Goal: Task Accomplishment & Management: Use online tool/utility

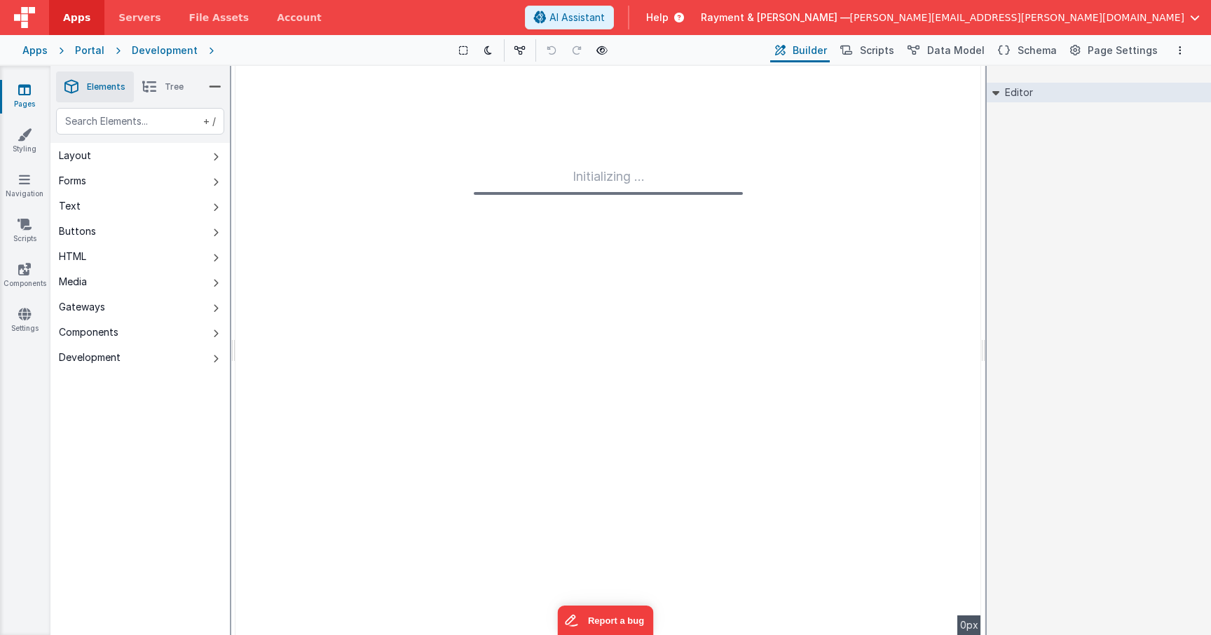
click at [29, 91] on icon at bounding box center [24, 90] width 13 height 14
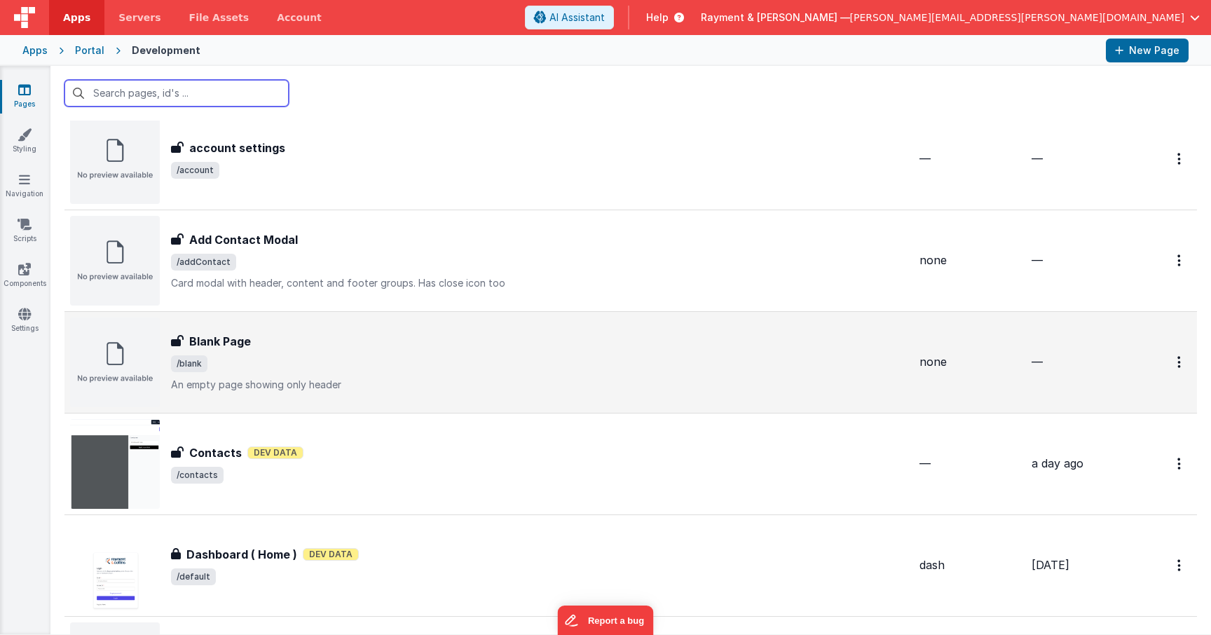
scroll to position [66, 0]
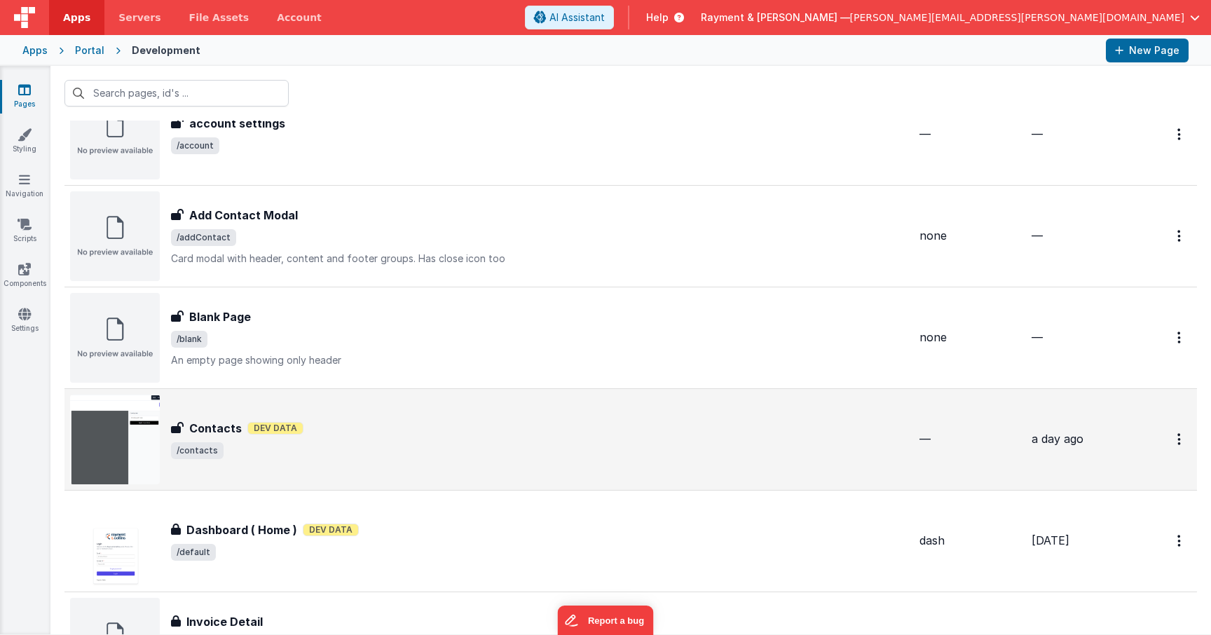
click at [390, 451] on span "/contacts" at bounding box center [539, 450] width 737 height 17
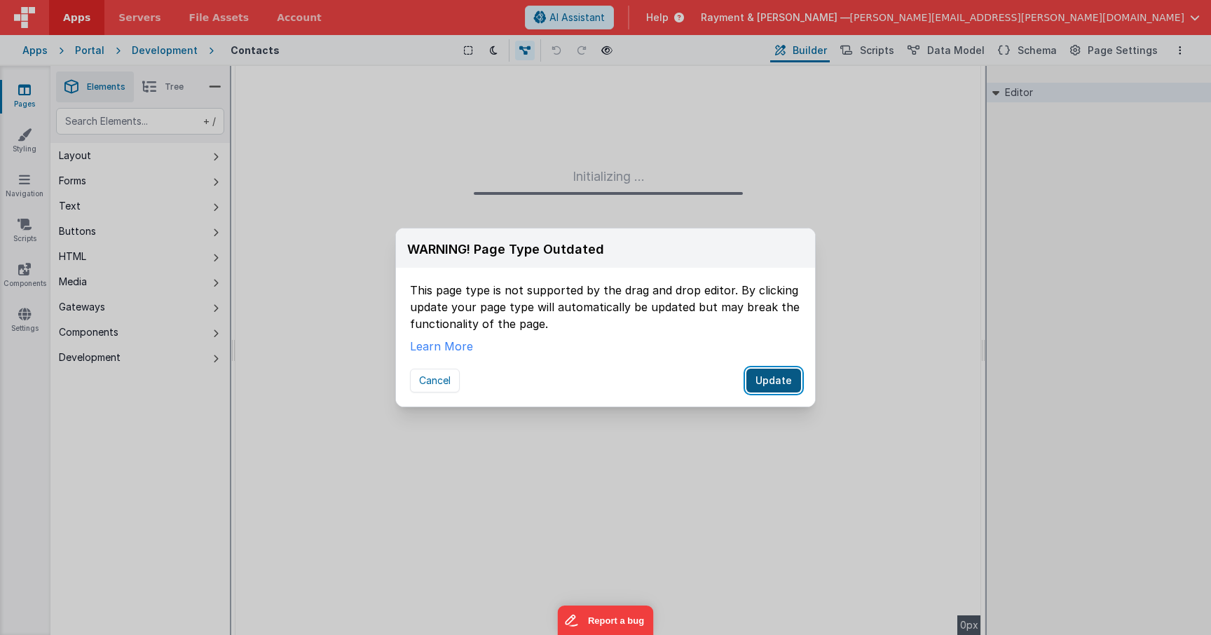
click at [765, 380] on button "Update" at bounding box center [773, 381] width 55 height 24
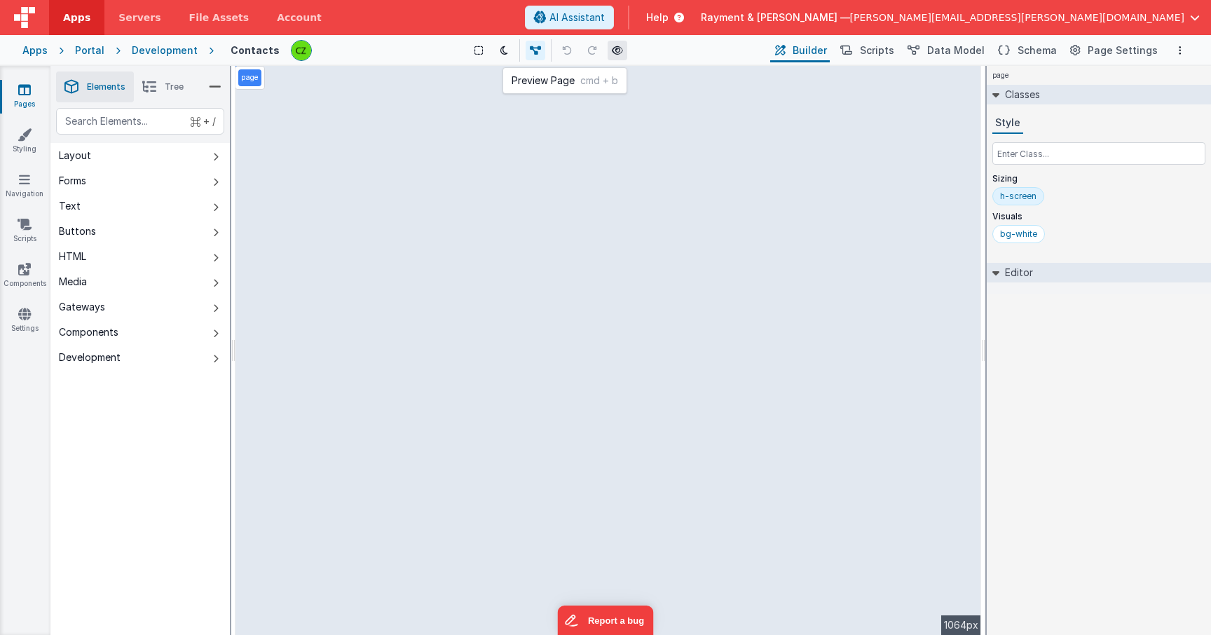
click at [617, 46] on icon at bounding box center [617, 51] width 11 height 10
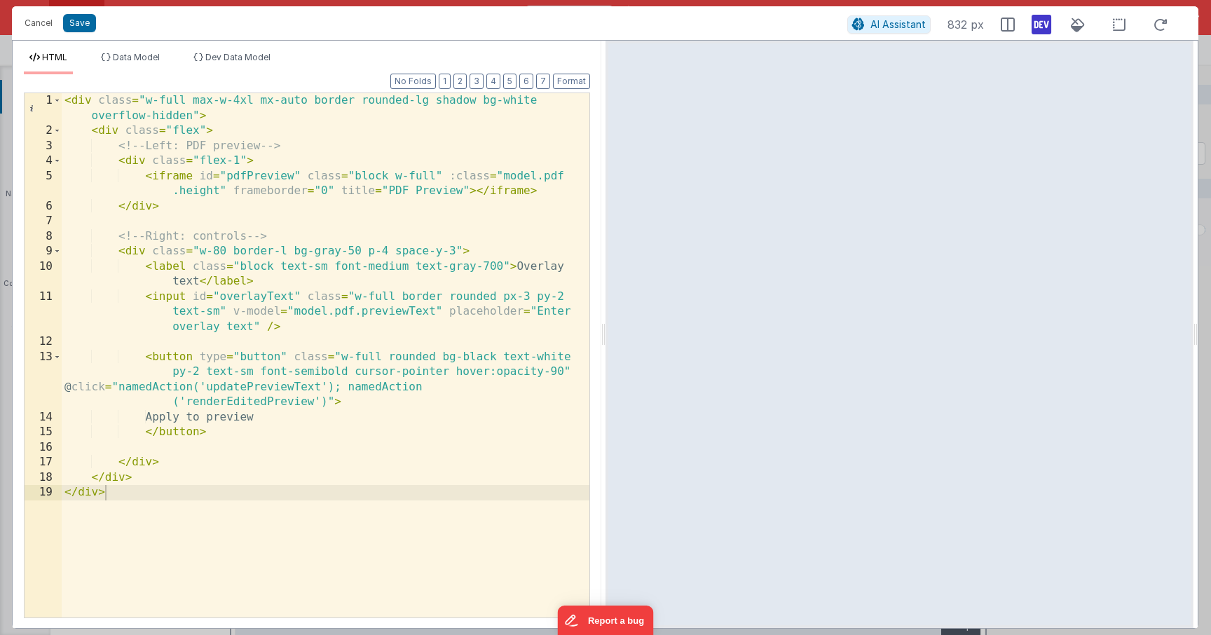
click at [355, 161] on div "< div class = "w-full max-w-4xl mx-auto border rounded-lg shadow bg-white overf…" at bounding box center [326, 378] width 528 height 570
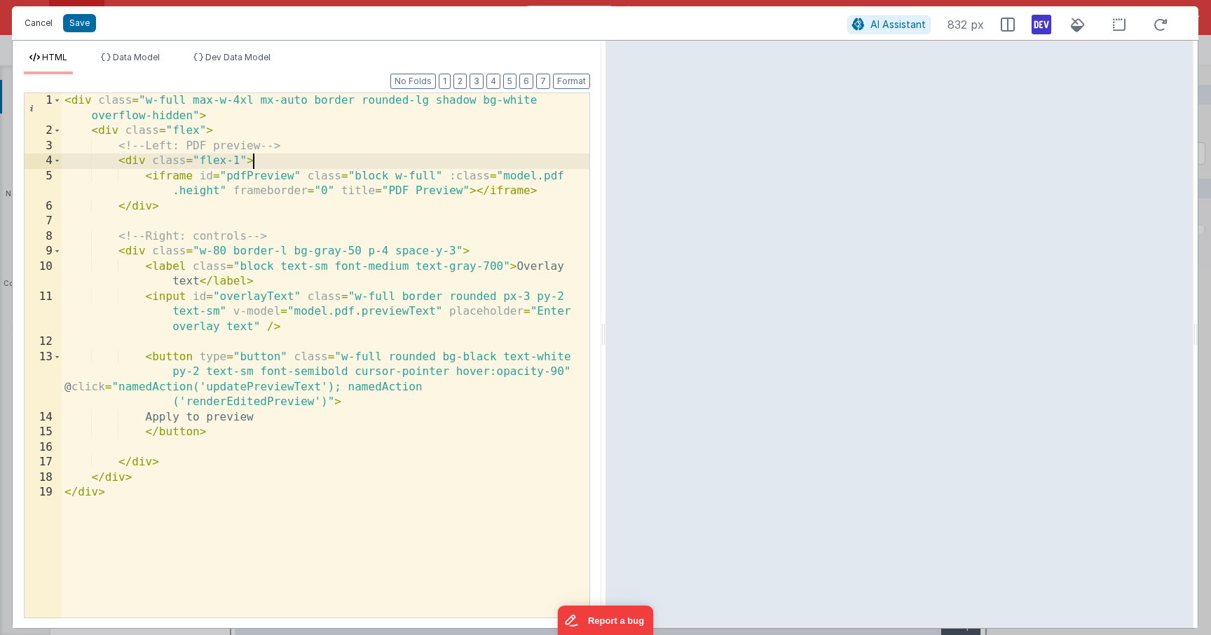
click at [46, 20] on button "Cancel" at bounding box center [39, 23] width 42 height 20
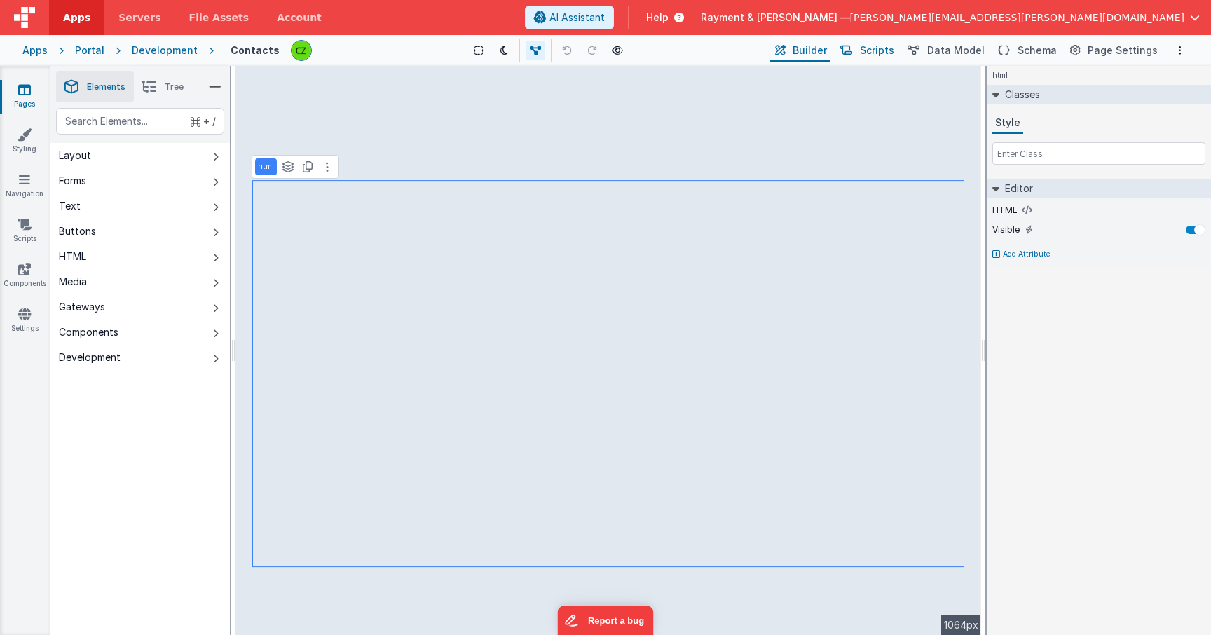
click at [885, 53] on span "Scripts" at bounding box center [877, 50] width 34 height 14
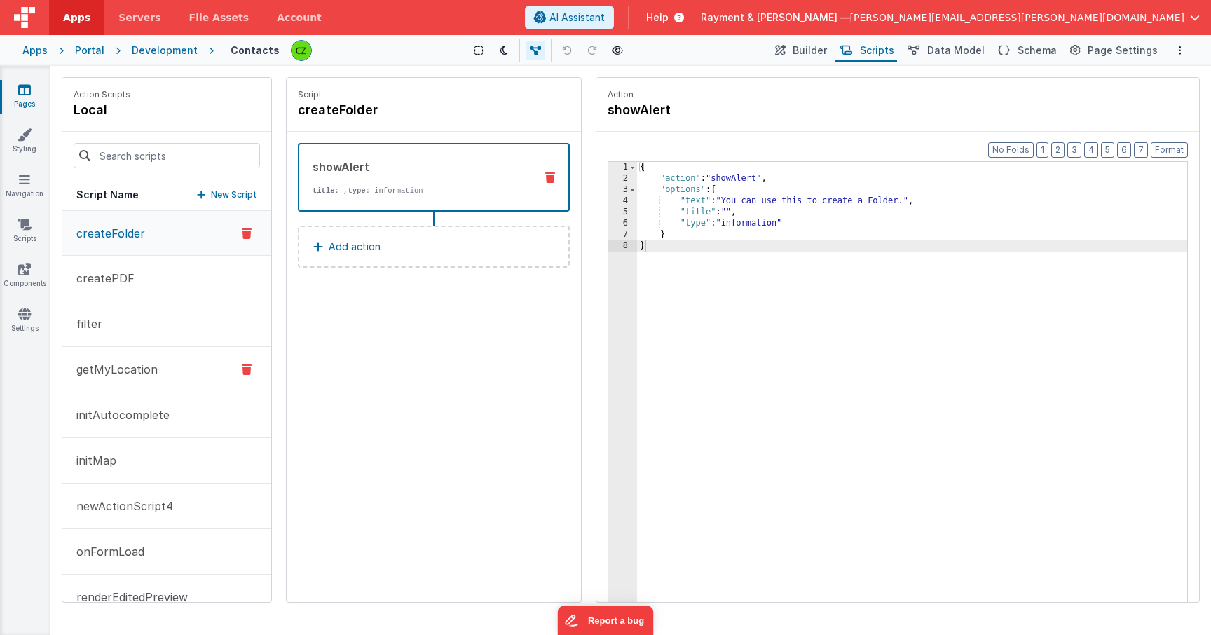
scroll to position [75, 0]
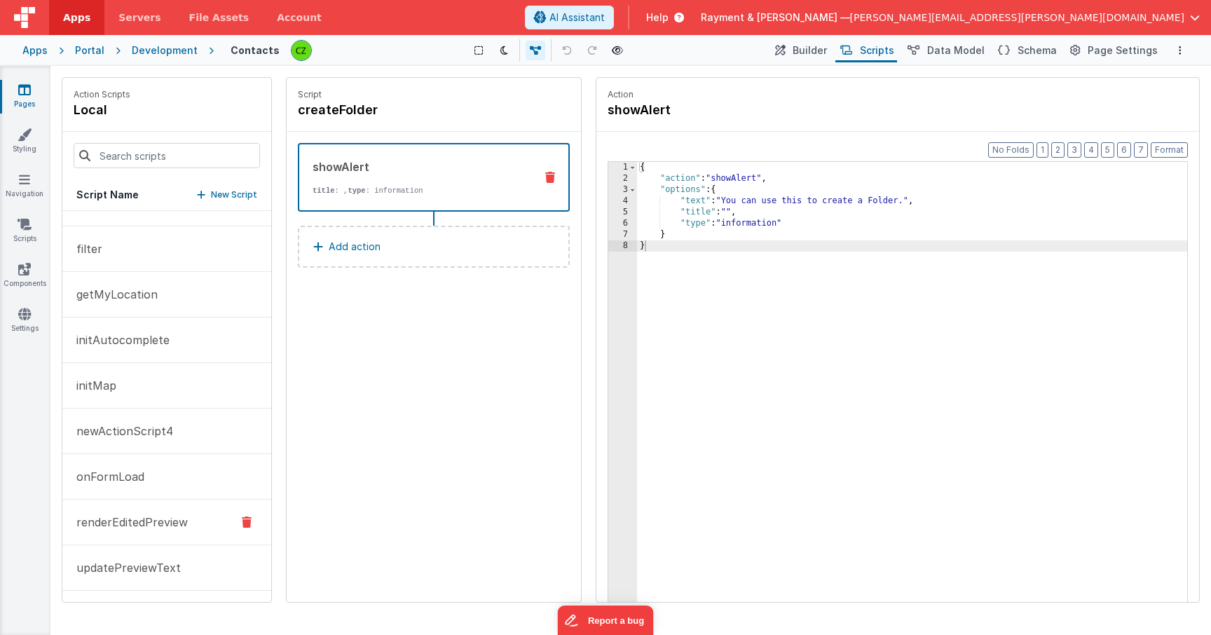
click at [142, 519] on p "renderEditedPreview" at bounding box center [128, 522] width 120 height 17
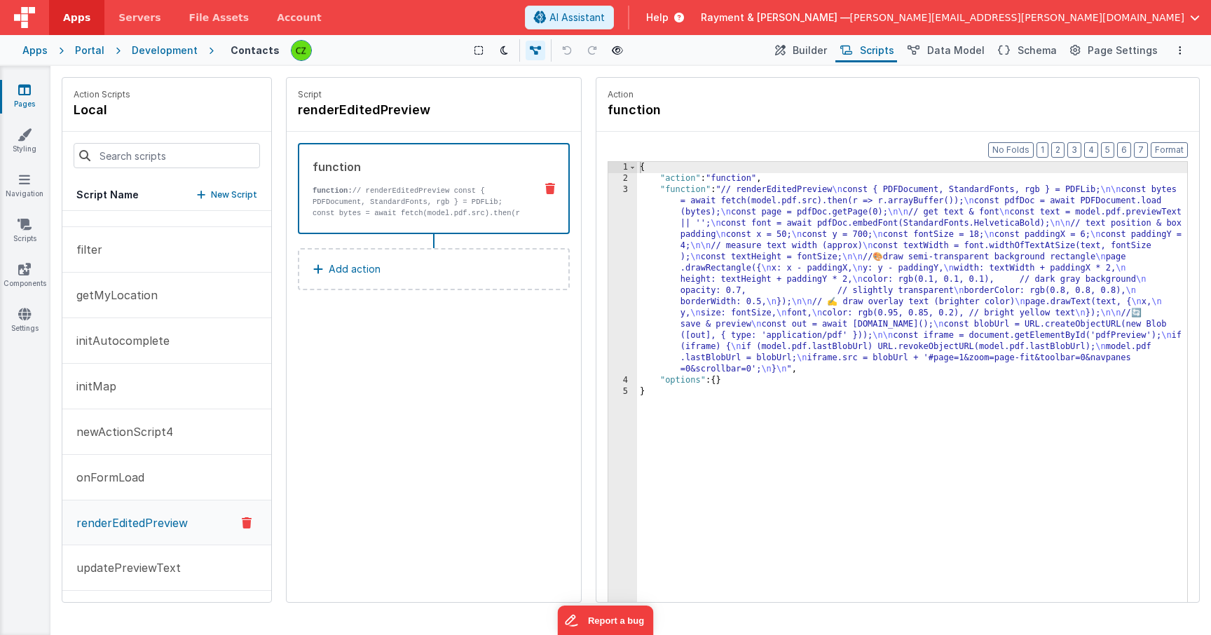
click at [626, 190] on div "3" at bounding box center [622, 279] width 29 height 191
click at [624, 191] on div "3" at bounding box center [622, 279] width 29 height 191
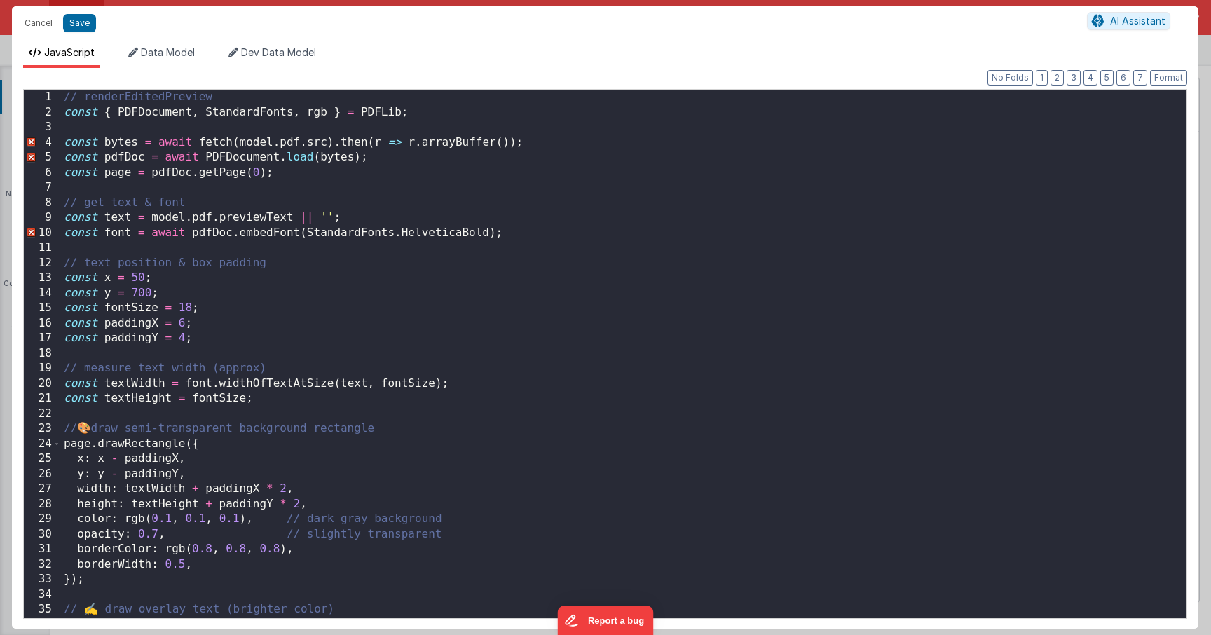
scroll to position [0, 0]
click at [192, 310] on div "// renderEditedPreview const { PDFDocument , StandardFonts , rgb } = PDFLib ; c…" at bounding box center [623, 369] width 1125 height 558
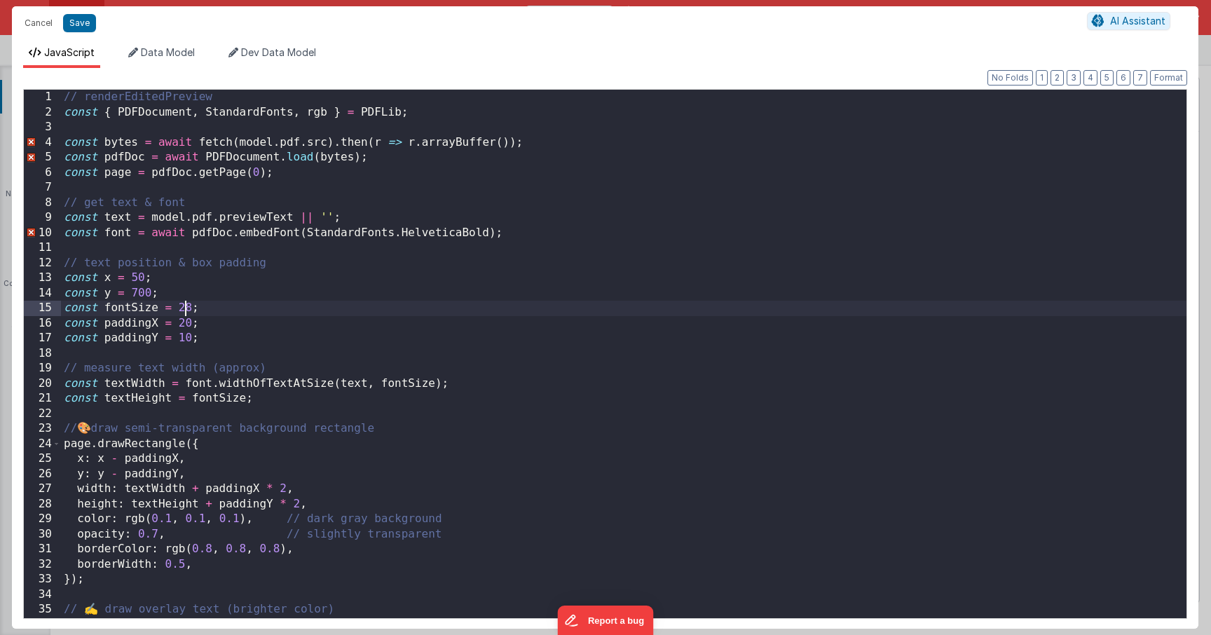
click at [144, 277] on div "// renderEditedPreview const { PDFDocument , StandardFonts , rgb } = PDFLib ; c…" at bounding box center [623, 369] width 1125 height 558
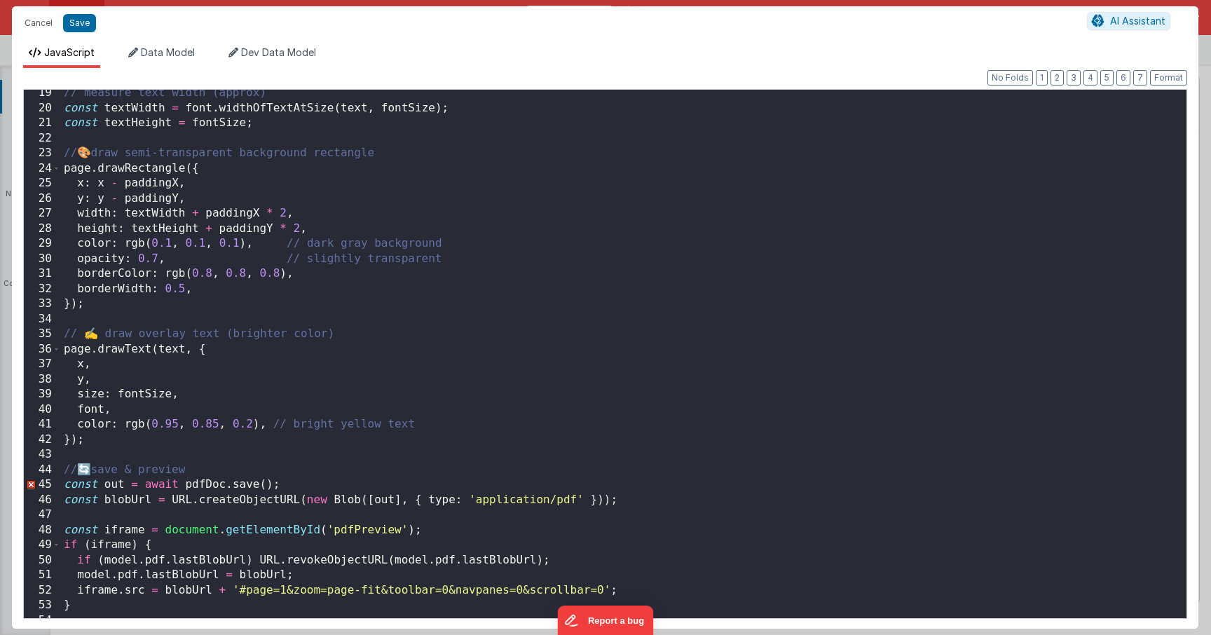
scroll to position [285, 0]
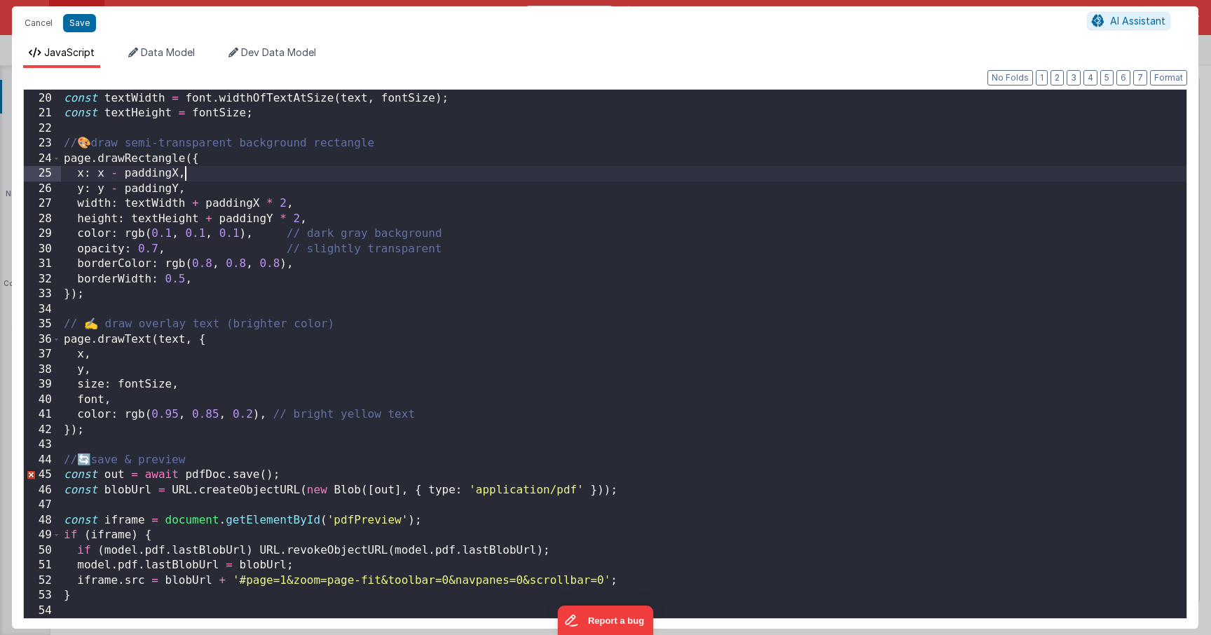
click at [547, 174] on div "// measure text width (approx) const textWidth = font . widthOfTextAtSize ( tex…" at bounding box center [623, 355] width 1125 height 558
click at [547, 180] on div "// measure text width (approx) const textWidth = font . widthOfTextAtSize ( tex…" at bounding box center [623, 355] width 1125 height 558
click at [548, 188] on div "// measure text width (approx) const textWidth = font . widthOfTextAtSize ( tex…" at bounding box center [623, 355] width 1125 height 558
click at [543, 209] on div "// measure text width (approx) const textWidth = font . widthOfTextAtSize ( tex…" at bounding box center [623, 355] width 1125 height 558
click at [540, 219] on div "// measure text width (approx) const textWidth = font . widthOfTextAtSize ( tex…" at bounding box center [623, 355] width 1125 height 558
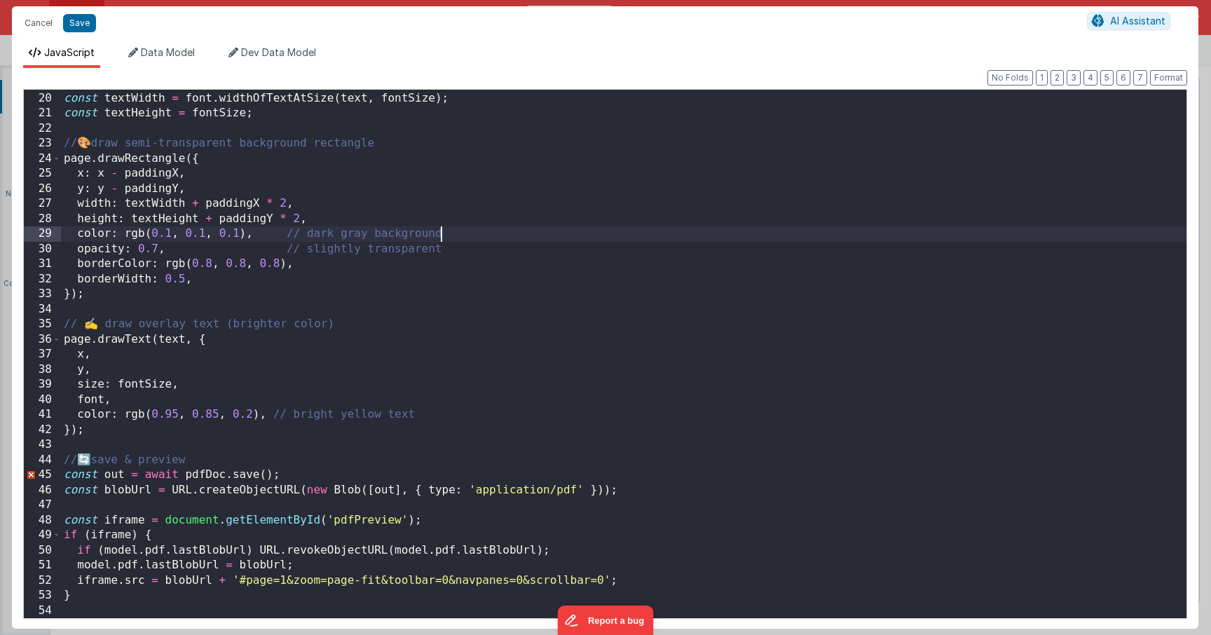
click at [533, 231] on div "// measure text width (approx) const textWidth = font . widthOfTextAtSize ( tex…" at bounding box center [623, 355] width 1125 height 558
click at [528, 247] on div "// measure text width (approx) const textWidth = font . widthOfTextAtSize ( tex…" at bounding box center [623, 355] width 1125 height 558
click at [516, 269] on div "// measure text width (approx) const textWidth = font . widthOfTextAtSize ( tex…" at bounding box center [623, 355] width 1125 height 558
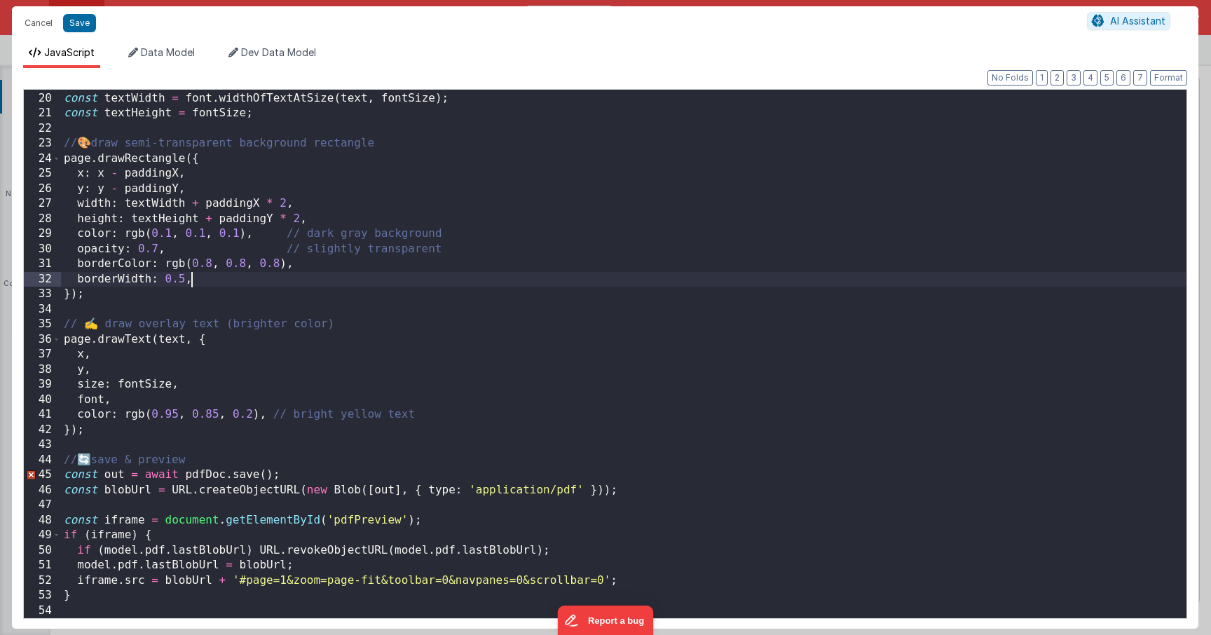
click at [516, 286] on div "// measure text width (approx) const textWidth = font . widthOfTextAtSize ( tex…" at bounding box center [623, 355] width 1125 height 558
click at [513, 296] on div "// measure text width (approx) const textWidth = font . widthOfTextAtSize ( tex…" at bounding box center [623, 355] width 1125 height 558
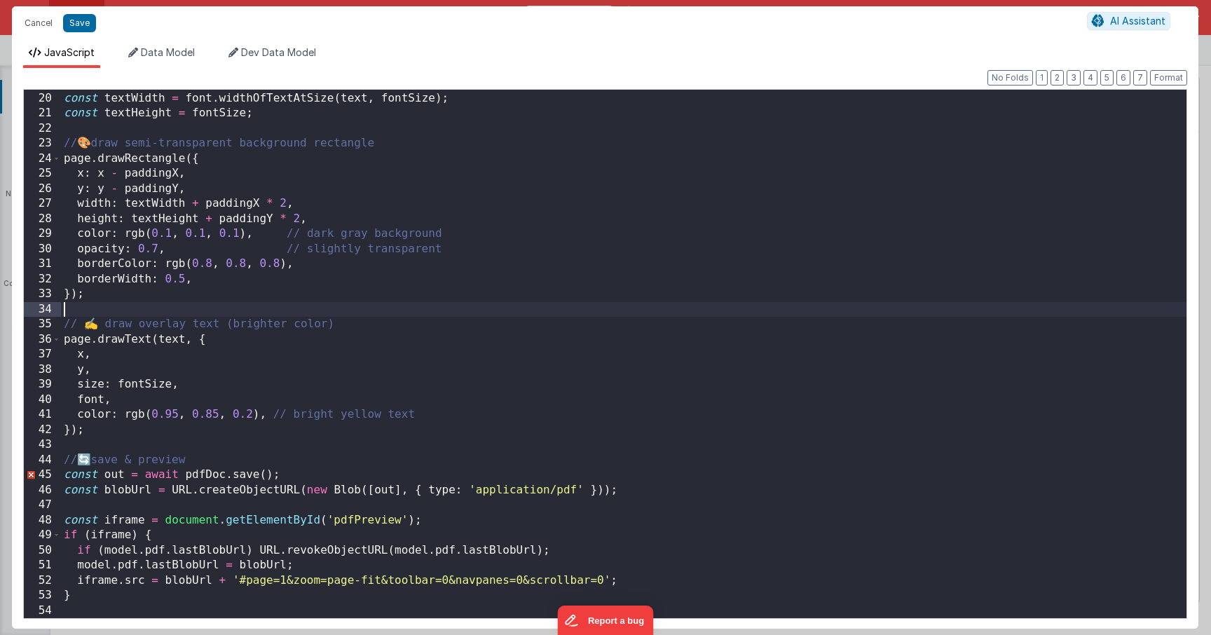
click at [507, 314] on div "// measure text width (approx) const textWidth = font . widthOfTextAtSize ( tex…" at bounding box center [623, 355] width 1125 height 558
click at [514, 327] on div "// measure text width (approx) const textWidth = font . widthOfTextAtSize ( tex…" at bounding box center [623, 355] width 1125 height 558
click at [509, 349] on div "// measure text width (approx) const textWidth = font . widthOfTextAtSize ( tex…" at bounding box center [623, 355] width 1125 height 558
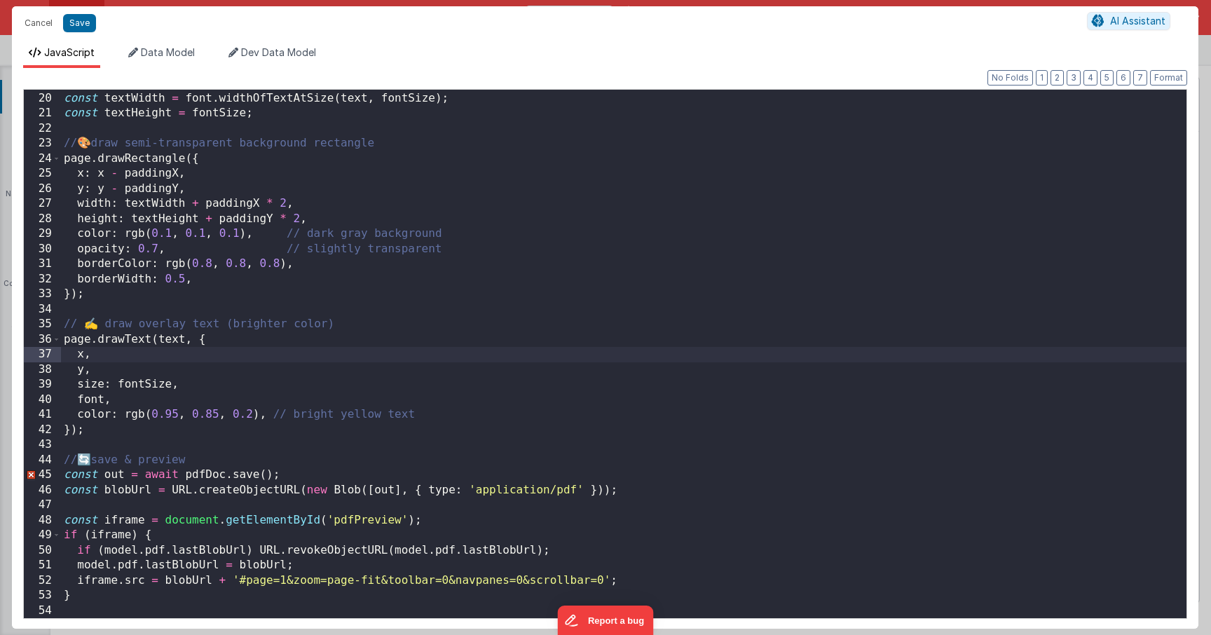
click at [508, 337] on div "// measure text width (approx) const textWidth = font . widthOfTextAtSize ( tex…" at bounding box center [623, 355] width 1125 height 558
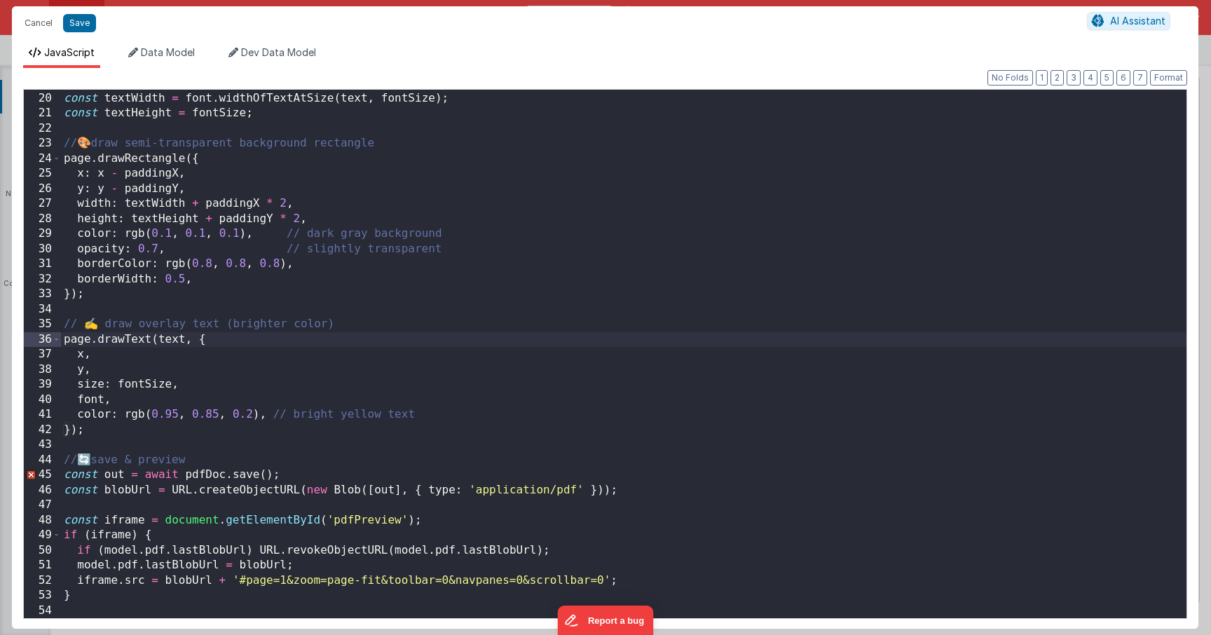
click at [509, 369] on div "// measure text width (approx) const textWidth = font . widthOfTextAtSize ( tex…" at bounding box center [623, 355] width 1125 height 558
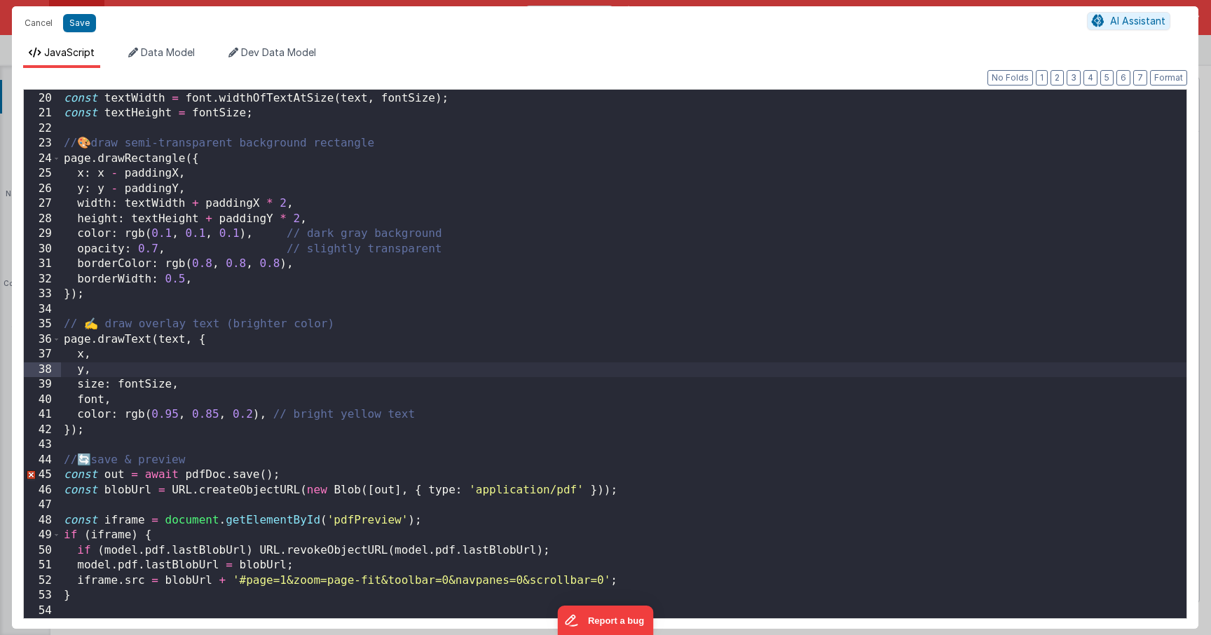
click at [505, 357] on div "// measure text width (approx) const textWidth = font . widthOfTextAtSize ( tex…" at bounding box center [623, 355] width 1125 height 558
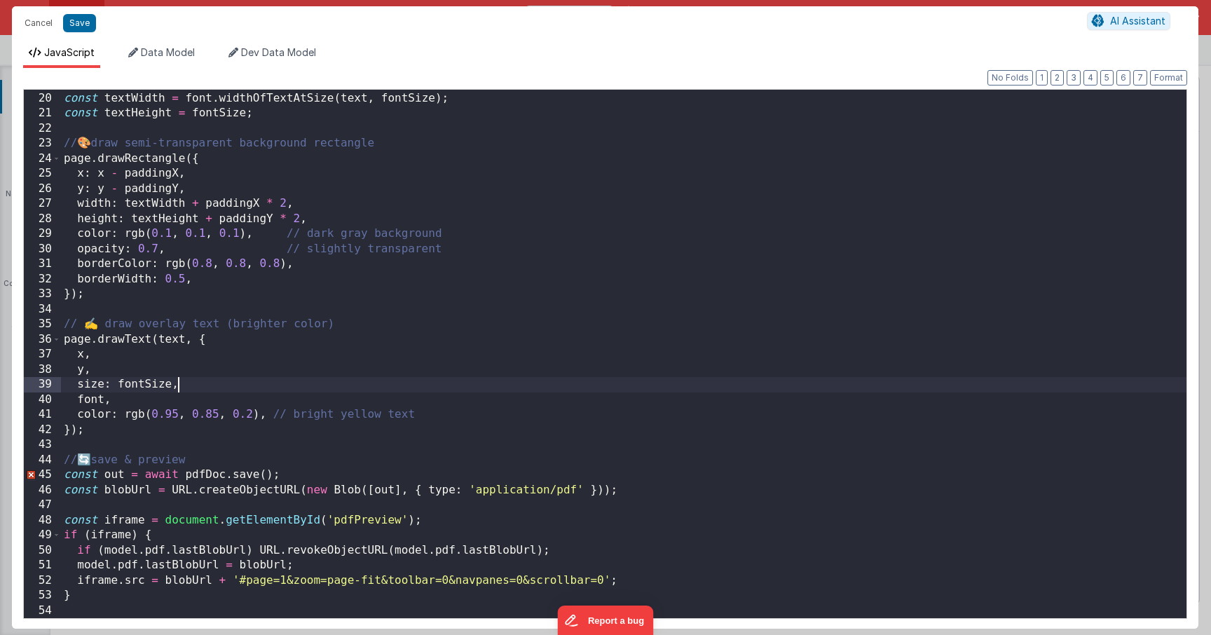
click at [505, 391] on div "// measure text width (approx) const textWidth = font . widthOfTextAtSize ( tex…" at bounding box center [623, 355] width 1125 height 558
click at [507, 409] on div "// measure text width (approx) const textWidth = font . widthOfTextAtSize ( tex…" at bounding box center [623, 355] width 1125 height 558
click at [507, 401] on div "// measure text width (approx) const textWidth = font . widthOfTextAtSize ( tex…" at bounding box center [623, 355] width 1125 height 558
click at [505, 417] on div "// measure text width (approx) const textWidth = font . widthOfTextAtSize ( tex…" at bounding box center [623, 355] width 1125 height 558
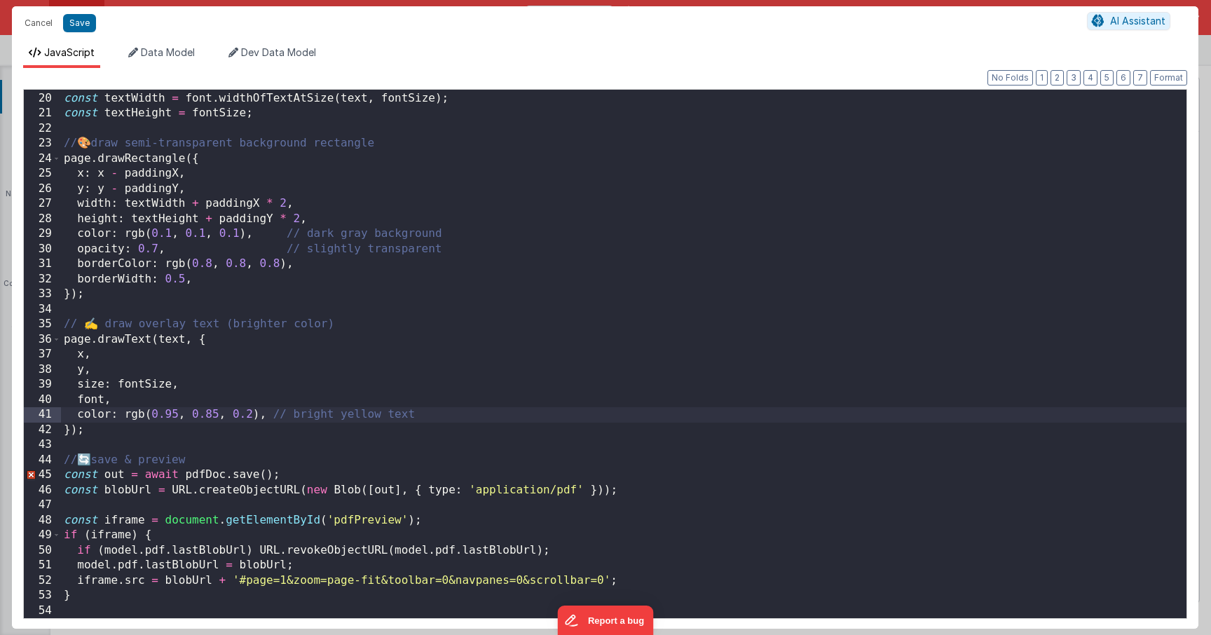
click at [498, 432] on div "// measure text width (approx) const textWidth = font . widthOfTextAtSize ( tex…" at bounding box center [623, 355] width 1125 height 558
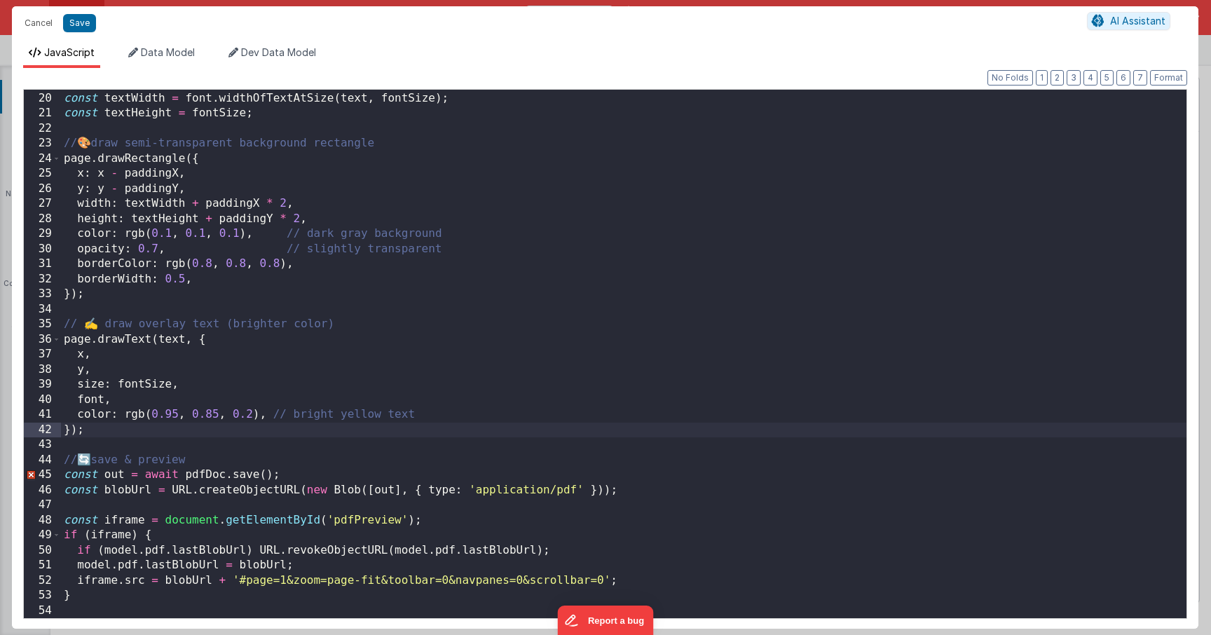
click at [493, 420] on div "// measure text width (approx) const textWidth = font . widthOfTextAtSize ( tex…" at bounding box center [623, 355] width 1125 height 558
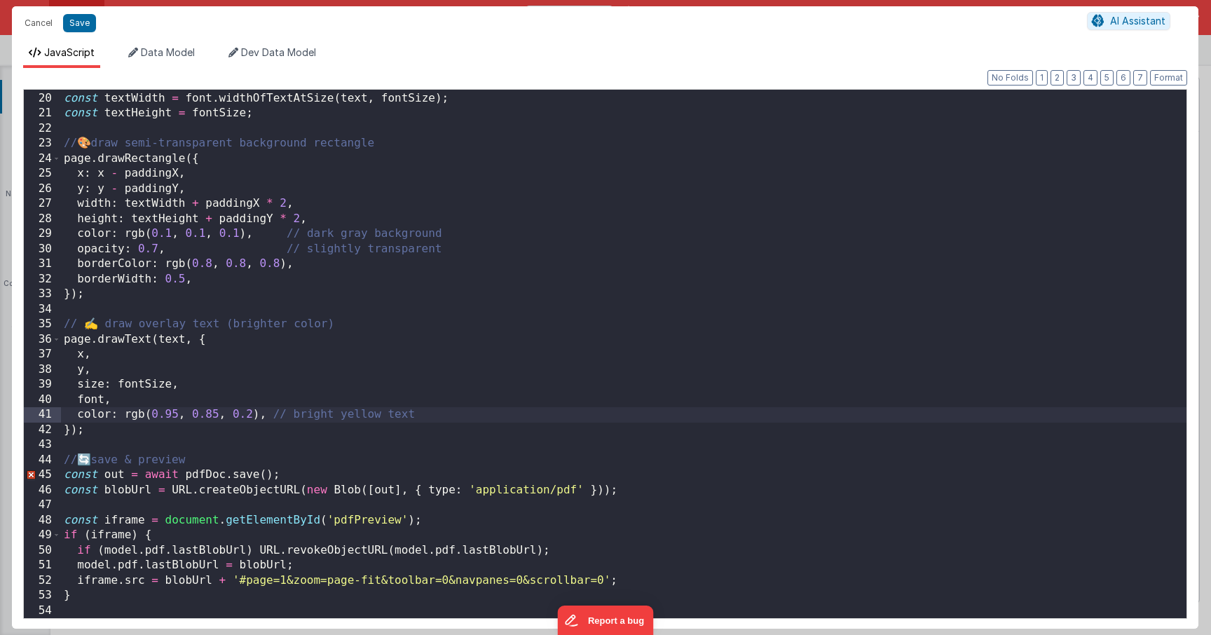
click at [491, 406] on div "// measure text width (approx) const textWidth = font . widthOfTextAtSize ( tex…" at bounding box center [623, 355] width 1125 height 558
click at [486, 395] on div "// measure text width (approx) const textWidth = font . widthOfTextAtSize ( tex…" at bounding box center [623, 355] width 1125 height 558
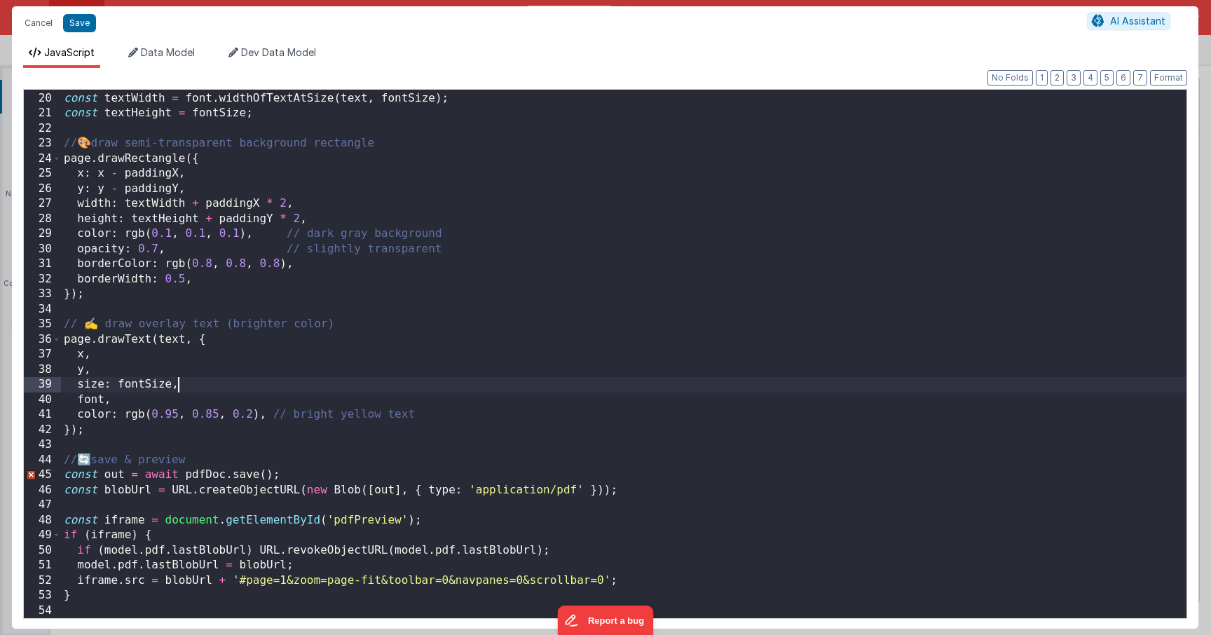
click at [484, 387] on div "// measure text width (approx) const textWidth = font . widthOfTextAtSize ( tex…" at bounding box center [623, 355] width 1125 height 558
click at [479, 369] on div "// measure text width (approx) const textWidth = font . widthOfTextAtSize ( tex…" at bounding box center [623, 355] width 1125 height 558
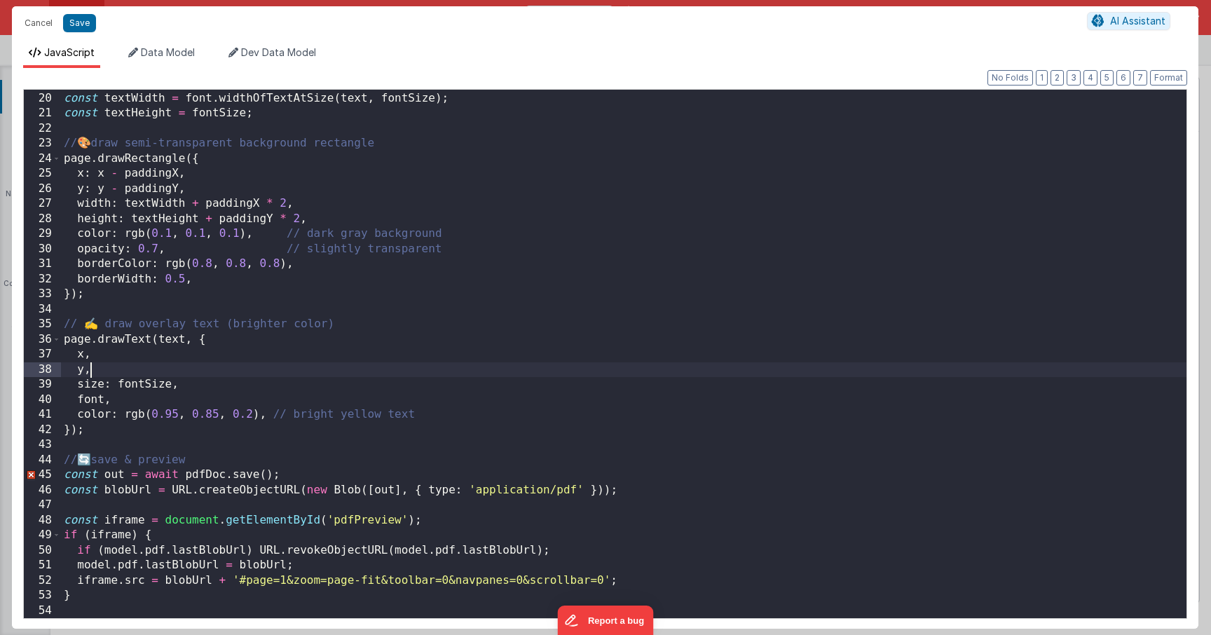
click at [479, 357] on div "// measure text width (approx) const textWidth = font . widthOfTextAtSize ( tex…" at bounding box center [623, 355] width 1125 height 558
click at [481, 345] on div "// measure text width (approx) const textWidth = font . widthOfTextAtSize ( tex…" at bounding box center [623, 355] width 1125 height 558
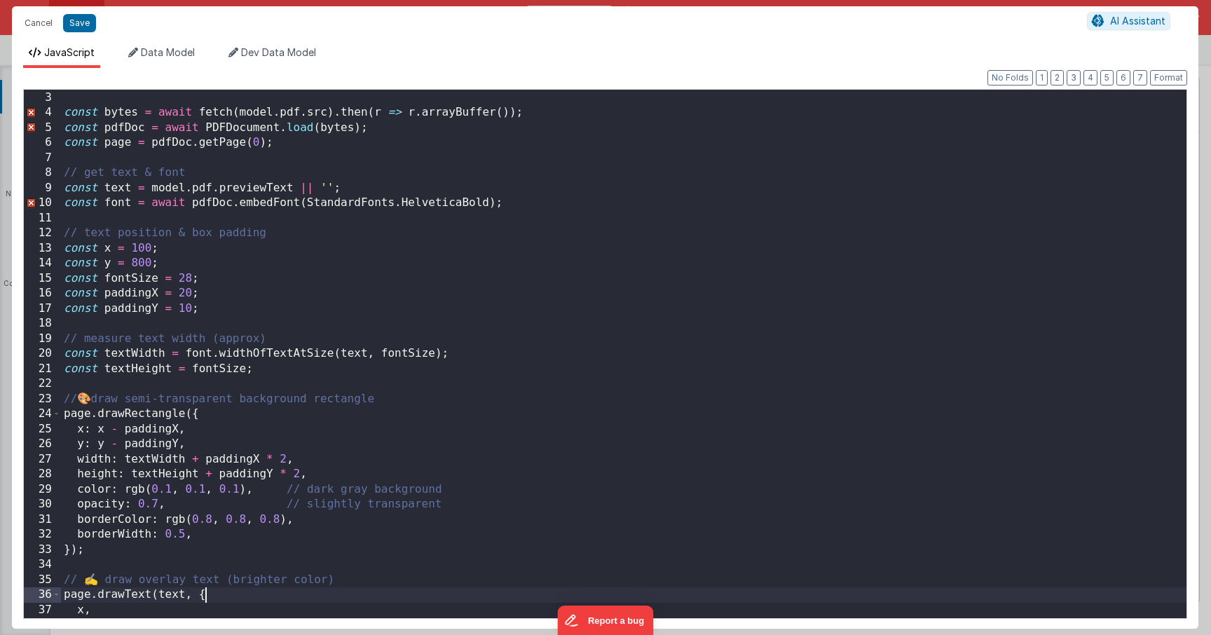
scroll to position [21, 0]
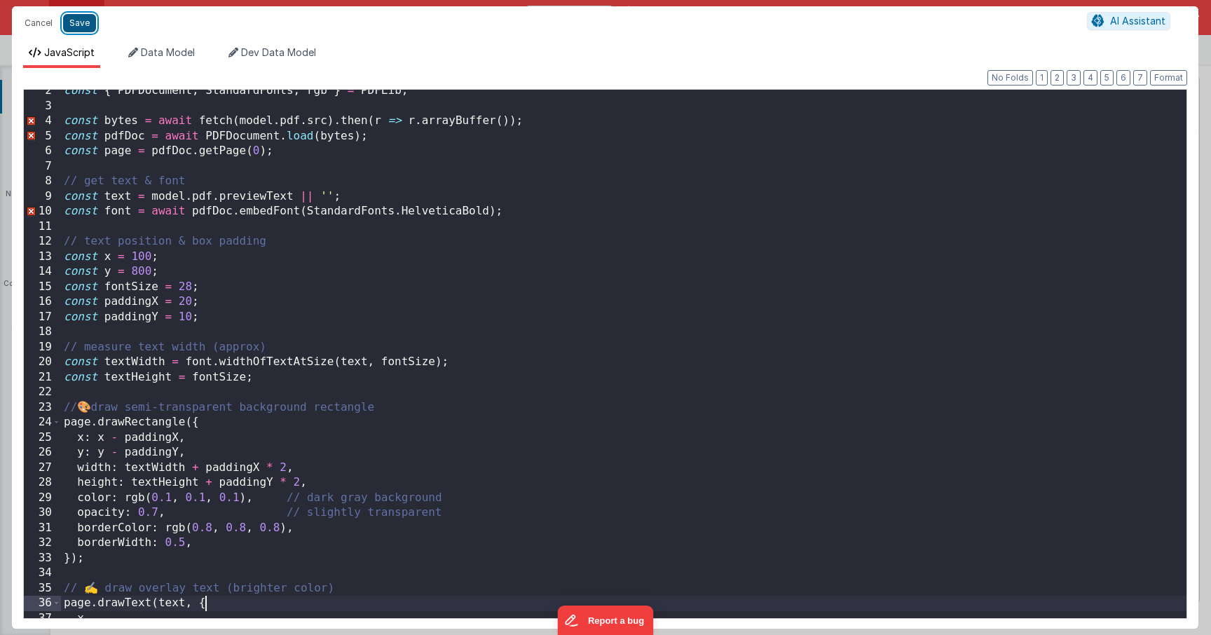
click at [82, 24] on button "Save" at bounding box center [79, 23] width 33 height 18
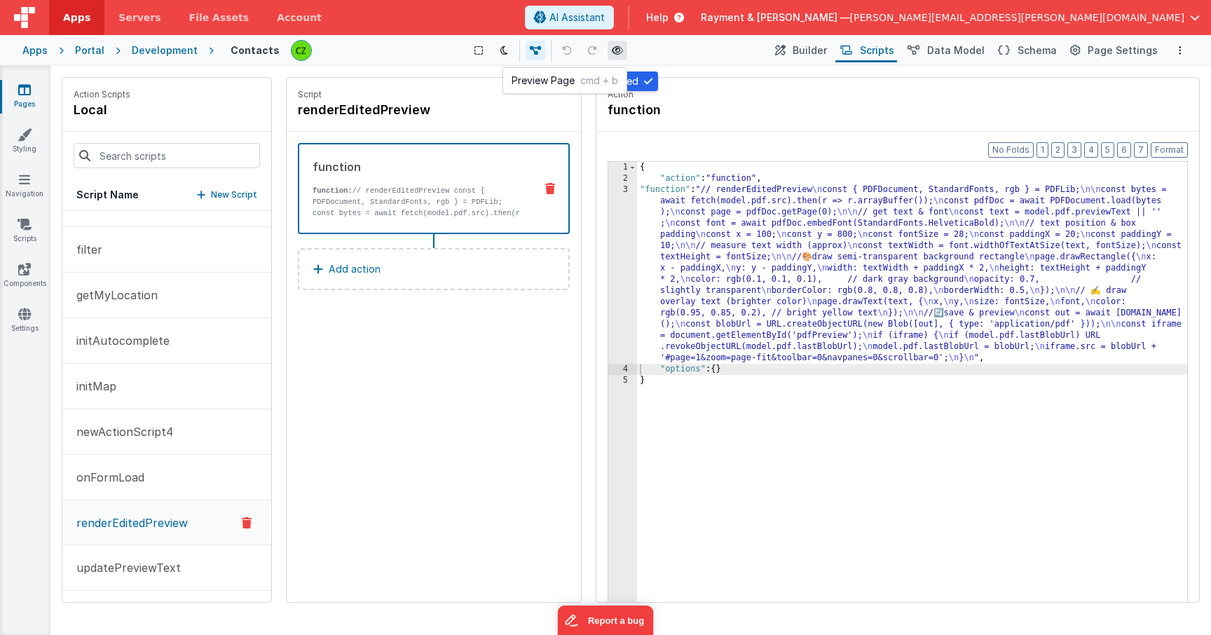
click at [614, 48] on icon at bounding box center [617, 51] width 11 height 10
click at [624, 191] on div "3" at bounding box center [622, 273] width 29 height 179
click at [628, 190] on div "3" at bounding box center [622, 273] width 29 height 179
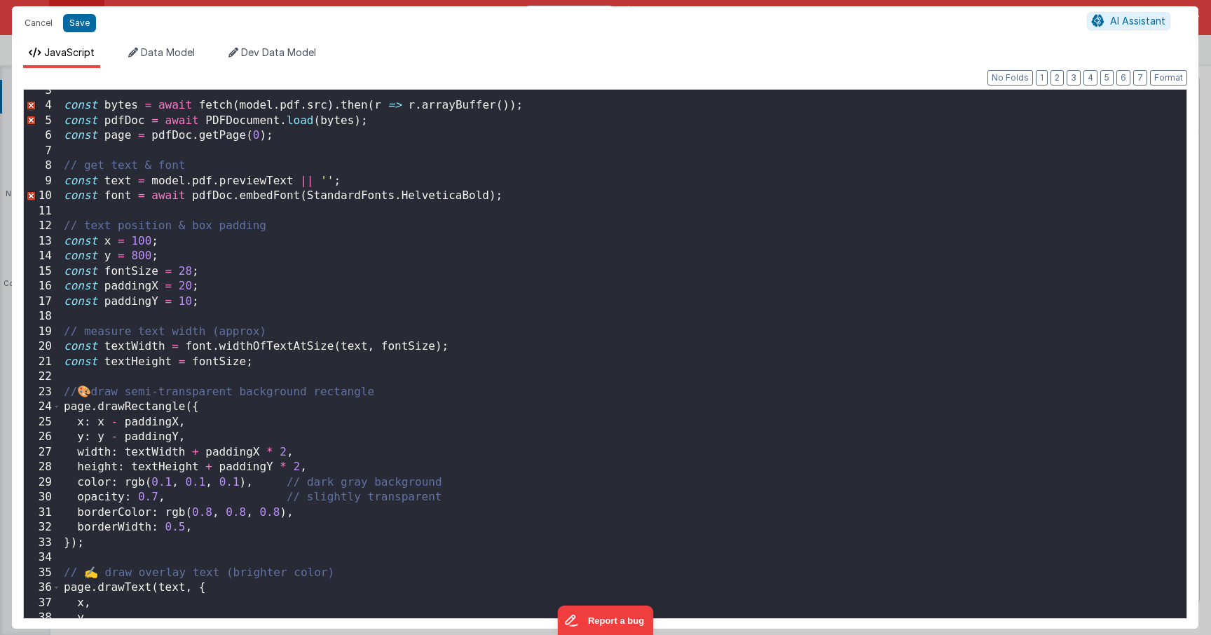
scroll to position [36, 0]
click at [210, 238] on div "const bytes = await fetch ( model . pdf . src ) . then ( r => r . arrayBuffer (…" at bounding box center [623, 362] width 1125 height 558
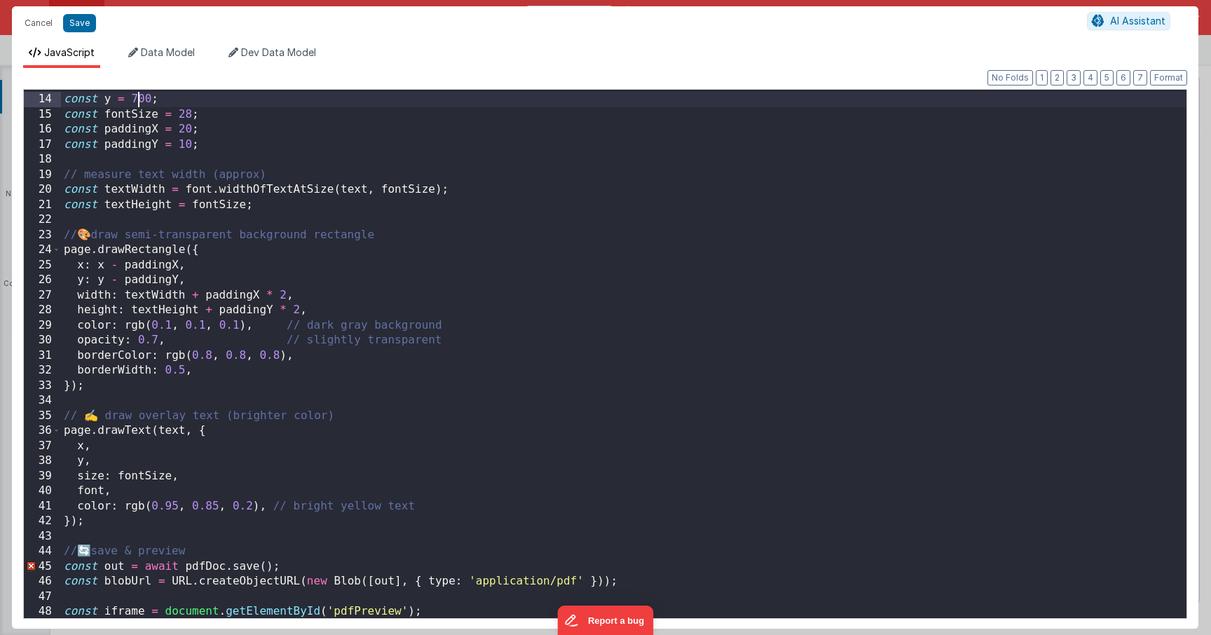
scroll to position [0, 0]
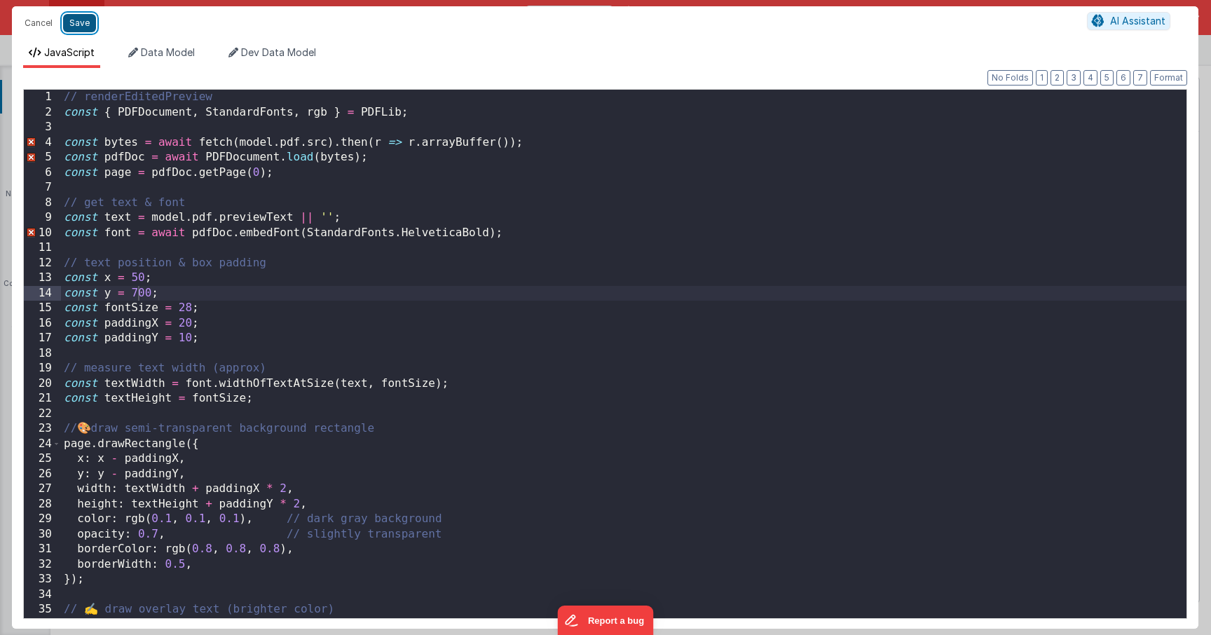
click at [78, 24] on button "Save" at bounding box center [79, 23] width 33 height 18
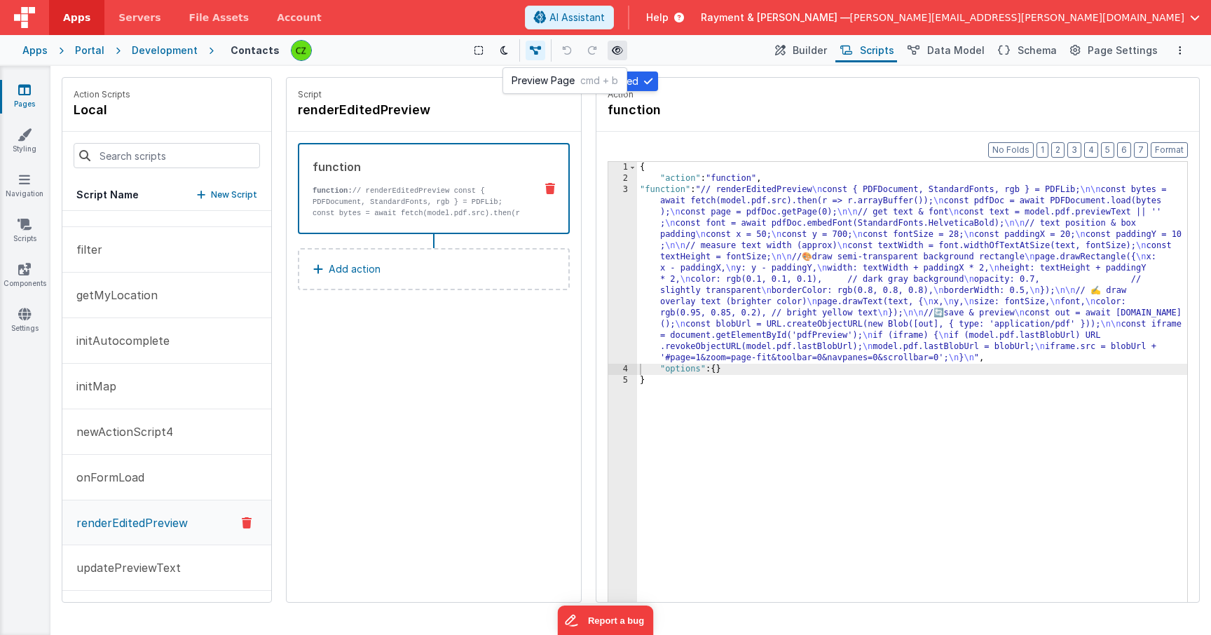
click at [616, 52] on icon at bounding box center [617, 51] width 11 height 10
click at [627, 190] on div "3" at bounding box center [622, 273] width 29 height 179
click at [620, 191] on div "3" at bounding box center [622, 273] width 29 height 179
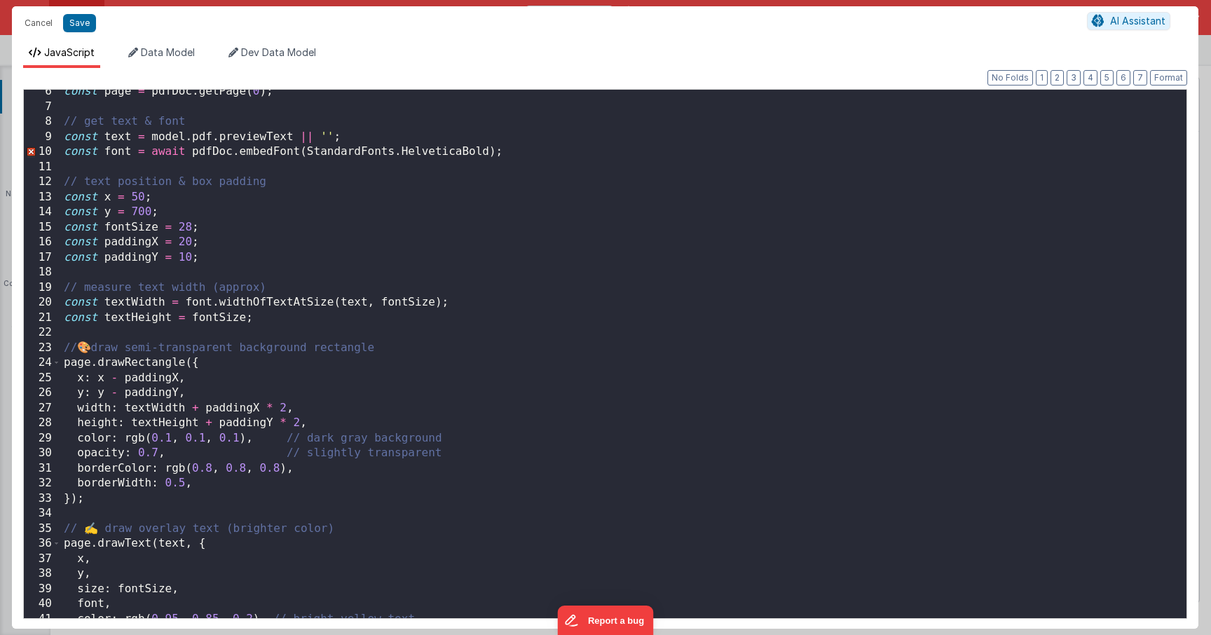
scroll to position [64, 0]
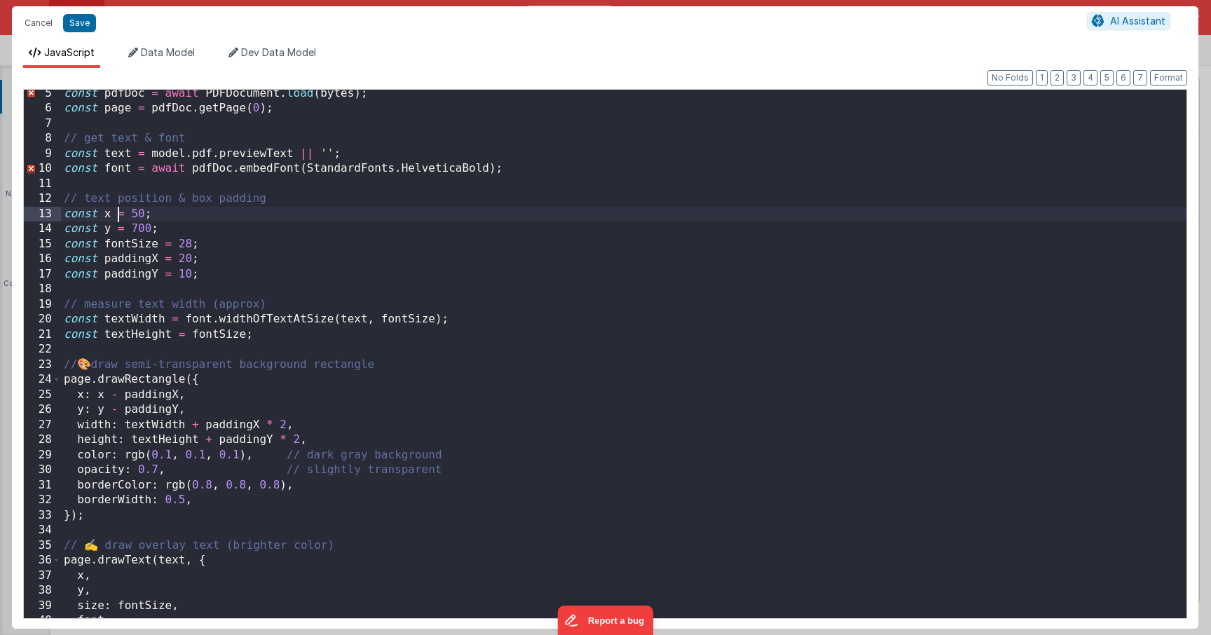
click at [115, 214] on div "const pdfDoc = await PDFDocument . load ( bytes ) ; const page = pdfDoc . getPa…" at bounding box center [623, 365] width 1125 height 558
click at [137, 216] on div "const pdfDoc = await PDFDocument . load ( bytes ) ; const page = pdfDoc . getPa…" at bounding box center [623, 365] width 1125 height 558
click at [88, 30] on button "Save" at bounding box center [79, 23] width 33 height 18
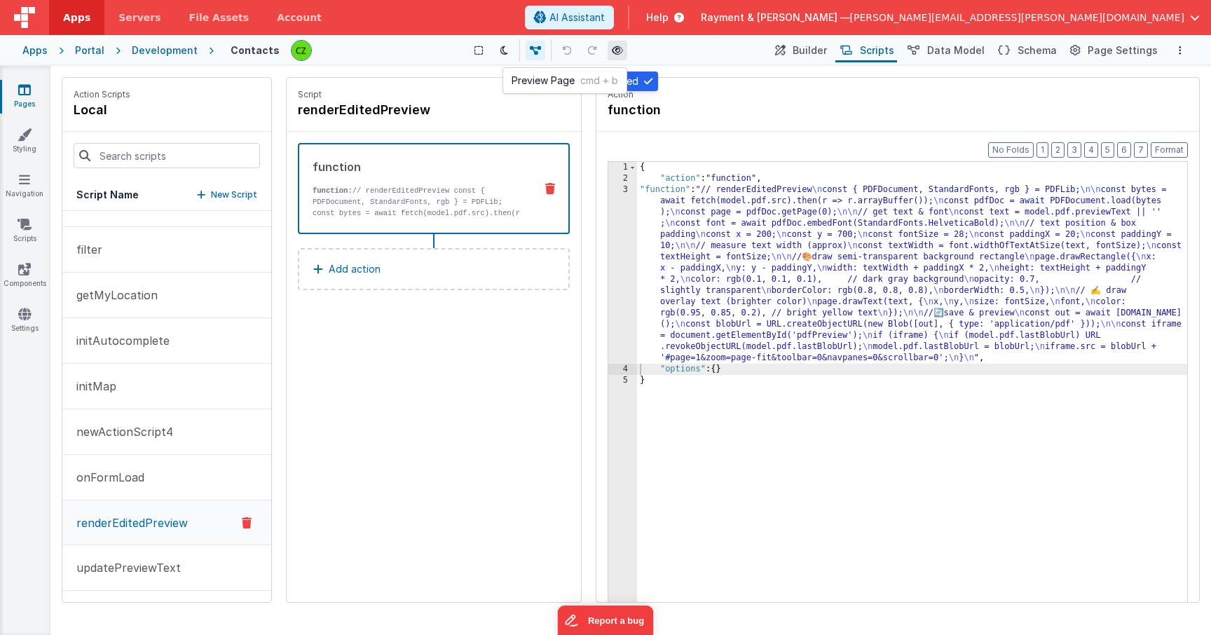
click at [625, 51] on button at bounding box center [618, 51] width 20 height 20
click at [625, 191] on div "3" at bounding box center [622, 273] width 29 height 179
click at [624, 191] on div "3" at bounding box center [622, 273] width 29 height 179
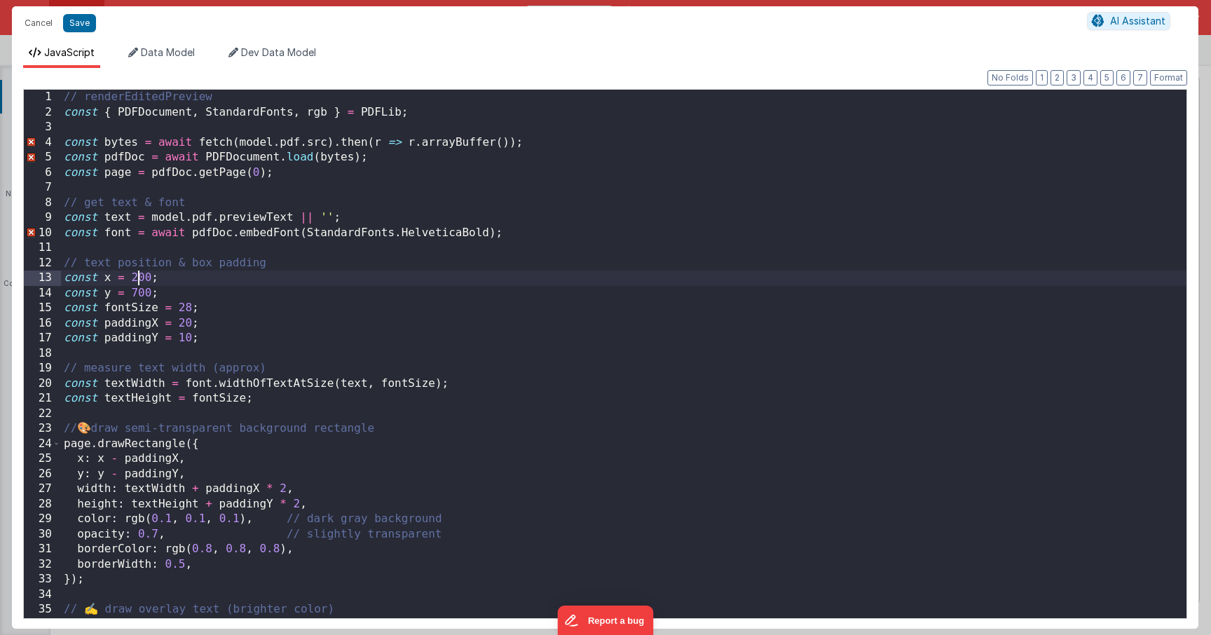
click at [139, 280] on div "// renderEditedPreview const { PDFDocument , StandardFonts , rgb } = PDFLib ; c…" at bounding box center [623, 369] width 1125 height 558
click at [137, 294] on div "// renderEditedPreview const { PDFDocument , StandardFonts , rgb } = PDFLib ; c…" at bounding box center [623, 369] width 1125 height 558
click at [76, 22] on button "Save" at bounding box center [79, 23] width 33 height 18
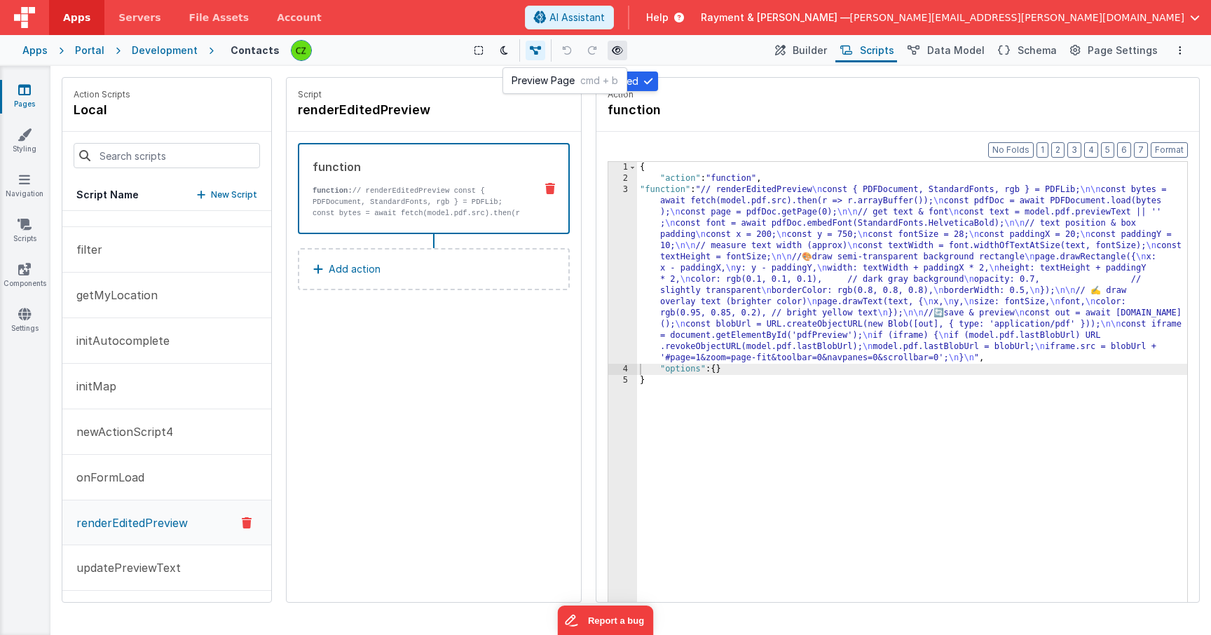
click at [622, 48] on icon at bounding box center [617, 51] width 11 height 10
click at [629, 191] on div "3" at bounding box center [622, 273] width 29 height 179
click at [625, 191] on div "3" at bounding box center [622, 273] width 29 height 179
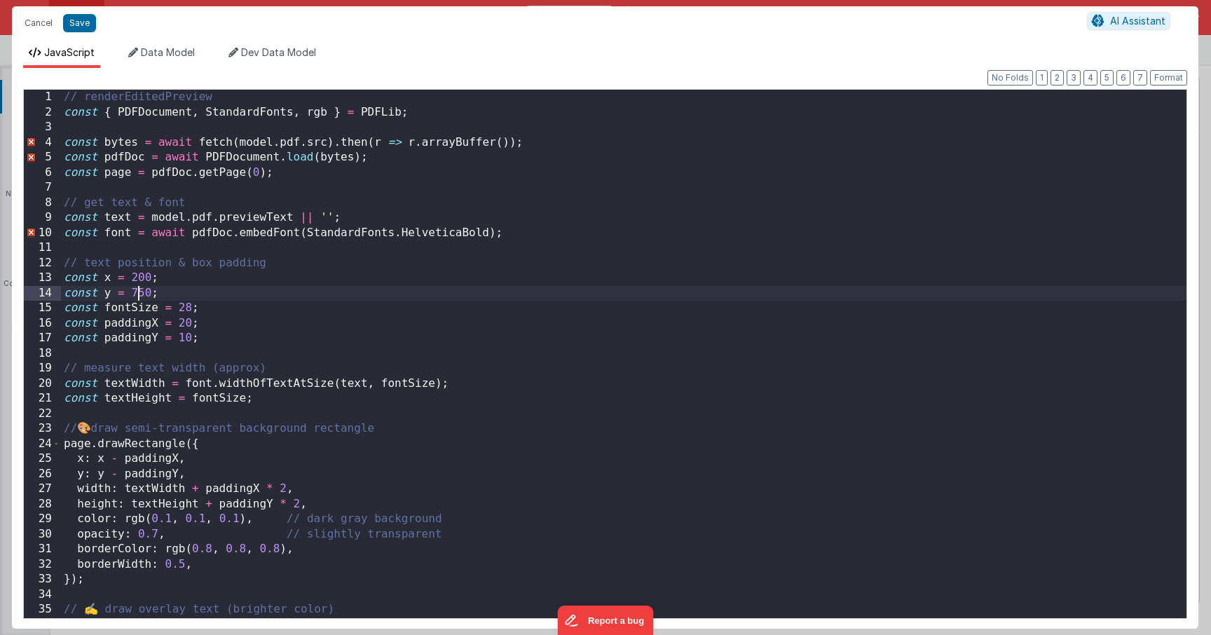
click at [141, 296] on div "// renderEditedPreview const { PDFDocument , StandardFonts , rgb } = PDFLib ; c…" at bounding box center [623, 369] width 1125 height 558
click at [78, 27] on button "Save" at bounding box center [79, 23] width 33 height 18
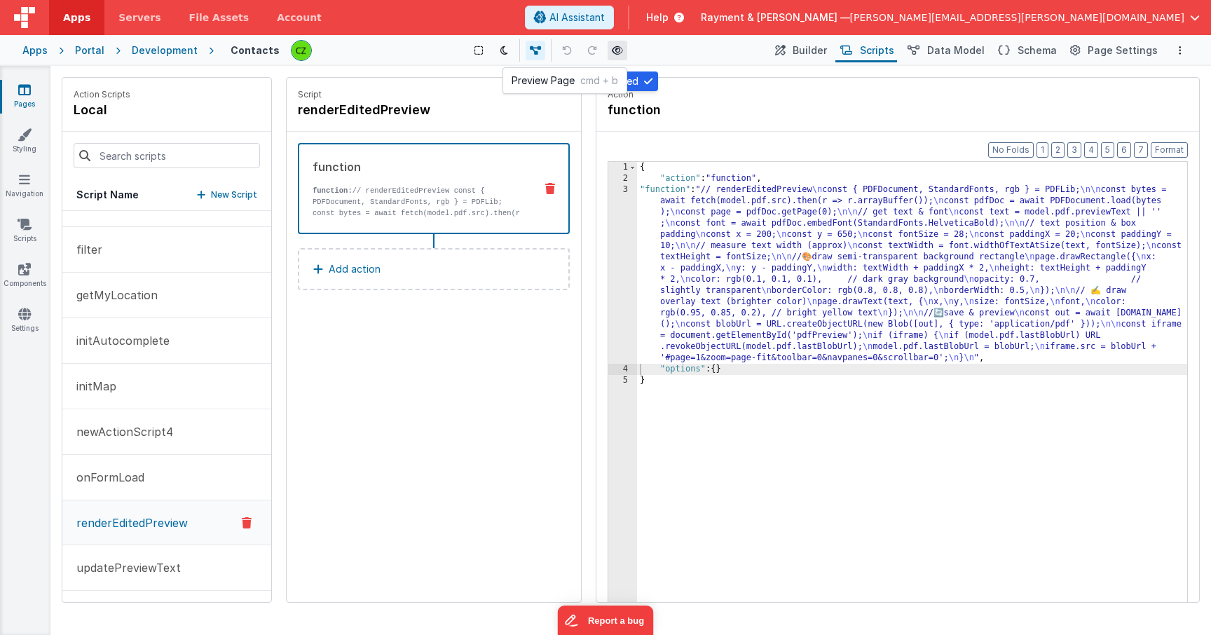
click at [616, 49] on icon at bounding box center [617, 51] width 11 height 10
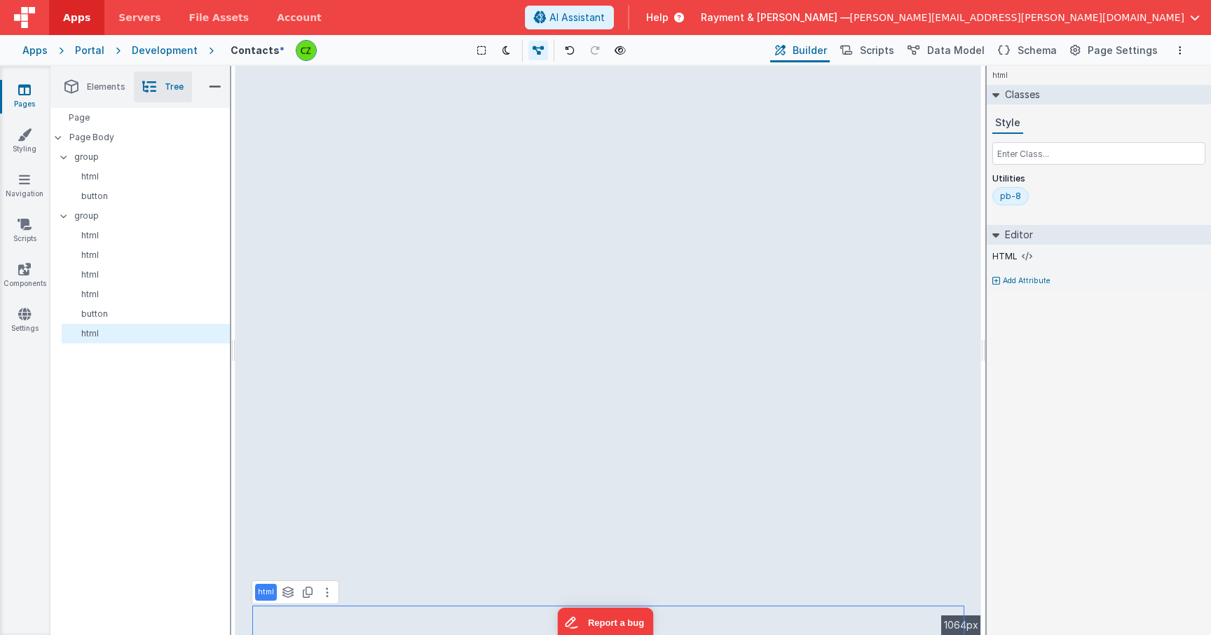
click at [26, 99] on link "Pages" at bounding box center [24, 97] width 50 height 28
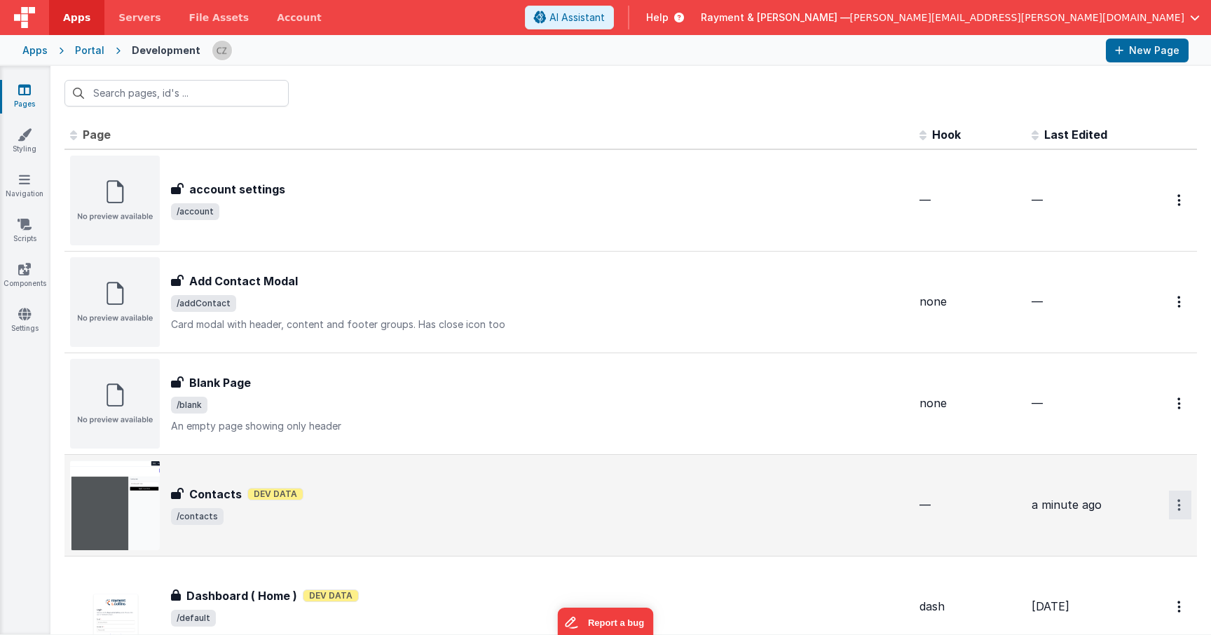
click at [1179, 501] on icon "Options" at bounding box center [1179, 505] width 4 height 12
click at [1143, 584] on link "Duplicate" at bounding box center [1129, 588] width 123 height 27
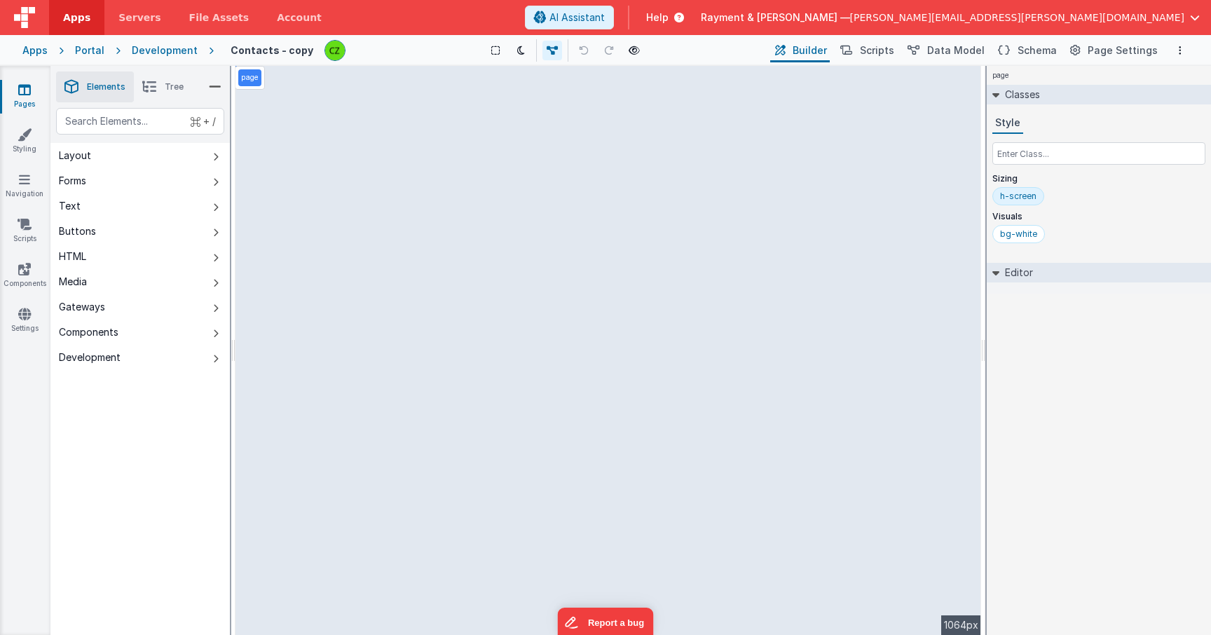
click at [279, 53] on h4 "Contacts - copy" at bounding box center [272, 50] width 83 height 11
click at [285, 52] on h4 "Contacts - copy" at bounding box center [272, 50] width 83 height 11
click at [632, 52] on icon at bounding box center [634, 51] width 11 height 10
click at [23, 181] on icon at bounding box center [24, 179] width 11 height 14
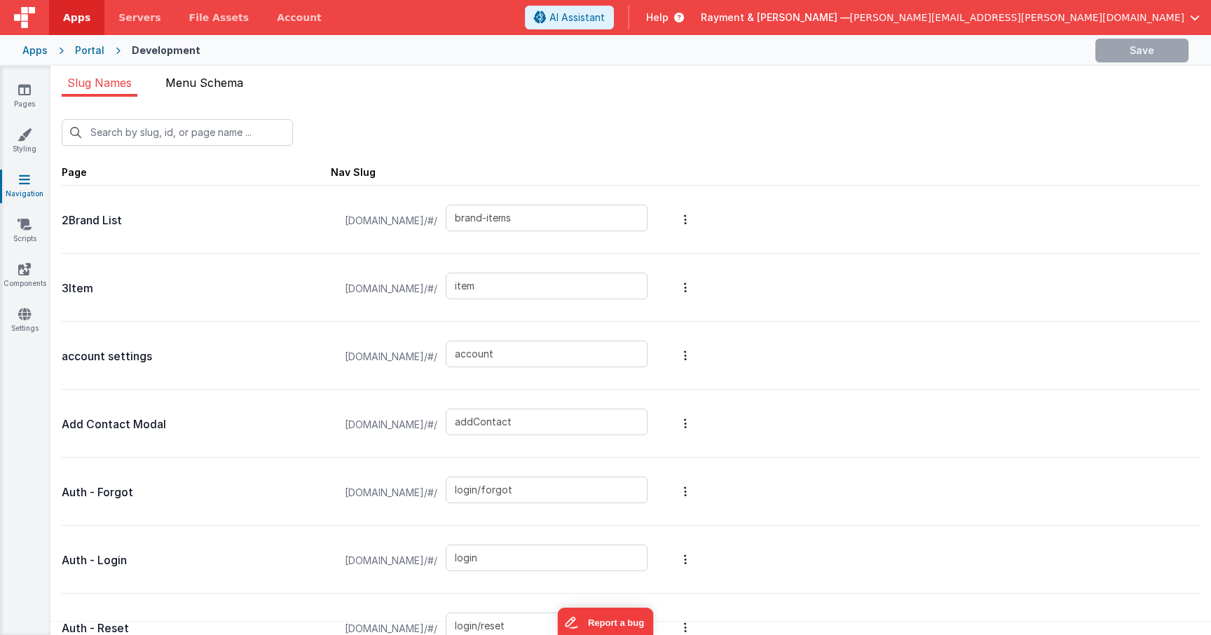
type input "login/reset/success"
type input "default"
type input "menu-v1"
type input "asset-detail"
type input "invoices"
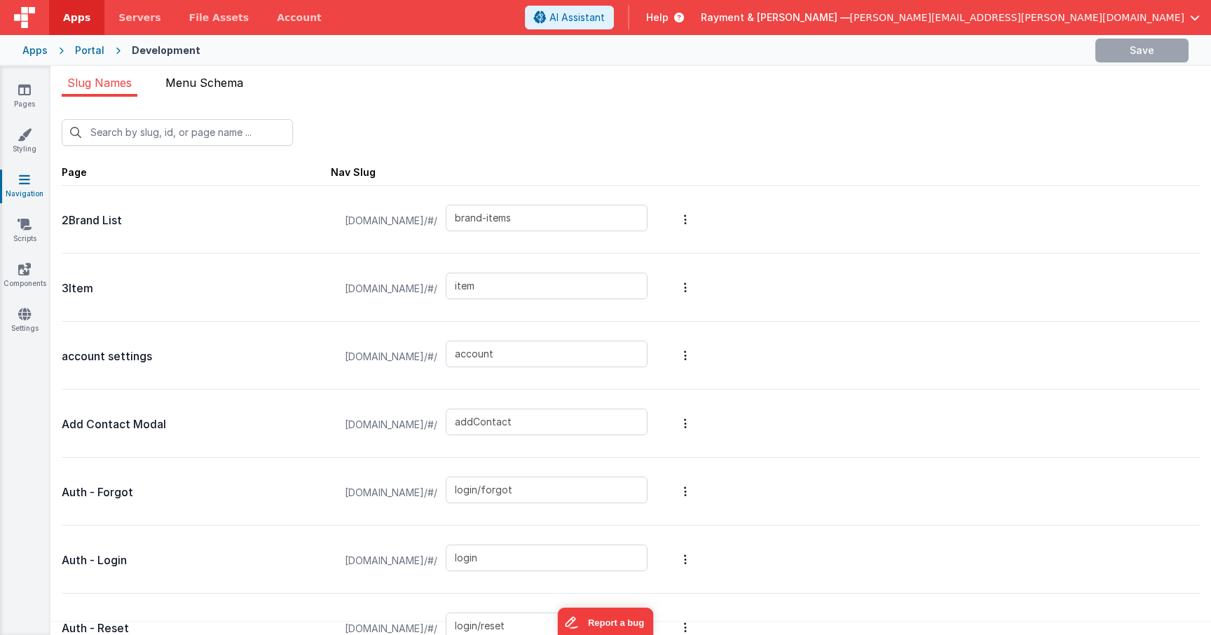
type input "invoices_simple"
type input "invoices_tab"
type input "invoicesdetail"
type input "masterdetail"
type input "pdf-preview"
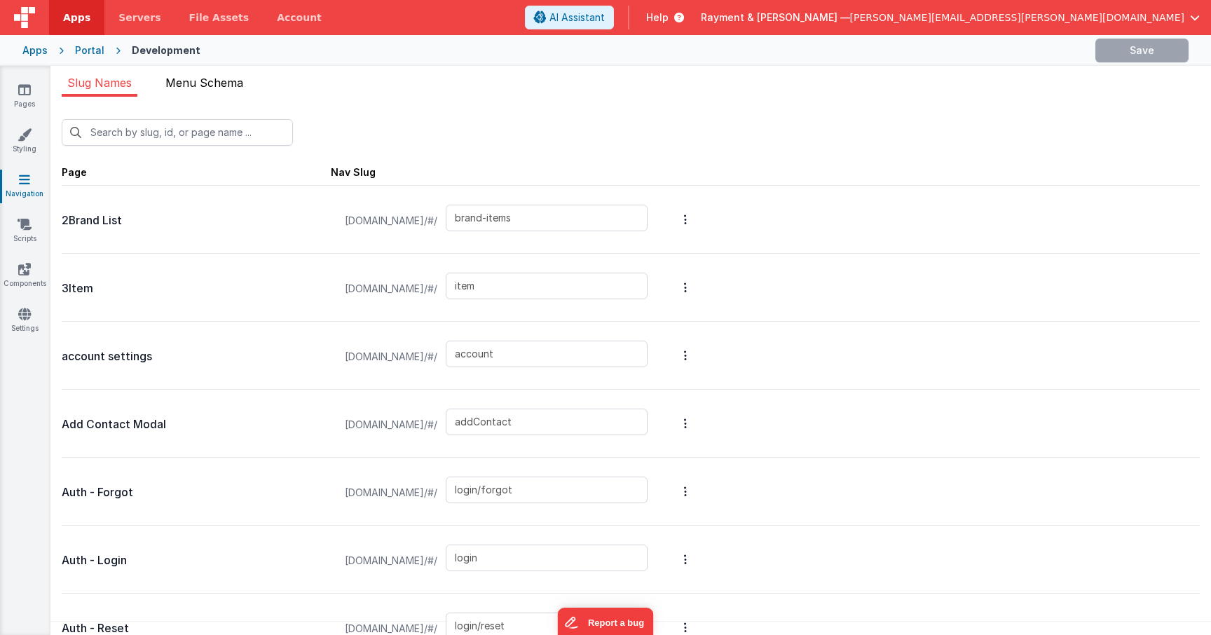
type input "login/forgot/sent"
type input "sample"
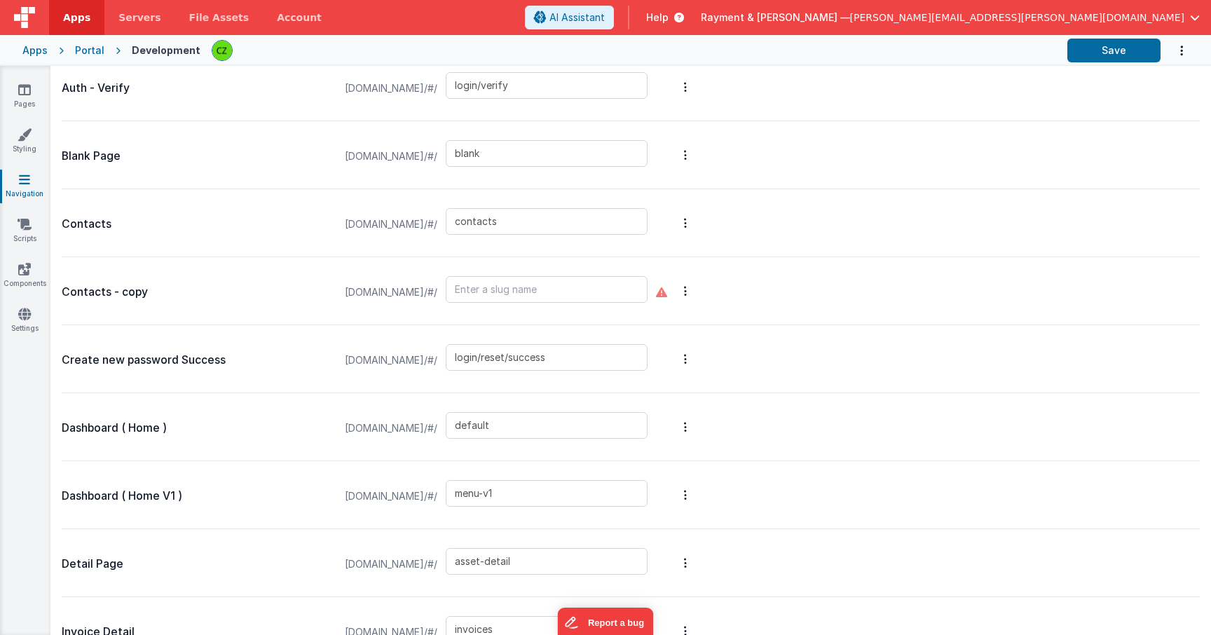
scroll to position [694, 0]
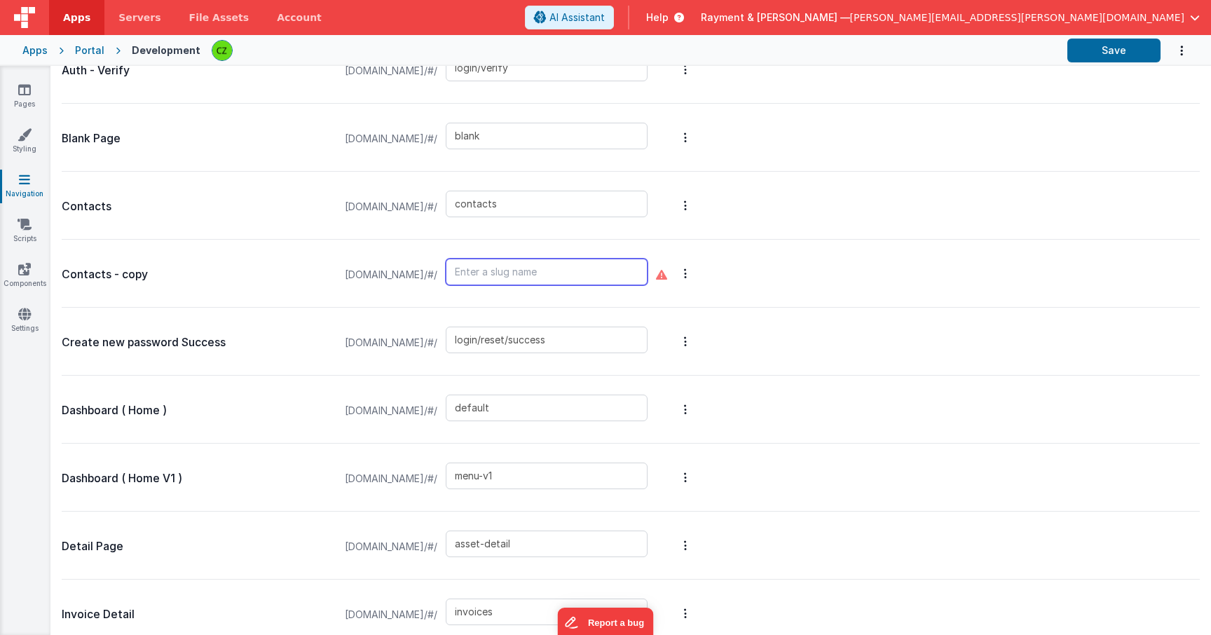
click at [639, 266] on input "text" at bounding box center [547, 272] width 202 height 27
type input "p"
type input "pdf-preview"
click at [836, 267] on div "Contacts - copy raymentcollinsdev.clientportal.cloud/#/ pdf-preview" at bounding box center [631, 274] width 1138 height 68
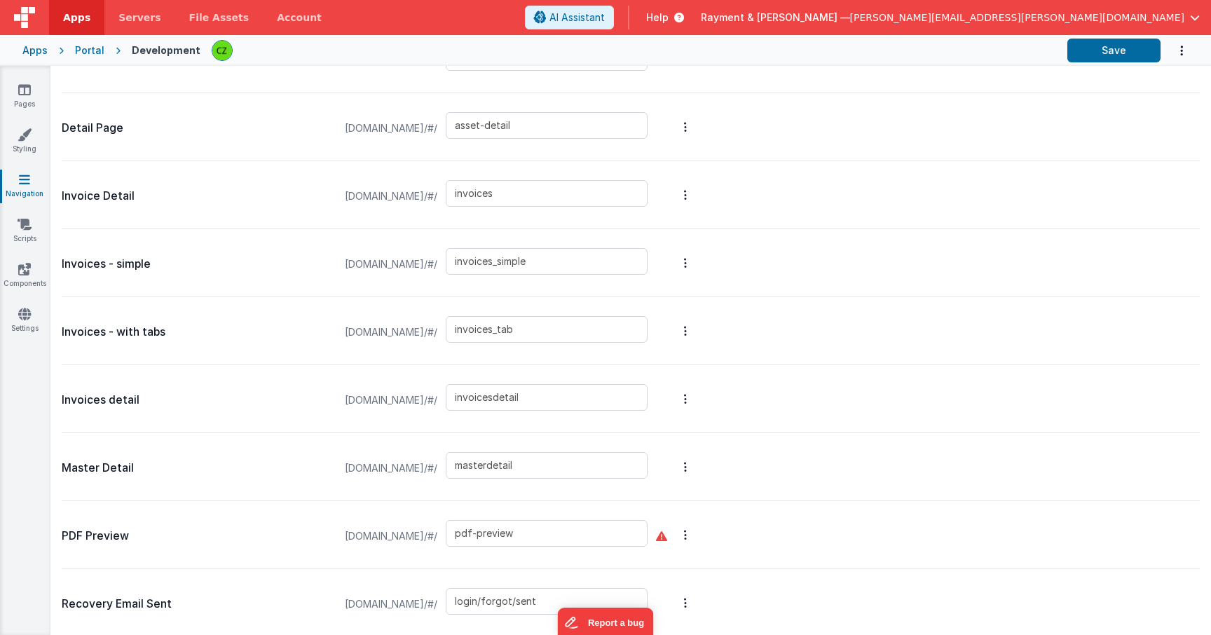
scroll to position [1261, 0]
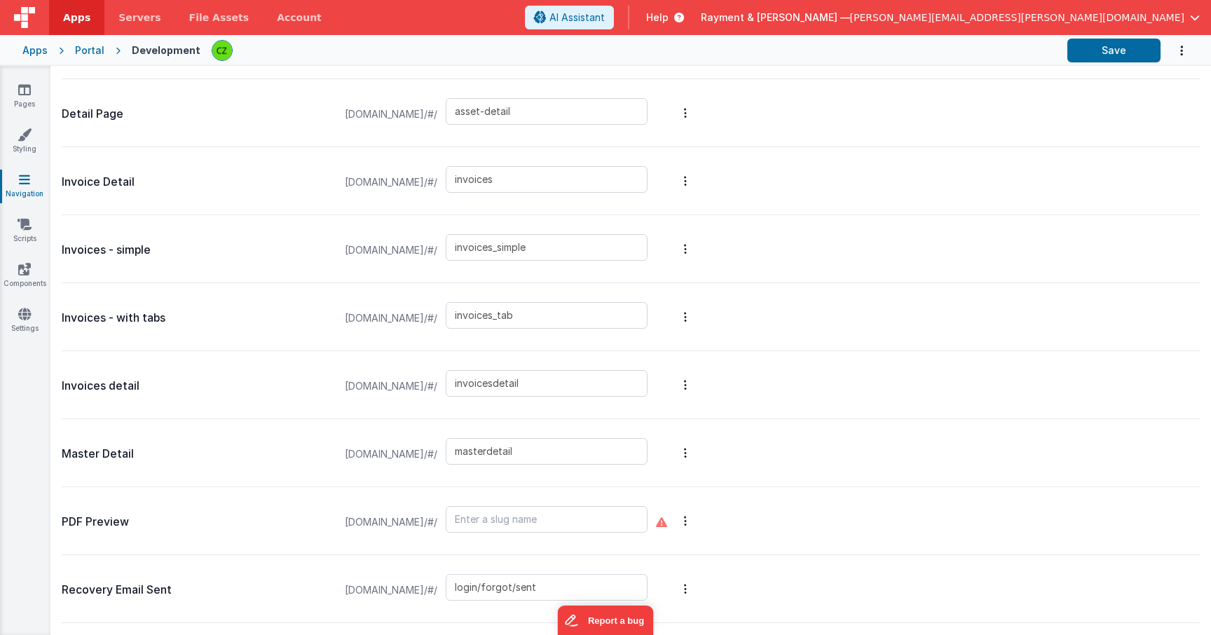
scroll to position [1195, 0]
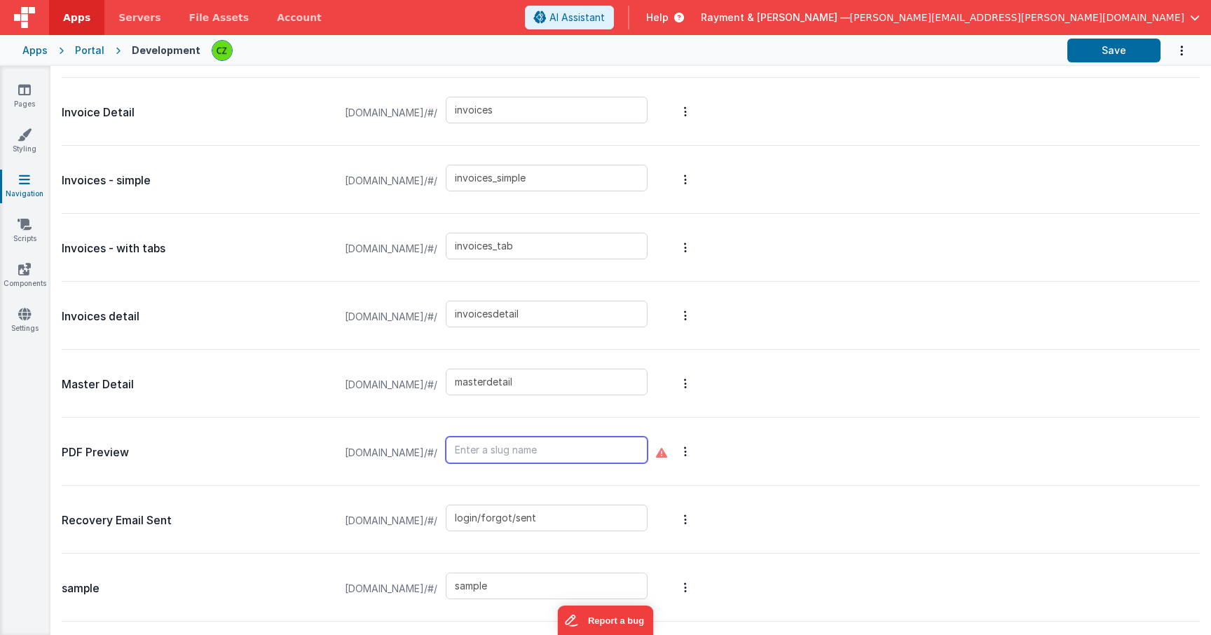
click at [585, 448] on input "text" at bounding box center [547, 450] width 202 height 27
type input "pdf_preview"
click at [890, 441] on div "PDF Preview raymentcollinsdev.clientportal.cloud/#/ pdf_preview" at bounding box center [631, 452] width 1138 height 68
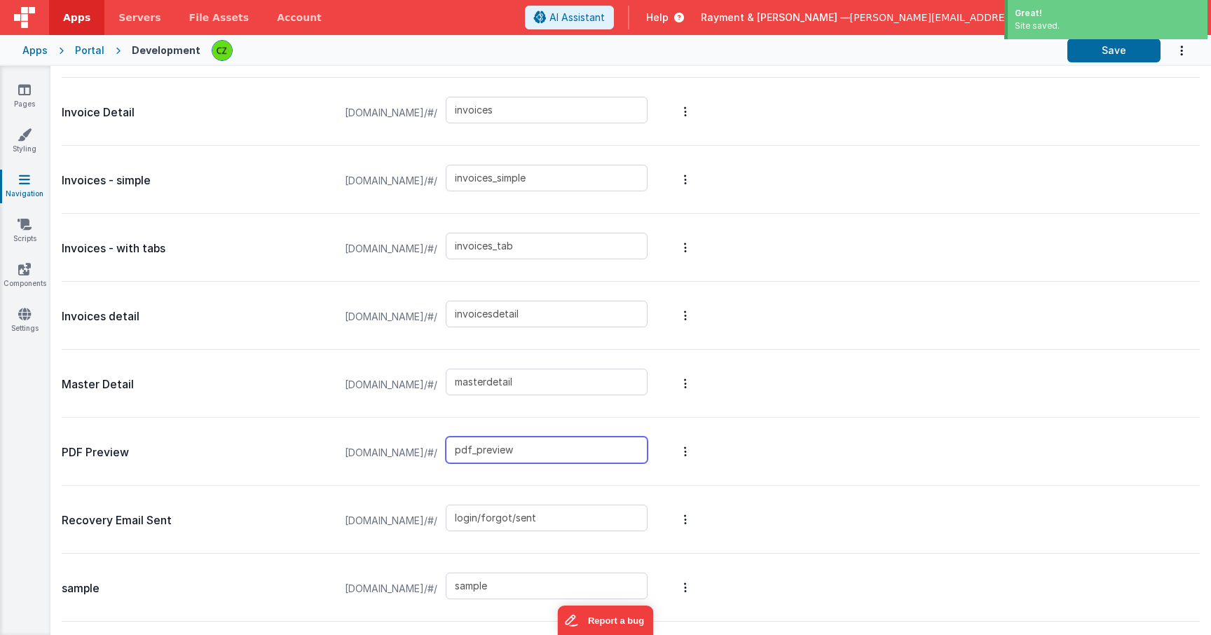
click at [580, 451] on input "pdf_preview" at bounding box center [547, 450] width 202 height 27
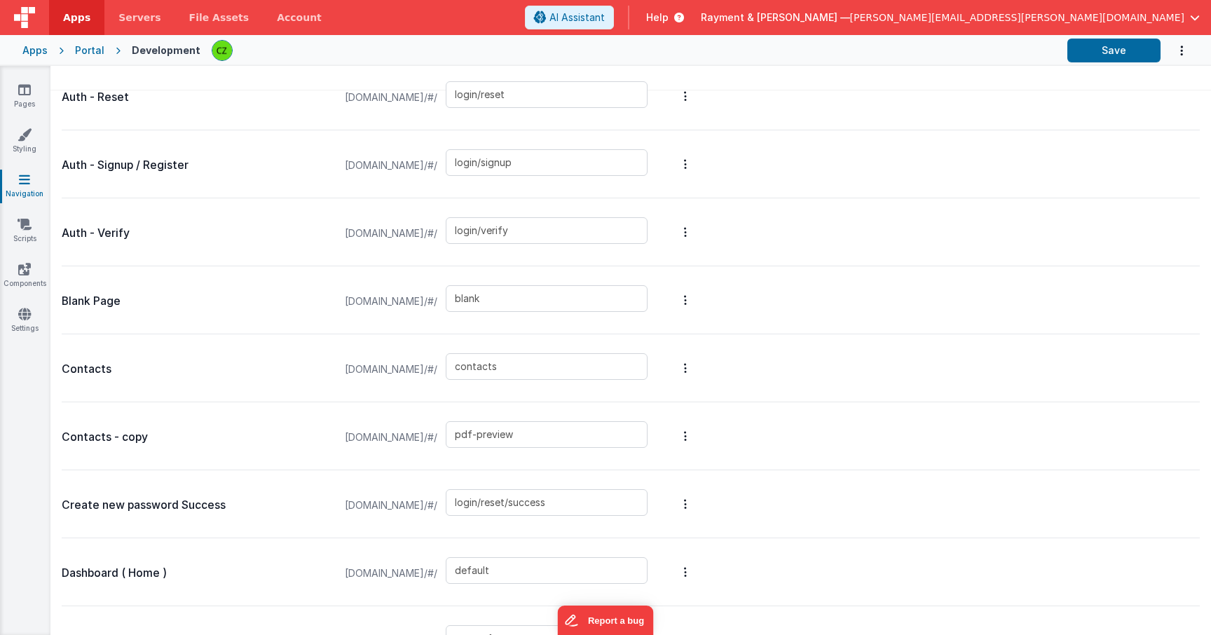
scroll to position [0, 0]
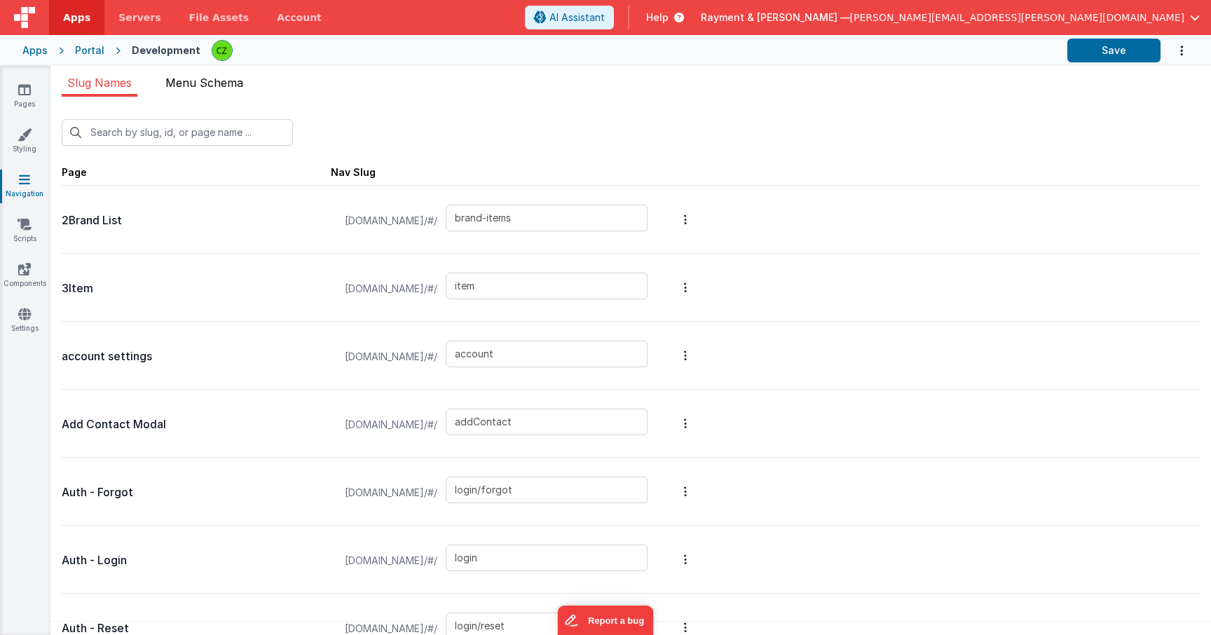
click at [207, 81] on span "Menu Schema" at bounding box center [204, 83] width 78 height 14
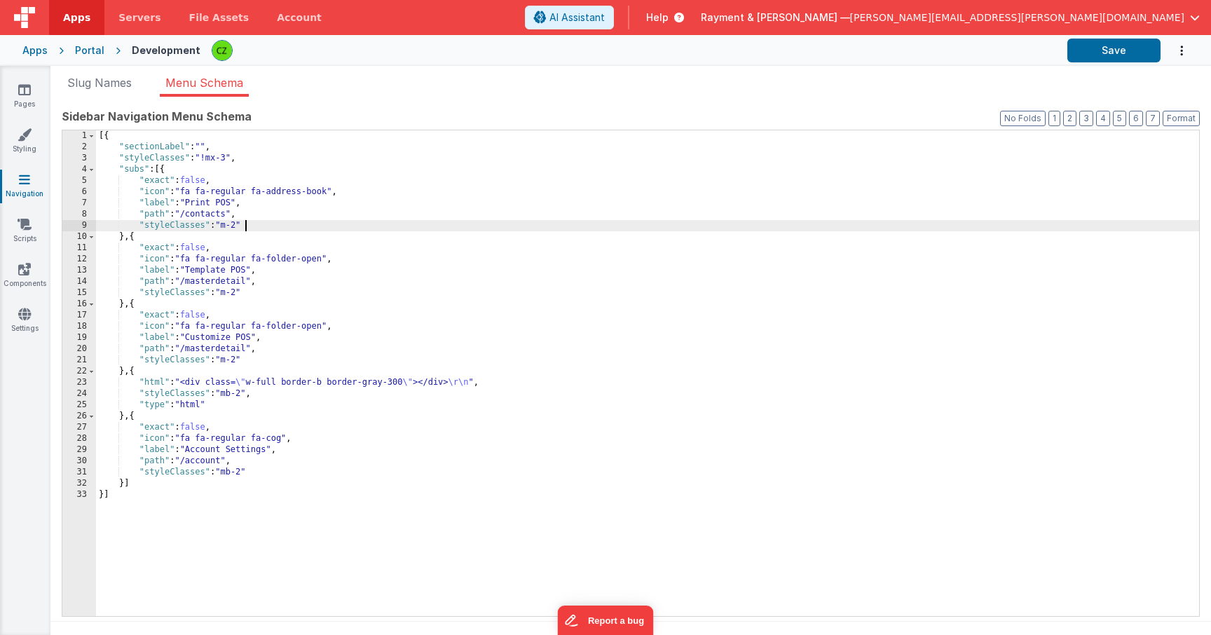
click at [267, 221] on div "[{ "sectionLabel" : "" , "styleClasses" : "!mx-3" , "subs" : [{ "exact" : false…" at bounding box center [647, 384] width 1103 height 508
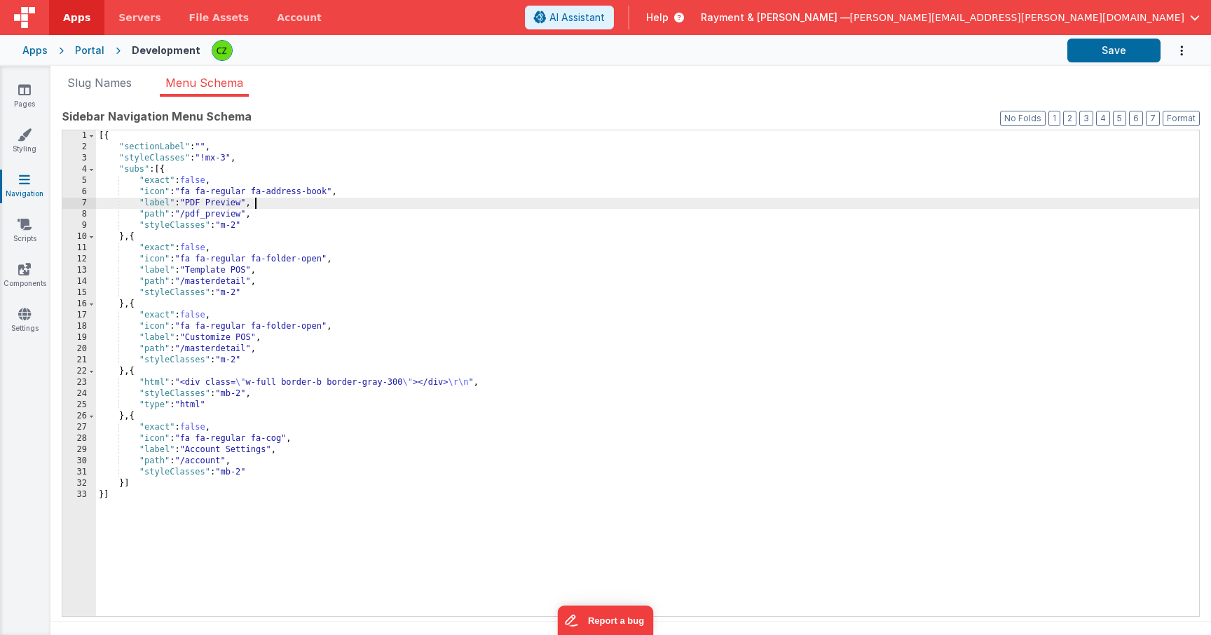
click at [296, 205] on div "[{ "sectionLabel" : "" , "styleClasses" : "!mx-3" , "subs" : [{ "exact" : false…" at bounding box center [647, 384] width 1103 height 508
click at [184, 259] on div "[{ "sectionLabel" : "" , "styleClasses" : "!mx-3" , "subs" : [{ "exact" : false…" at bounding box center [647, 384] width 1103 height 508
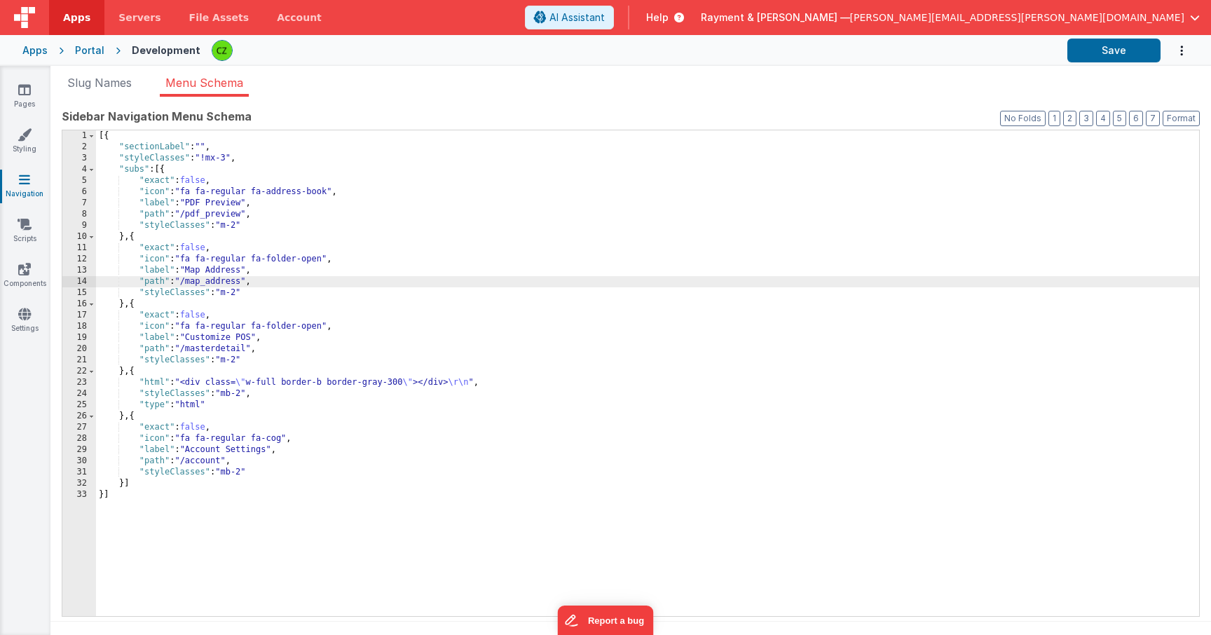
click at [231, 350] on div "[{ "sectionLabel" : "" , "styleClasses" : "!mx-3" , "subs" : [{ "exact" : false…" at bounding box center [647, 384] width 1103 height 508
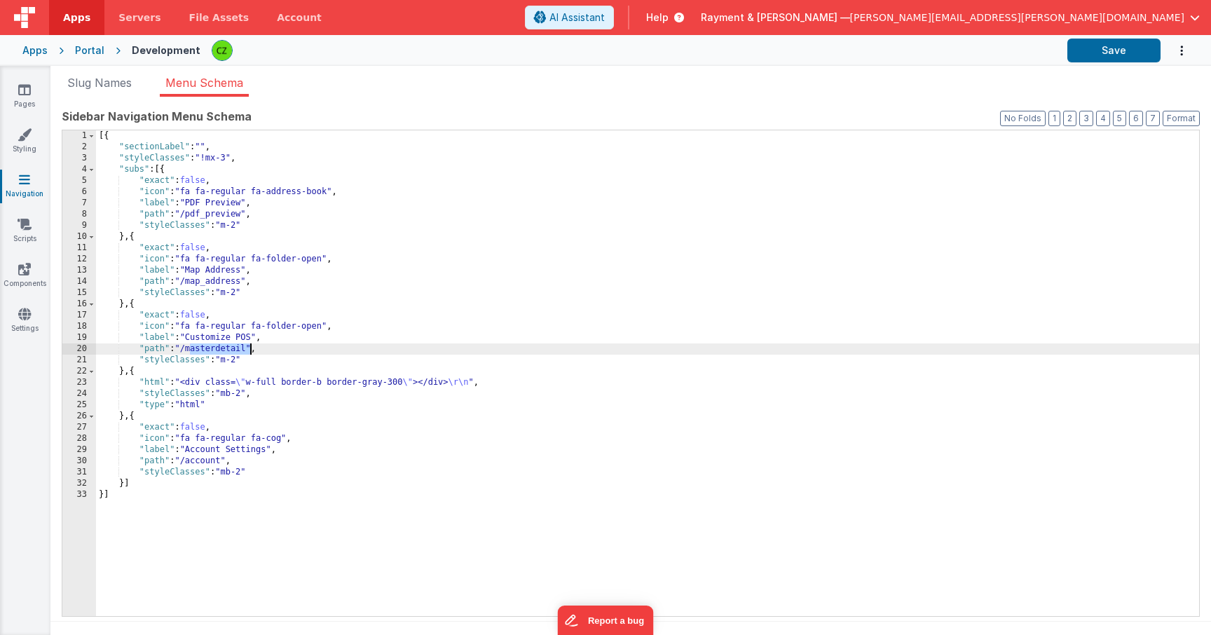
click at [231, 350] on div "[{ "sectionLabel" : "" , "styleClasses" : "!mx-3" , "subs" : [{ "exact" : false…" at bounding box center [647, 384] width 1103 height 508
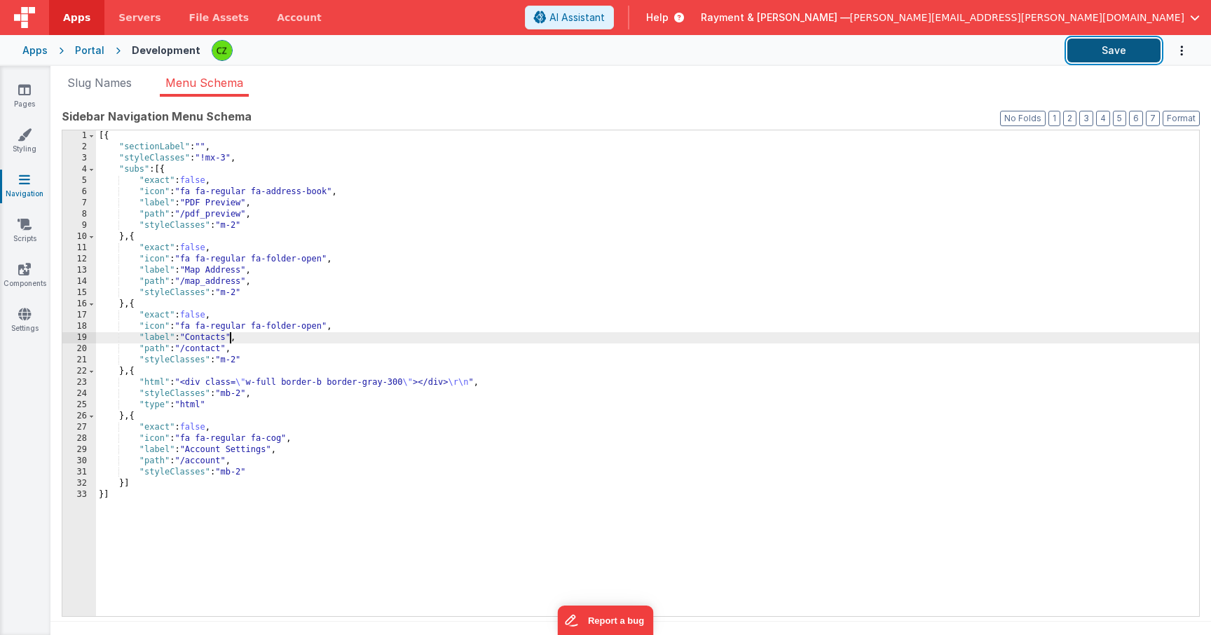
click at [1078, 50] on button "Save" at bounding box center [1113, 51] width 93 height 24
click at [25, 89] on icon at bounding box center [24, 90] width 13 height 14
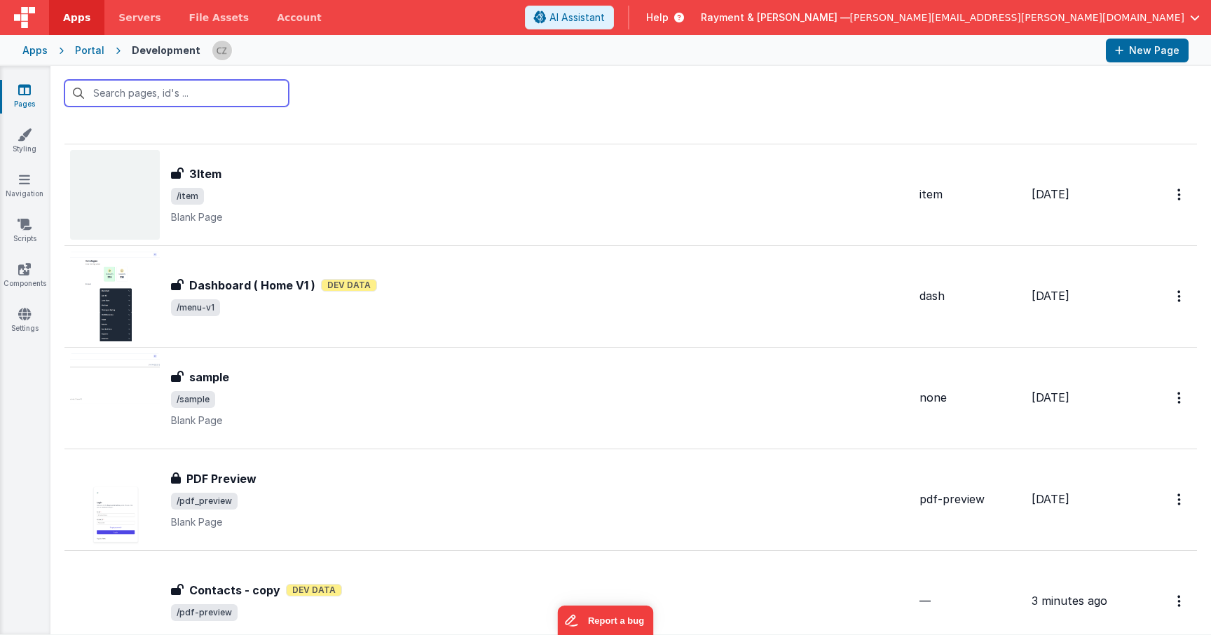
scroll to position [2123, 0]
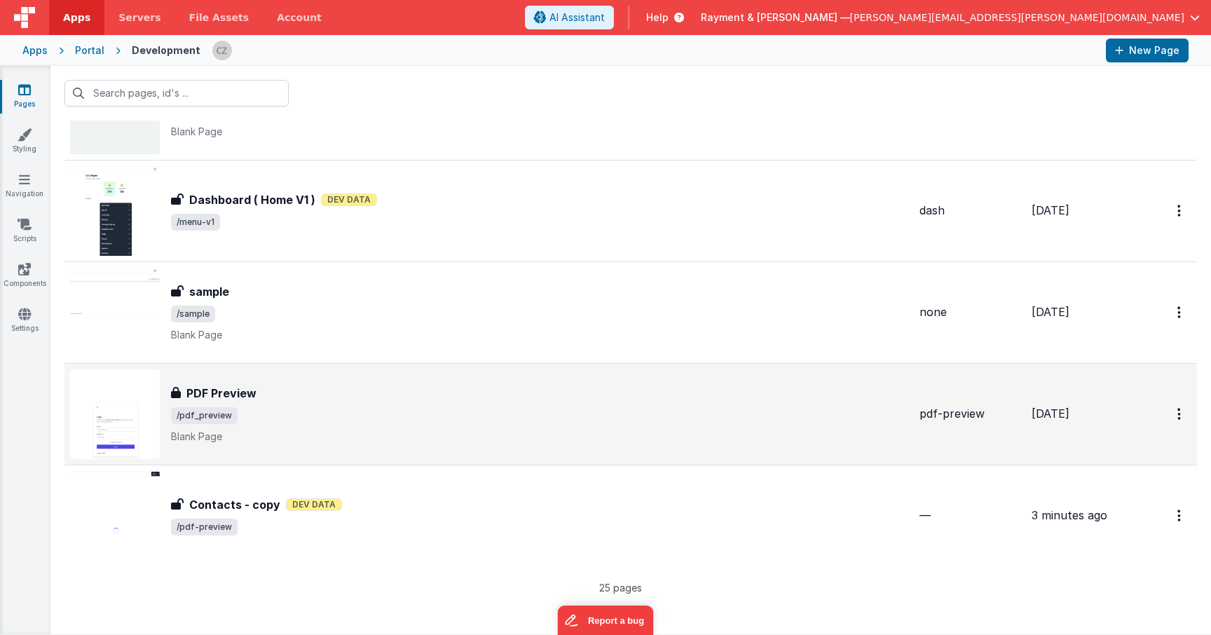
click at [351, 407] on span "/pdf_preview" at bounding box center [539, 415] width 737 height 17
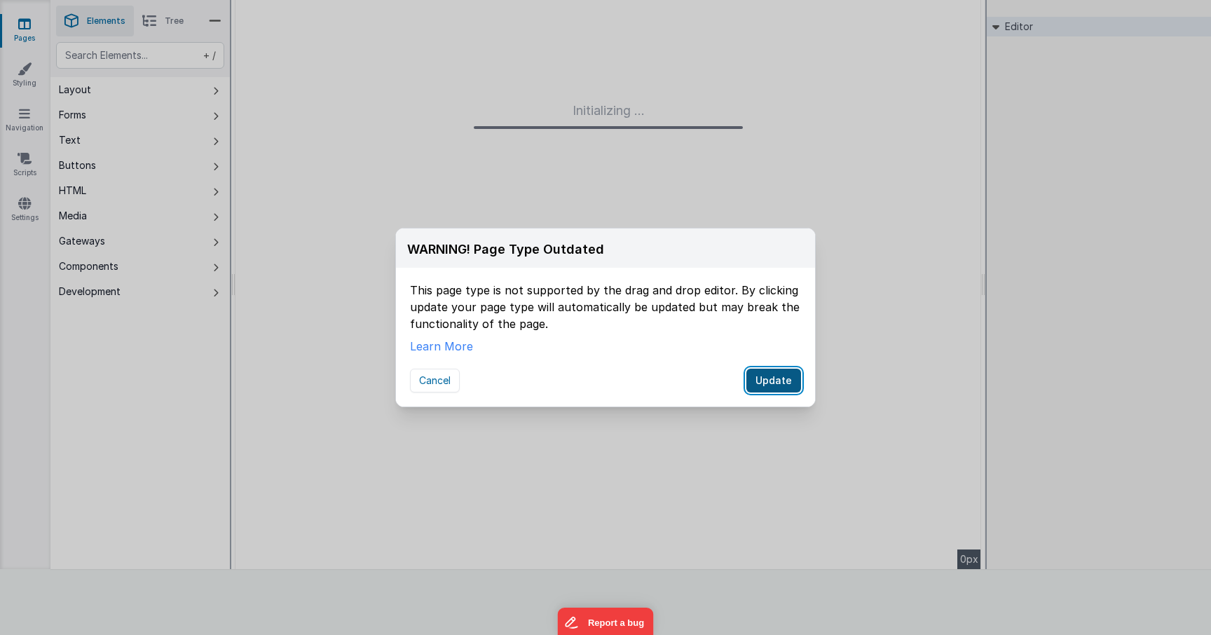
click at [779, 382] on button "Update" at bounding box center [773, 381] width 55 height 24
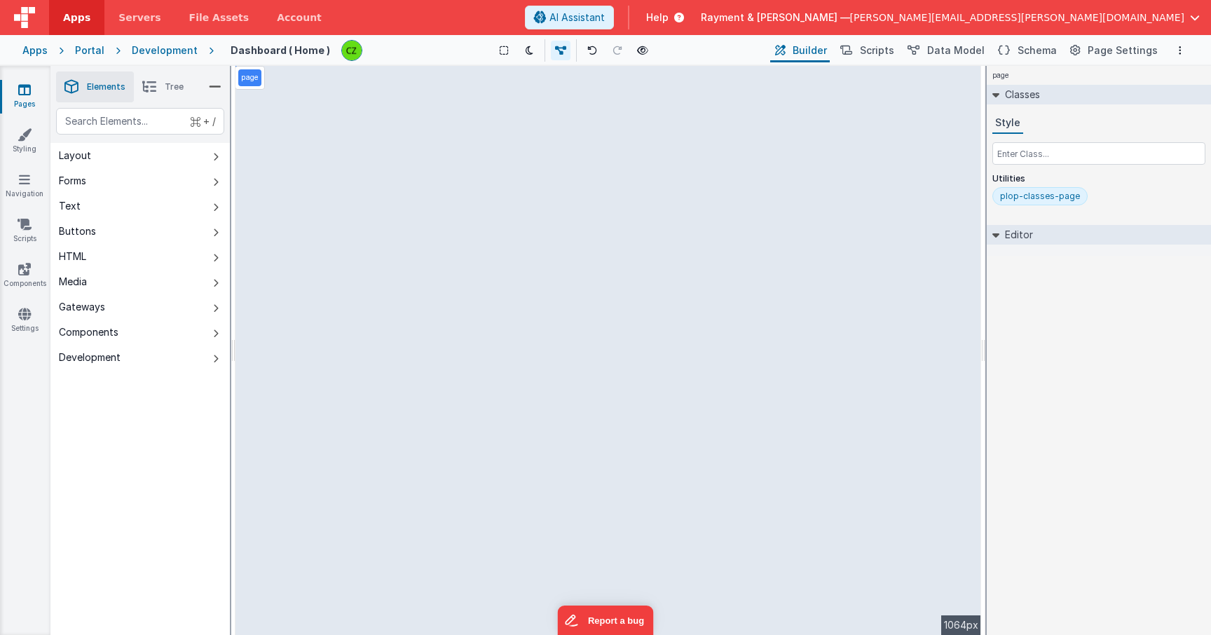
click at [21, 87] on icon at bounding box center [24, 90] width 13 height 14
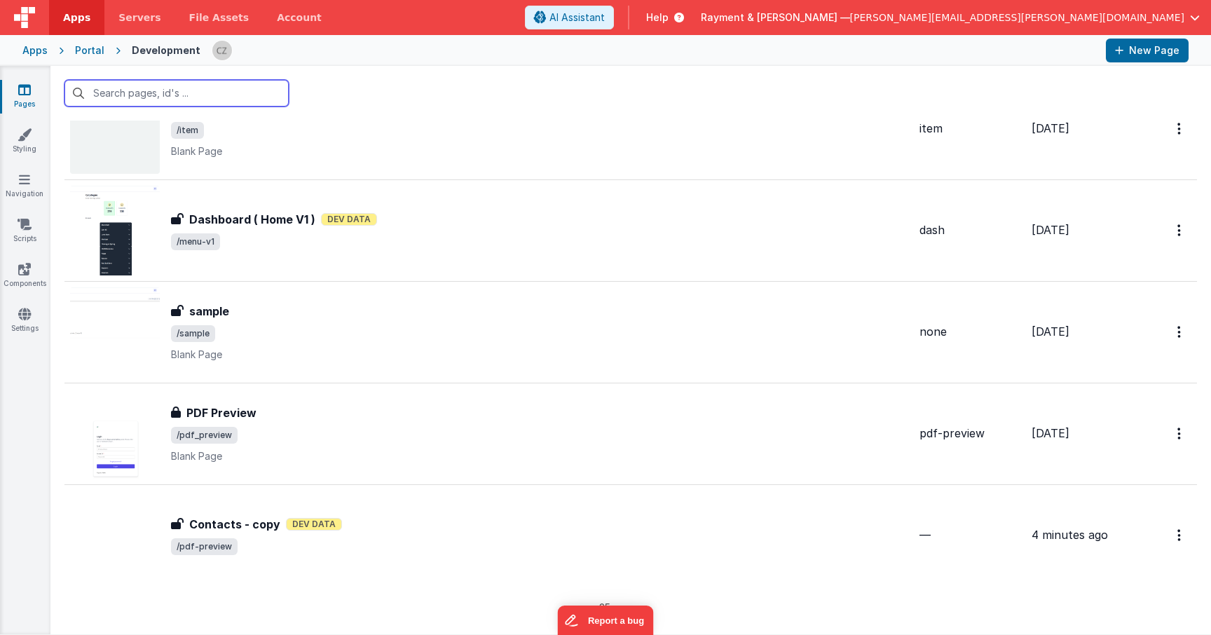
scroll to position [2123, 0]
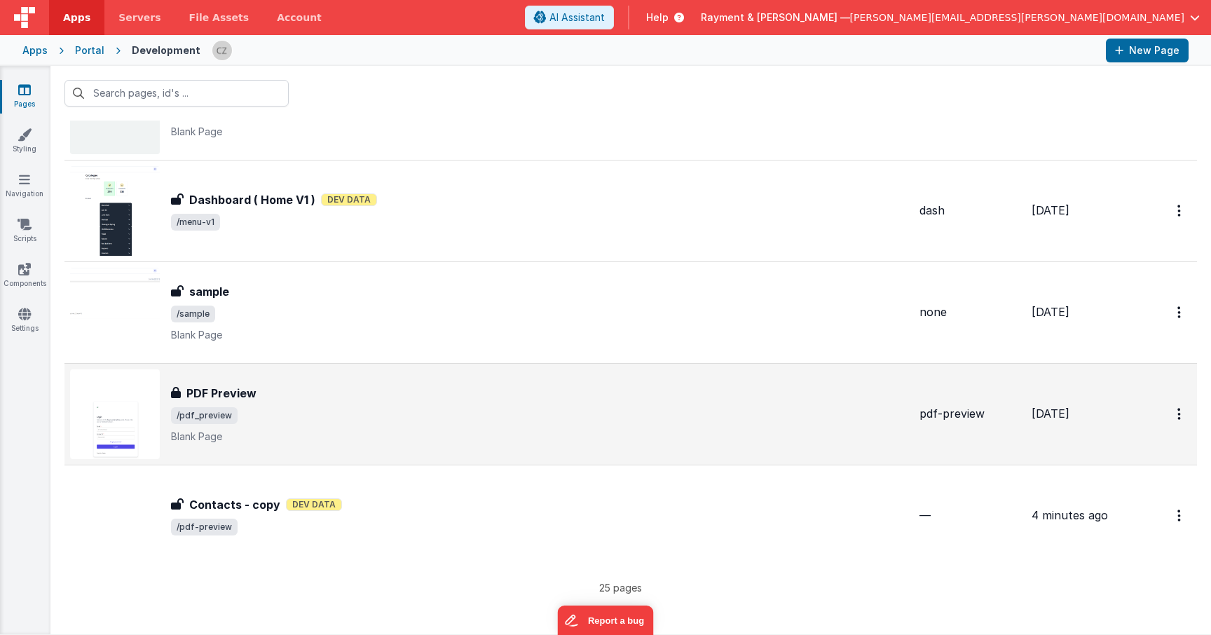
click at [362, 401] on div "PDF Preview" at bounding box center [539, 393] width 737 height 17
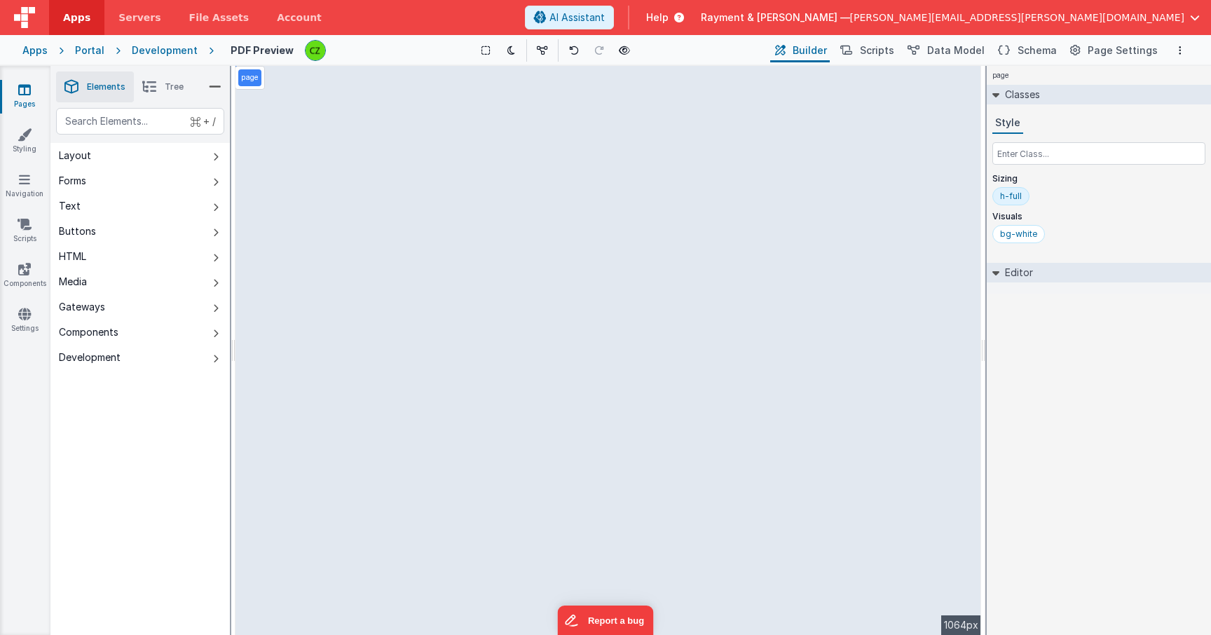
click at [172, 88] on span "Tree" at bounding box center [174, 86] width 19 height 11
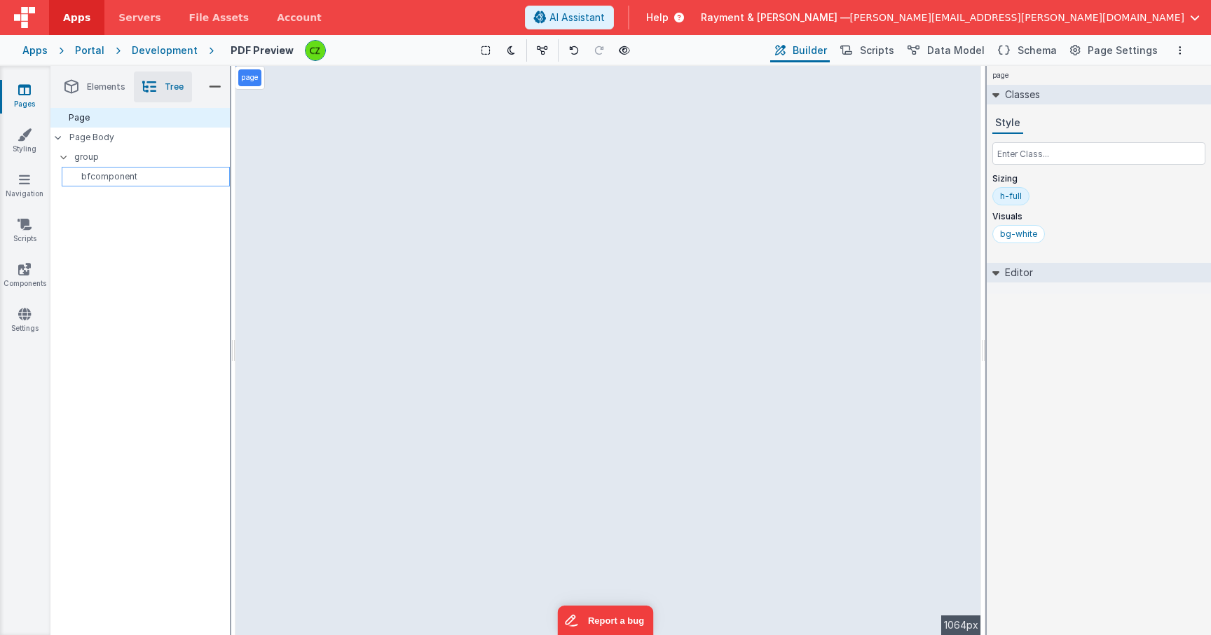
click at [112, 177] on p "bfcomponent" at bounding box center [148, 176] width 162 height 11
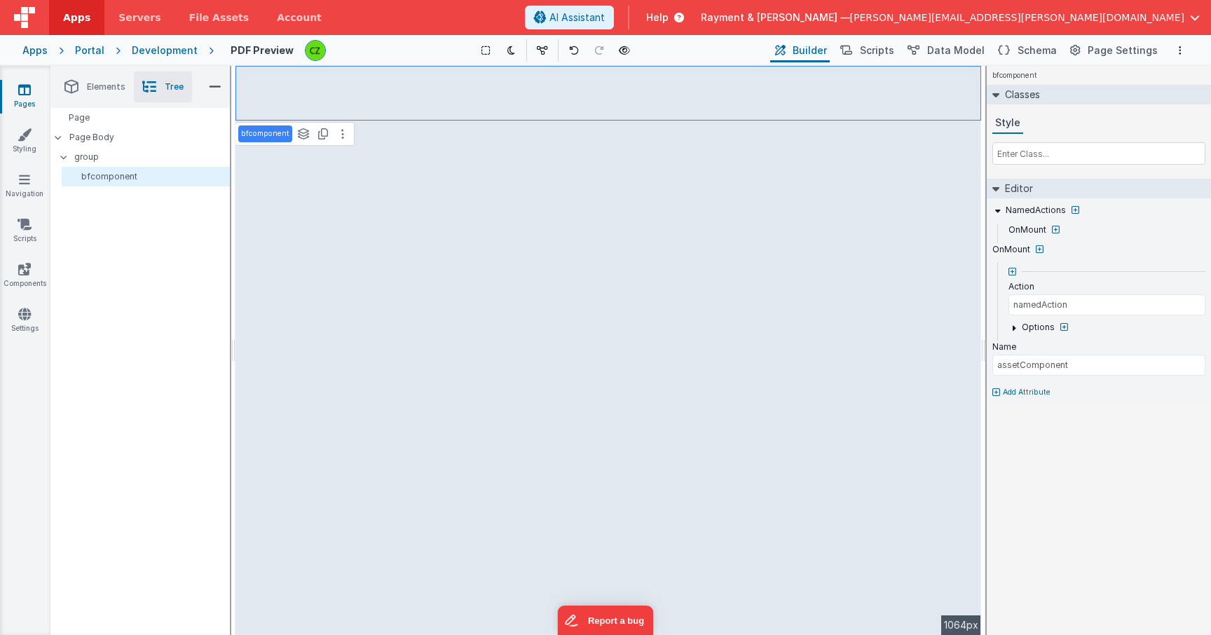
click at [118, 209] on div "Page Page Body group bfcomponent" at bounding box center [139, 371] width 179 height 527
click at [29, 85] on icon at bounding box center [24, 90] width 13 height 14
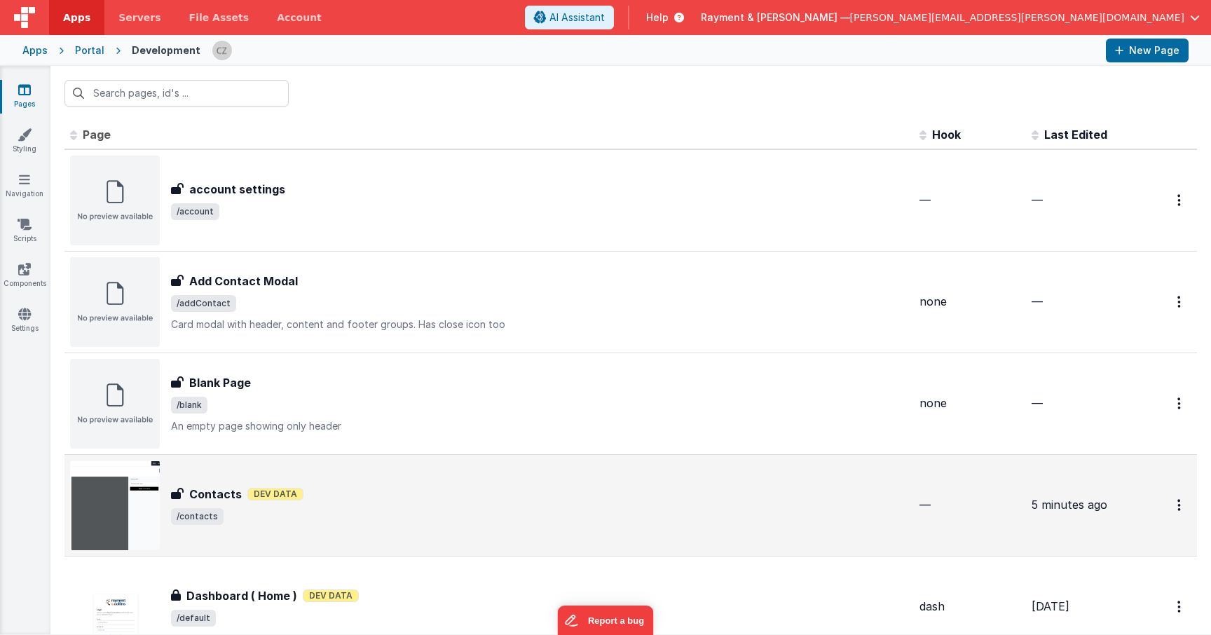
click at [350, 517] on span "/contacts" at bounding box center [539, 516] width 737 height 17
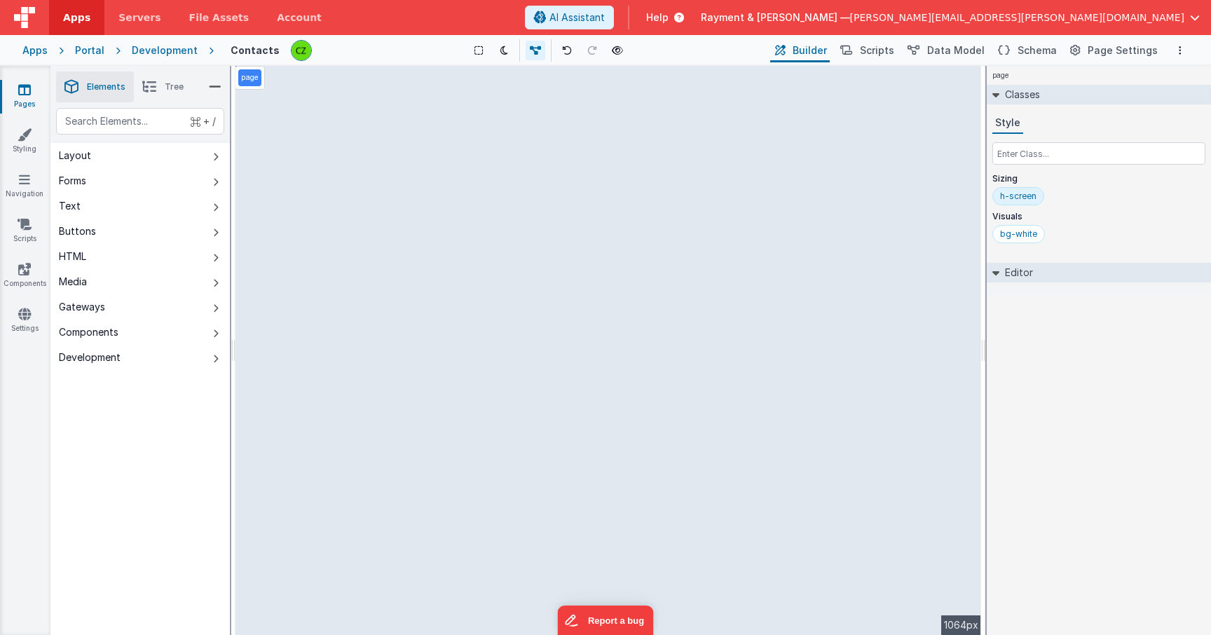
click at [33, 95] on link "Pages" at bounding box center [24, 97] width 50 height 28
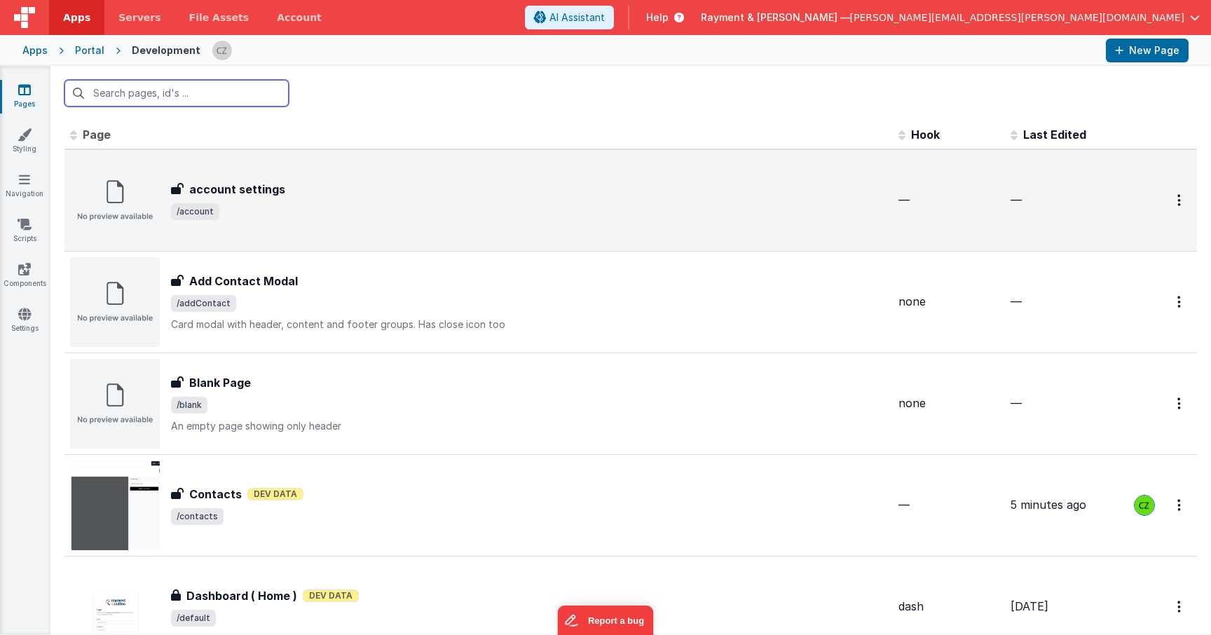
scroll to position [90, 0]
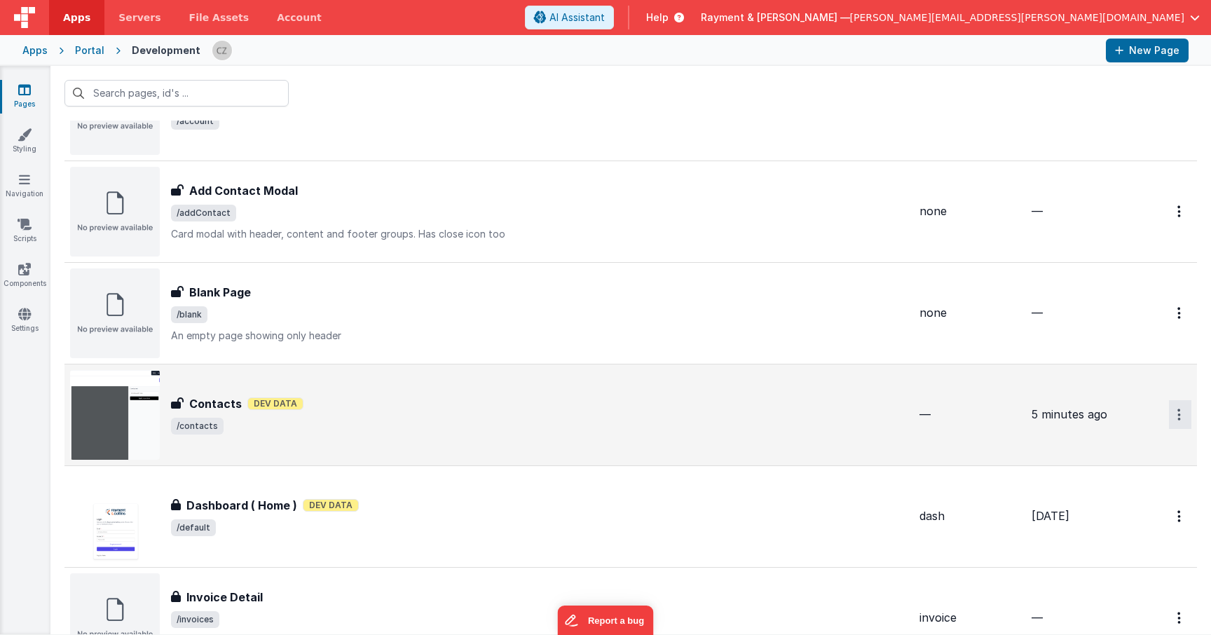
click at [1179, 416] on icon "Options" at bounding box center [1179, 415] width 4 height 12
click at [1111, 491] on link "Duplicate" at bounding box center [1129, 498] width 123 height 27
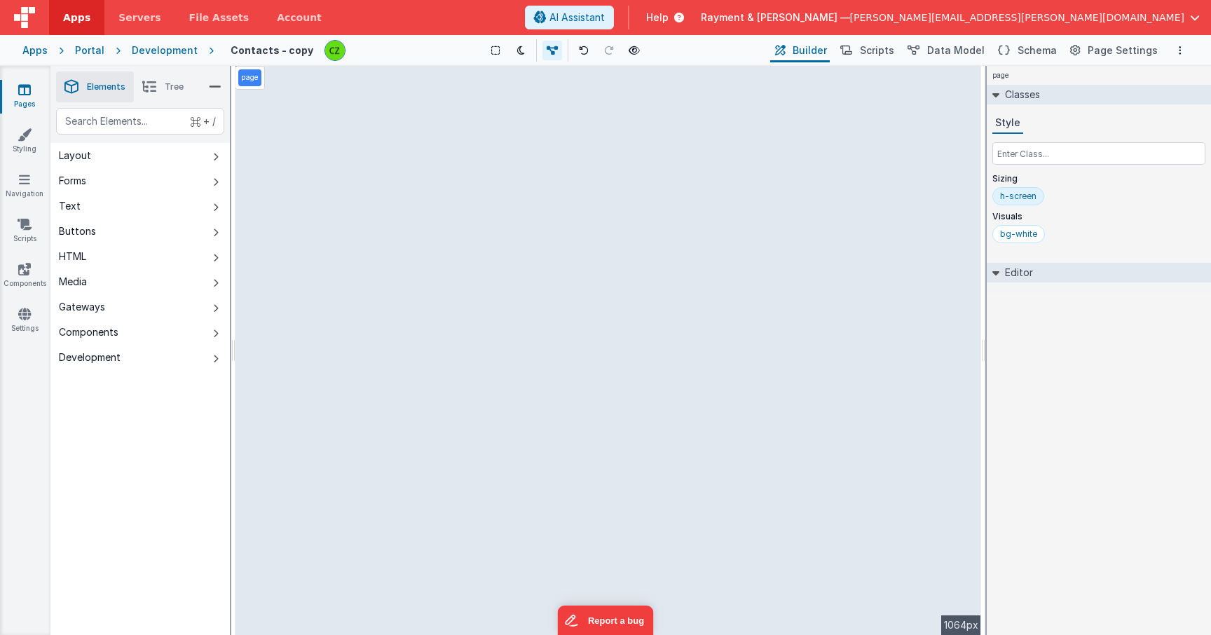
click at [173, 87] on span "Tree" at bounding box center [174, 86] width 19 height 11
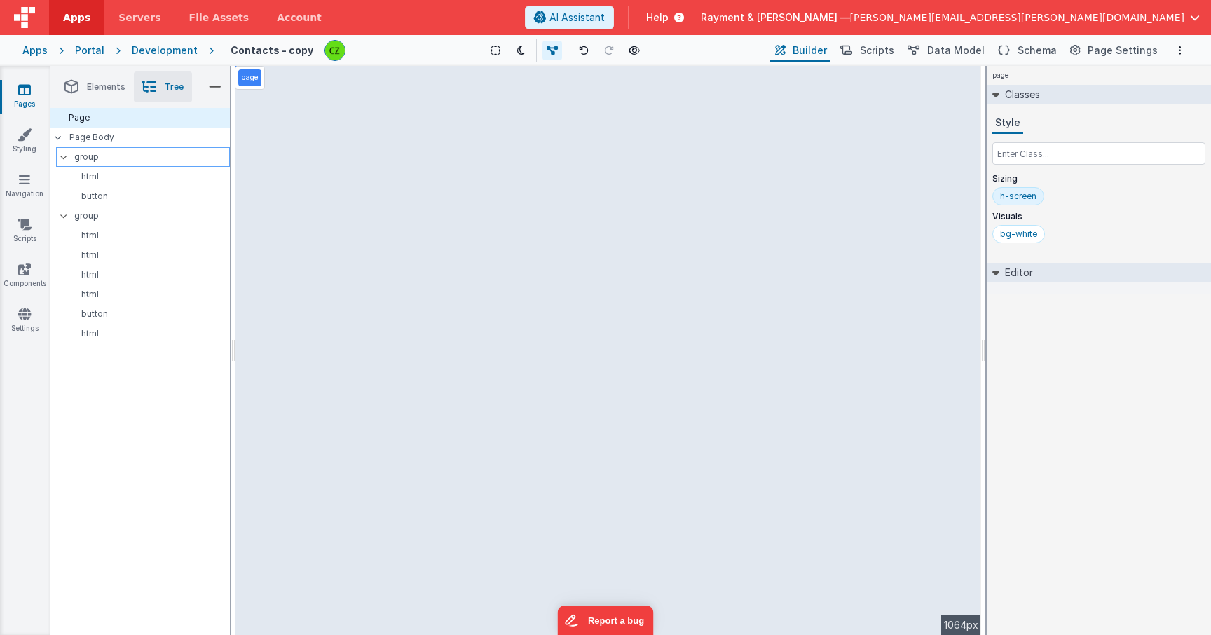
click at [104, 158] on p "group" at bounding box center [151, 156] width 155 height 15
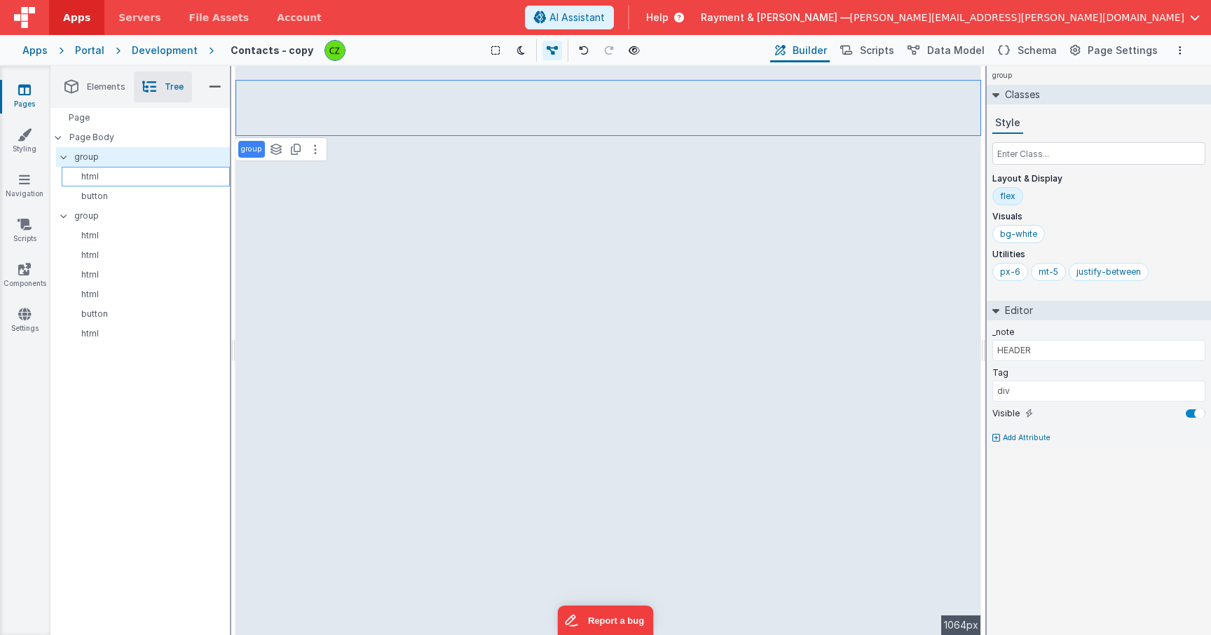
click at [111, 179] on p "html" at bounding box center [148, 176] width 162 height 11
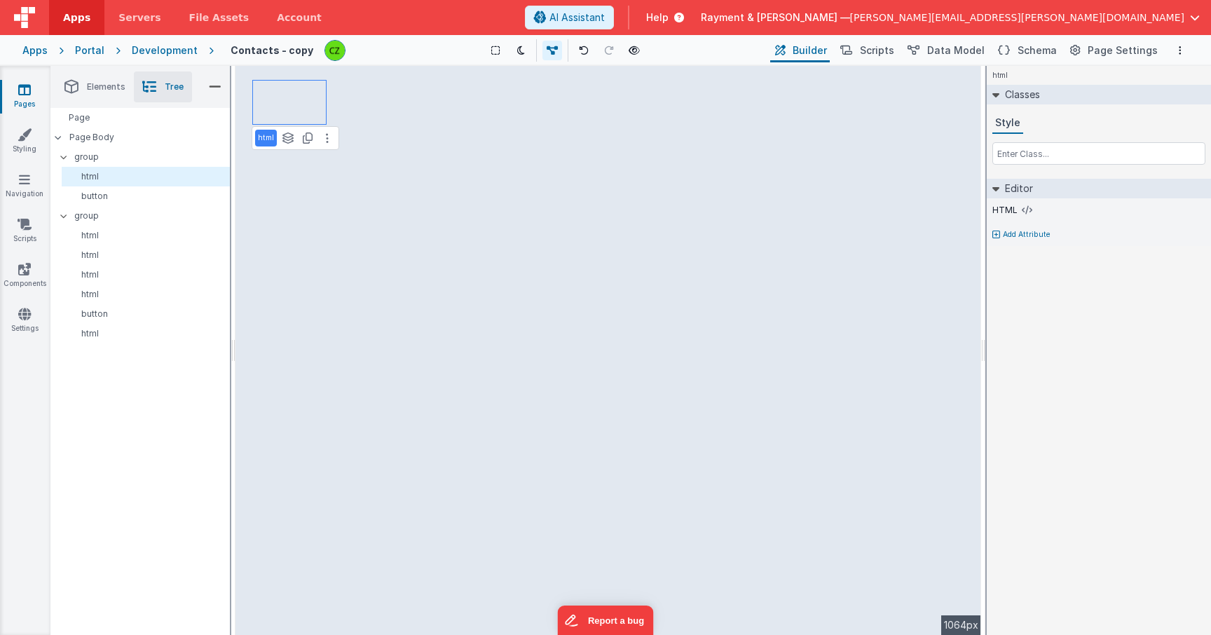
click at [290, 85] on div "html See layers + L Duplicate + D --> 1064px" at bounding box center [608, 350] width 746 height 569
click at [281, 95] on div "html See layers + L Duplicate + D --> 1064px" at bounding box center [608, 350] width 746 height 569
click at [280, 95] on div "html See layers + L Duplicate + D --> 1064px" at bounding box center [608, 350] width 746 height 569
click at [293, 98] on div "html See layers + L Duplicate + D --> 1064px" at bounding box center [608, 350] width 746 height 569
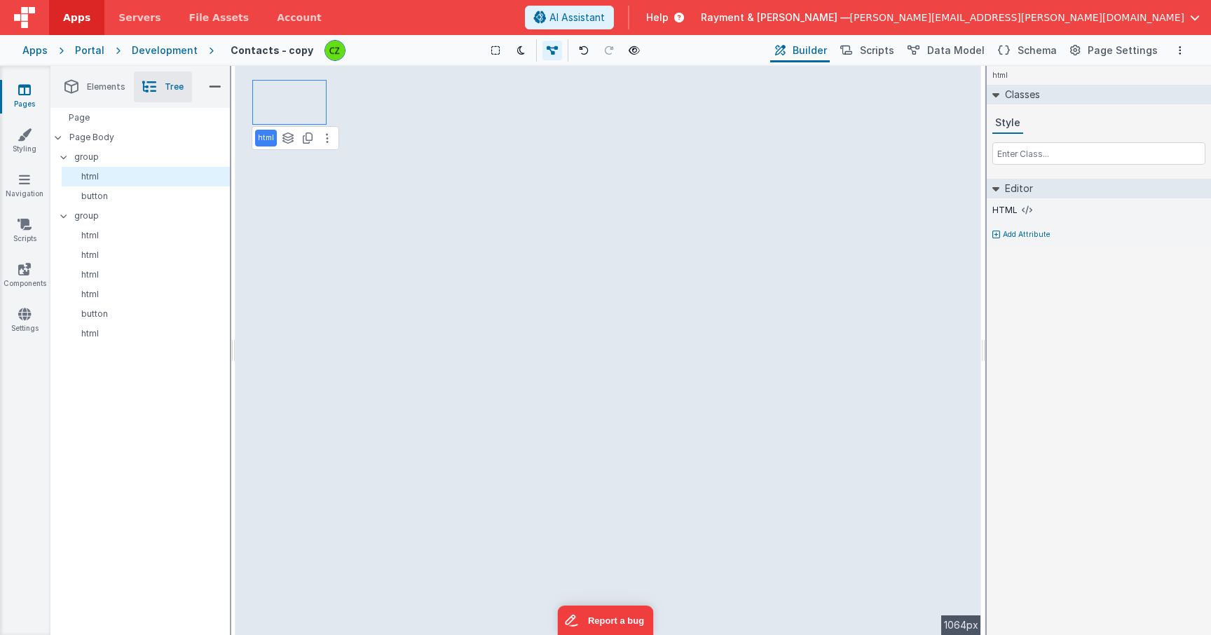
click at [358, 108] on div "html See layers + L Duplicate + D --> 1064px" at bounding box center [608, 350] width 746 height 569
click at [303, 98] on div "html See layers + L Duplicate + D --> 1064px" at bounding box center [608, 350] width 746 height 569
click at [331, 141] on button at bounding box center [327, 138] width 17 height 17
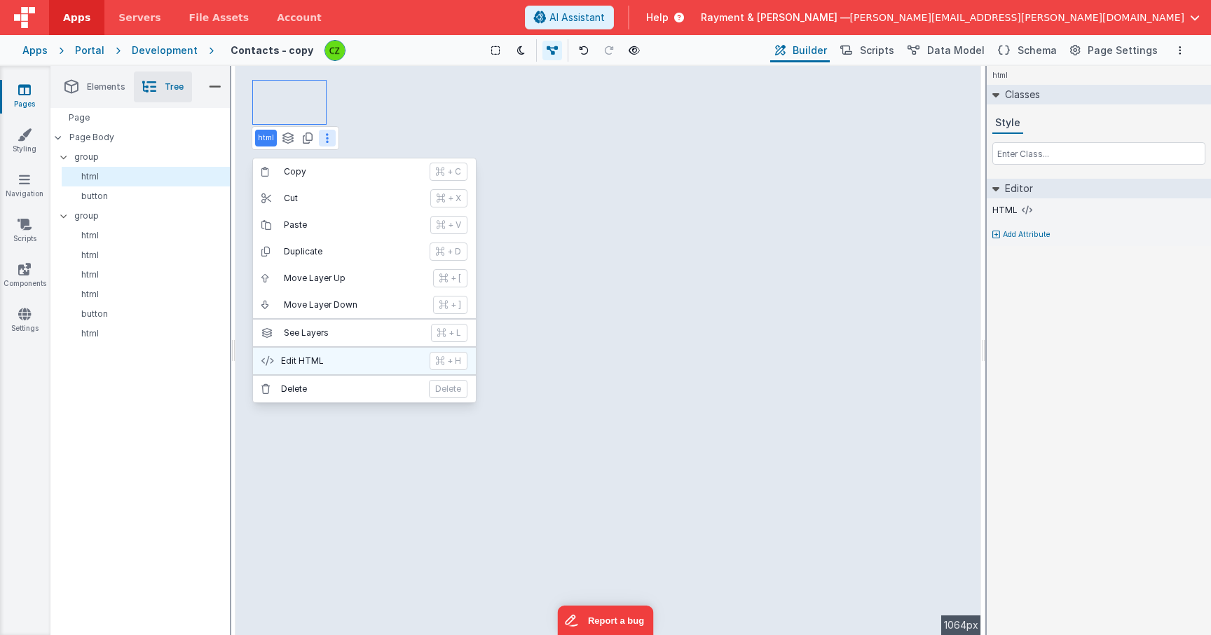
click at [376, 362] on p "Edit HTML" at bounding box center [351, 360] width 140 height 11
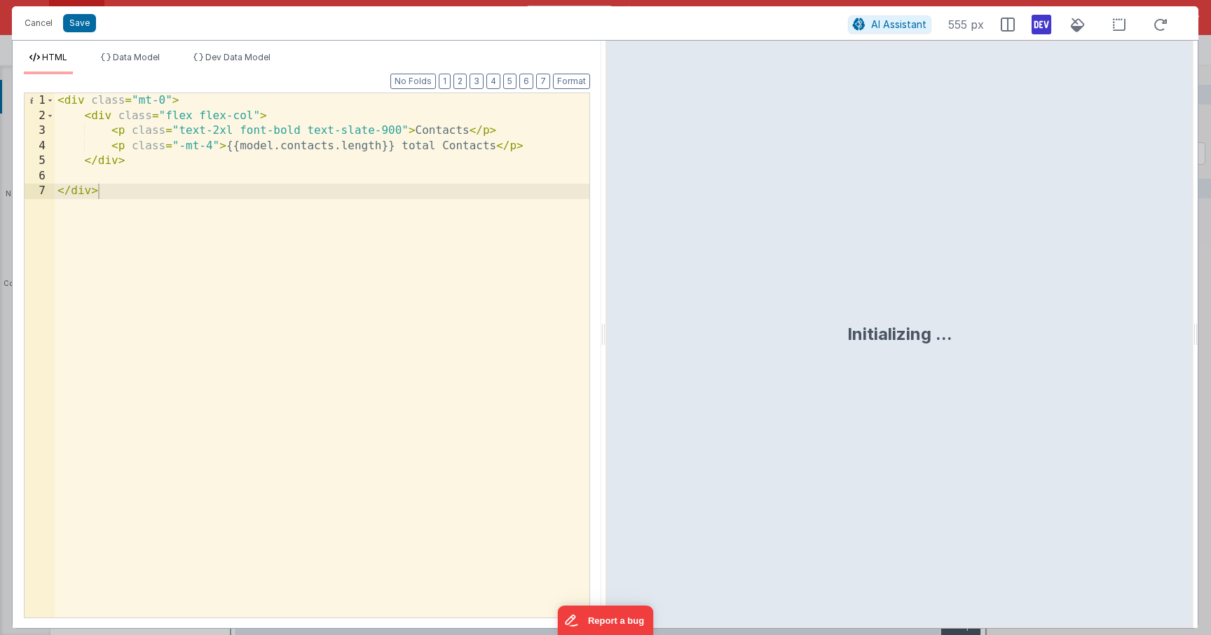
click at [454, 132] on div "< div class = "mt-0" > < div class = "flex flex-col" > < p class = "text-2xl fo…" at bounding box center [322, 370] width 535 height 554
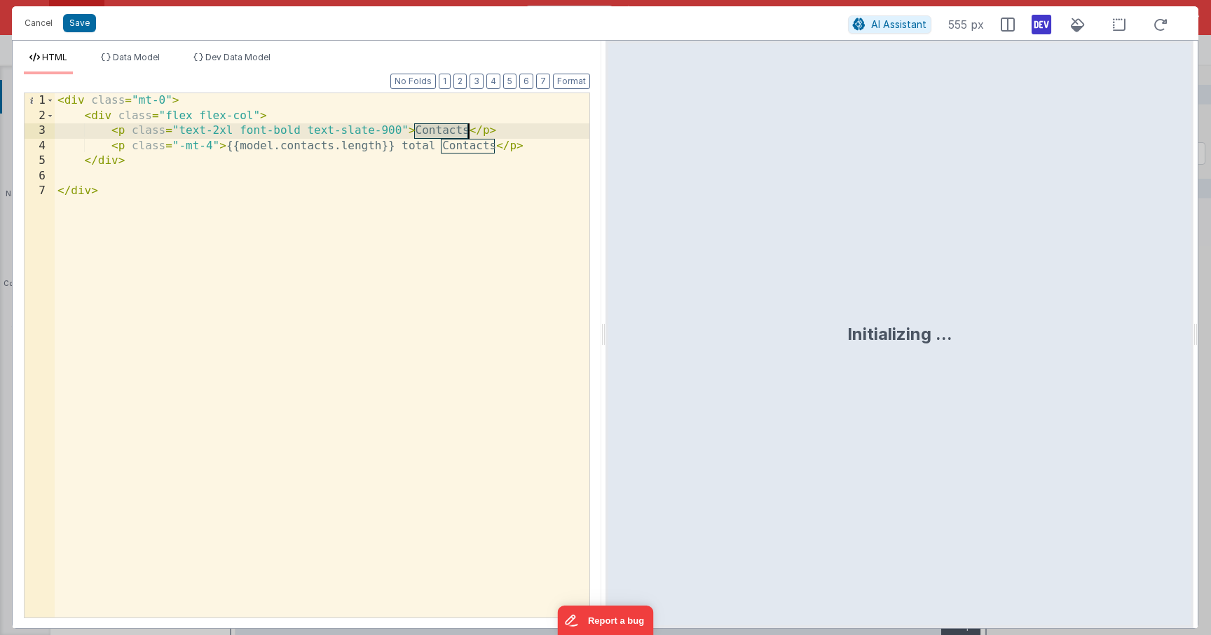
click at [454, 132] on div "< div class = "mt-0" > < div class = "flex flex-col" > < p class = "text-2xl fo…" at bounding box center [322, 370] width 535 height 554
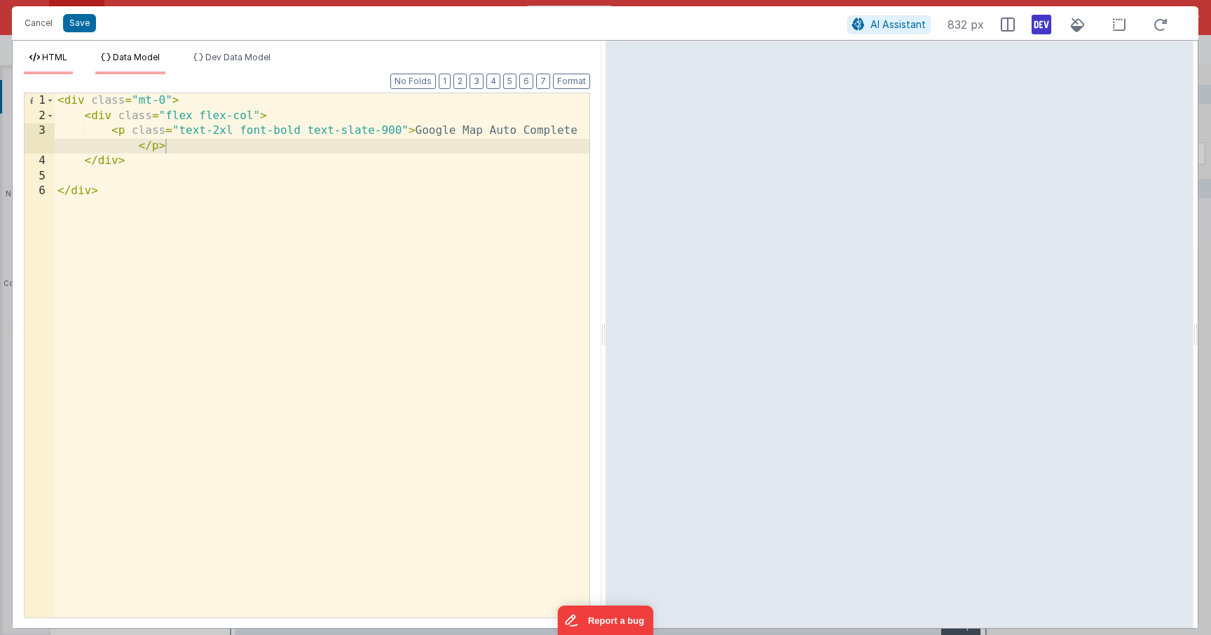
click at [127, 64] on li "Data Model" at bounding box center [130, 63] width 70 height 22
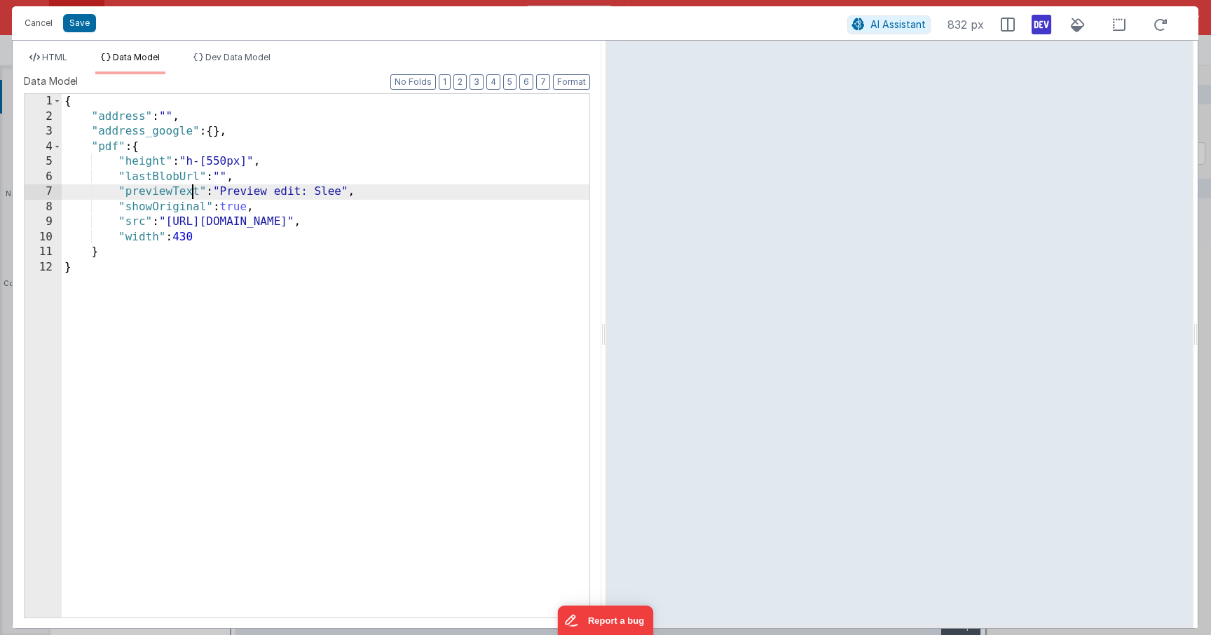
click at [195, 192] on div "{ "address" : "" , "address_google" : { } , "pdf" : { "height" : "h-[550px]" , …" at bounding box center [326, 371] width 528 height 554
click at [263, 242] on div "{ "address" : "" , "address_google" : { } , "pdf" : { "height" : "h-[550px]" , …" at bounding box center [326, 371] width 528 height 554
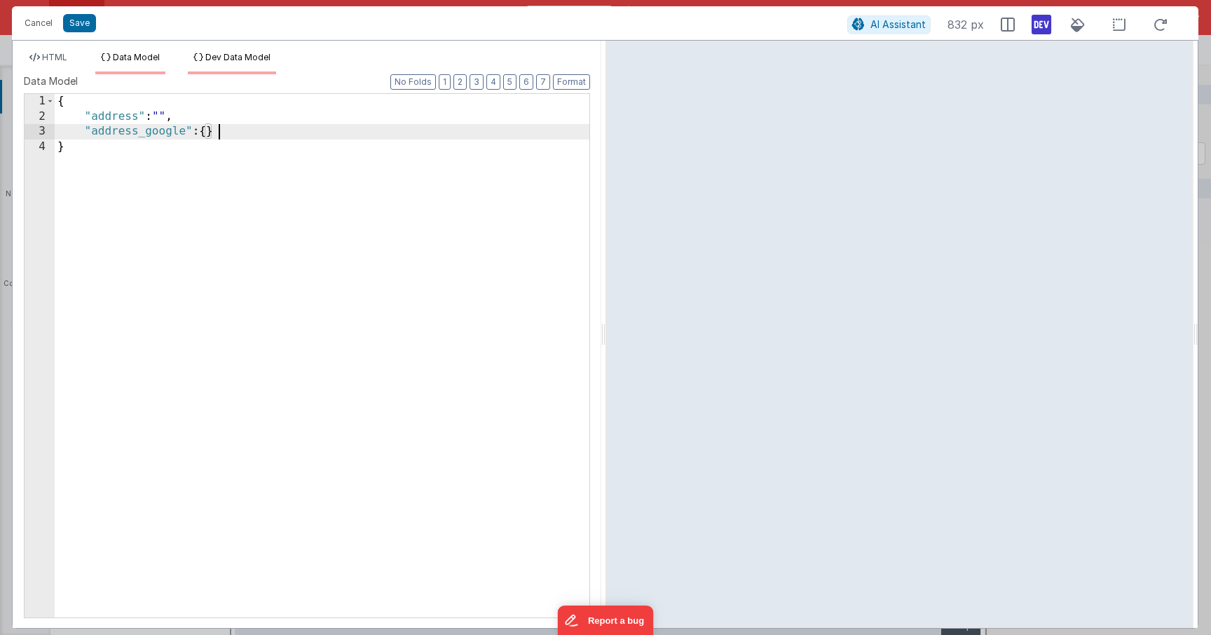
click at [230, 60] on span "Dev Data Model" at bounding box center [237, 57] width 65 height 11
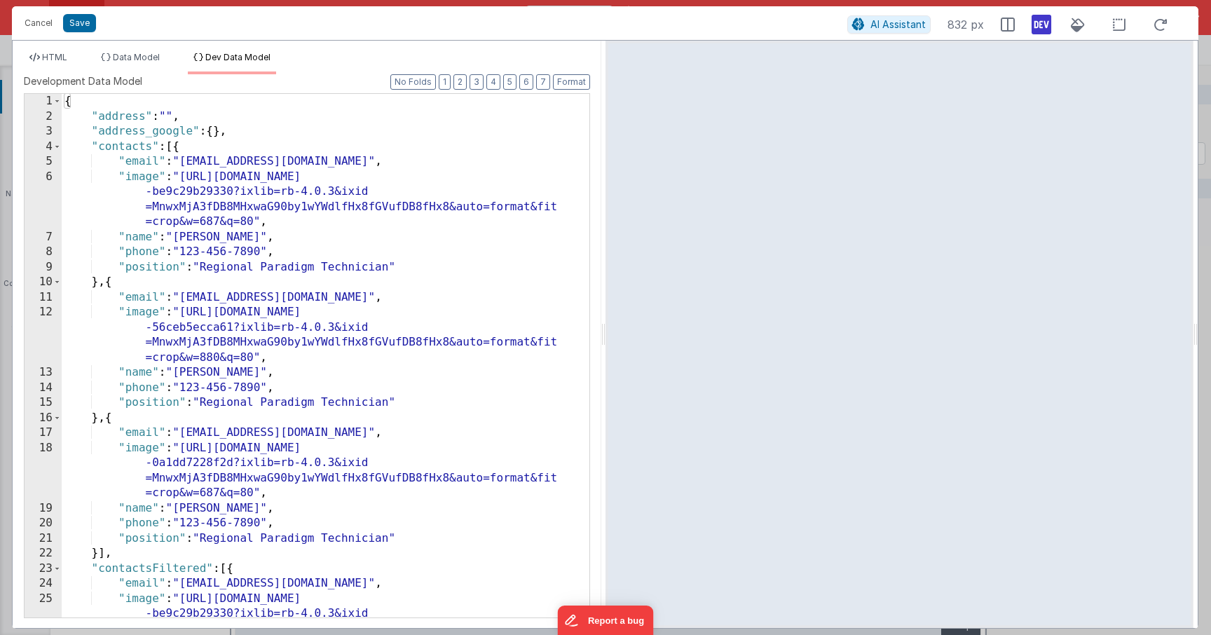
click at [90, 147] on div "{ "address" : "" , "address_google" : { } , "contacts" : [{ "email" : "janecoop…" at bounding box center [326, 393] width 528 height 599
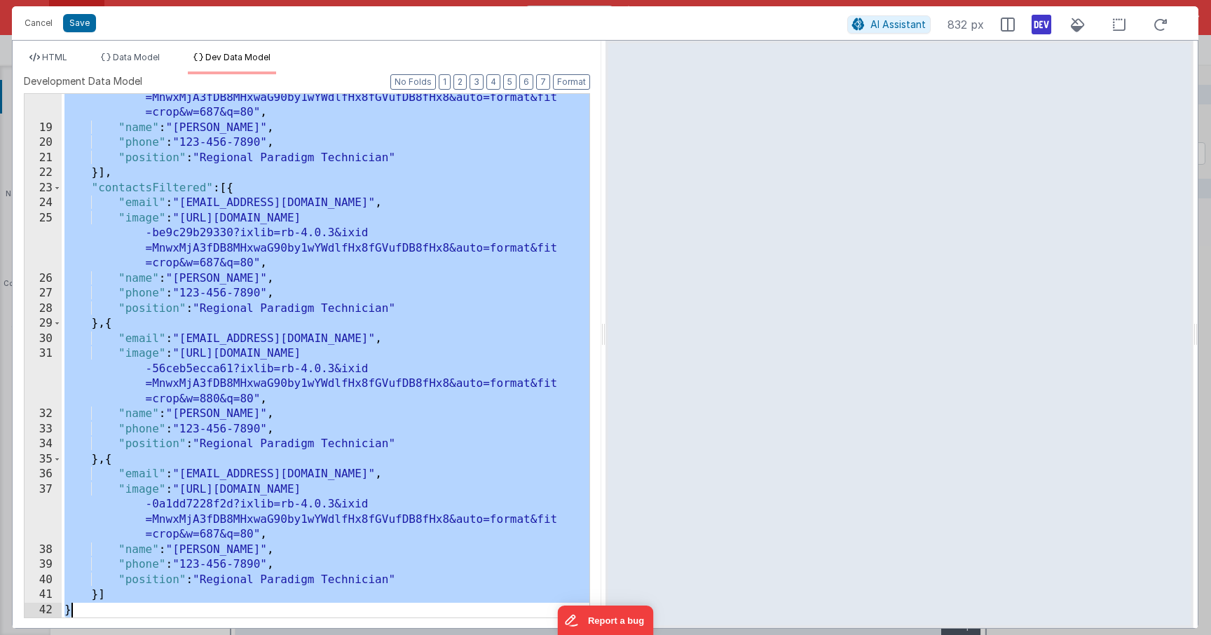
scroll to position [381, 0]
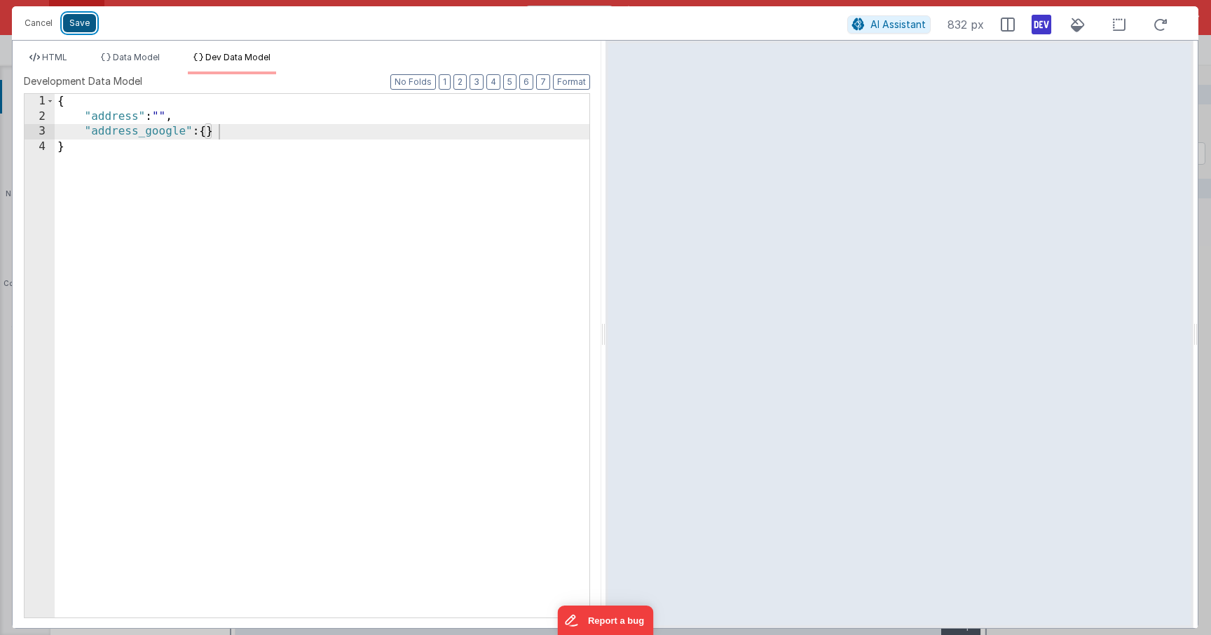
click at [82, 25] on button "Save" at bounding box center [79, 23] width 33 height 18
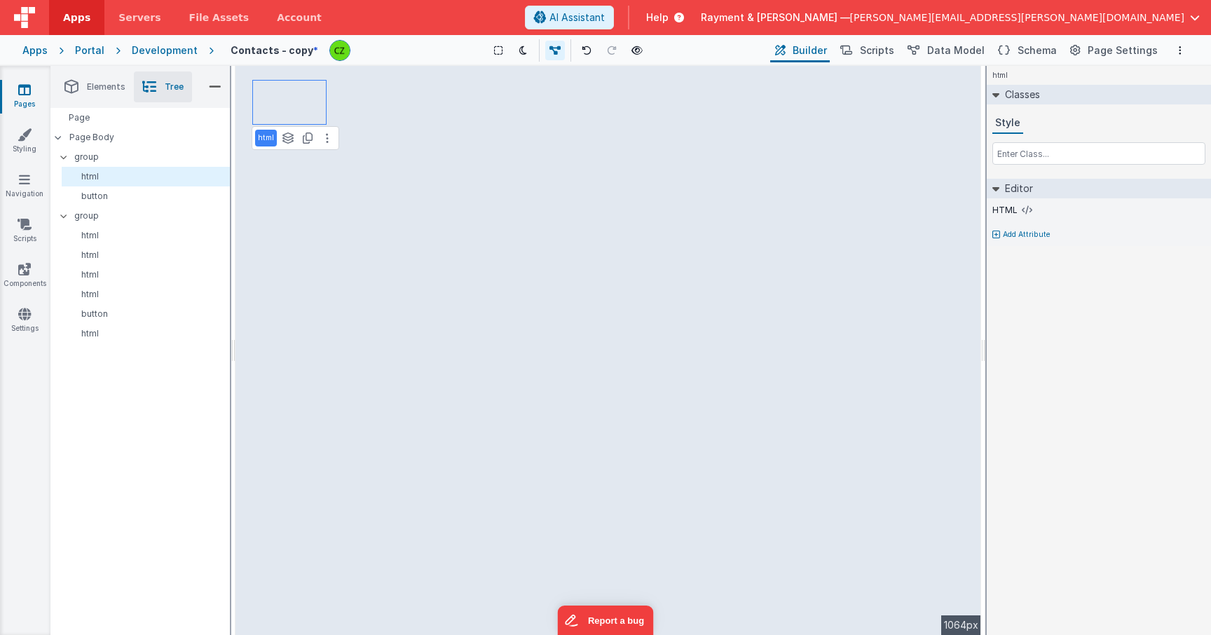
click at [416, 129] on div "html See layers + L Duplicate + D --> 1064px" at bounding box center [608, 350] width 746 height 569
click at [729, 312] on div "html See layers + L Duplicate + D --> 1064px" at bounding box center [608, 350] width 746 height 569
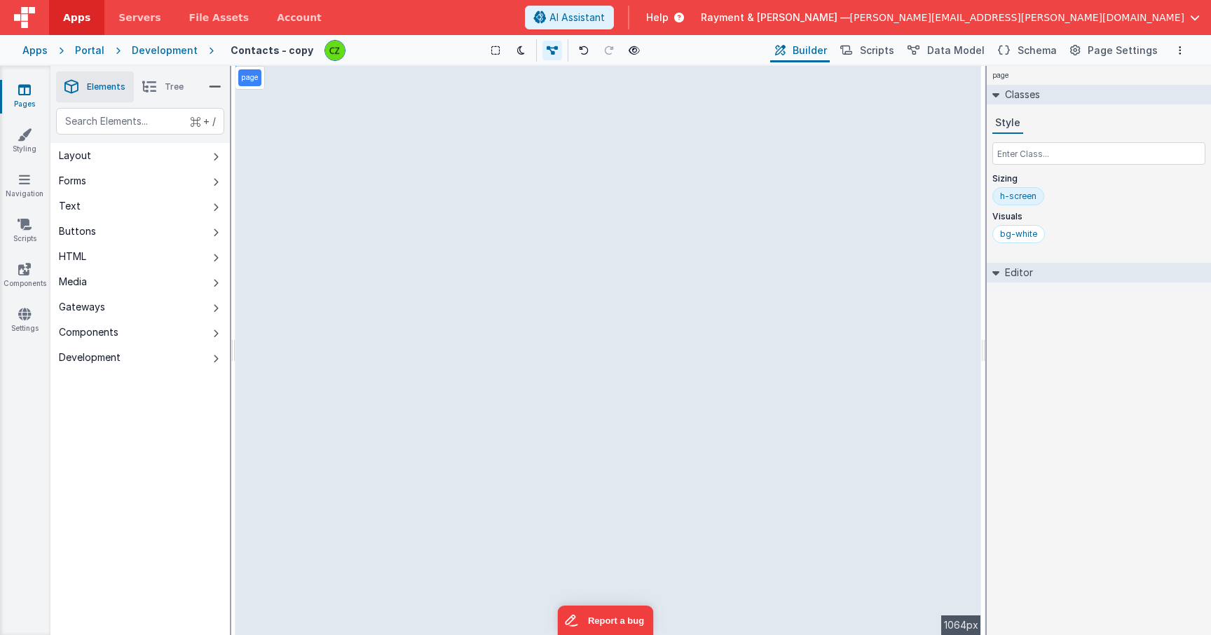
click at [402, 87] on div "page --> 1064px" at bounding box center [608, 350] width 746 height 569
click at [174, 81] on span "Tree" at bounding box center [174, 86] width 19 height 11
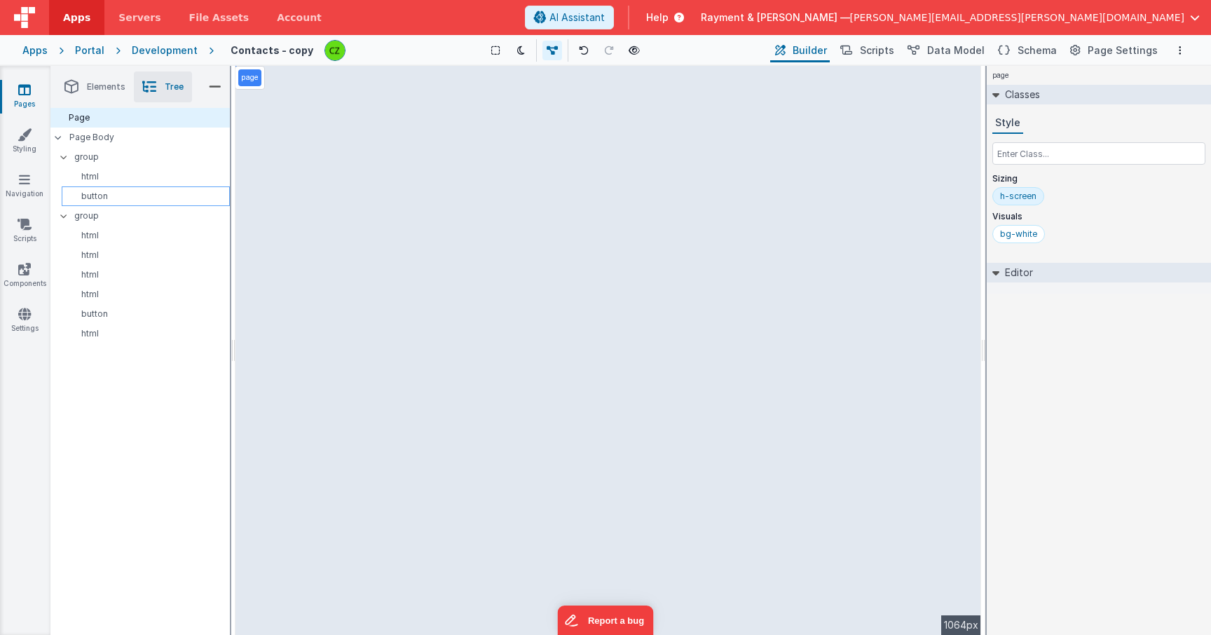
click at [113, 193] on p "button" at bounding box center [148, 196] width 162 height 11
select select "newActionScript4"
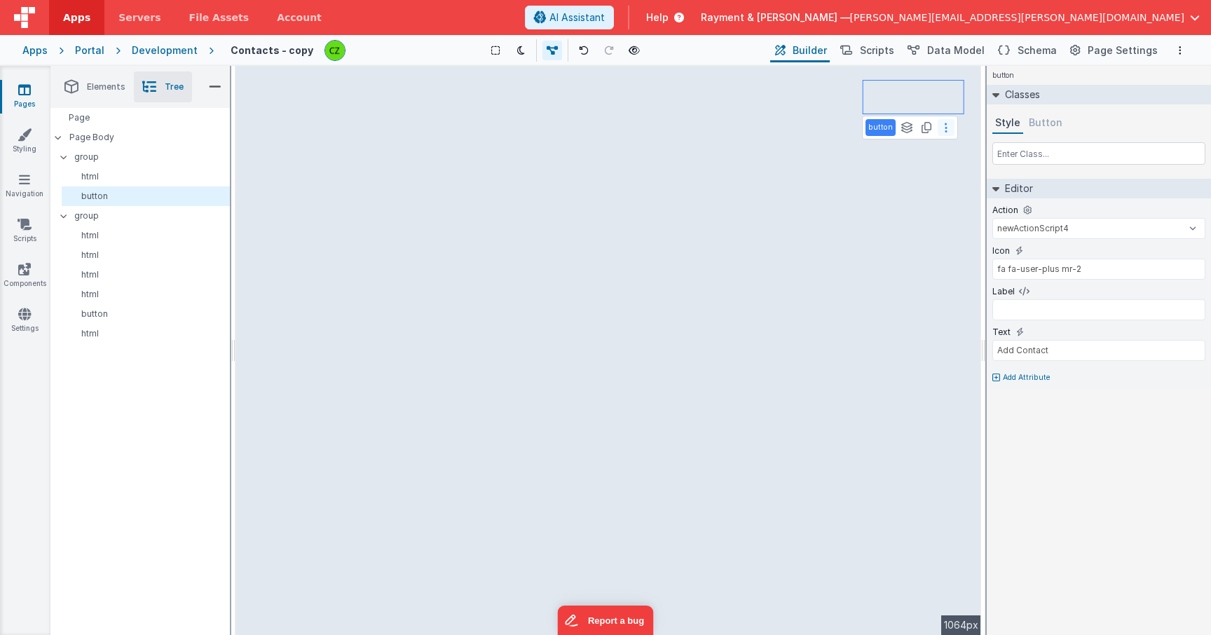
click at [941, 128] on button at bounding box center [946, 127] width 17 height 17
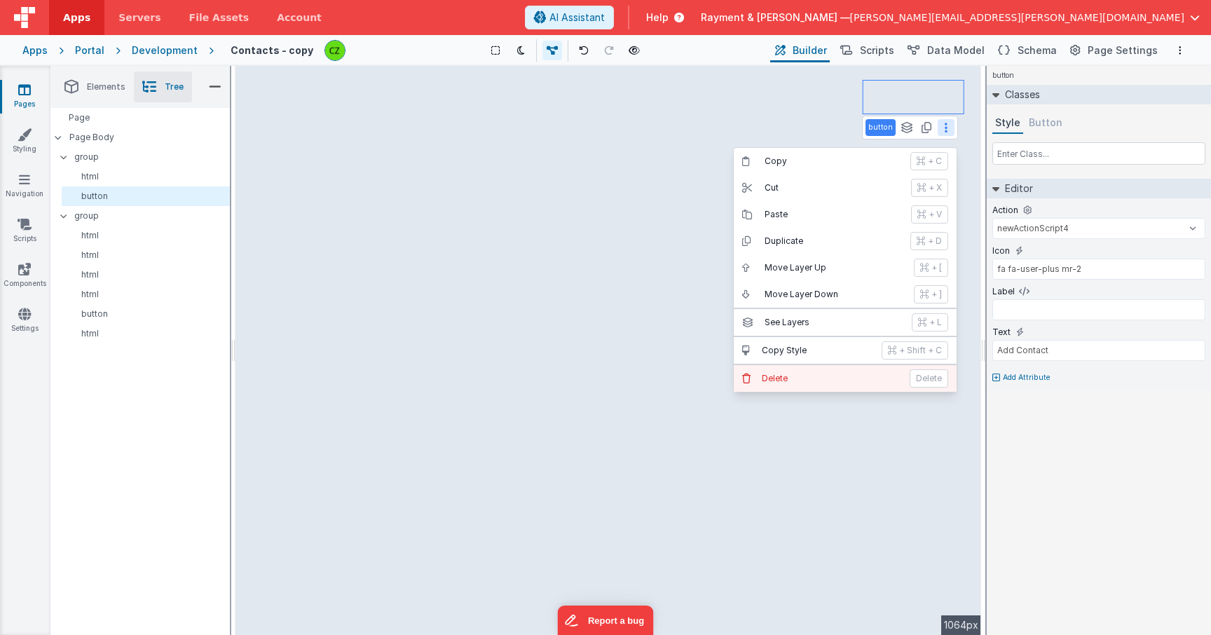
click at [877, 377] on p "Delete" at bounding box center [831, 378] width 139 height 11
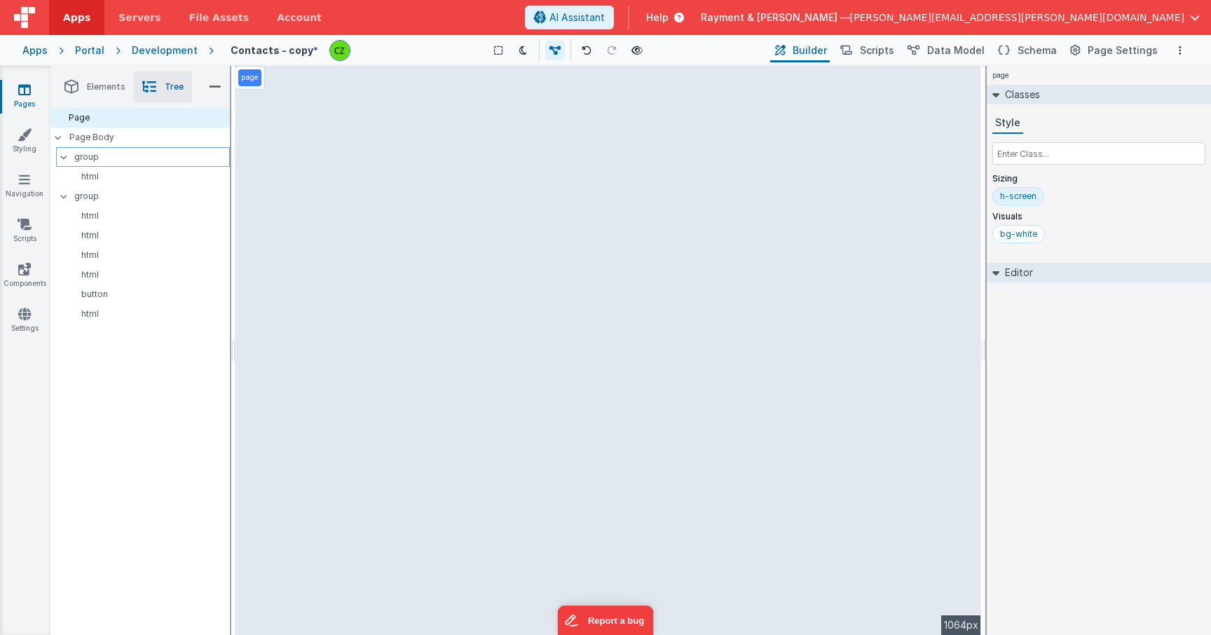
click at [92, 161] on p "group" at bounding box center [151, 156] width 155 height 15
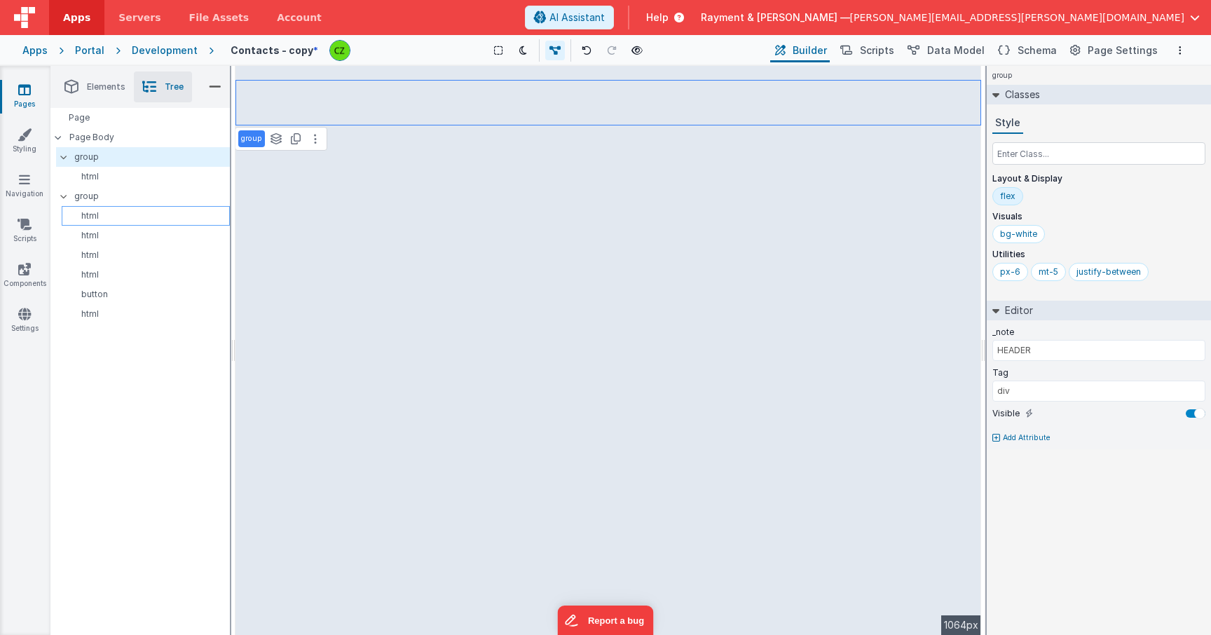
click at [104, 217] on p "html" at bounding box center [148, 215] width 162 height 11
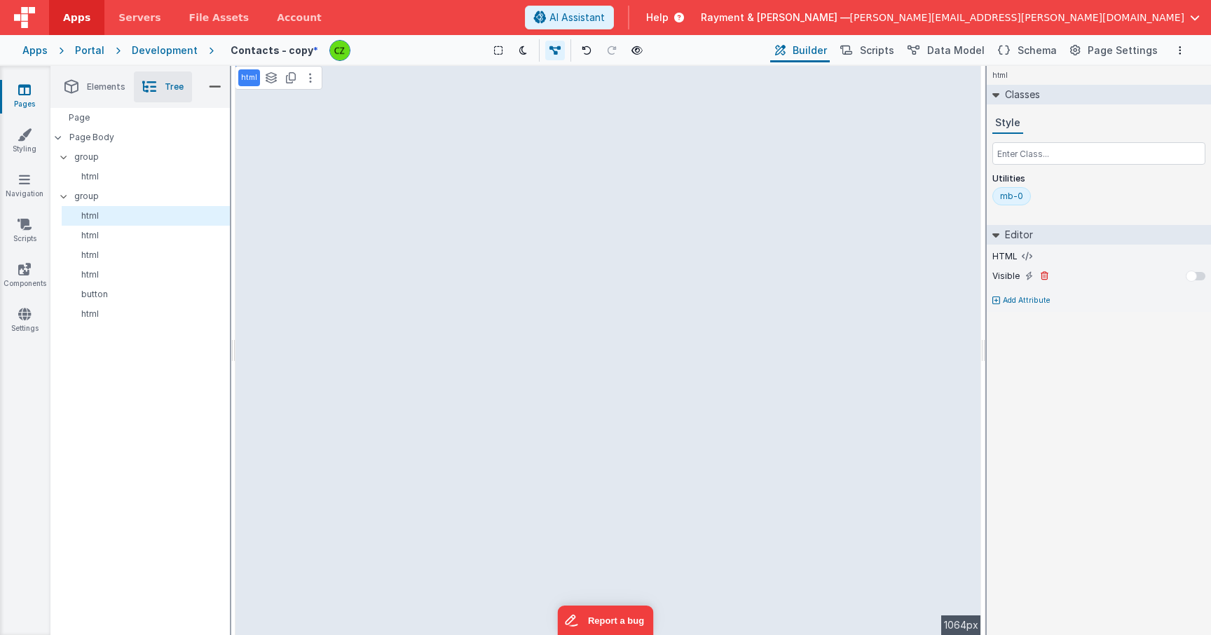
click at [1193, 272] on div at bounding box center [1191, 275] width 11 height 11
click at [1195, 273] on div at bounding box center [1199, 275] width 11 height 11
click at [1195, 273] on div at bounding box center [1191, 275] width 11 height 11
click at [362, 144] on div "html See layers + L Duplicate + D --> 1064px" at bounding box center [608, 350] width 746 height 569
click at [439, 142] on div "html See layers + L Duplicate + D --> 1064px" at bounding box center [608, 350] width 746 height 569
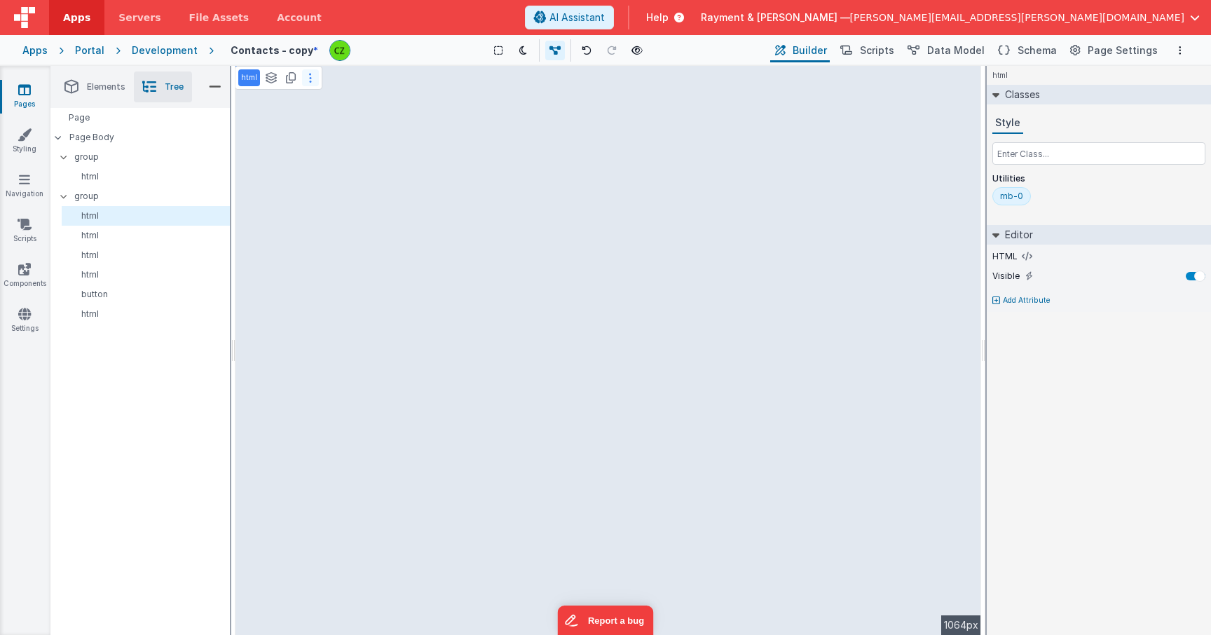
click at [309, 76] on icon at bounding box center [310, 77] width 3 height 11
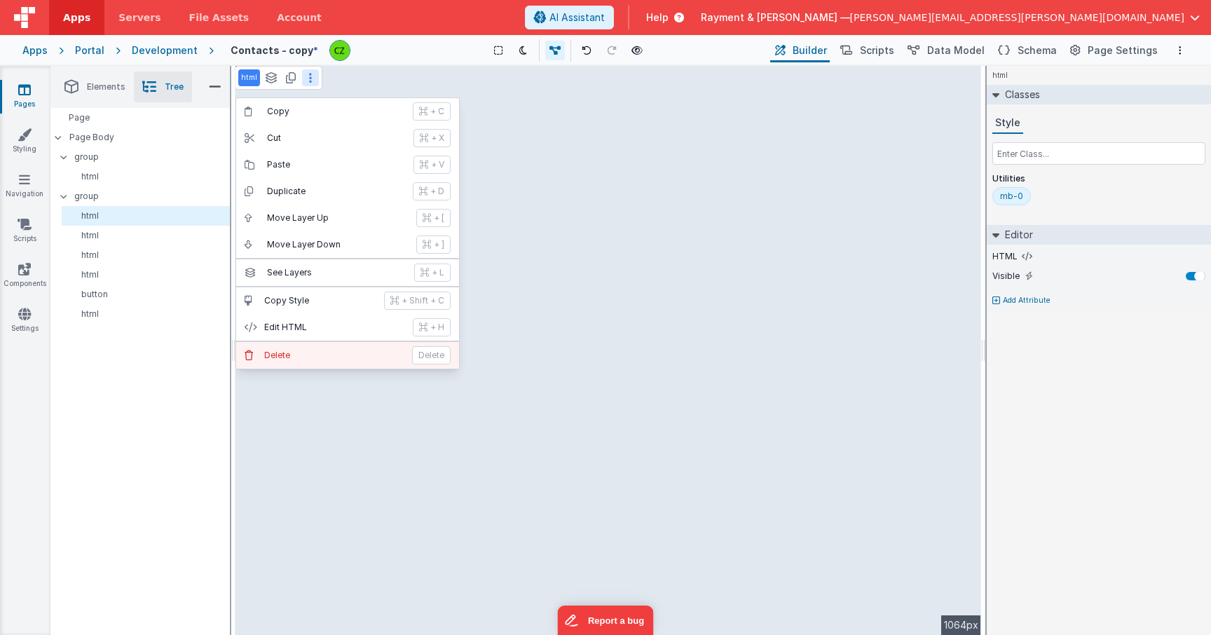
click at [317, 352] on p "Delete" at bounding box center [333, 355] width 139 height 11
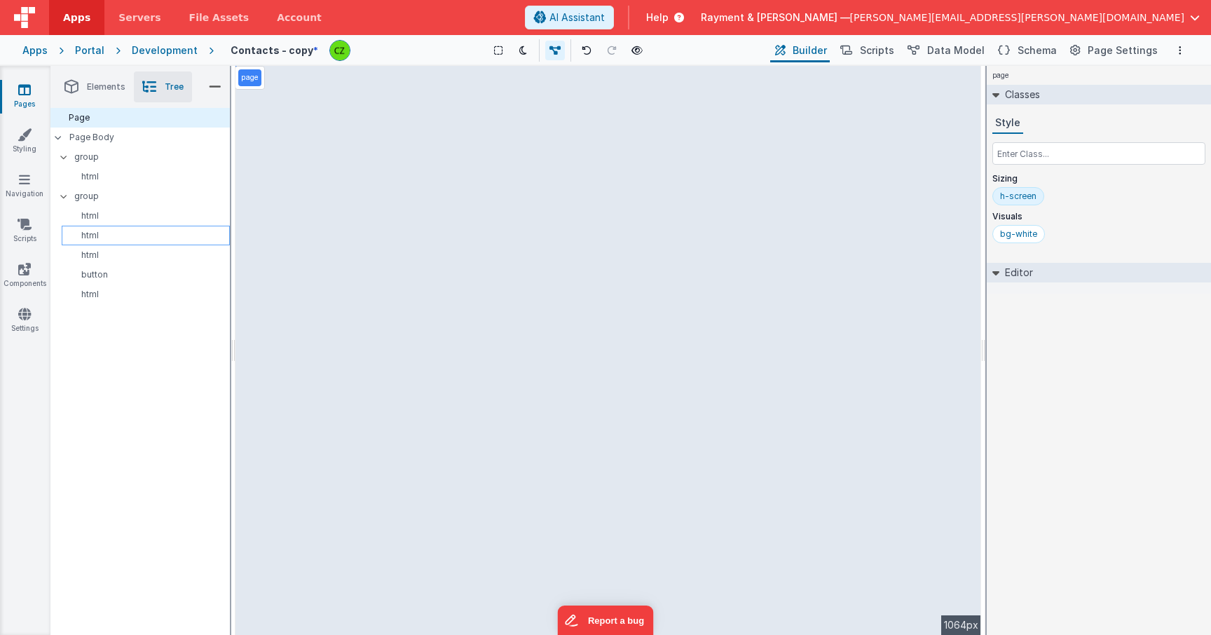
click at [156, 226] on div "html" at bounding box center [146, 236] width 168 height 20
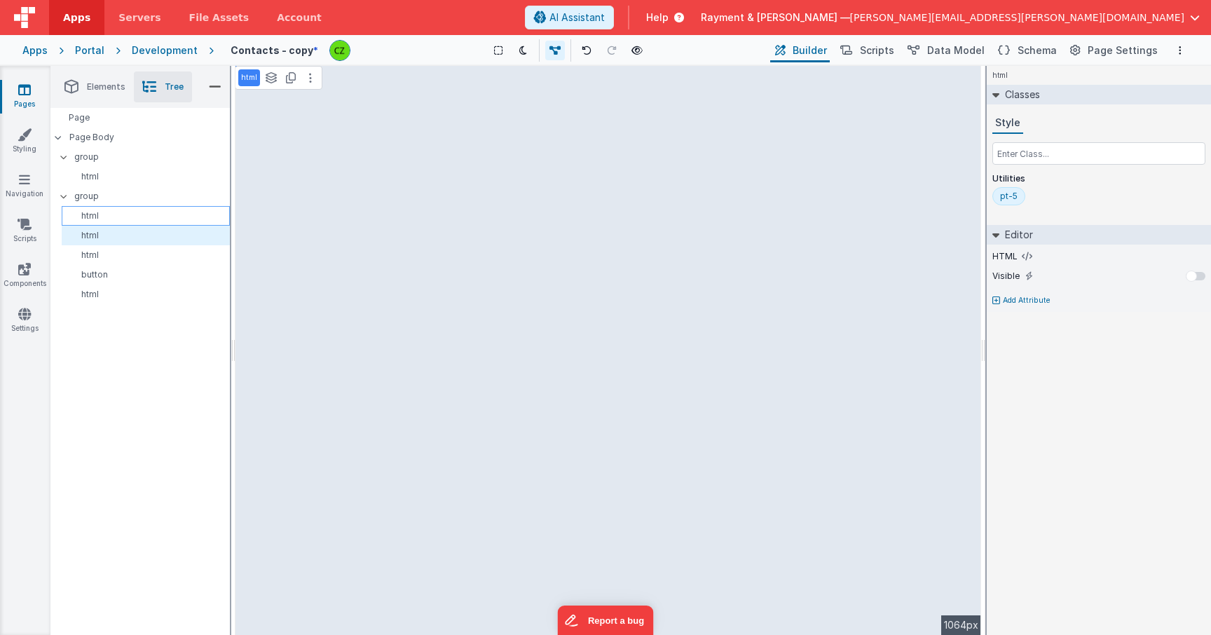
click at [153, 219] on p "html" at bounding box center [148, 215] width 162 height 11
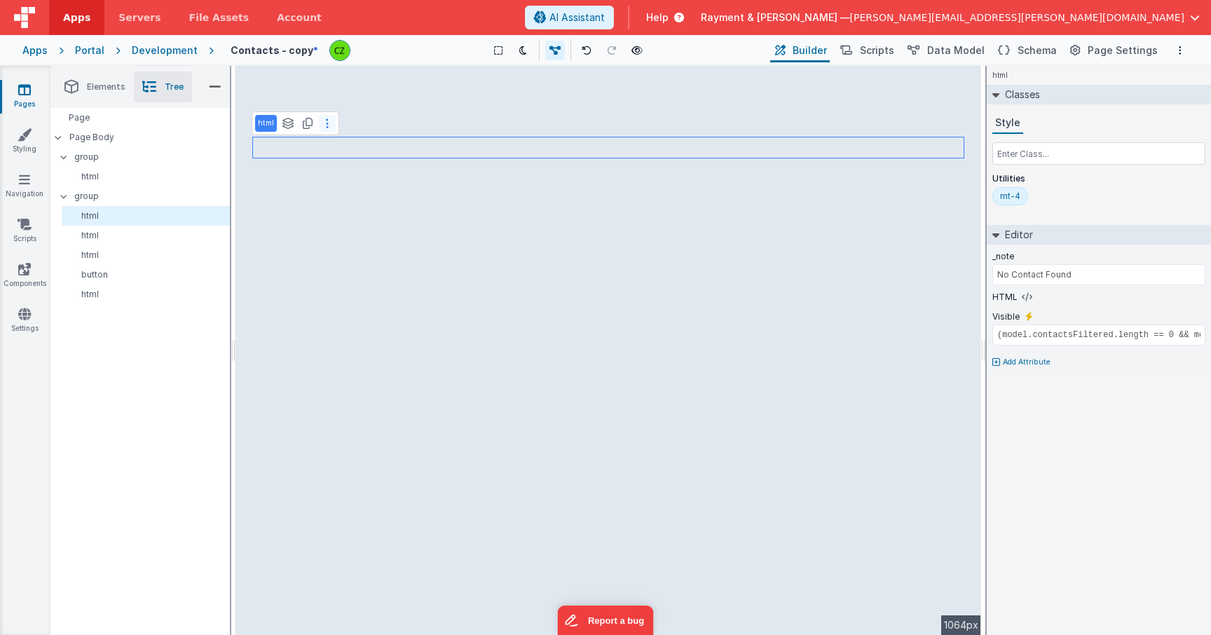
click at [329, 122] on button at bounding box center [327, 123] width 17 height 17
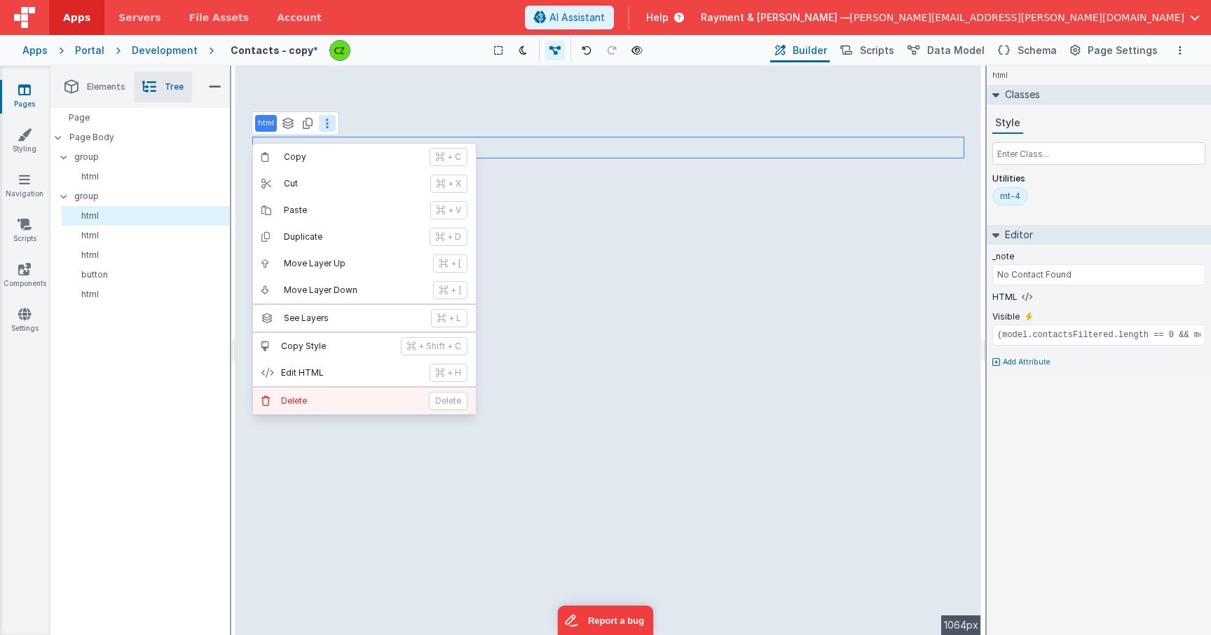
click at [342, 402] on p "Delete" at bounding box center [350, 400] width 139 height 11
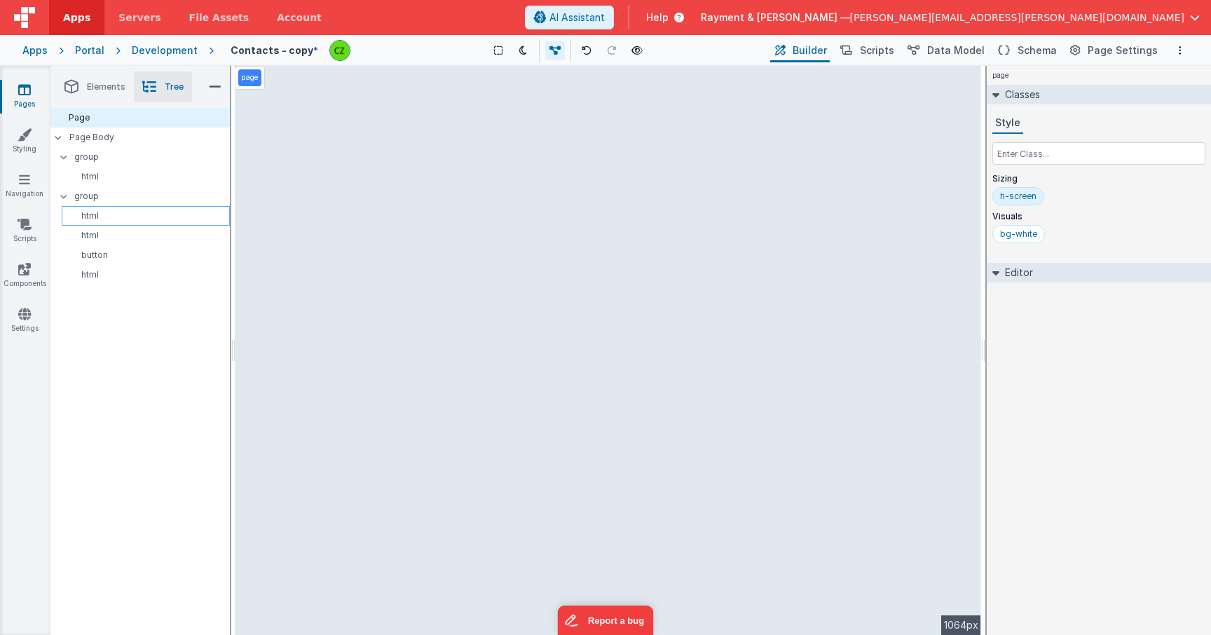
click at [126, 219] on p "html" at bounding box center [148, 215] width 162 height 11
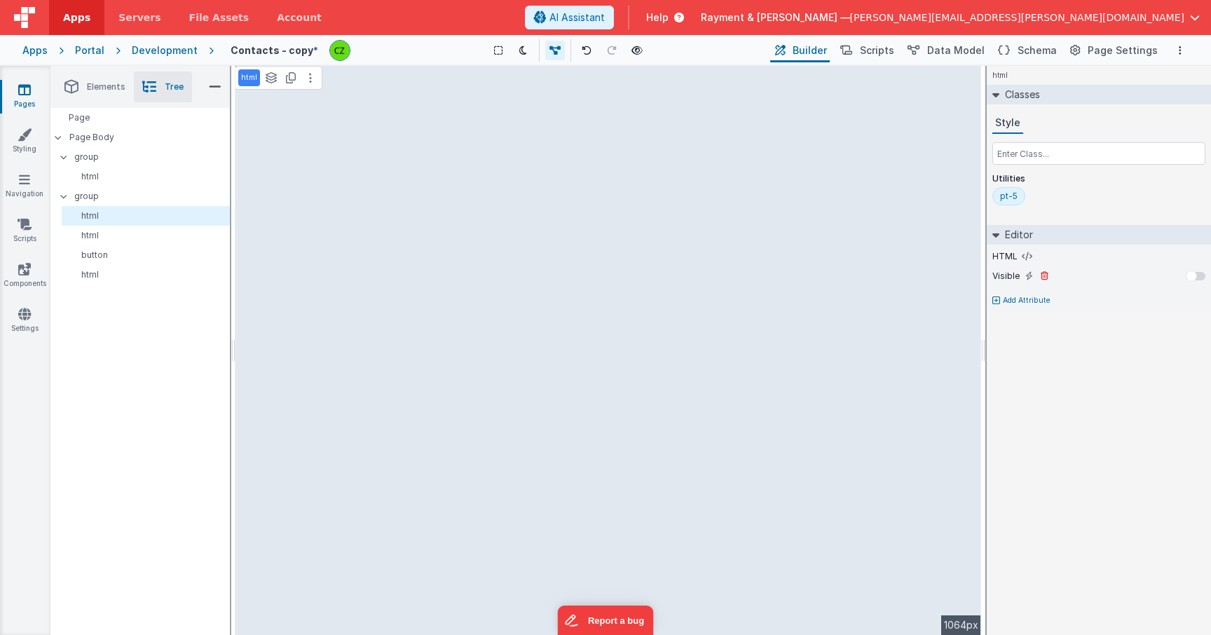
click at [1195, 277] on div at bounding box center [1191, 275] width 11 height 11
click at [1195, 278] on div at bounding box center [1199, 275] width 11 height 11
click at [1195, 278] on div at bounding box center [1191, 275] width 11 height 11
click at [309, 81] on icon at bounding box center [310, 77] width 3 height 11
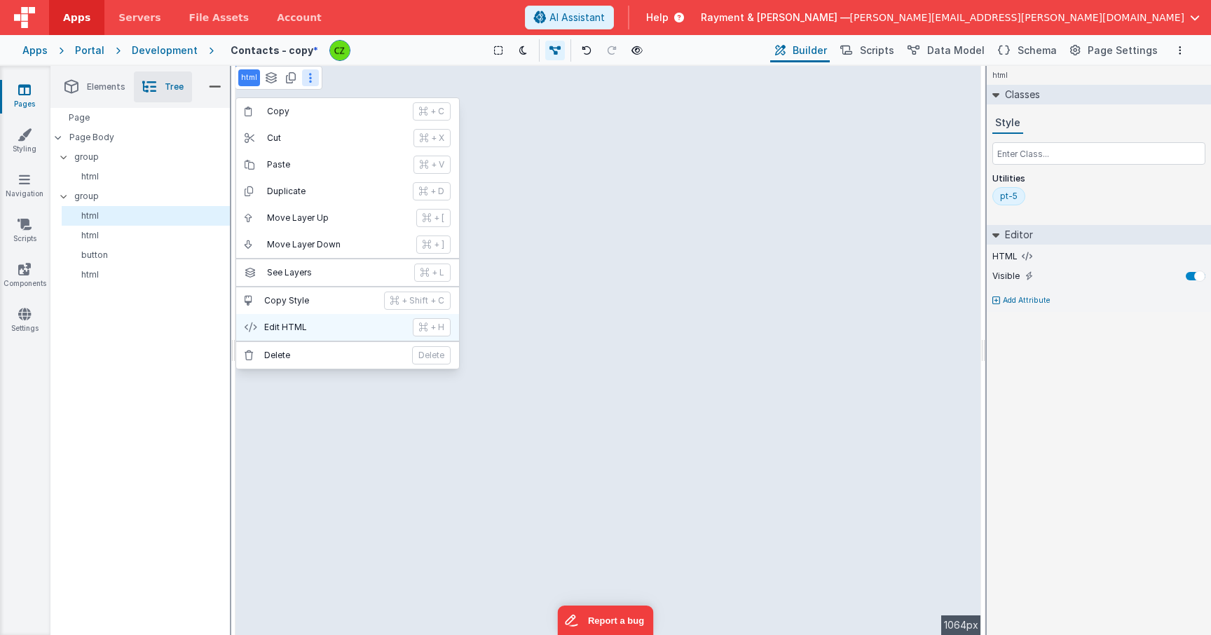
click at [292, 320] on button "Edit HTML + H" at bounding box center [347, 327] width 223 height 27
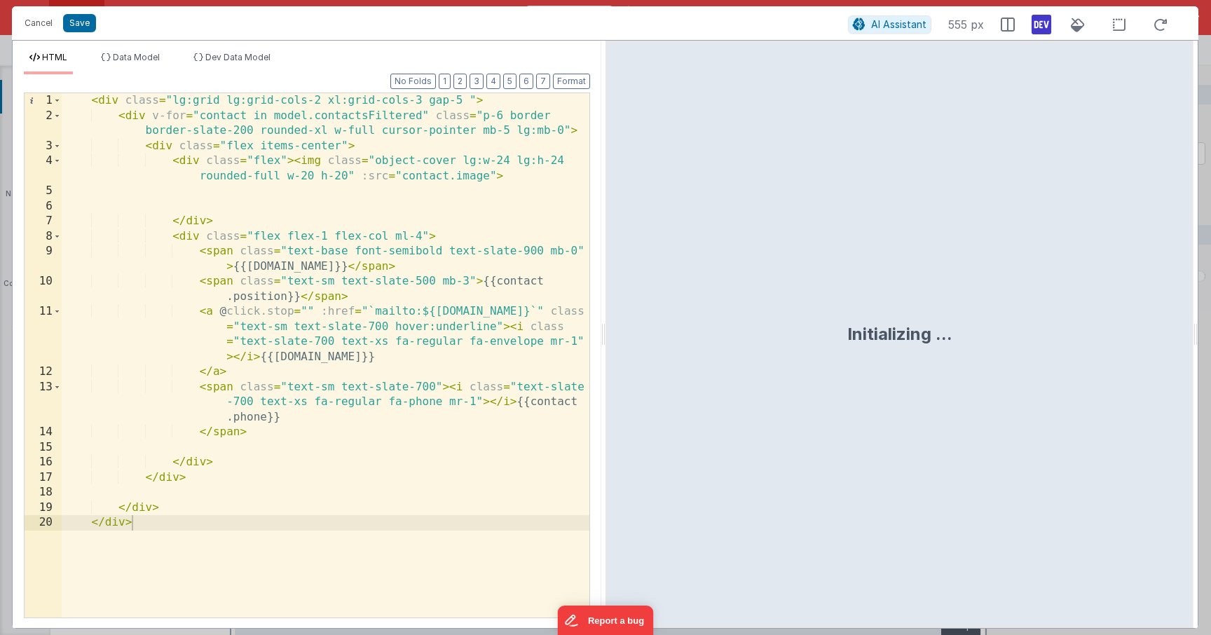
click at [270, 203] on div "< div class = "lg:grid lg:grid-cols-2 xl:grid-cols-3 gap-5 " > < div v-for = "c…" at bounding box center [326, 370] width 528 height 554
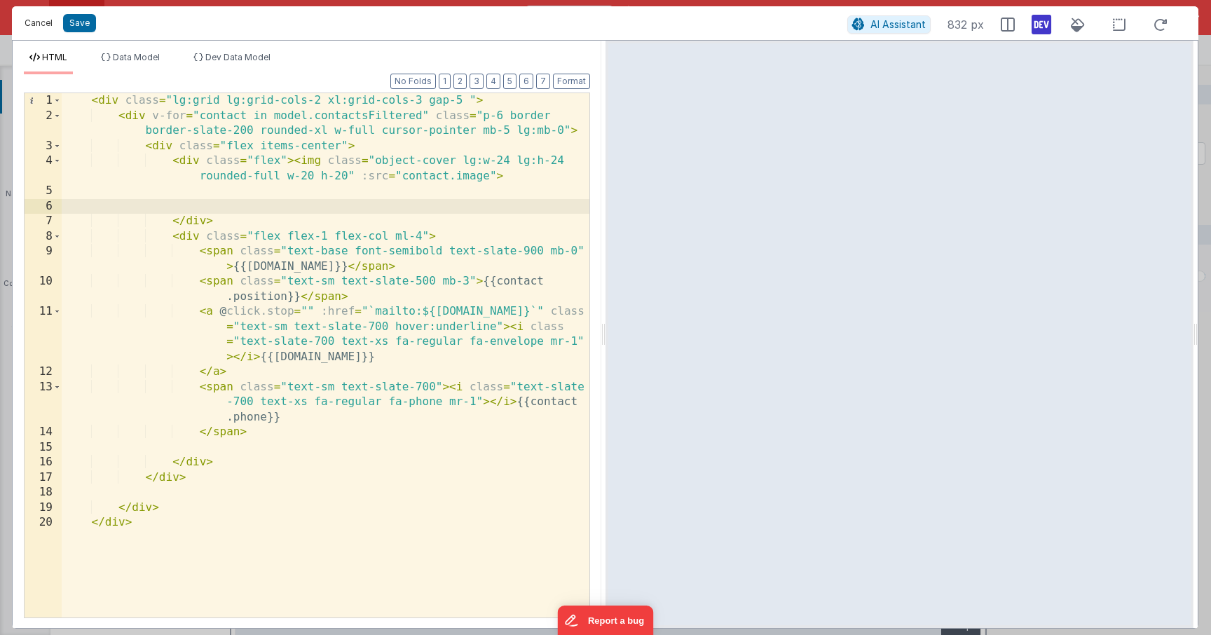
click at [40, 25] on button "Cancel" at bounding box center [39, 23] width 42 height 20
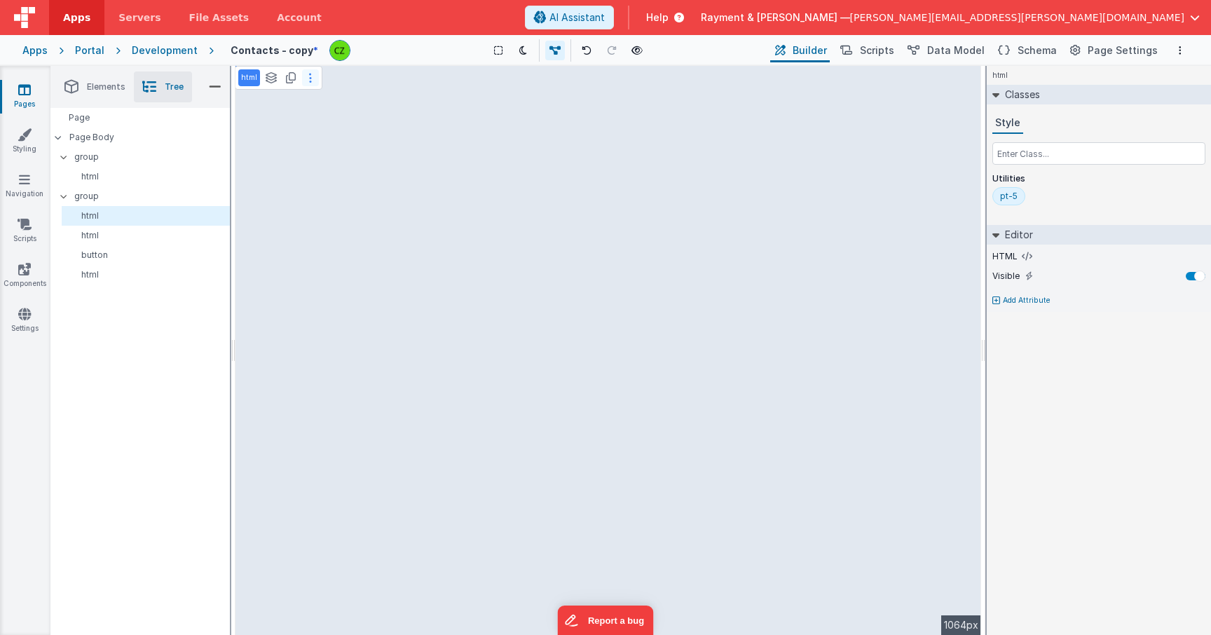
click at [309, 83] on icon at bounding box center [310, 77] width 3 height 11
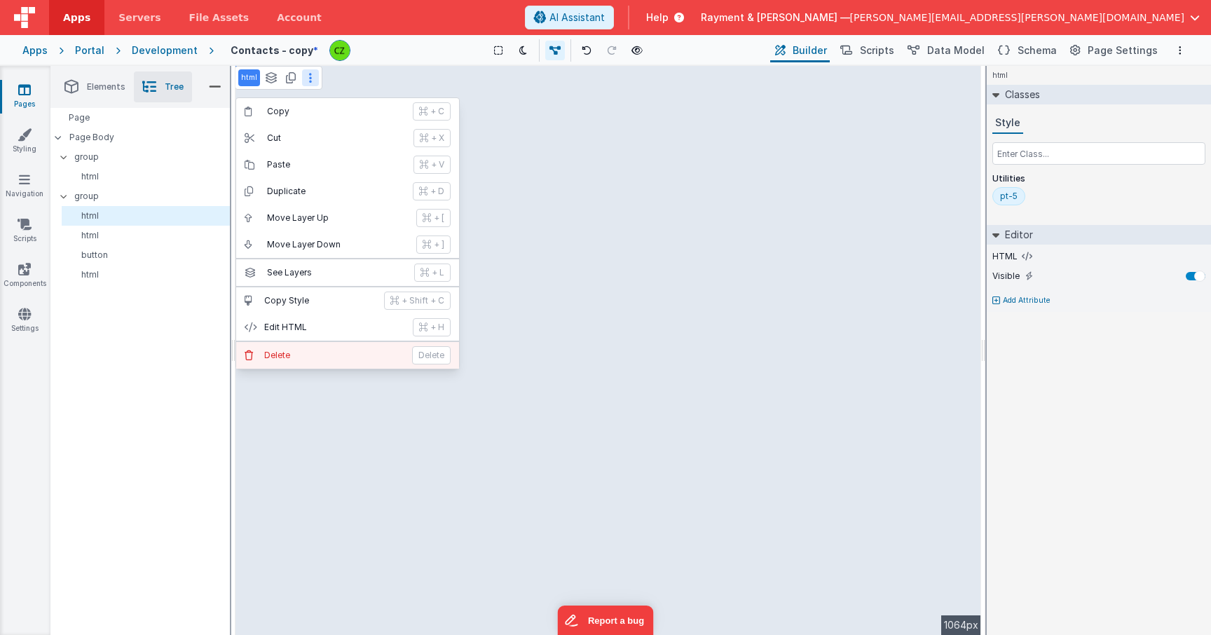
click at [310, 357] on p "Delete" at bounding box center [333, 355] width 139 height 11
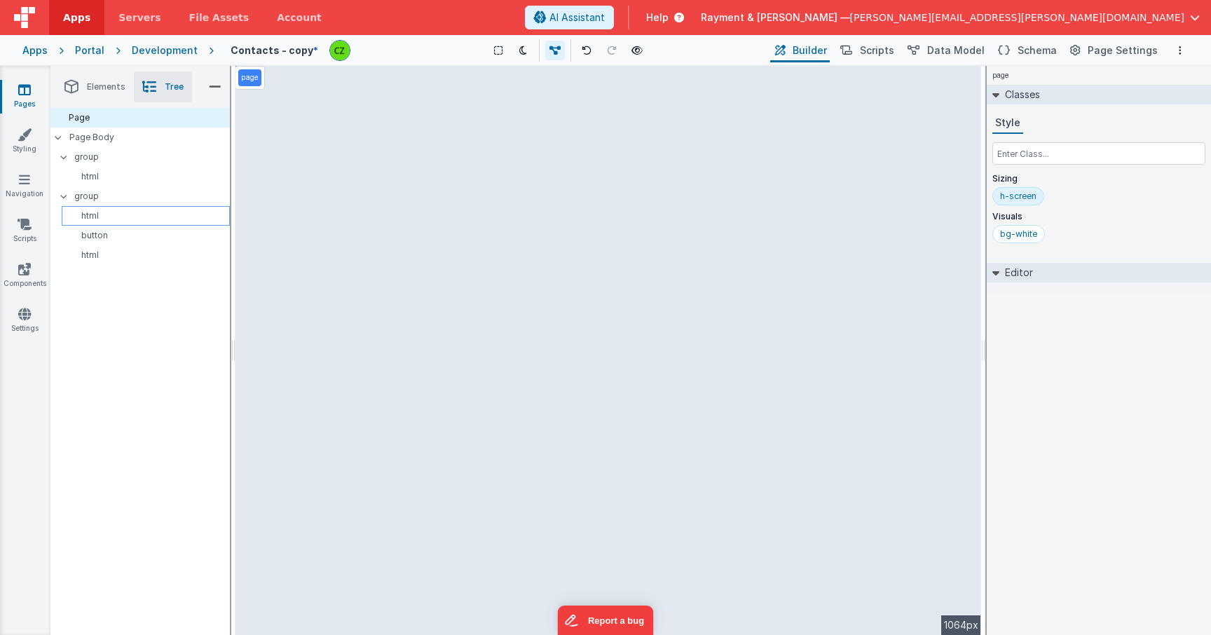
click at [111, 215] on p "html" at bounding box center [148, 215] width 162 height 11
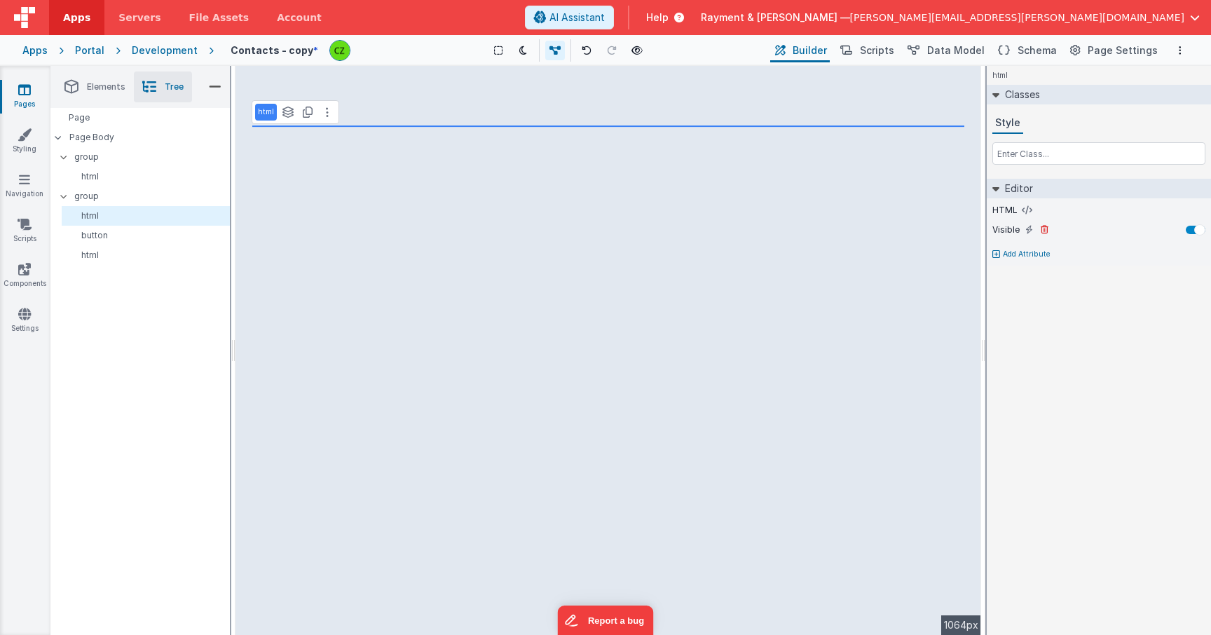
click at [1198, 230] on div at bounding box center [1199, 229] width 11 height 11
click at [1195, 230] on div at bounding box center [1191, 229] width 11 height 11
click at [329, 106] on button at bounding box center [327, 112] width 17 height 17
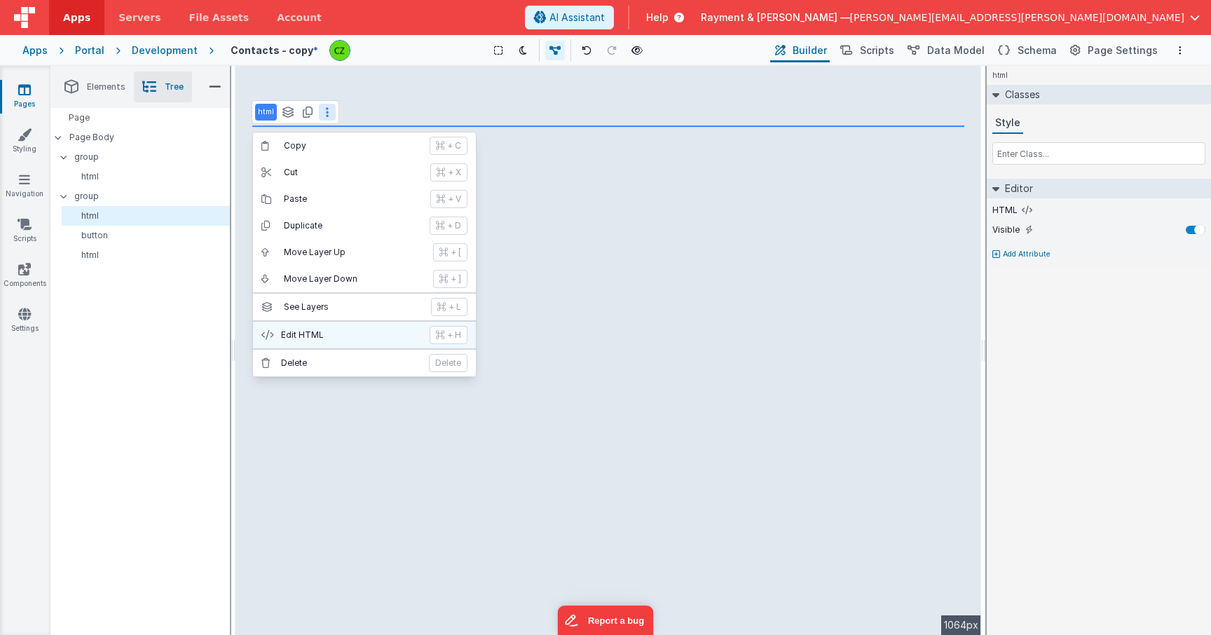
click at [303, 329] on p "Edit HTML" at bounding box center [351, 334] width 140 height 11
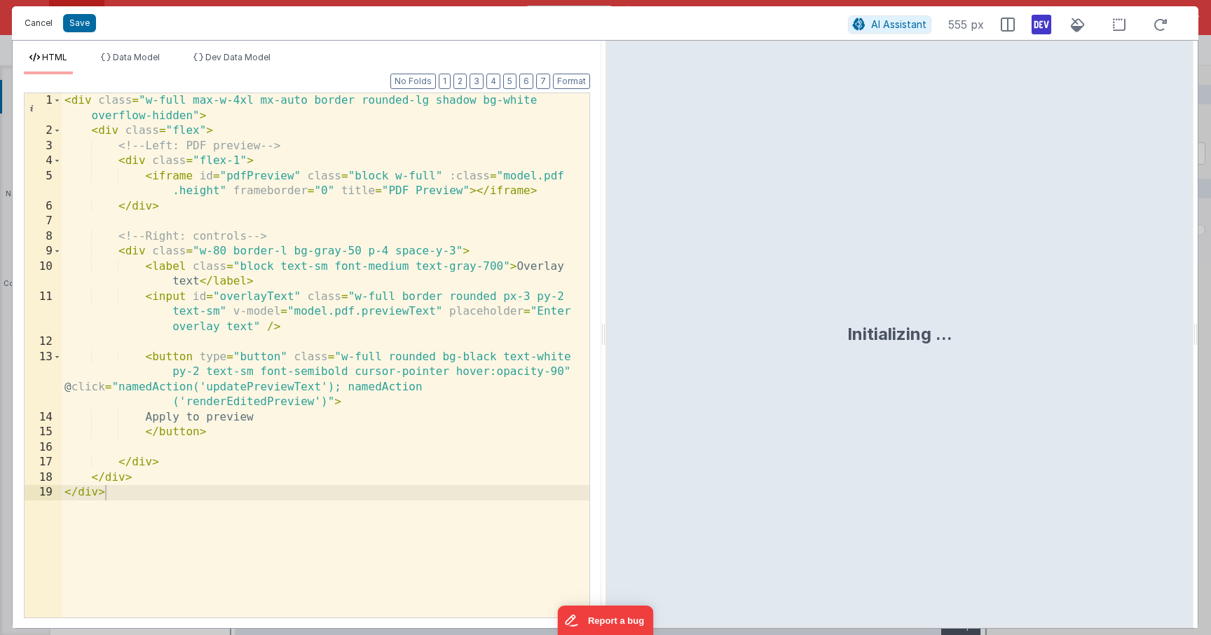
click at [34, 17] on button "Cancel" at bounding box center [39, 23] width 42 height 20
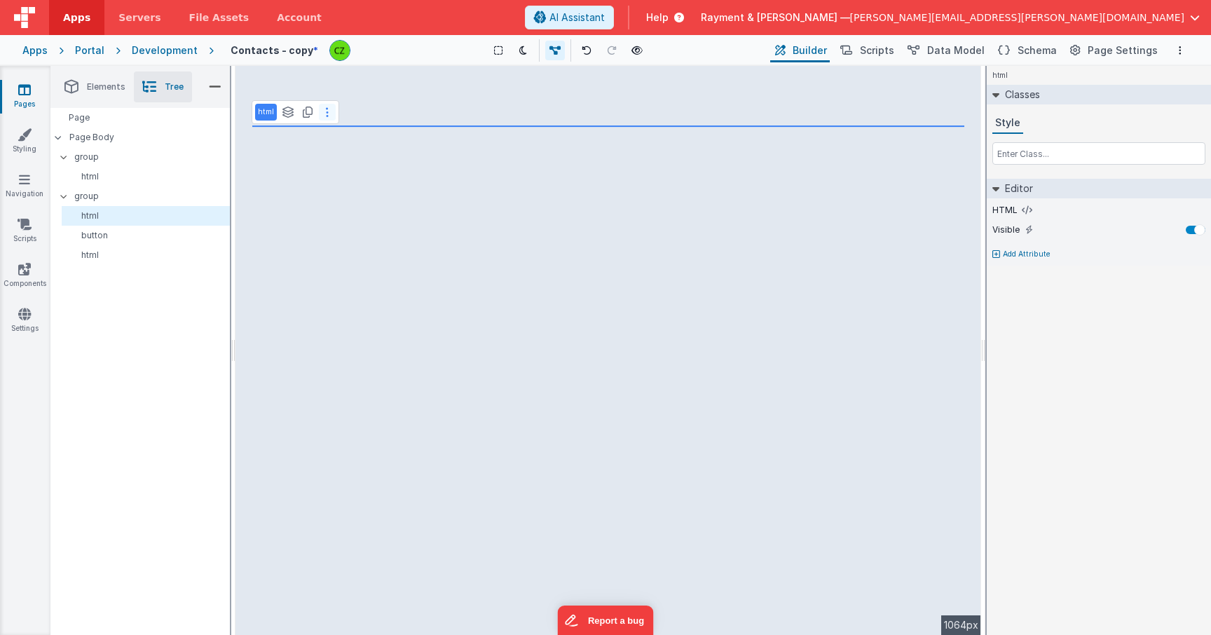
click at [327, 112] on icon at bounding box center [327, 112] width 3 height 11
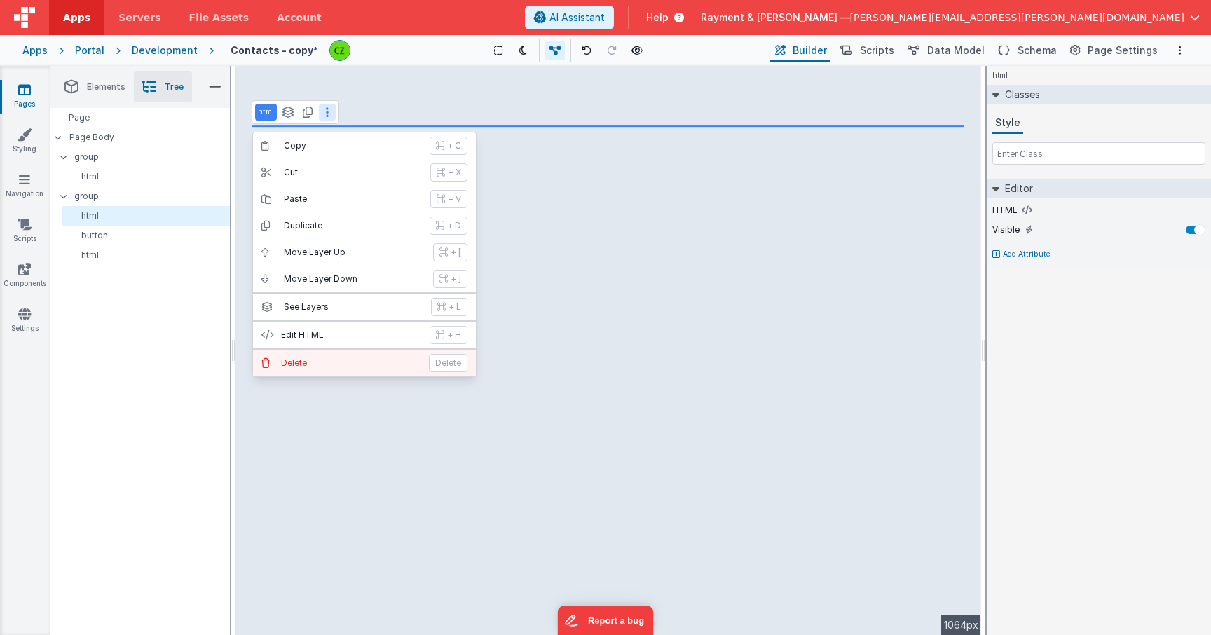
click at [339, 363] on p "Delete" at bounding box center [350, 362] width 139 height 11
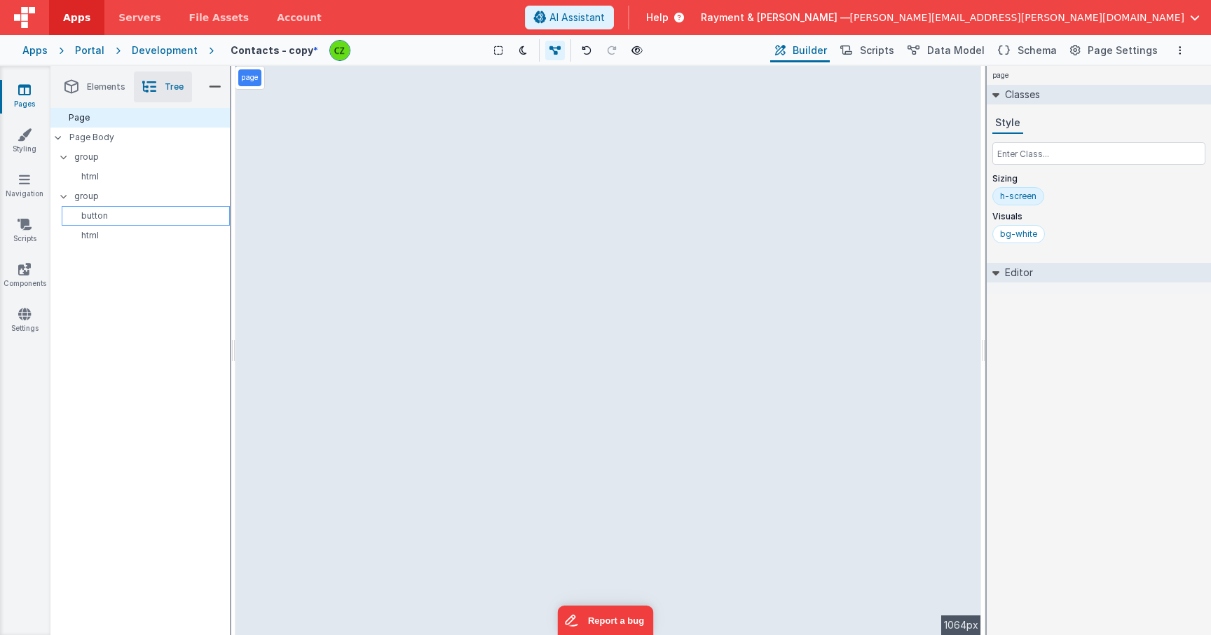
click at [116, 214] on p "button" at bounding box center [148, 215] width 162 height 11
select select "createPDF"
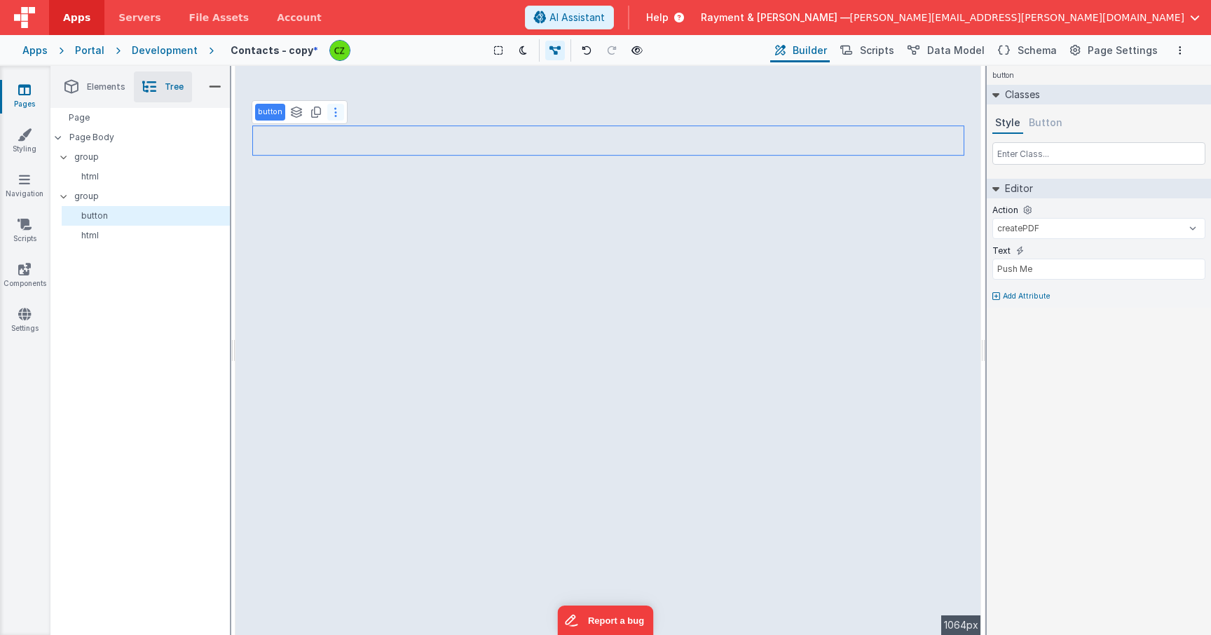
click at [336, 111] on button at bounding box center [335, 112] width 17 height 17
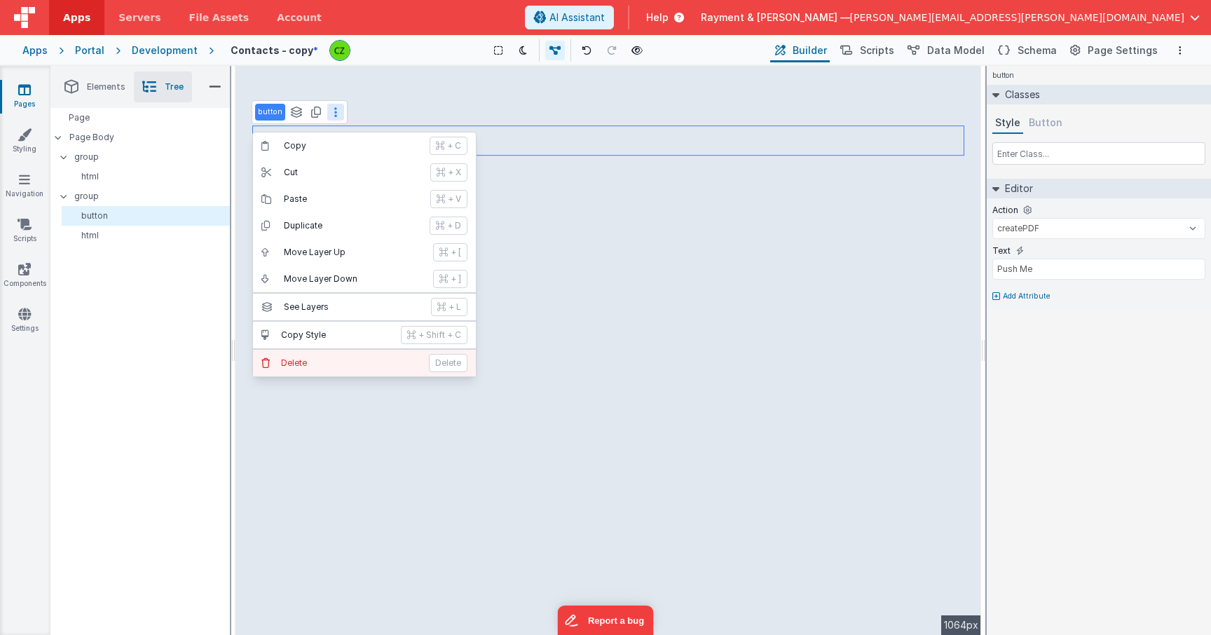
click at [319, 359] on p "Delete" at bounding box center [350, 362] width 139 height 11
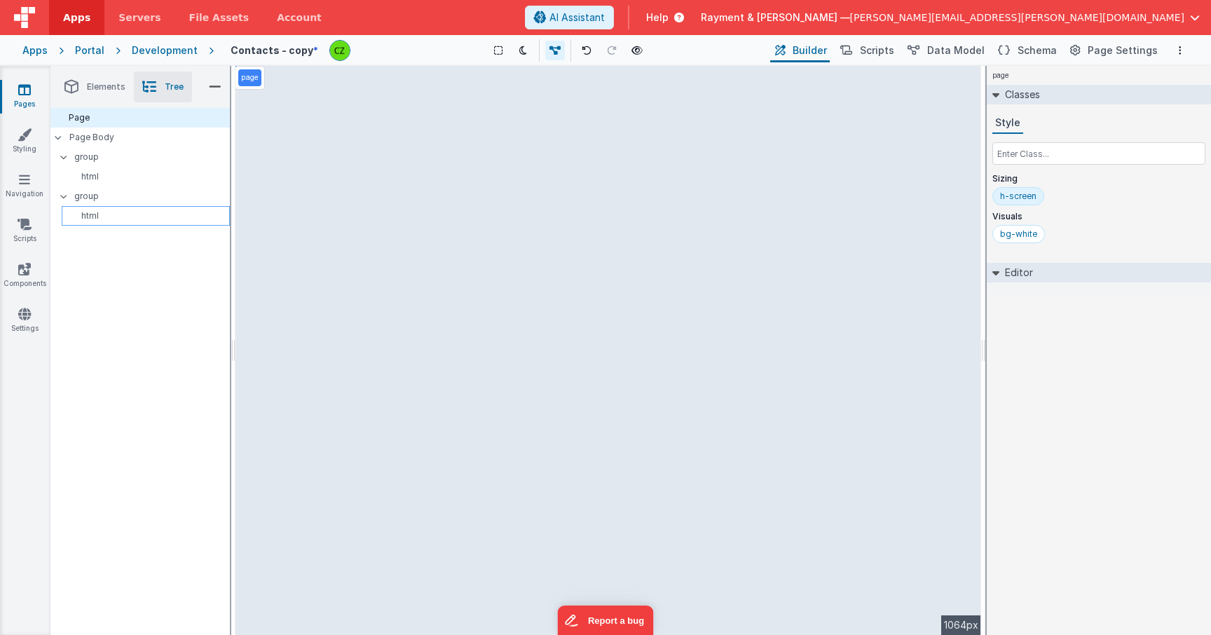
click at [116, 217] on p "html" at bounding box center [148, 215] width 162 height 11
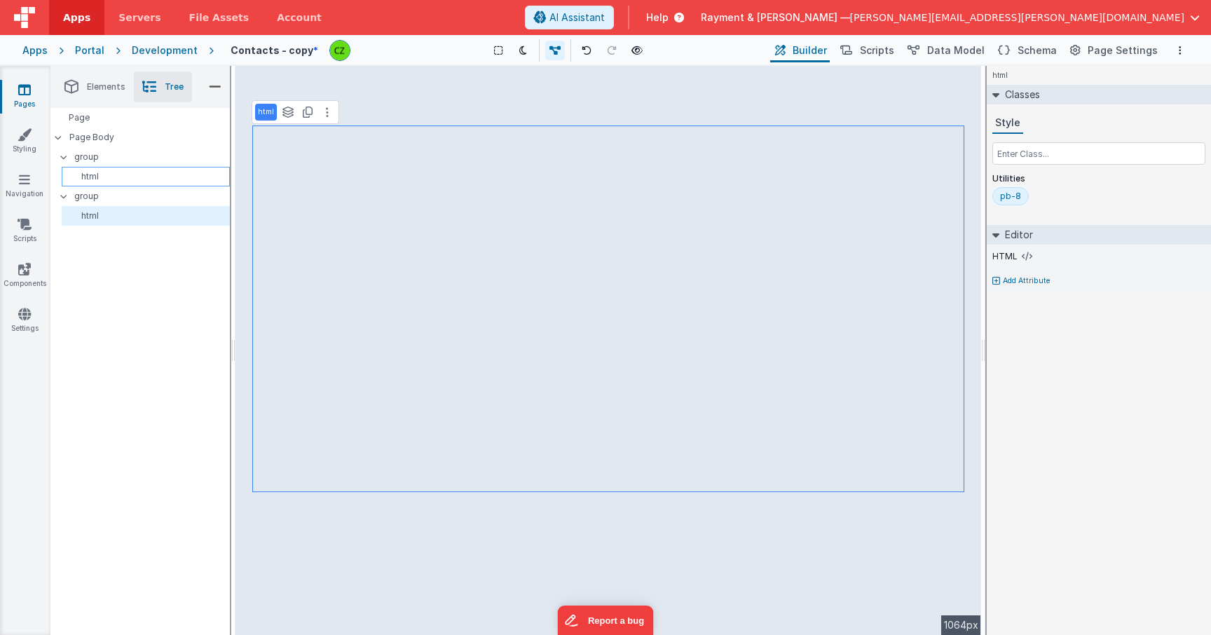
click at [100, 175] on p "html" at bounding box center [148, 176] width 162 height 11
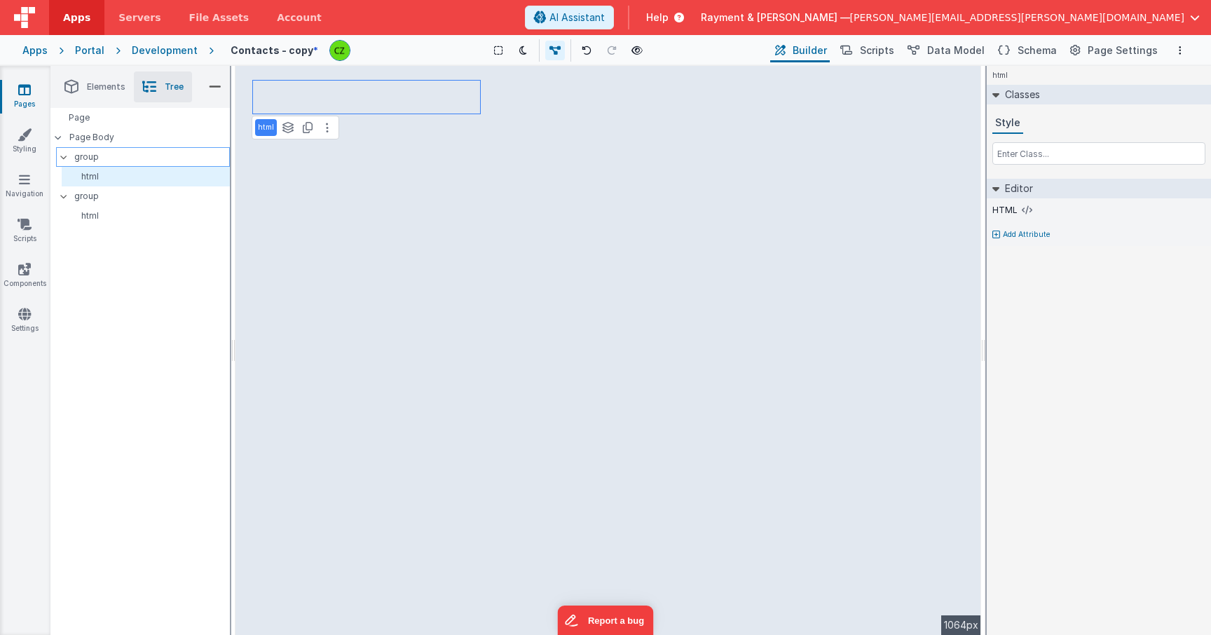
click at [102, 158] on p "group" at bounding box center [151, 156] width 155 height 15
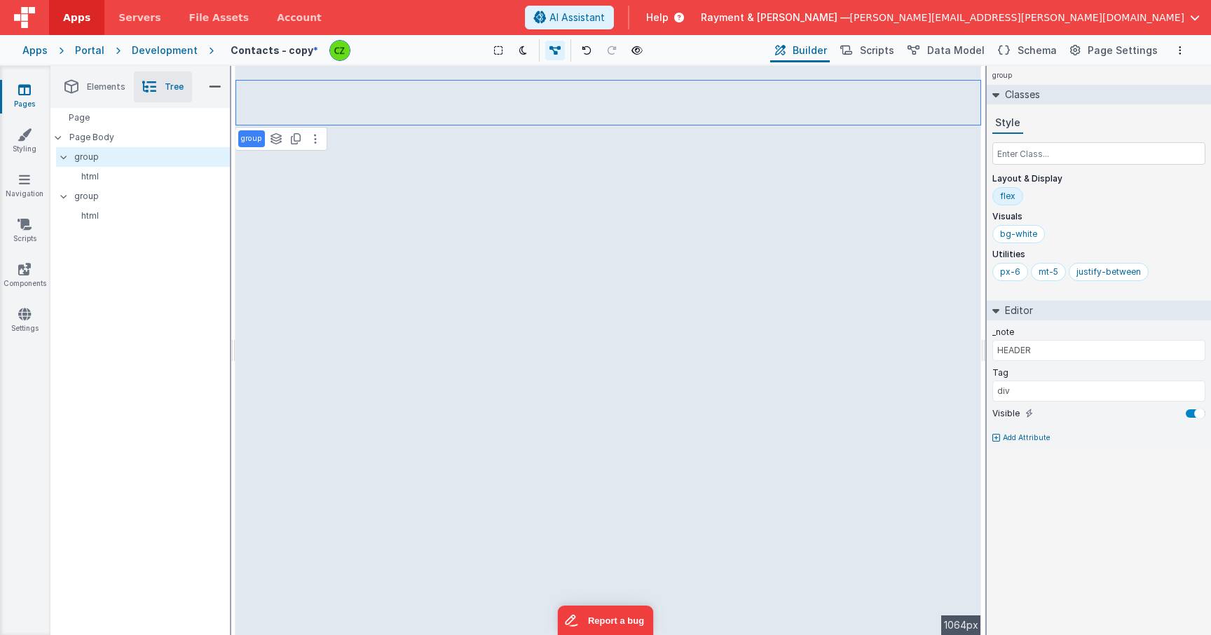
click at [114, 266] on div "Page Page Body group html group html" at bounding box center [139, 371] width 179 height 527
click at [275, 52] on h4 "Contacts - copy" at bounding box center [272, 50] width 83 height 11
click at [263, 53] on h4 "Contacts - copy" at bounding box center [272, 50] width 83 height 11
click at [357, 50] on div "Show Group Outlines Toggle Dark Mode Toggle Dev Data Preview Page cmd + b" at bounding box center [562, 50] width 411 height 22
click at [245, 50] on h4 "Contacts - copy" at bounding box center [272, 50] width 83 height 11
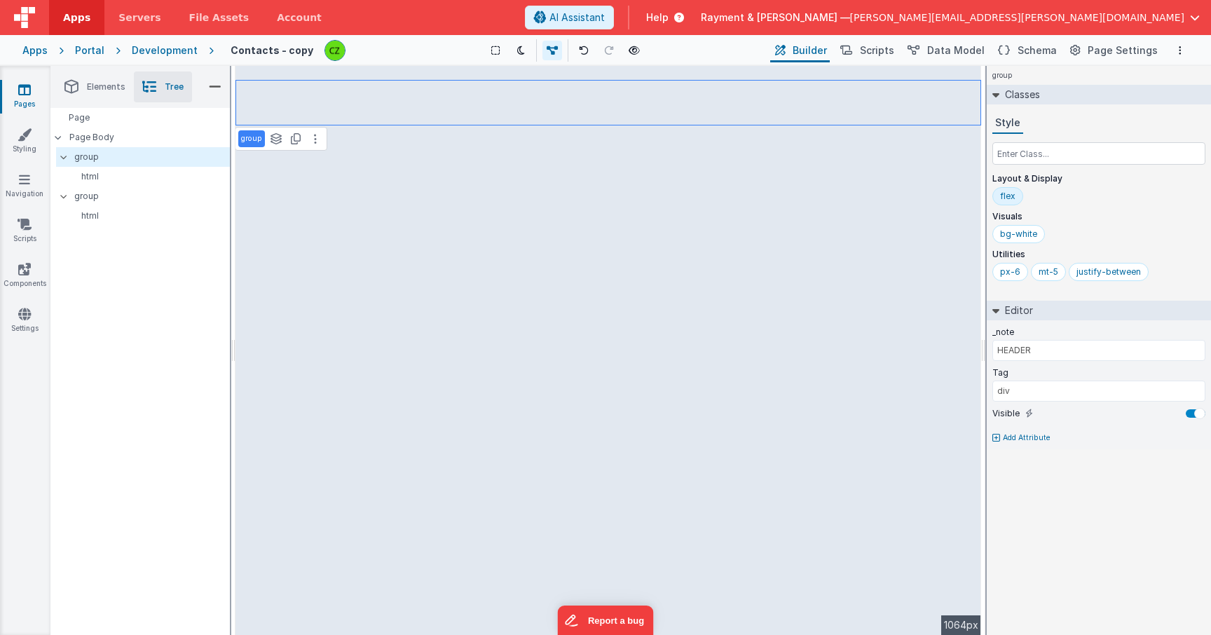
click at [245, 50] on h4 "Contacts - copy" at bounding box center [272, 50] width 83 height 11
type input "google maps"
type input "Google Maps"
click at [27, 98] on link "Pages" at bounding box center [24, 97] width 50 height 28
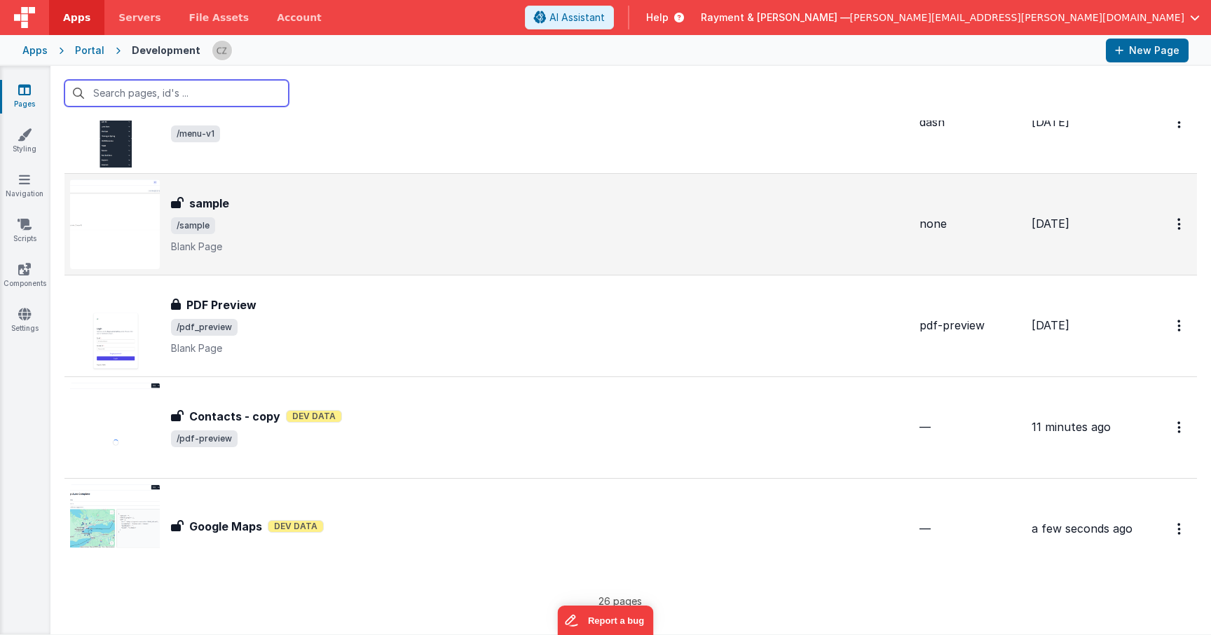
scroll to position [2225, 0]
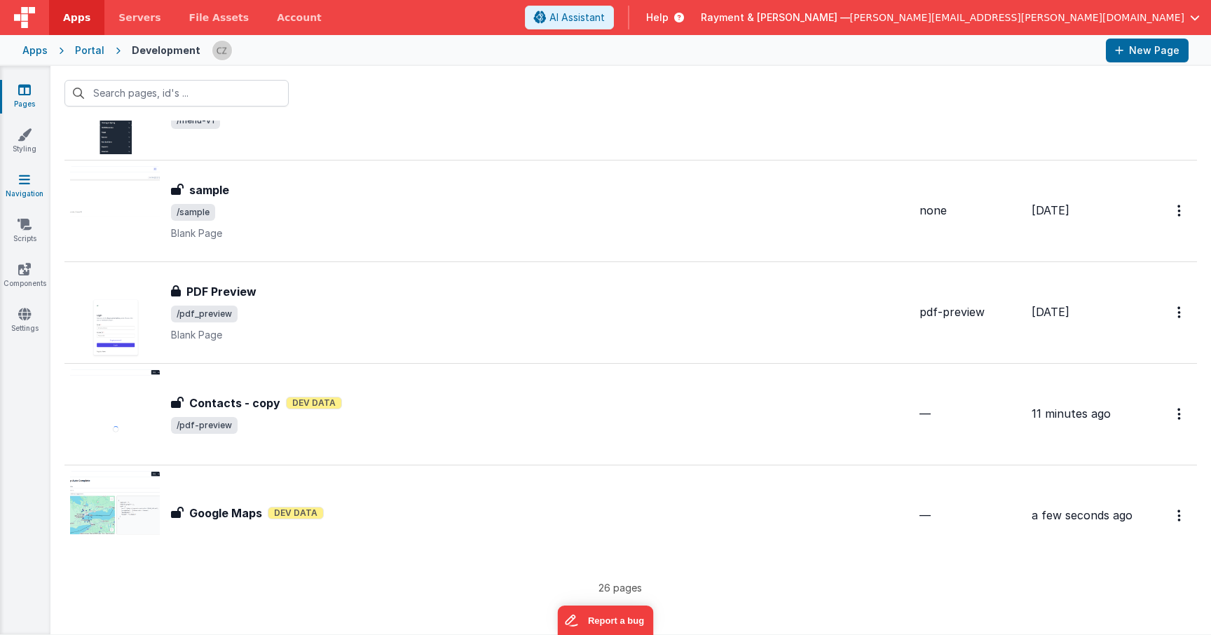
click at [16, 185] on link "Navigation" at bounding box center [24, 186] width 50 height 28
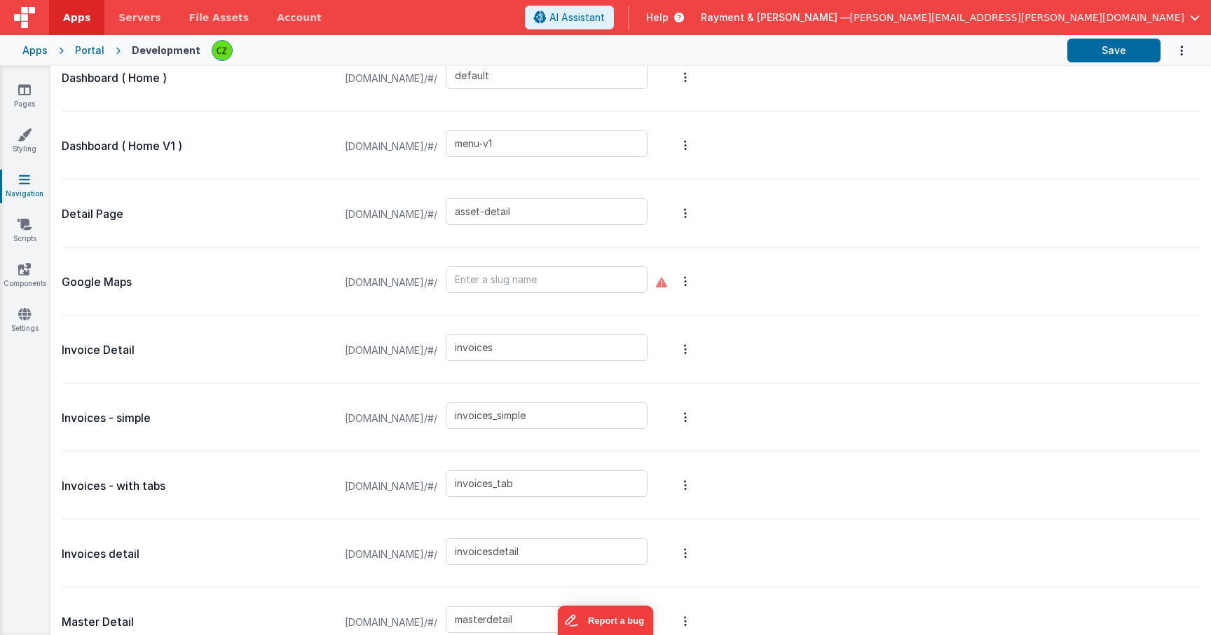
scroll to position [1030, 0]
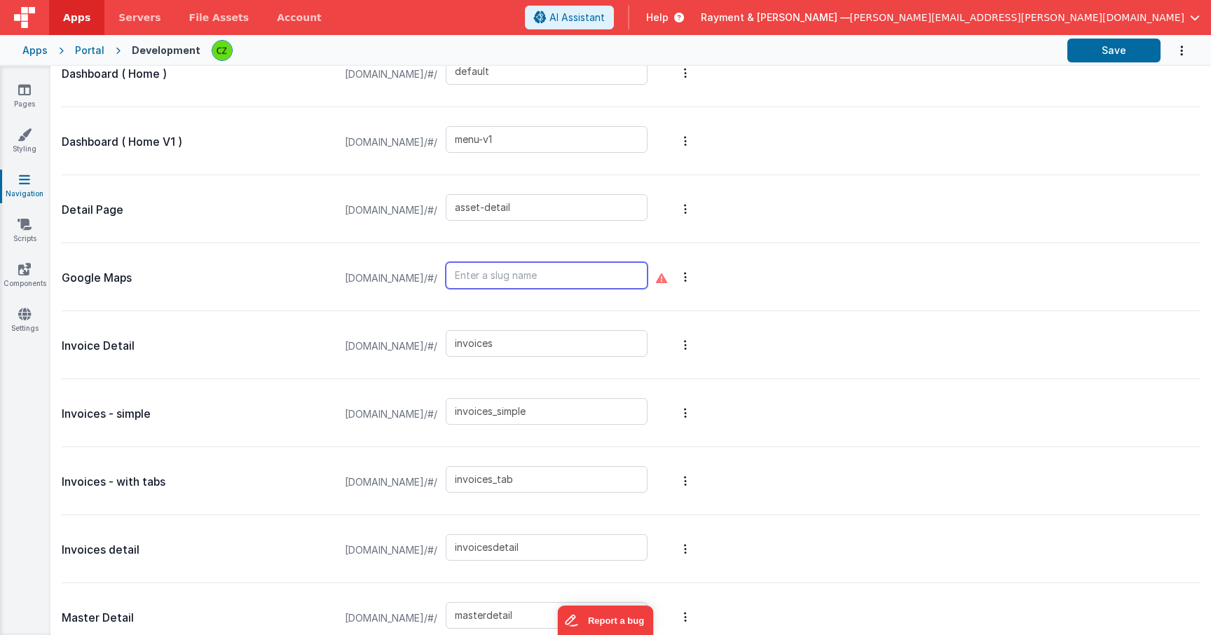
click at [589, 282] on input "text" at bounding box center [547, 275] width 202 height 27
type input "map-autocomplete"
click at [851, 270] on div "Google Maps raymentcollinsdev.clientportal.cloud/#/ map-autocomplete" at bounding box center [631, 277] width 1138 height 68
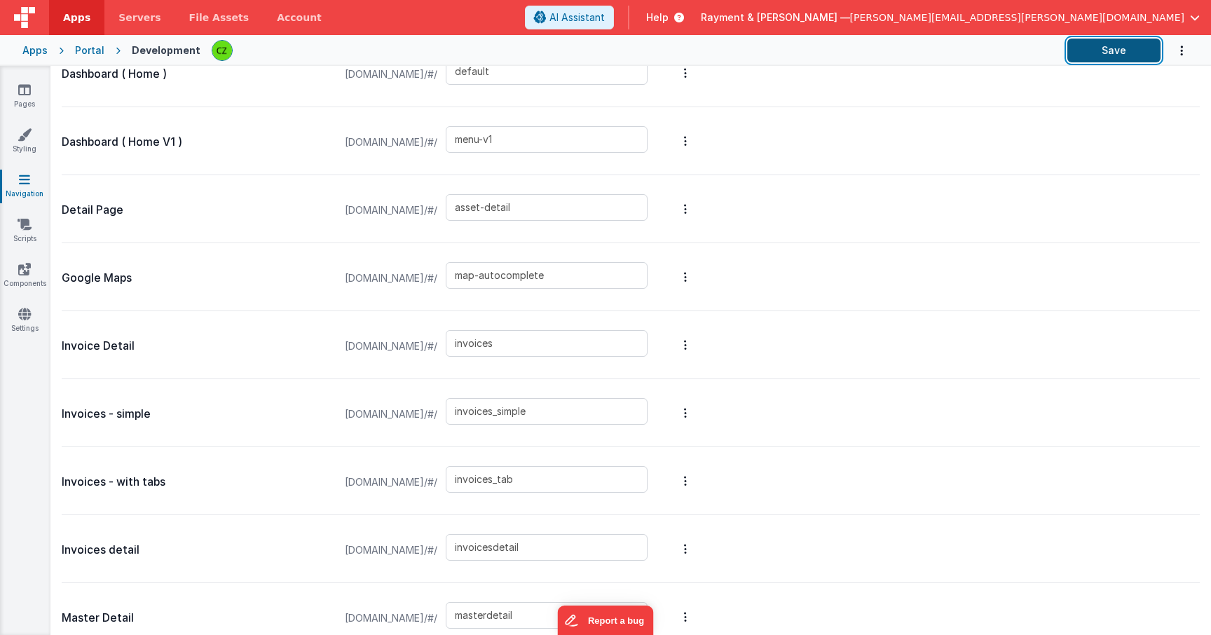
click at [1123, 45] on button "Save" at bounding box center [1113, 51] width 93 height 24
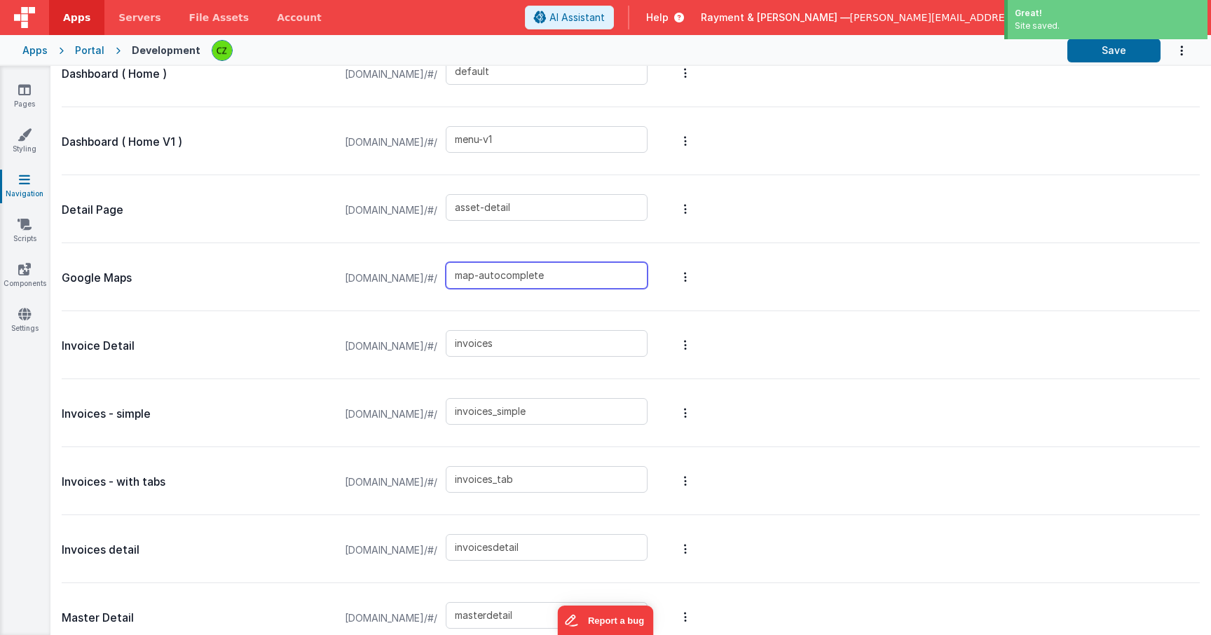
click at [647, 274] on input "map-autocomplete" at bounding box center [547, 275] width 202 height 27
drag, startPoint x: 666, startPoint y: 279, endPoint x: 531, endPoint y: 275, distance: 134.6
click at [531, 275] on div "raymentcollinsdev.clientportal.cloud/#/ map-autocomplete" at bounding box center [496, 278] width 320 height 53
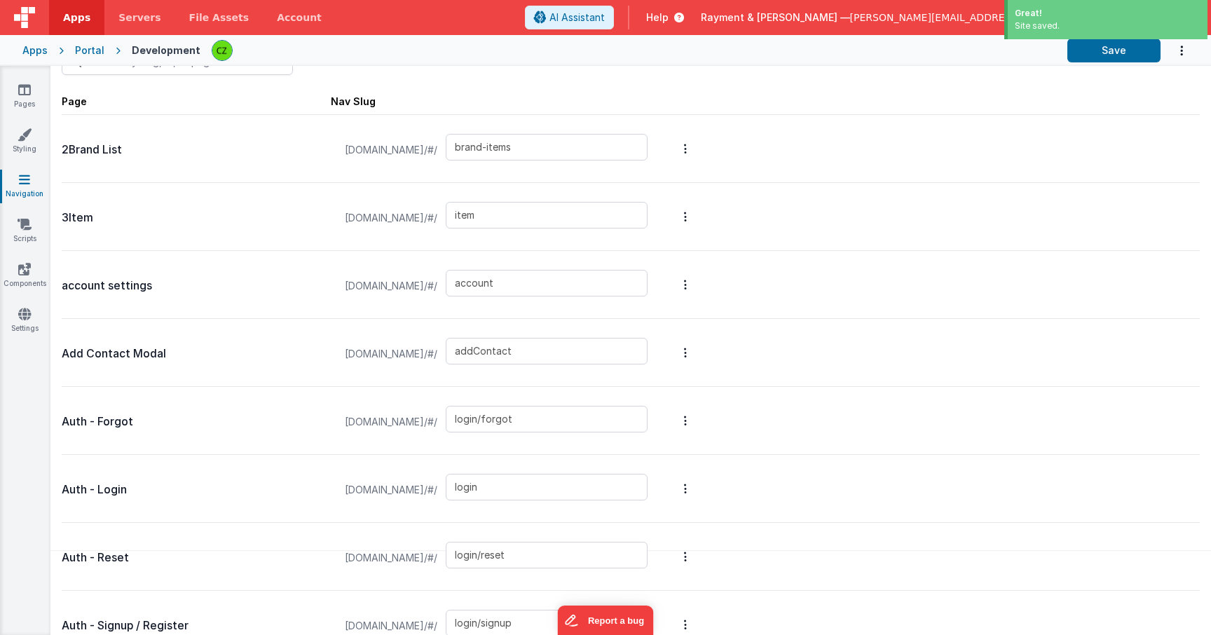
scroll to position [0, 0]
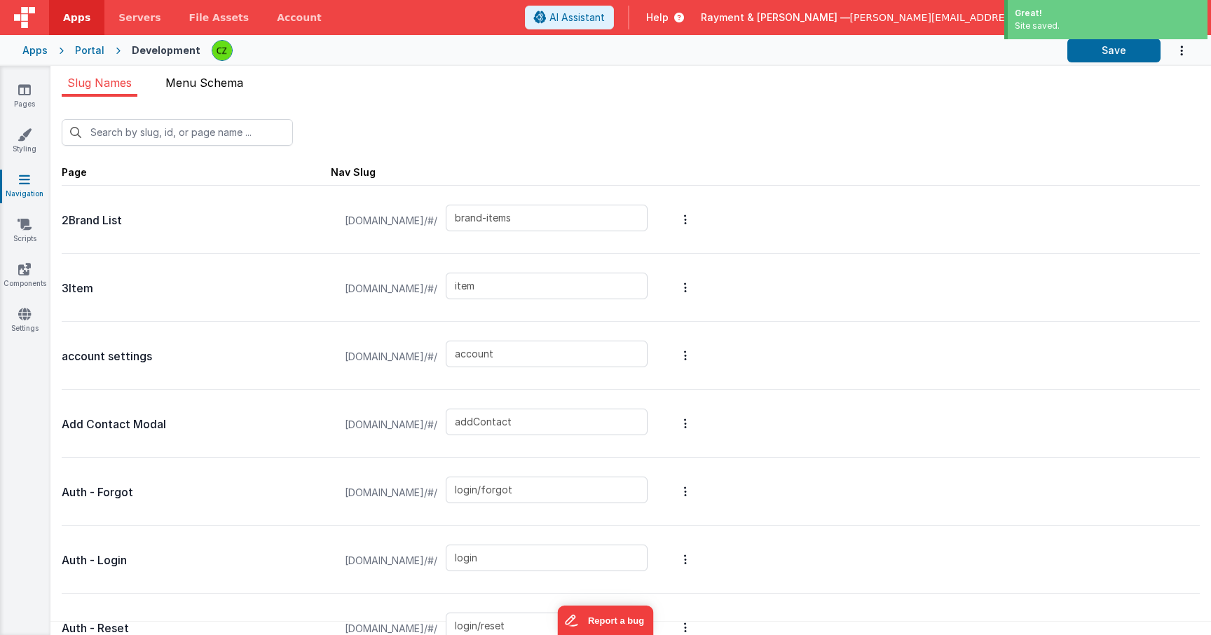
click at [201, 85] on span "Menu Schema" at bounding box center [204, 83] width 78 height 14
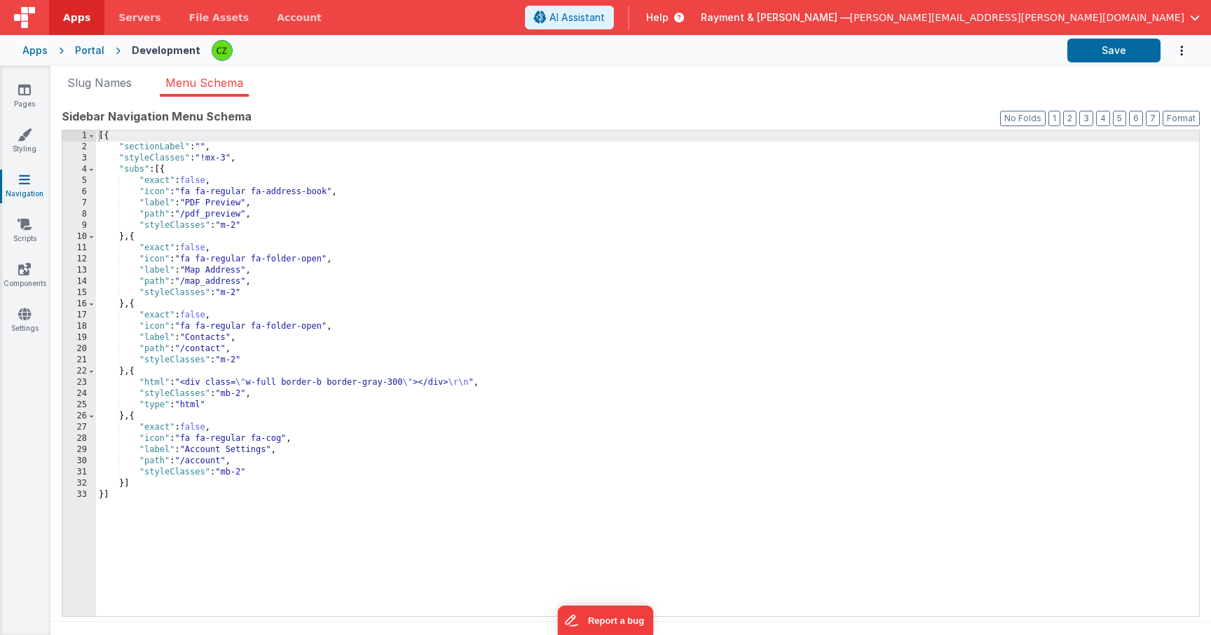
click at [240, 283] on div "[{ "sectionLabel" : "" , "styleClasses" : "!mx-3" , "subs" : [{ "exact" : false…" at bounding box center [647, 384] width 1103 height 508
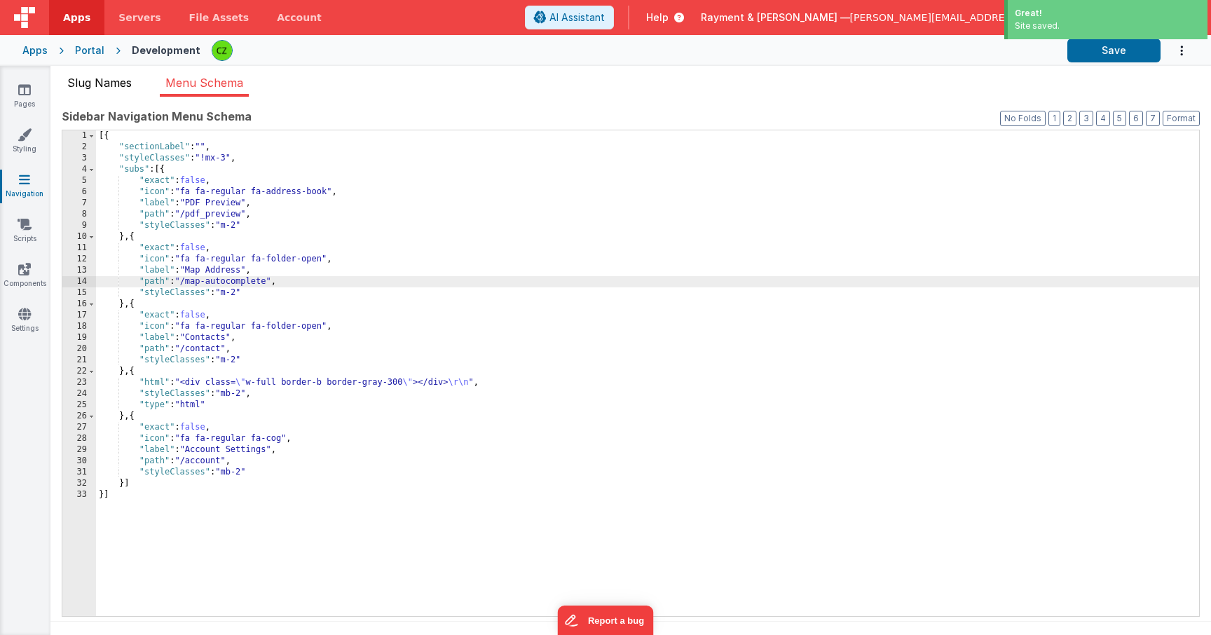
click at [98, 81] on span "Slug Names" at bounding box center [99, 83] width 64 height 14
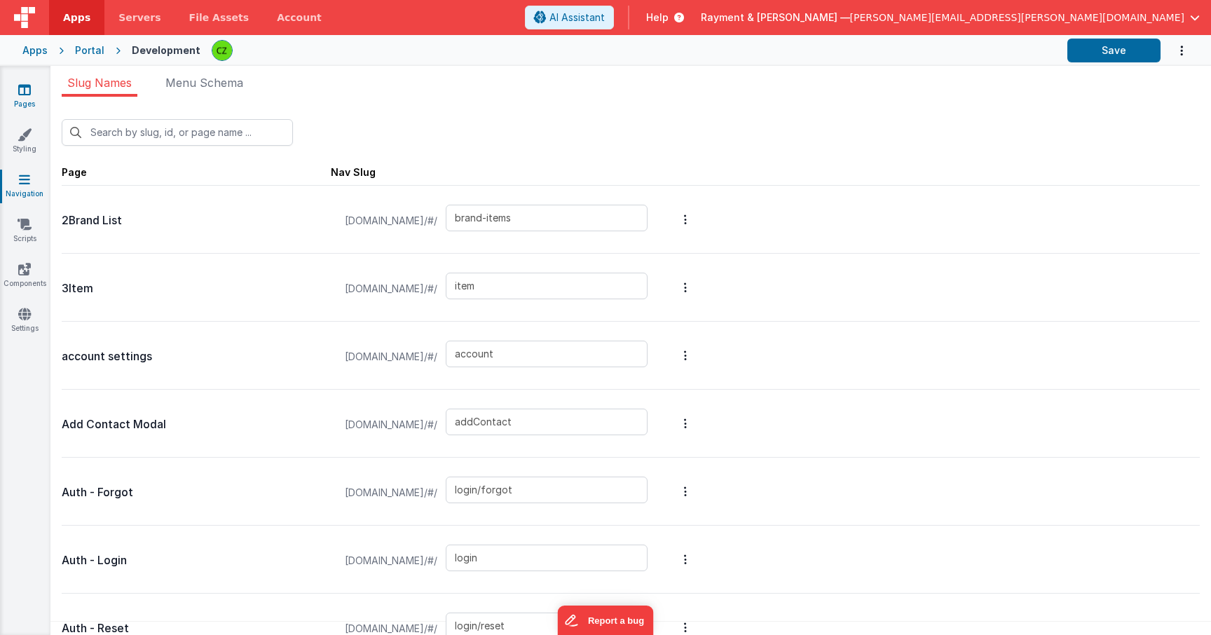
click at [18, 91] on icon at bounding box center [24, 90] width 13 height 14
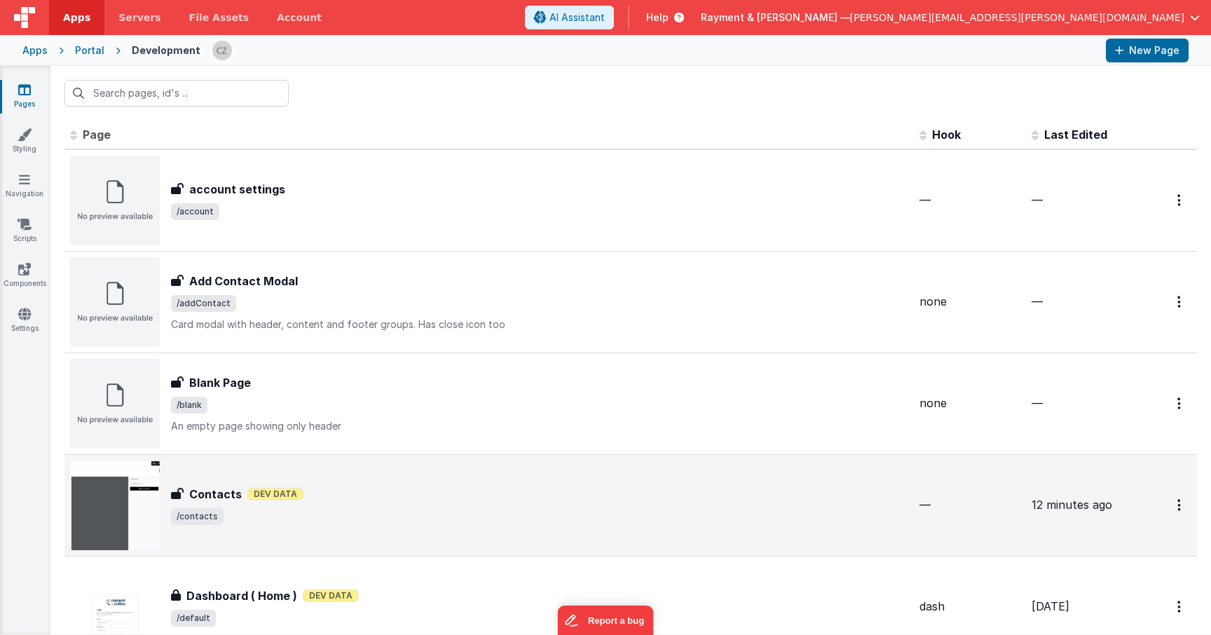
click at [381, 486] on div "Contacts Dev Data" at bounding box center [539, 494] width 737 height 17
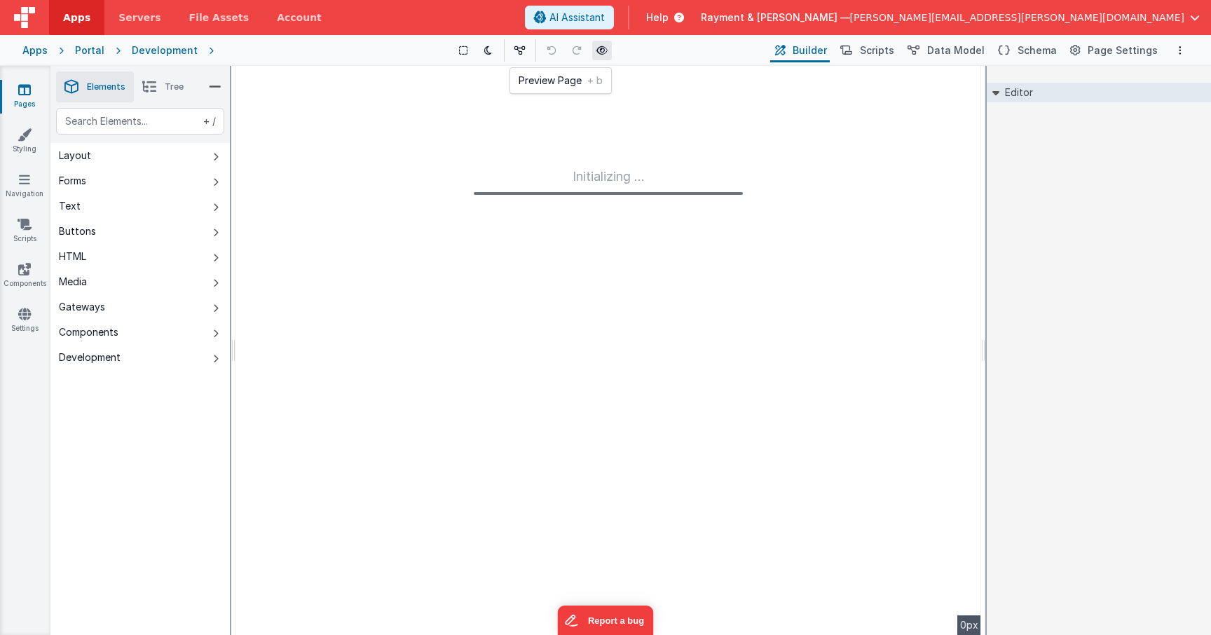
click at [605, 55] on icon at bounding box center [601, 51] width 11 height 10
click at [25, 97] on link "Pages" at bounding box center [24, 97] width 50 height 28
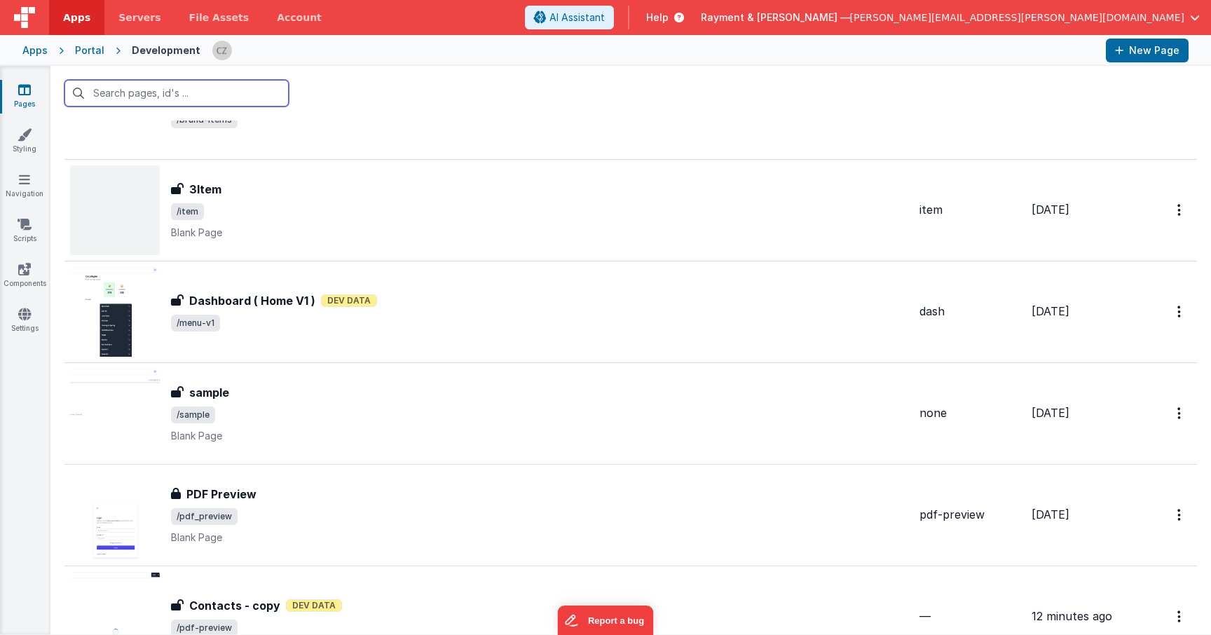
scroll to position [2225, 0]
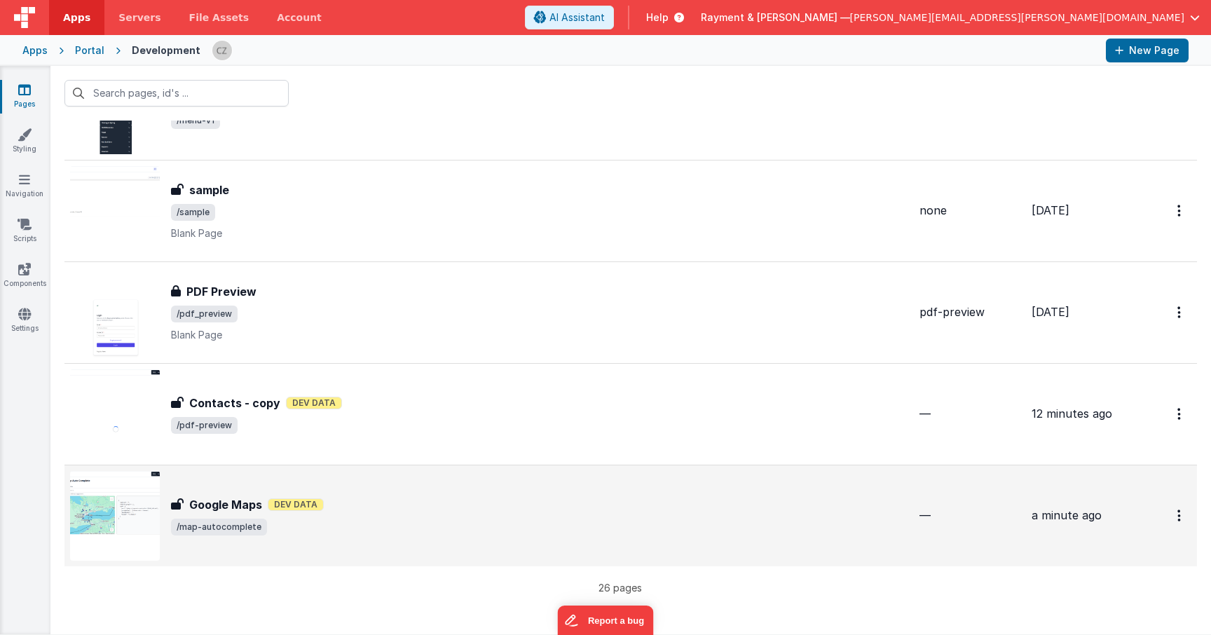
click at [354, 502] on div "Google Maps Dev Data" at bounding box center [539, 504] width 737 height 17
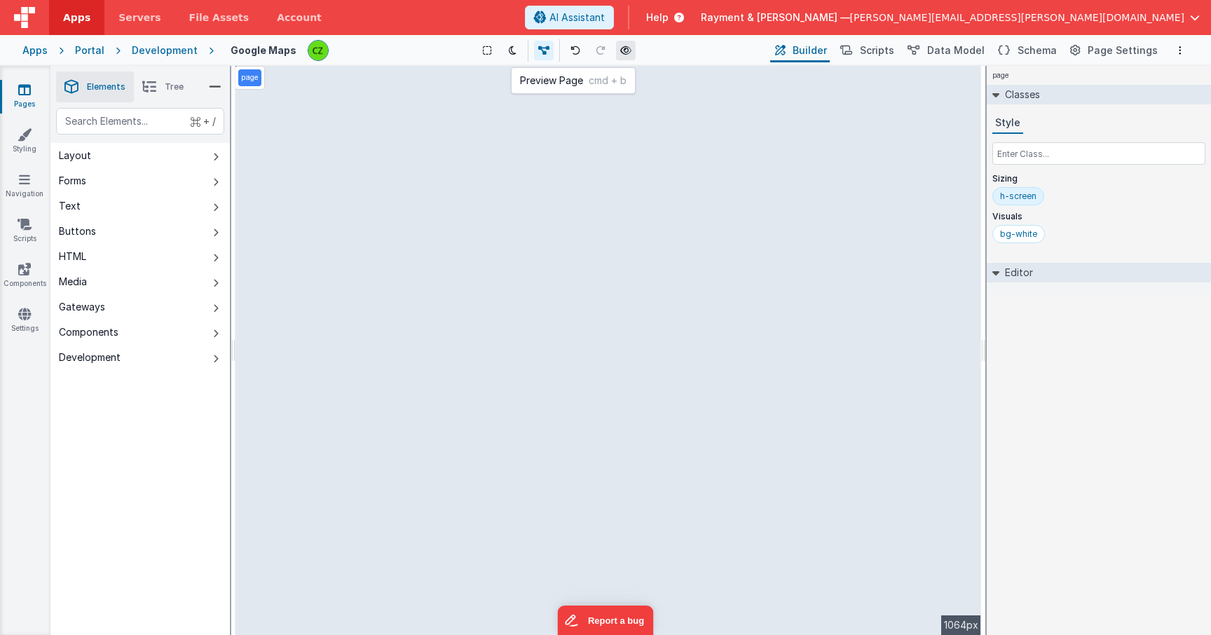
click at [631, 51] on icon at bounding box center [625, 51] width 11 height 10
click at [22, 89] on icon at bounding box center [24, 90] width 13 height 14
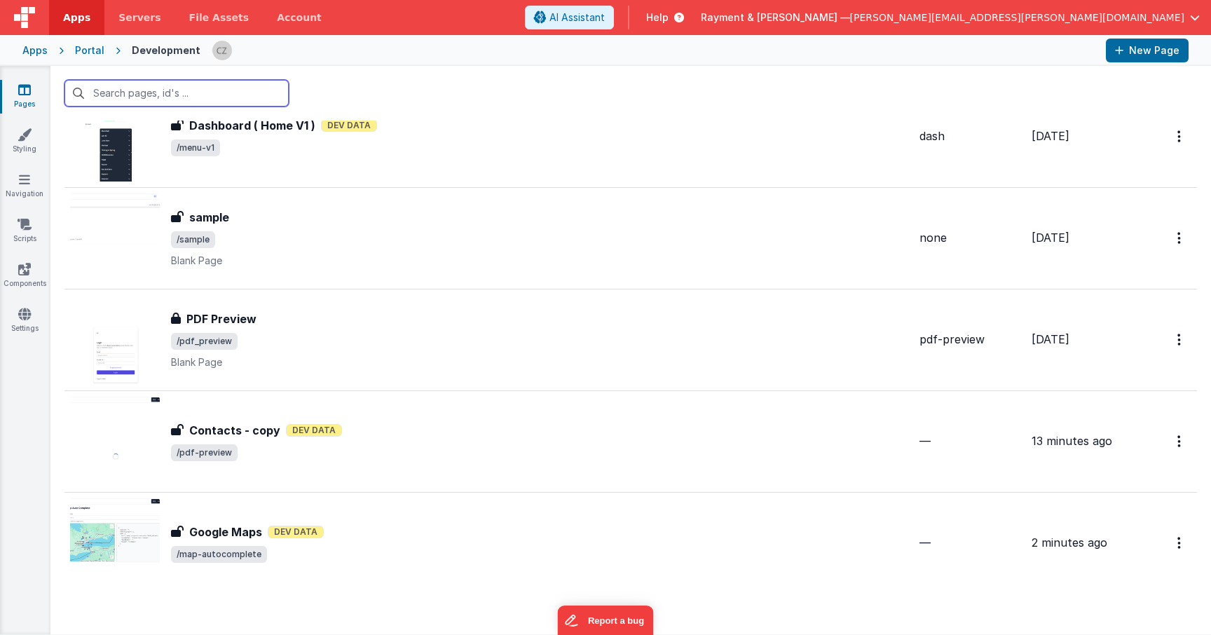
scroll to position [2225, 0]
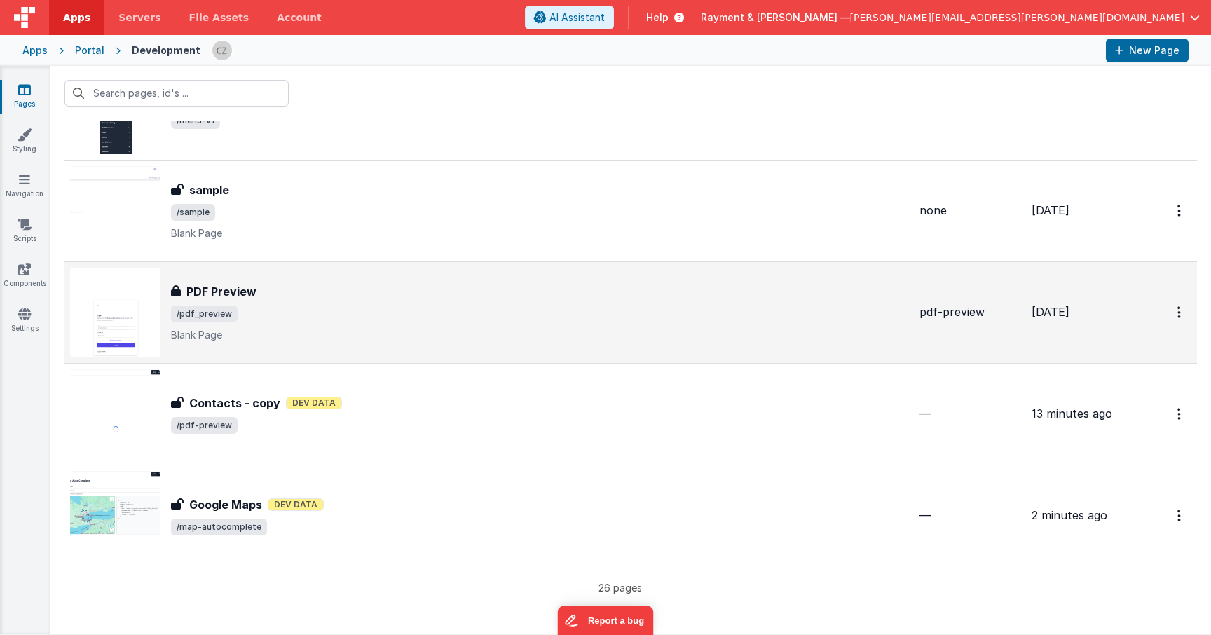
click at [305, 313] on span "/pdf_preview" at bounding box center [539, 314] width 737 height 17
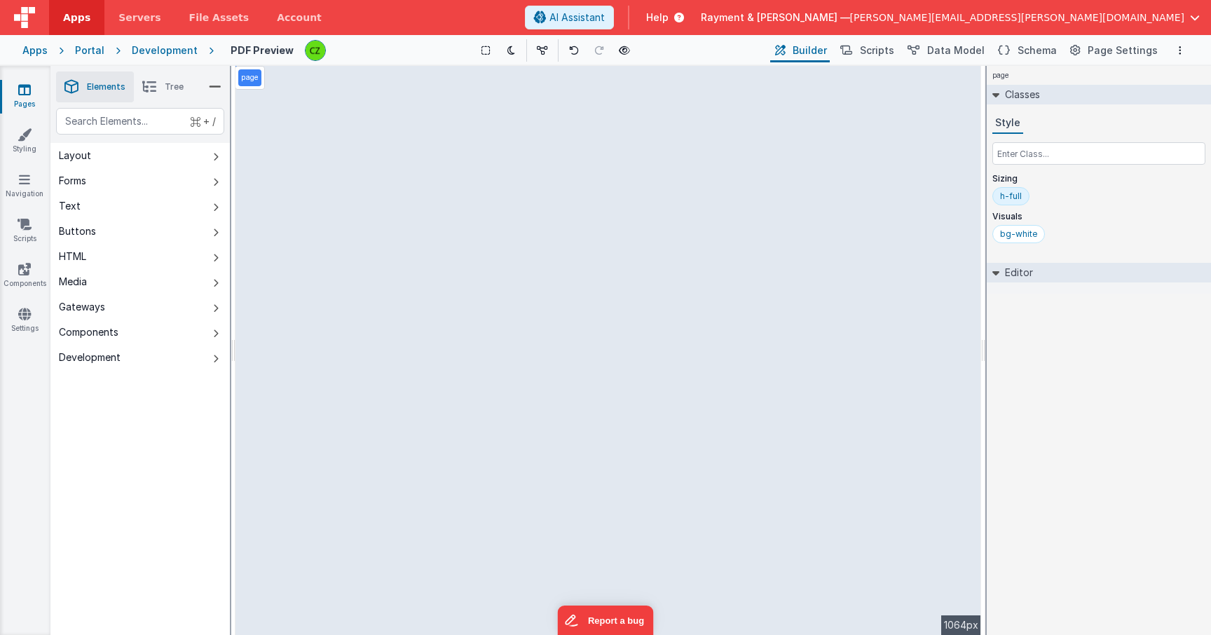
click at [158, 90] on li "Tree" at bounding box center [163, 86] width 58 height 31
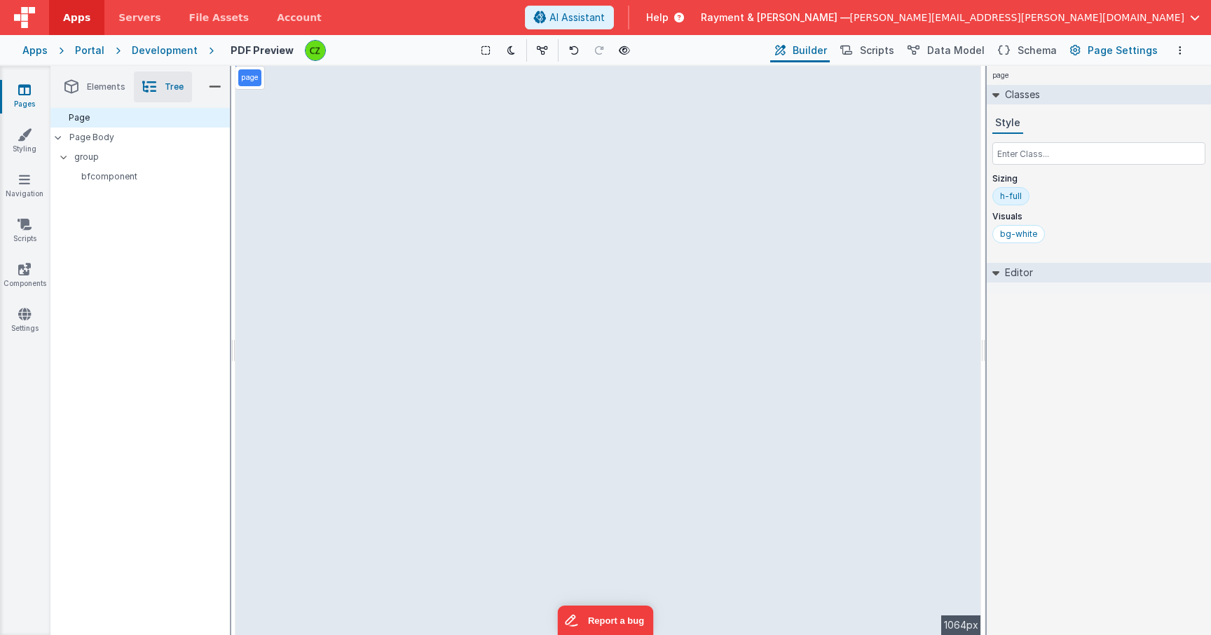
click at [1108, 41] on button "Page Settings" at bounding box center [1112, 51] width 95 height 24
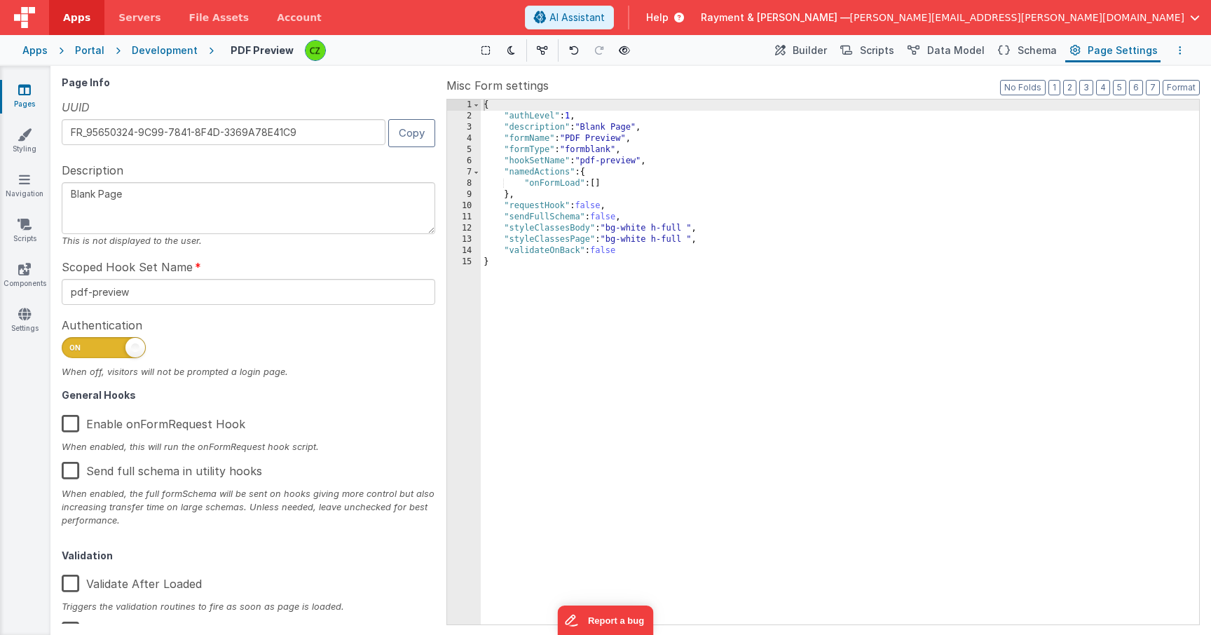
click at [1180, 48] on icon "Options" at bounding box center [1180, 51] width 3 height 10
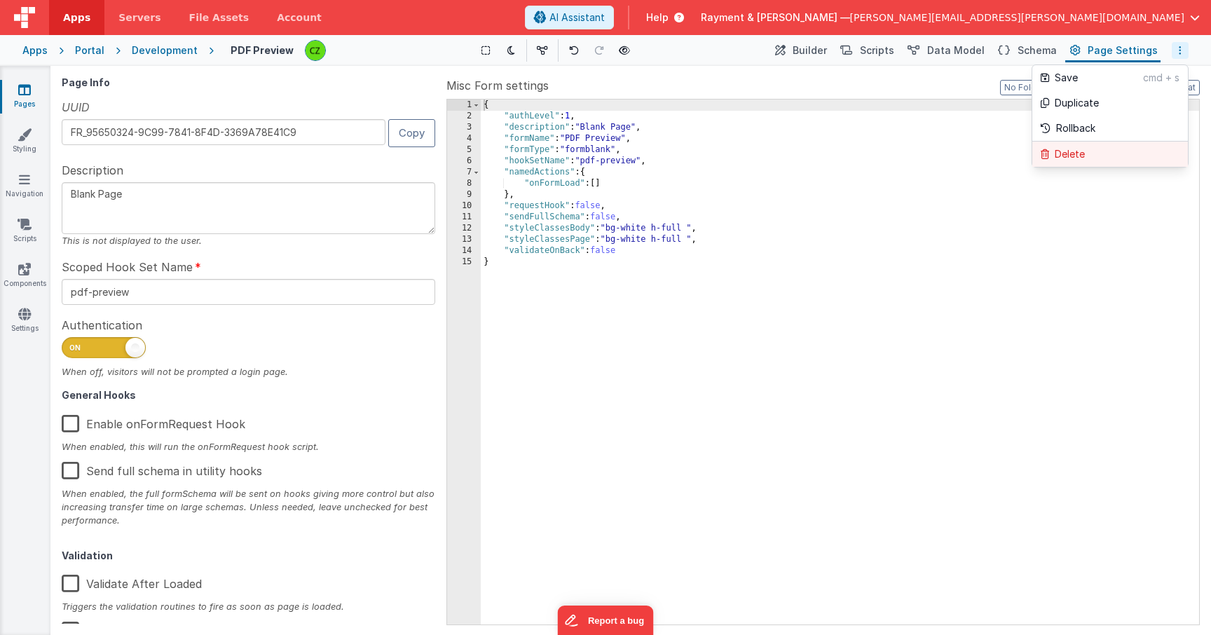
click at [1058, 148] on p "Delete" at bounding box center [1070, 154] width 30 height 14
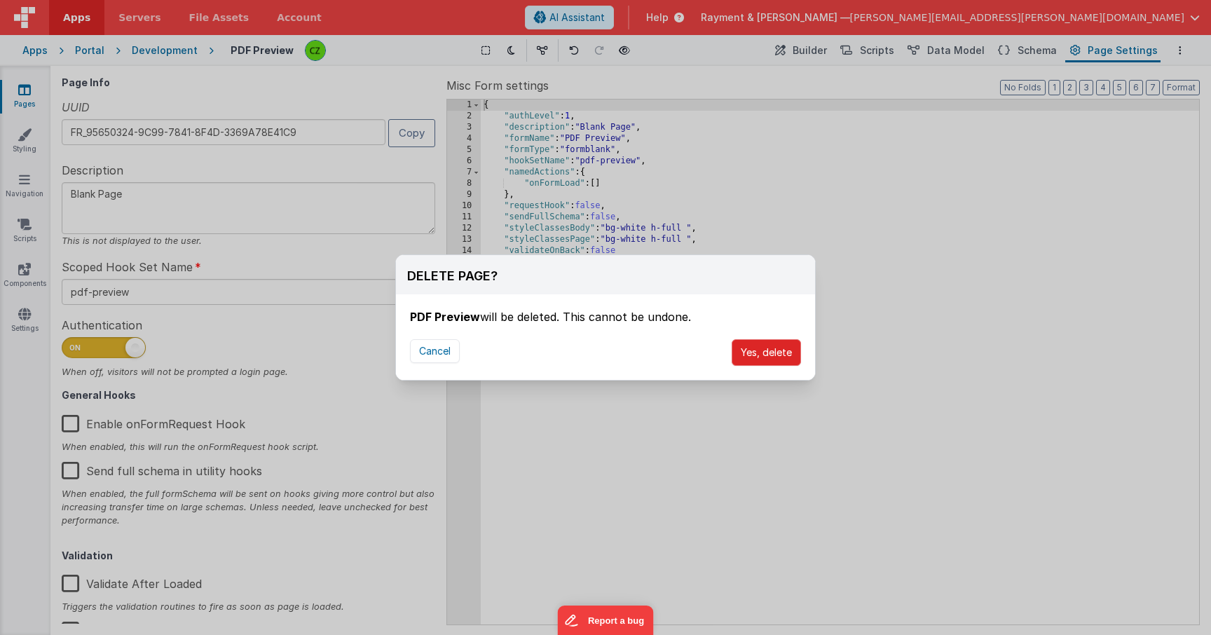
click at [753, 350] on button "Yes, delete" at bounding box center [766, 352] width 69 height 27
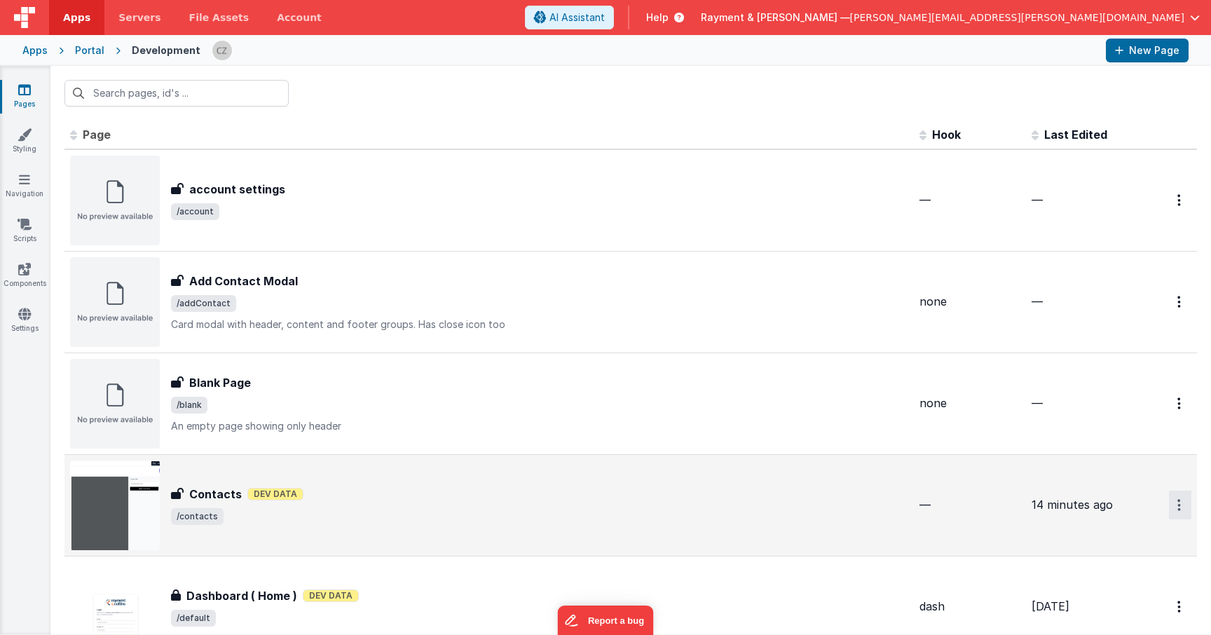
click at [1181, 507] on button "Options" at bounding box center [1180, 505] width 22 height 29
click at [1113, 589] on link "Duplicate" at bounding box center [1129, 588] width 123 height 27
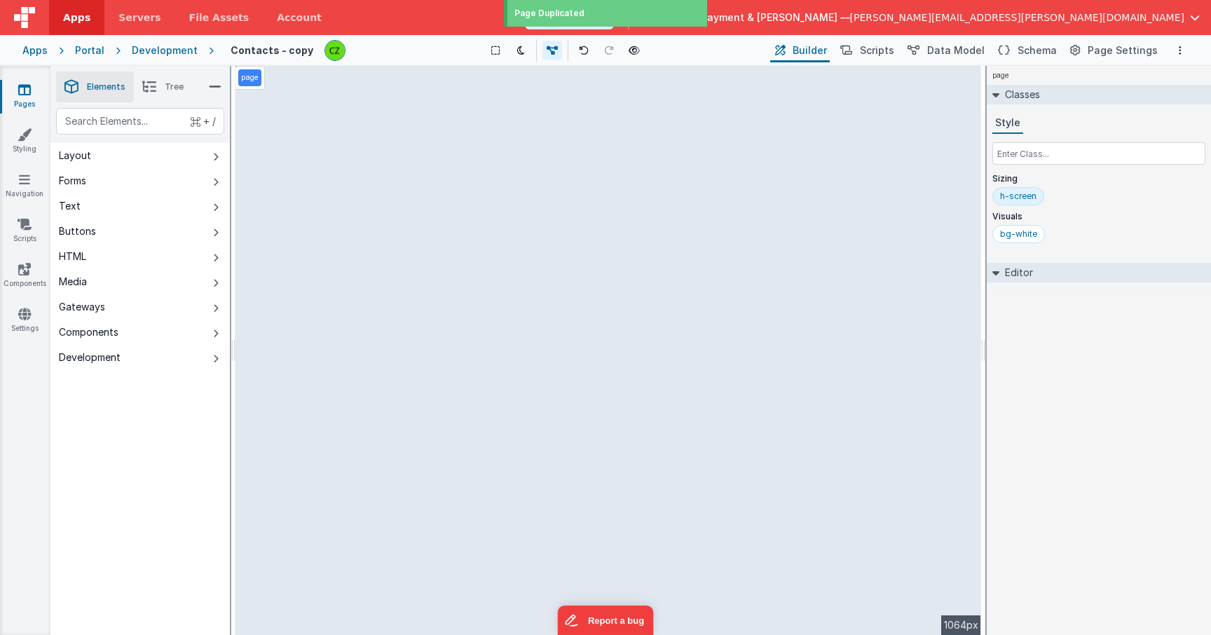
click at [286, 53] on h4 "Contacts - copy" at bounding box center [272, 50] width 83 height 11
click at [289, 52] on h4 "Contacts - copy" at bounding box center [272, 50] width 83 height 11
click at [298, 52] on h4 "Contacts - copy" at bounding box center [272, 50] width 83 height 11
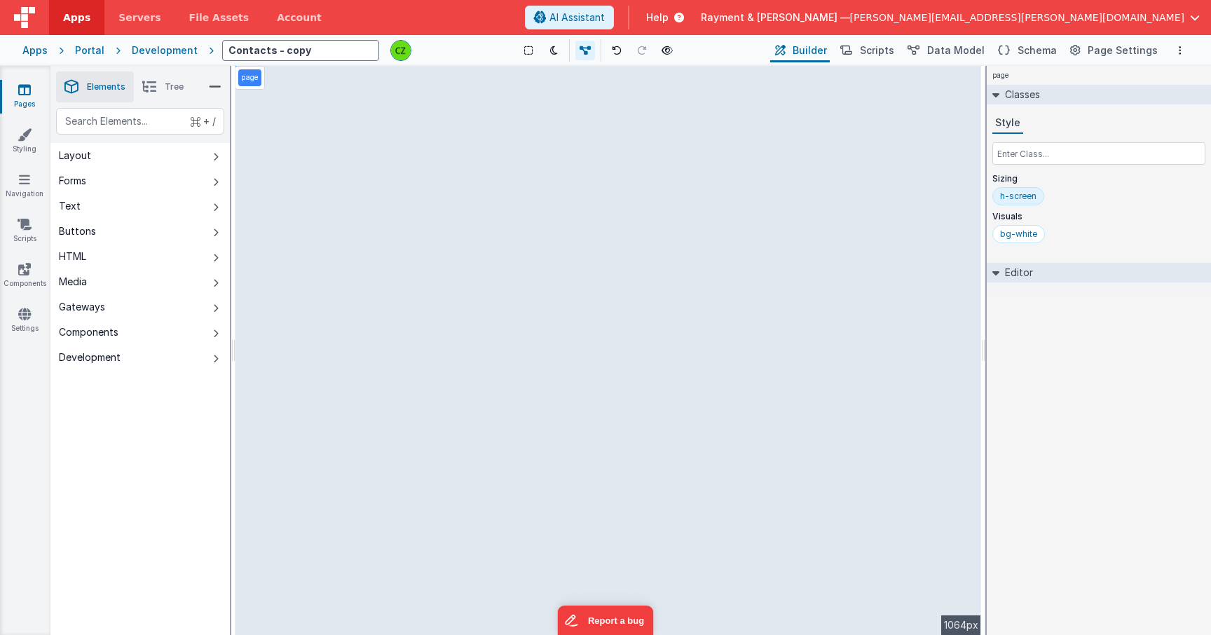
click at [301, 52] on input "Contacts - copy" at bounding box center [300, 50] width 157 height 21
type input "PDF Preview"
click at [180, 84] on span "Tree" at bounding box center [174, 86] width 19 height 11
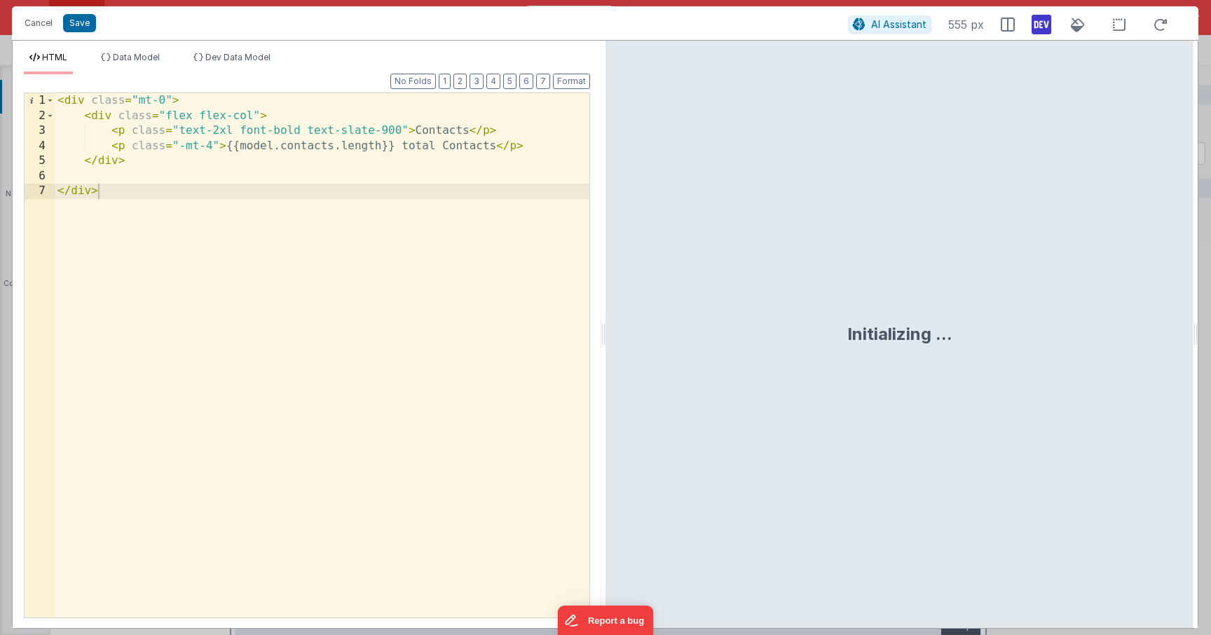
click at [434, 136] on div "< div class = "mt-0" > < div class = "flex flex-col" > < p class = "text-2xl fo…" at bounding box center [322, 370] width 535 height 554
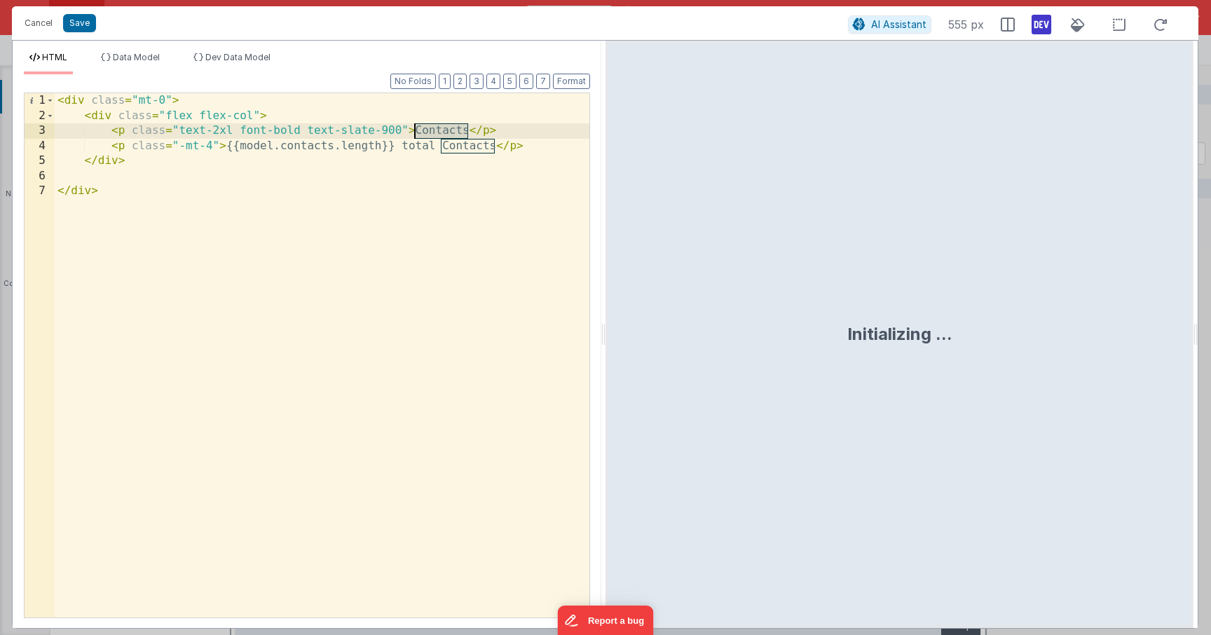
click at [434, 136] on div "< div class = "mt-0" > < div class = "flex flex-col" > < p class = "text-2xl fo…" at bounding box center [322, 370] width 535 height 554
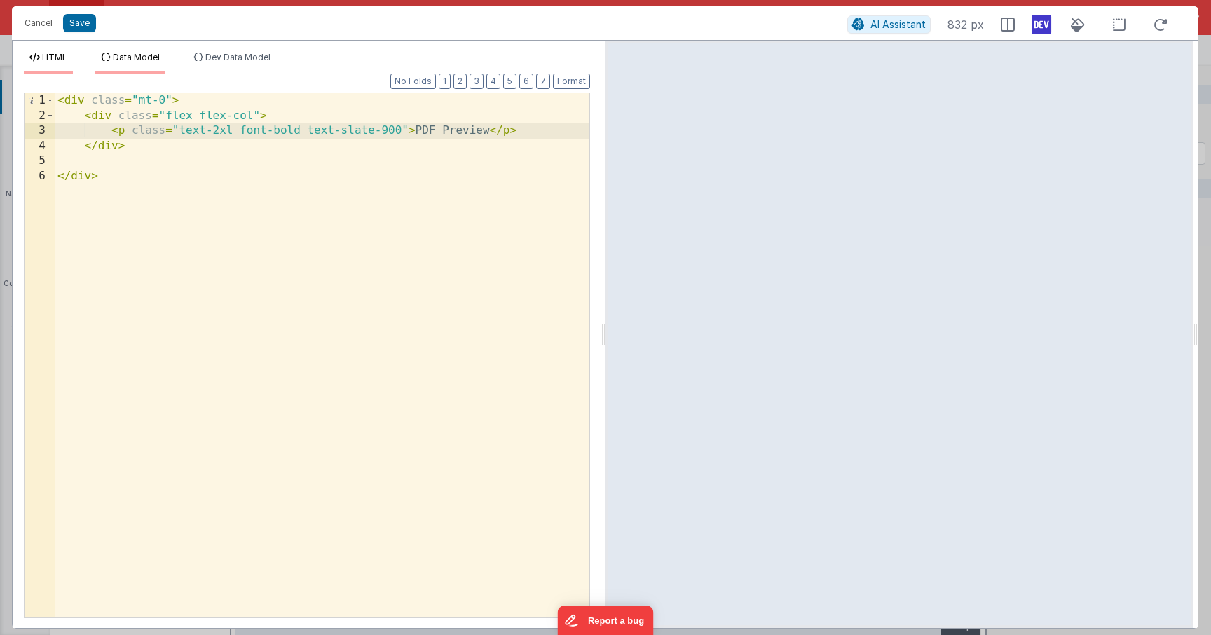
click at [130, 55] on span "Data Model" at bounding box center [136, 57] width 47 height 11
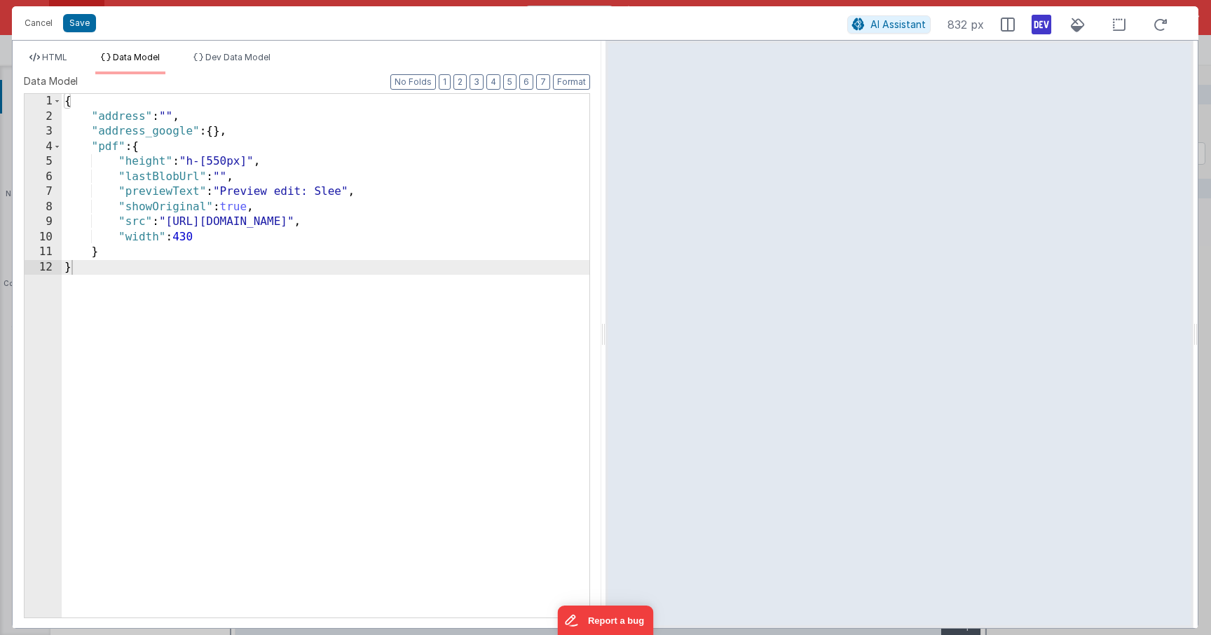
click at [250, 135] on div "{ "address" : "" , "address_google" : { } , "pdf" : { "height" : "h-[550px]" , …" at bounding box center [326, 371] width 528 height 554
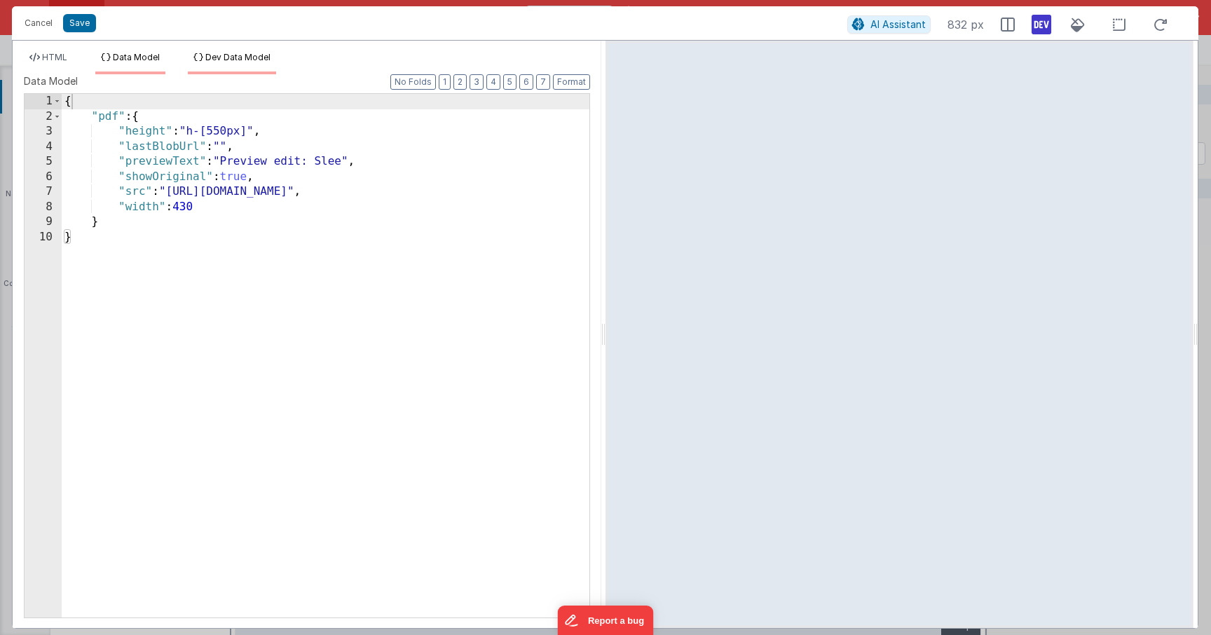
click at [228, 56] on span "Dev Data Model" at bounding box center [237, 57] width 65 height 11
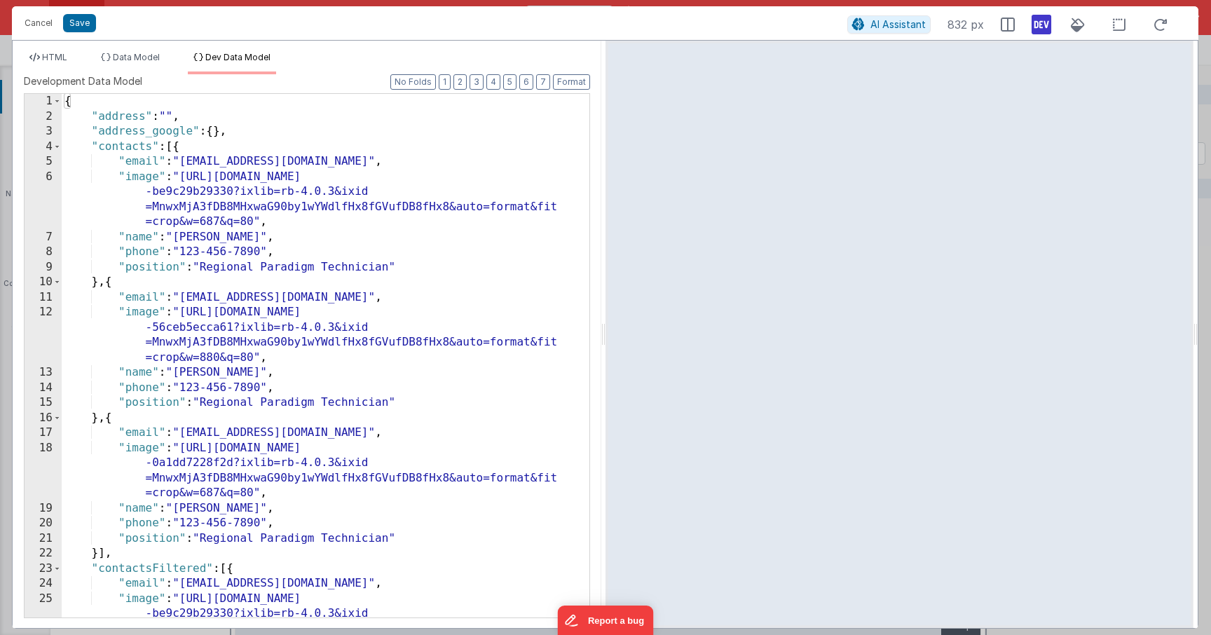
click at [156, 144] on div "{ "address" : "" , "address_google" : { } , "contacts" : [{ "email" : "janecoop…" at bounding box center [326, 393] width 528 height 599
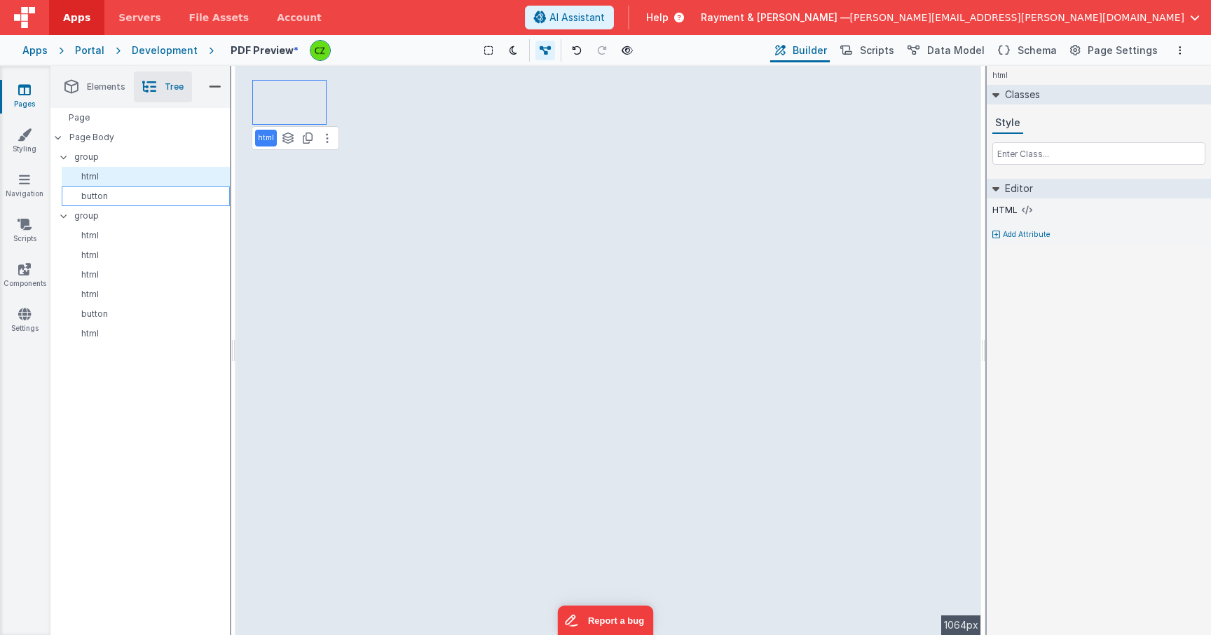
click at [103, 196] on p "button" at bounding box center [148, 196] width 162 height 11
select select "newActionScript4"
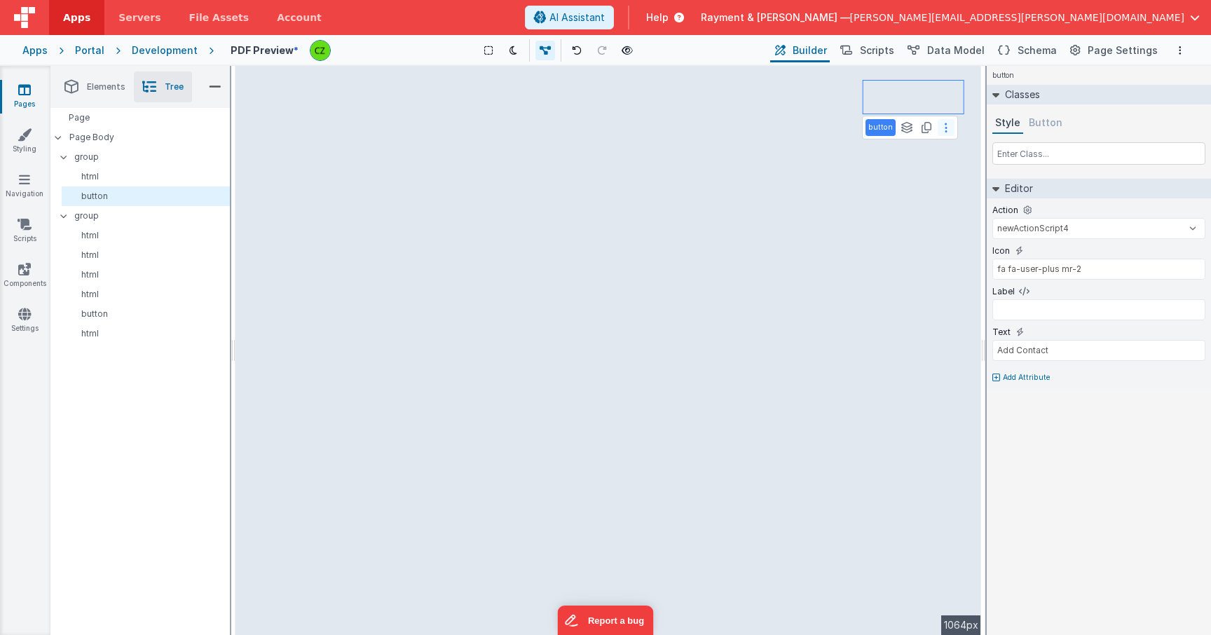
click at [945, 130] on icon at bounding box center [946, 127] width 3 height 11
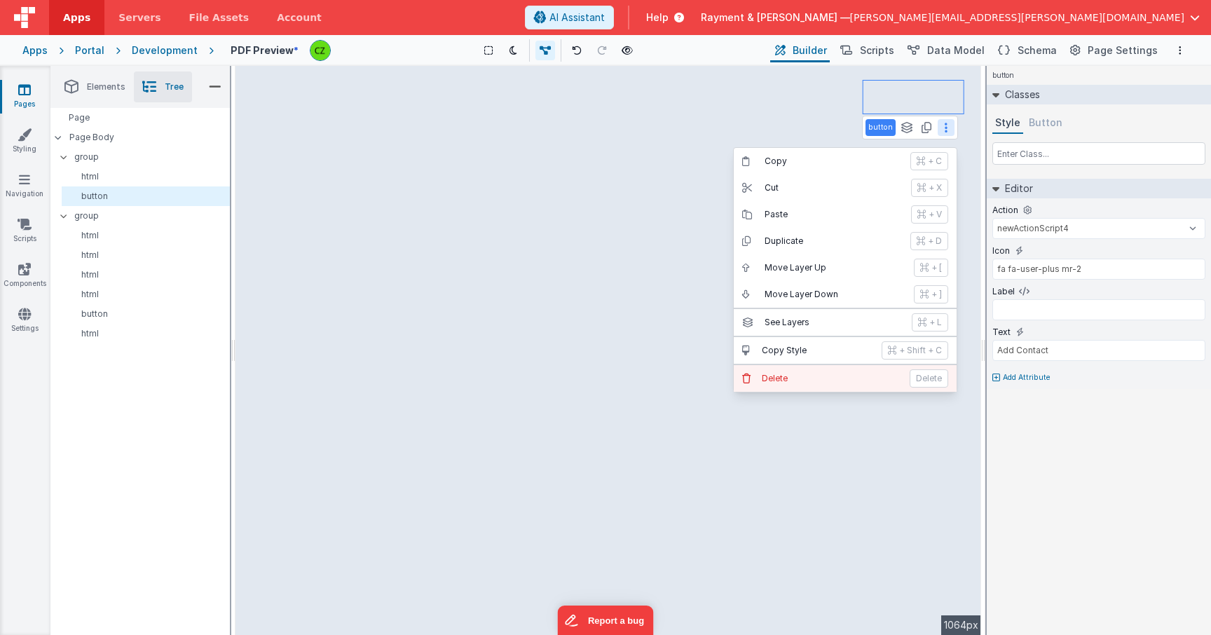
click at [797, 376] on p "Delete" at bounding box center [831, 378] width 139 height 11
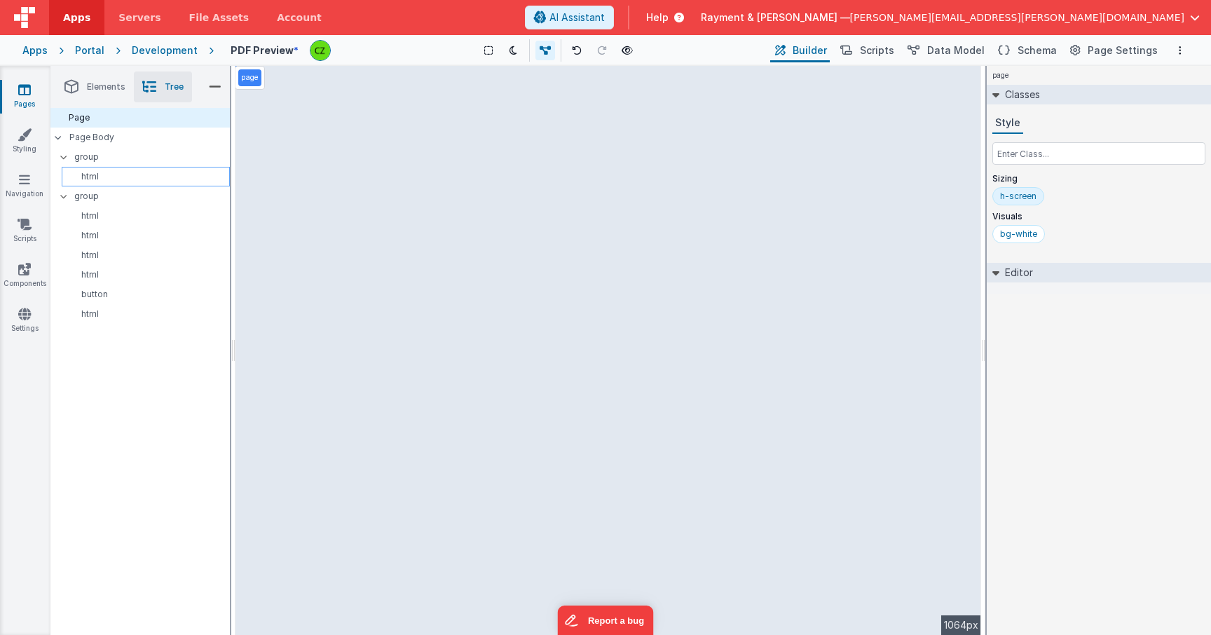
click at [118, 174] on p "html" at bounding box center [148, 176] width 162 height 11
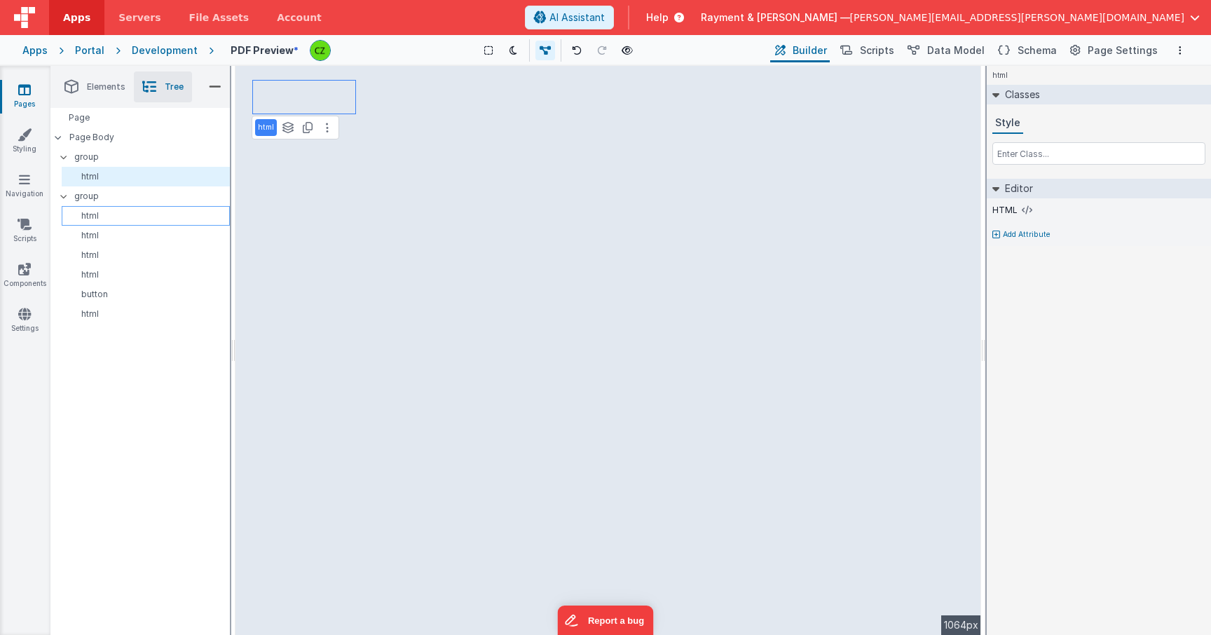
click at [108, 216] on p "html" at bounding box center [148, 215] width 162 height 11
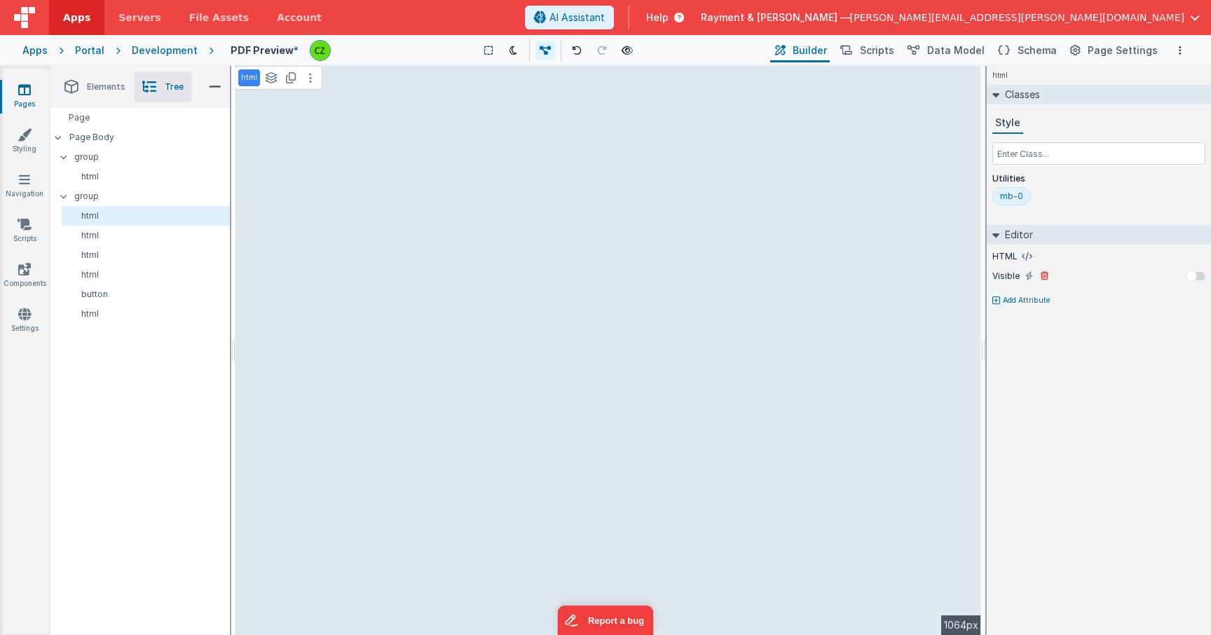
click at [1193, 277] on div at bounding box center [1191, 275] width 11 height 11
click at [310, 78] on button at bounding box center [310, 77] width 17 height 17
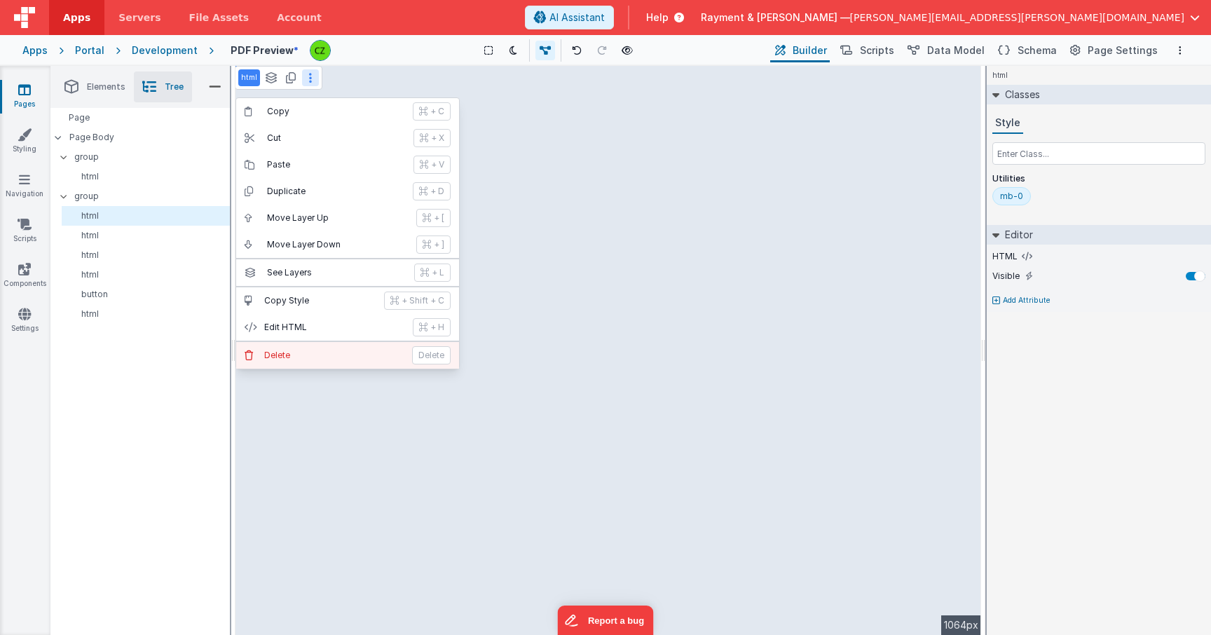
click at [273, 352] on p "Delete" at bounding box center [333, 355] width 139 height 11
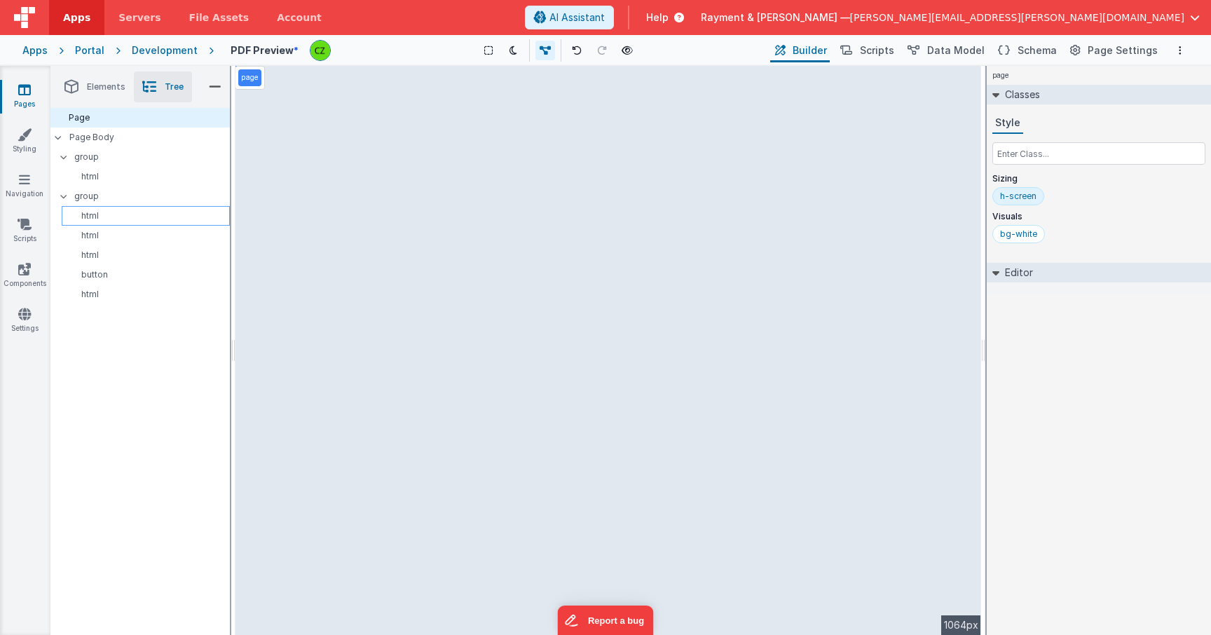
click at [112, 221] on p "html" at bounding box center [148, 215] width 162 height 11
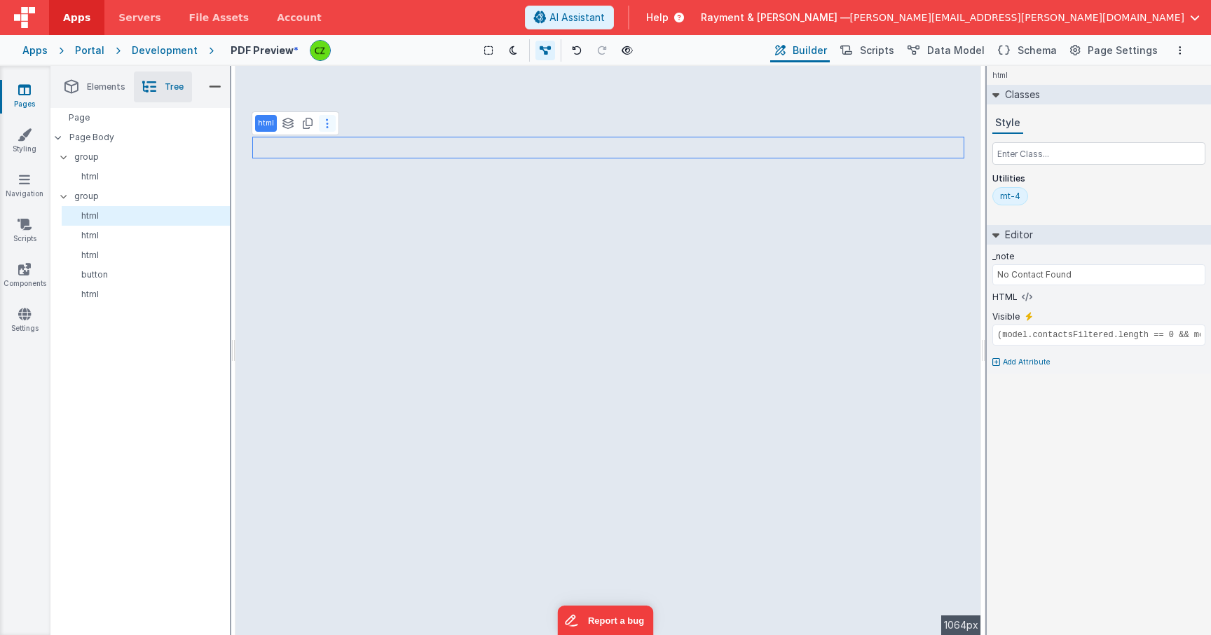
click at [326, 118] on icon at bounding box center [327, 123] width 3 height 11
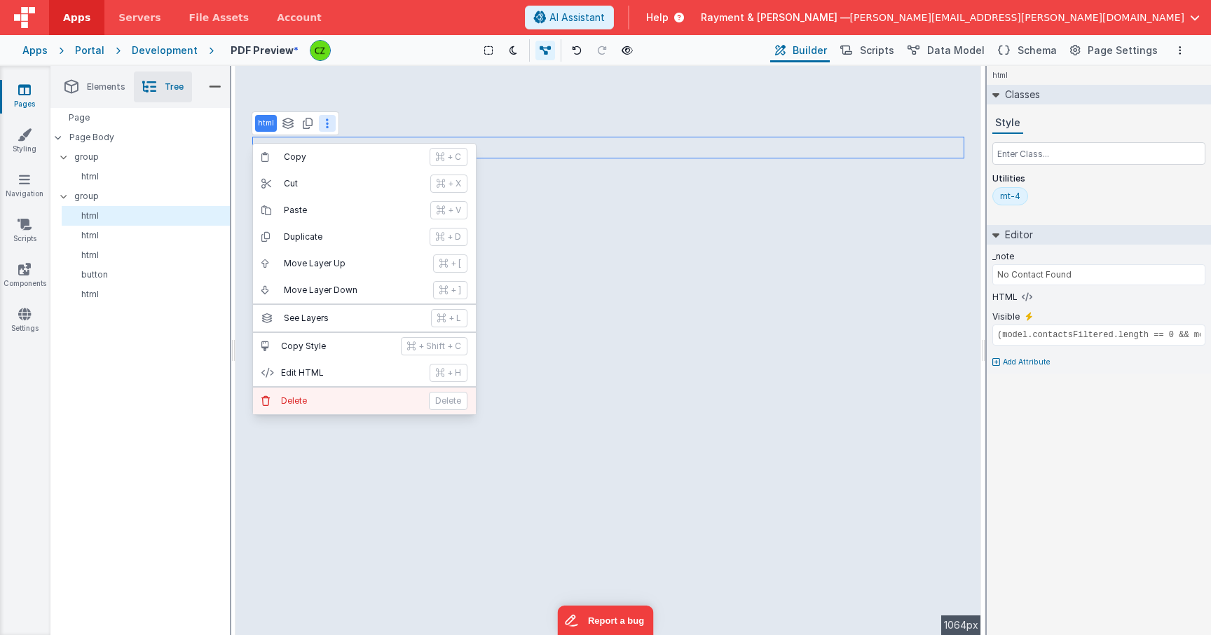
click at [303, 395] on p "Delete" at bounding box center [350, 400] width 139 height 11
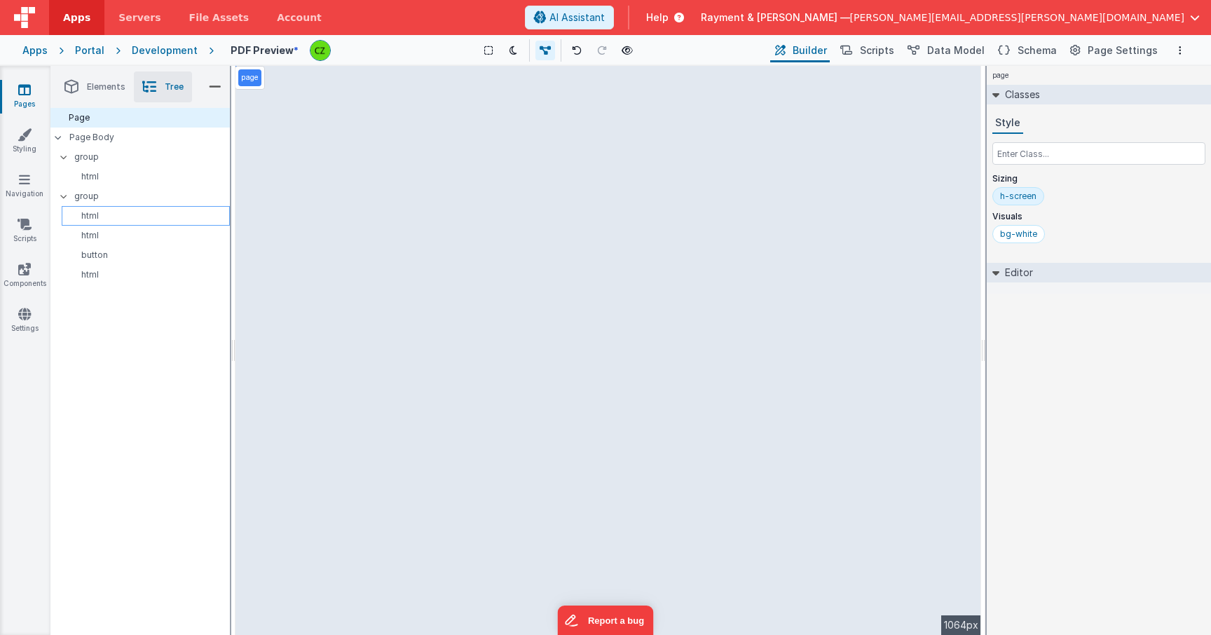
click at [136, 214] on p "html" at bounding box center [148, 215] width 162 height 11
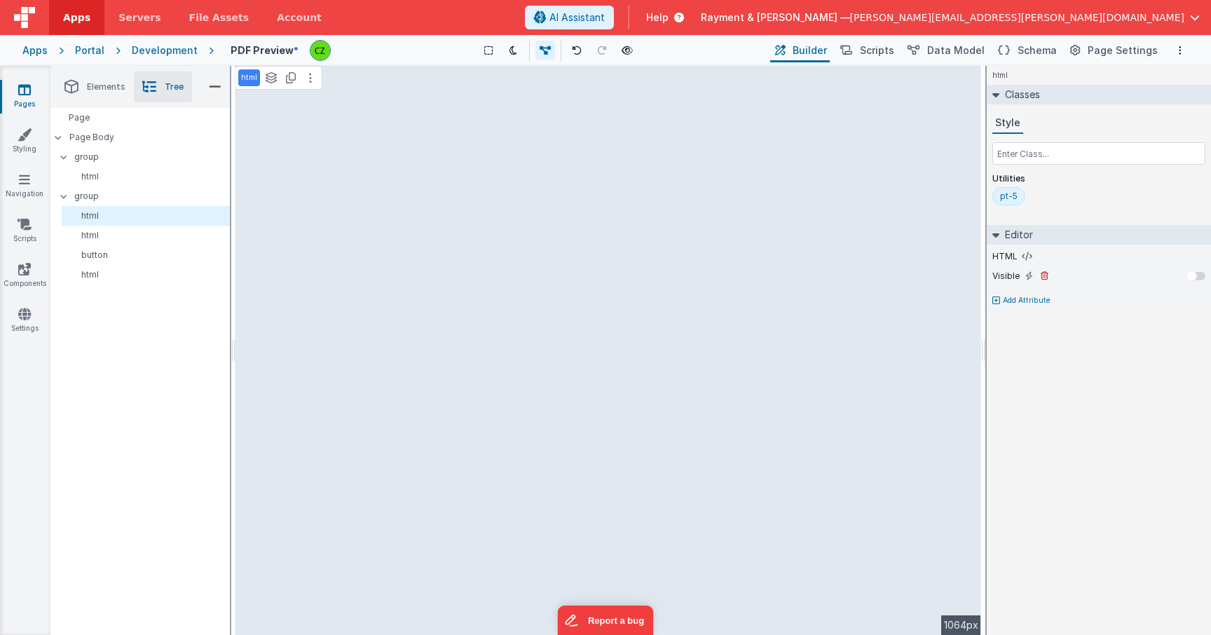
click at [1196, 279] on div at bounding box center [1196, 276] width 20 height 8
click at [313, 76] on button at bounding box center [310, 77] width 17 height 17
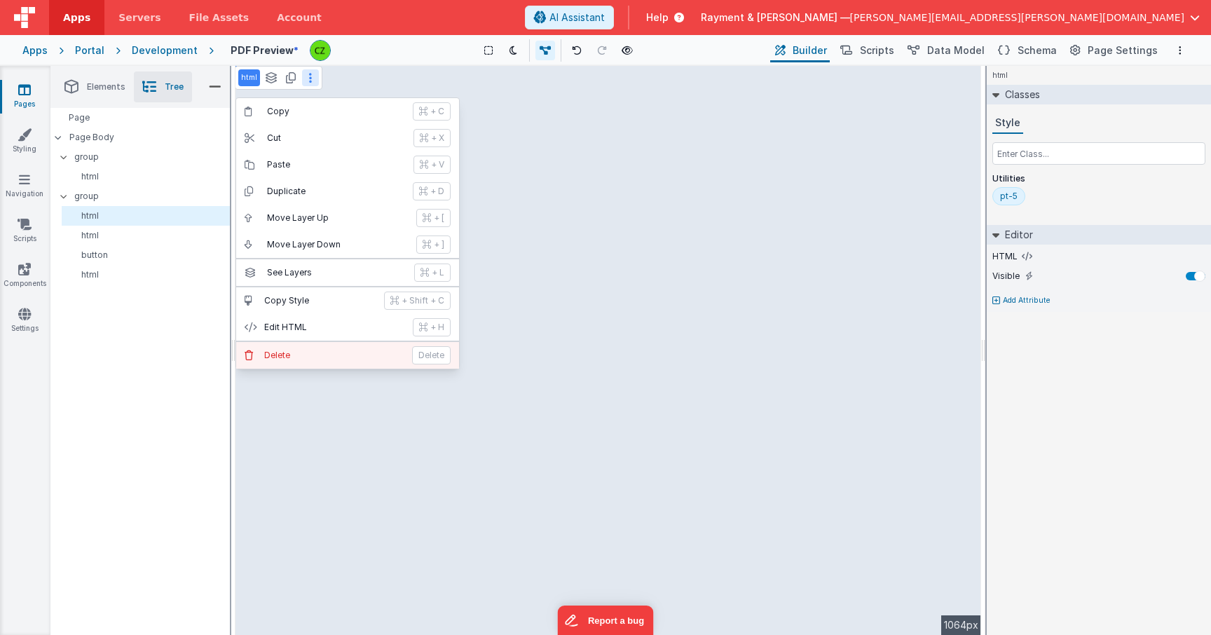
click at [292, 349] on button "[PERSON_NAME]" at bounding box center [347, 355] width 223 height 27
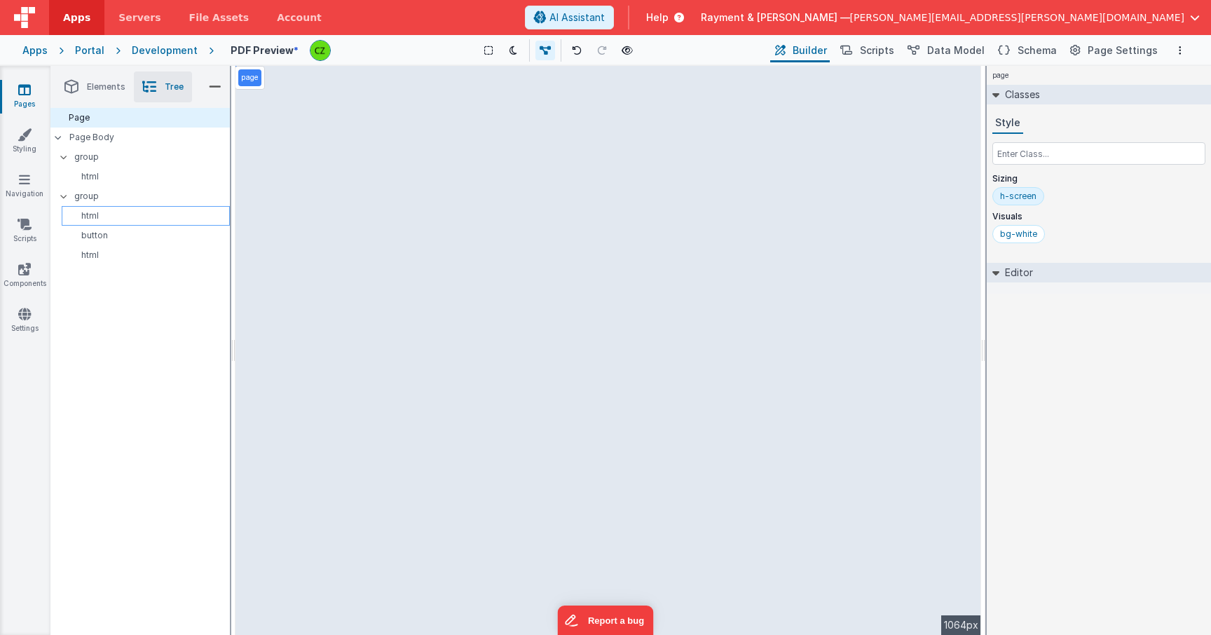
click at [111, 219] on p "html" at bounding box center [148, 215] width 162 height 11
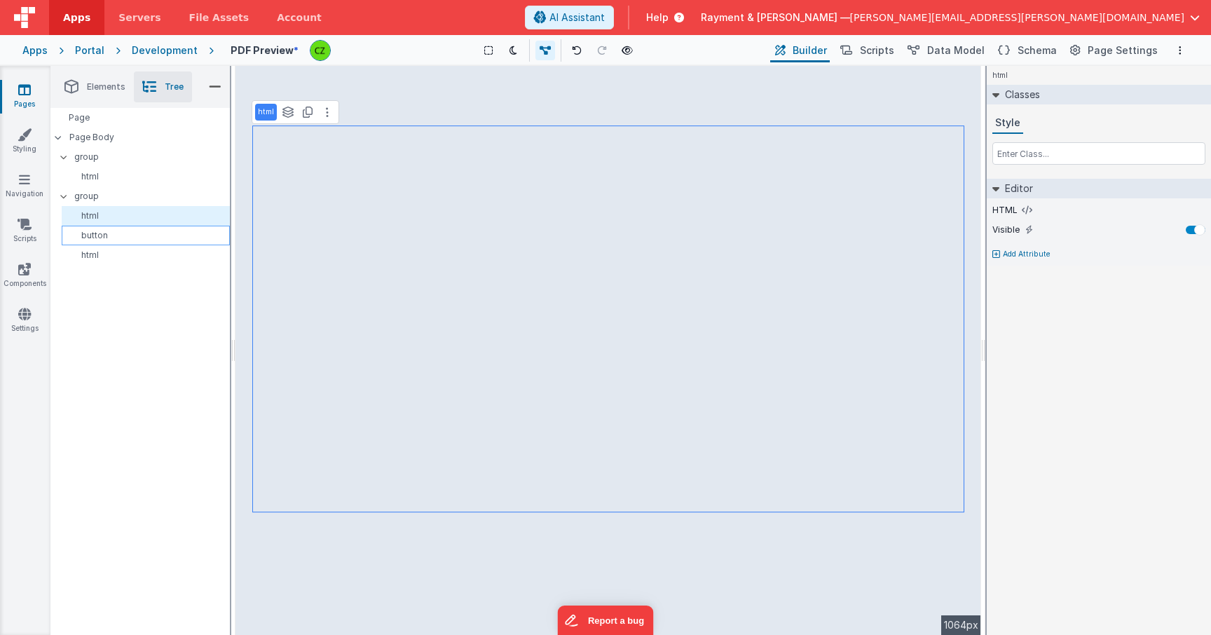
click at [107, 235] on p "button" at bounding box center [148, 235] width 162 height 11
select select "createPDF"
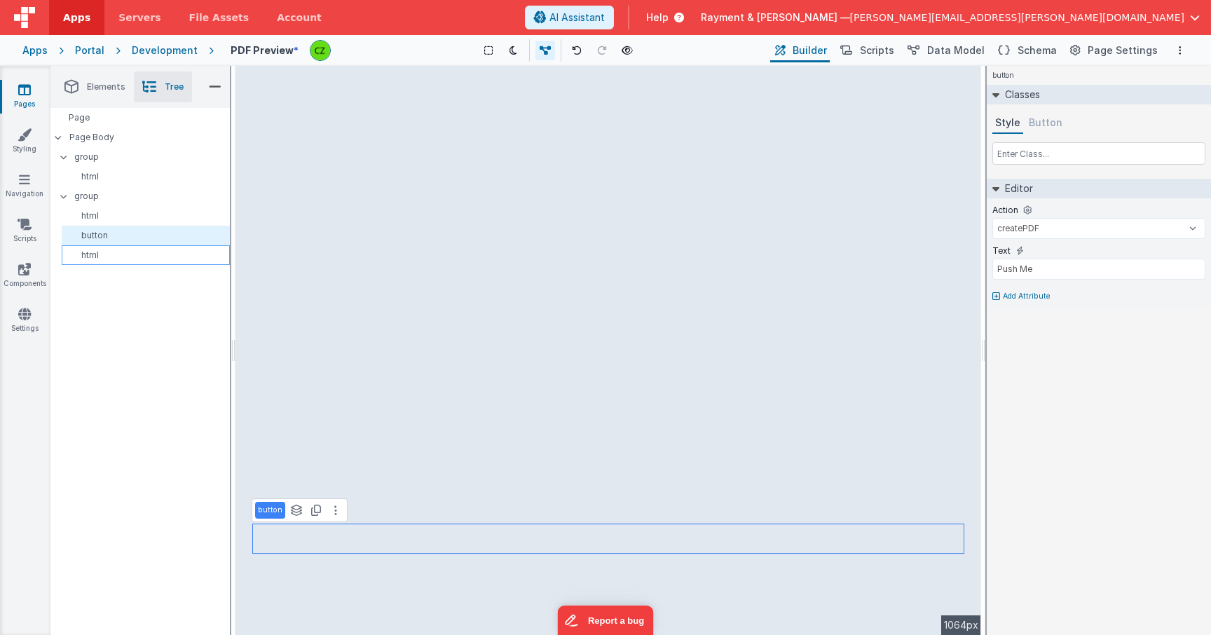
click at [105, 252] on p "html" at bounding box center [148, 254] width 162 height 11
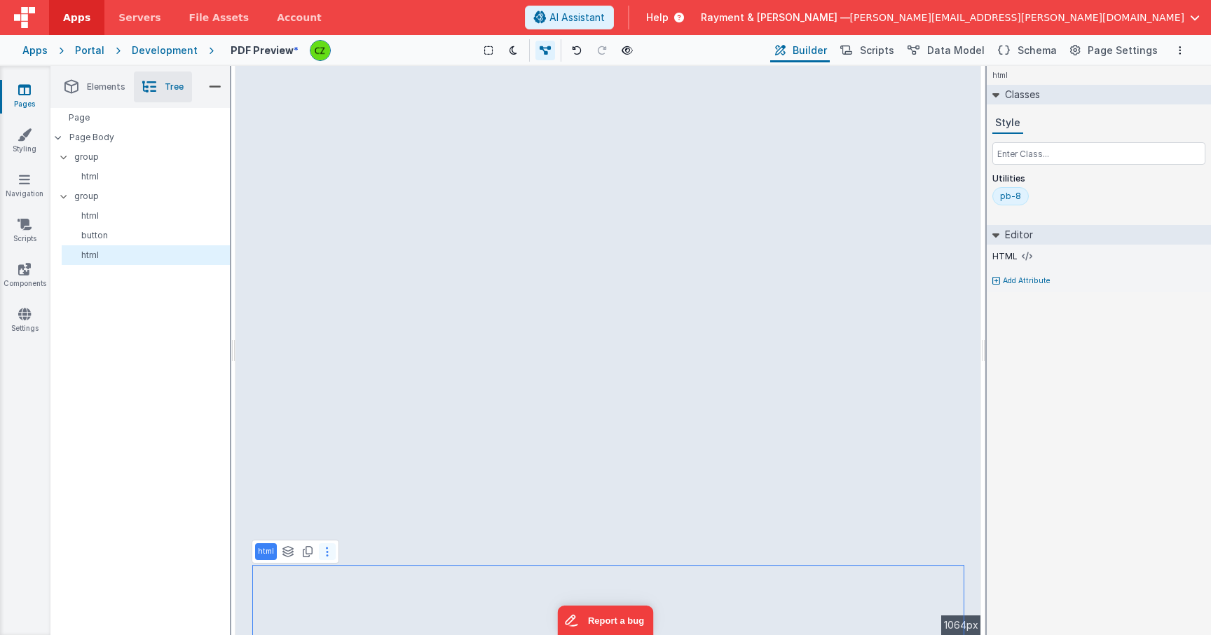
click at [326, 546] on icon at bounding box center [327, 551] width 3 height 11
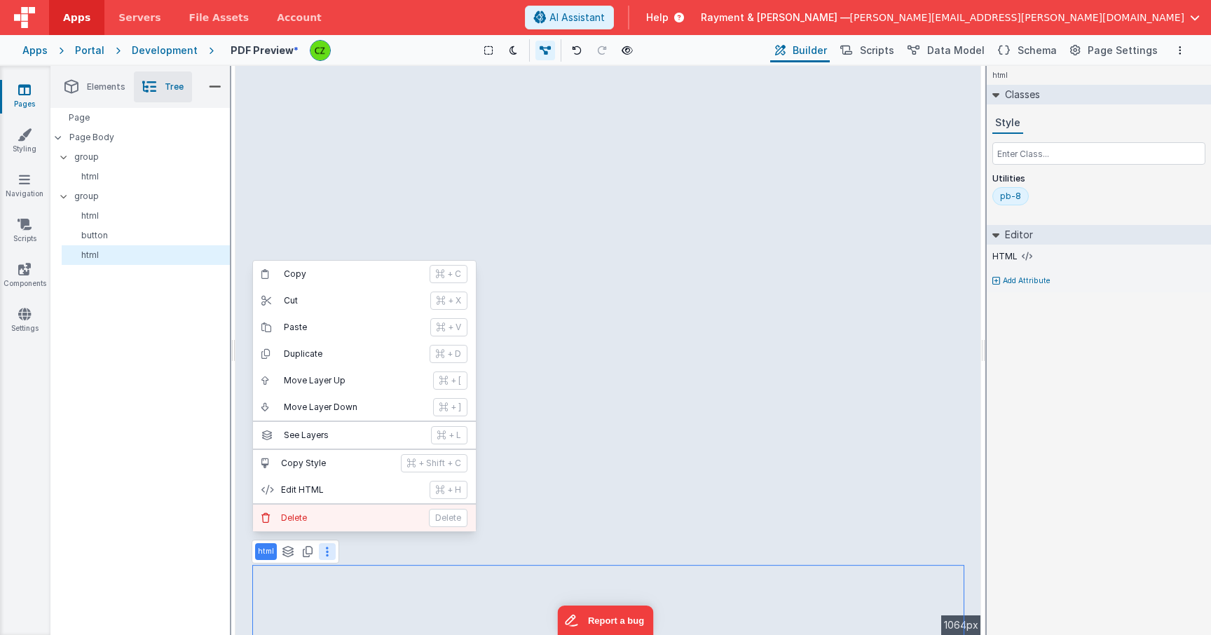
click at [327, 521] on p "Delete" at bounding box center [350, 517] width 139 height 11
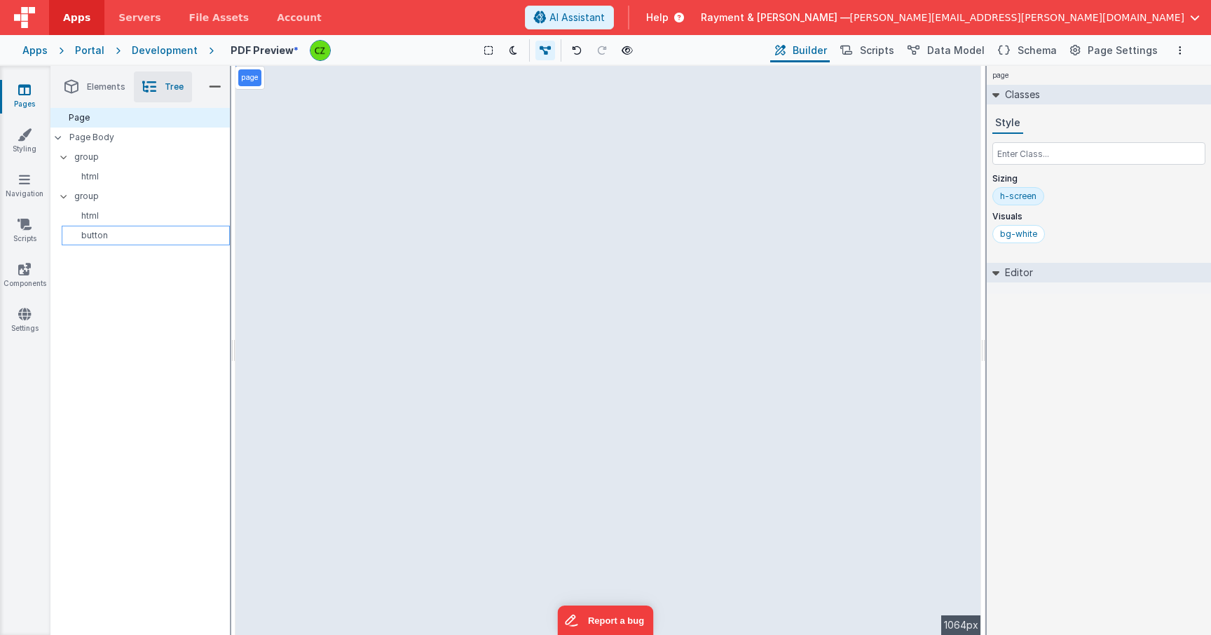
click at [128, 230] on p "button" at bounding box center [148, 235] width 162 height 11
select select "createPDF"
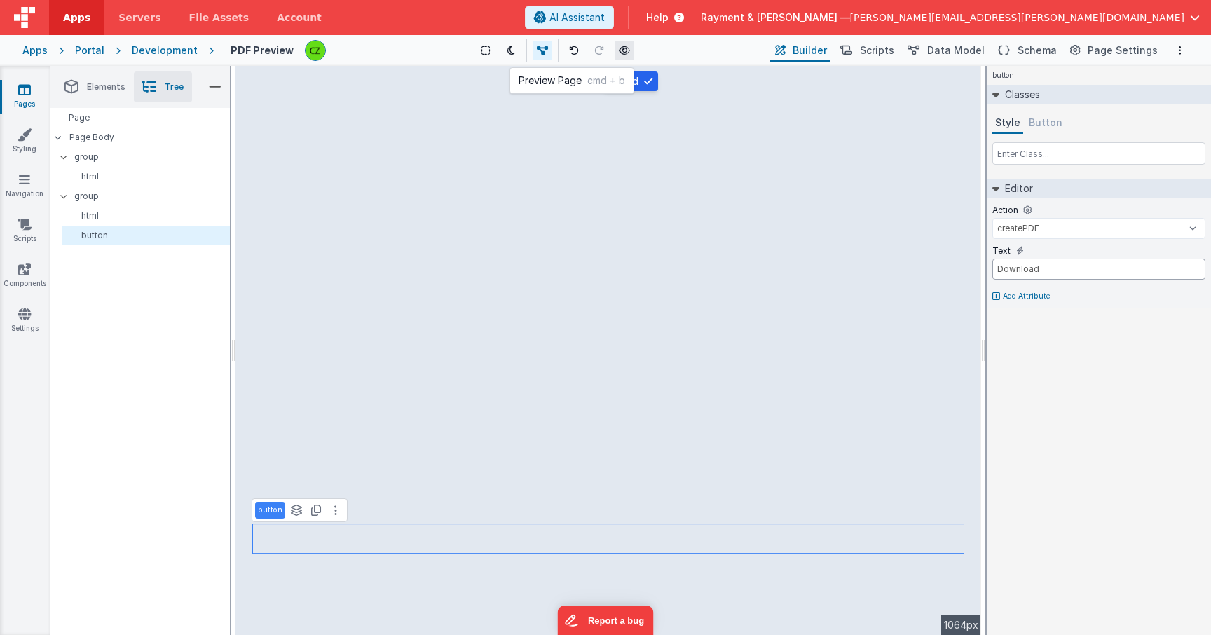
type input "Download"
click at [625, 43] on button at bounding box center [625, 51] width 20 height 20
click at [27, 173] on icon at bounding box center [24, 179] width 11 height 14
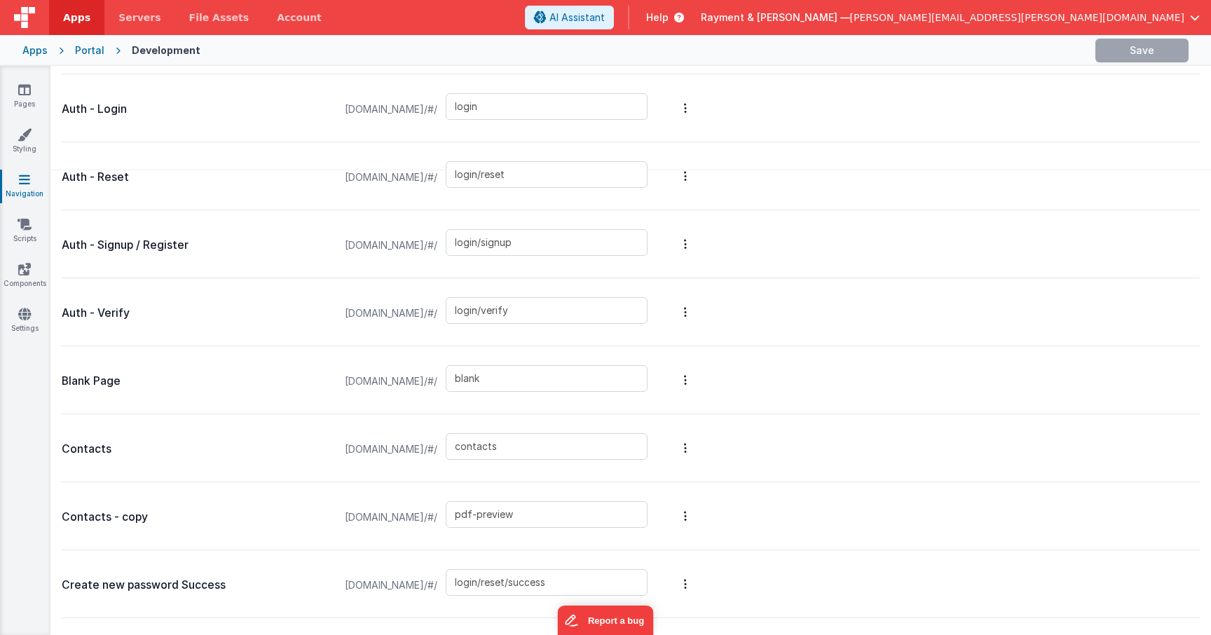
scroll to position [1261, 0]
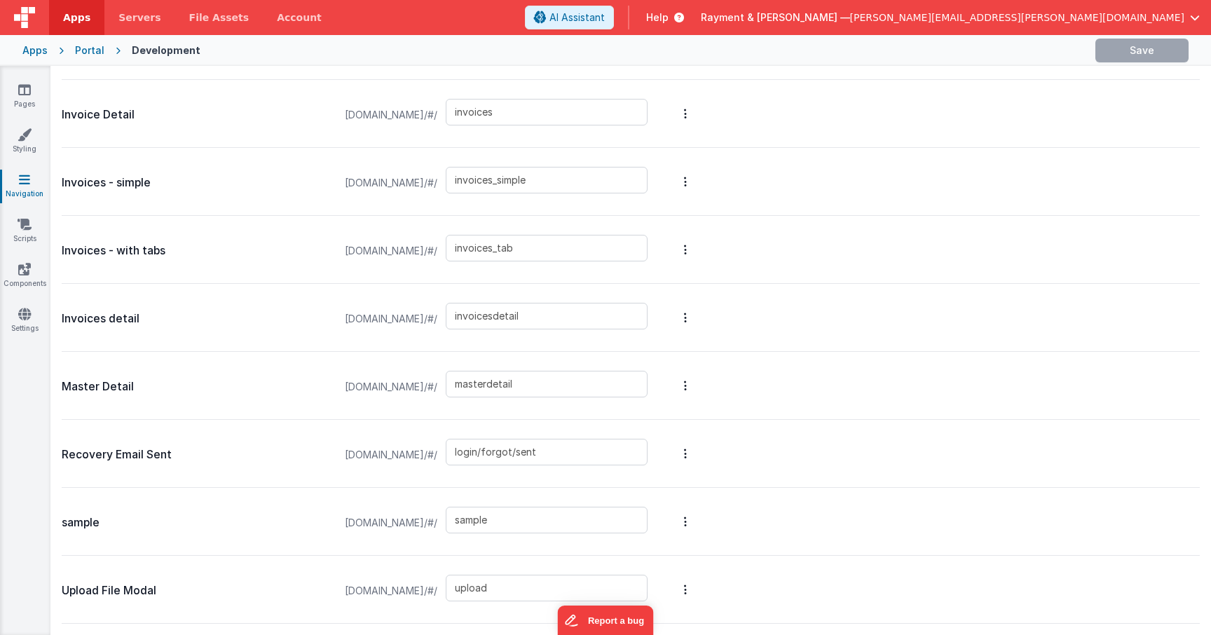
type input "login/forgot/sent"
type input "sample"
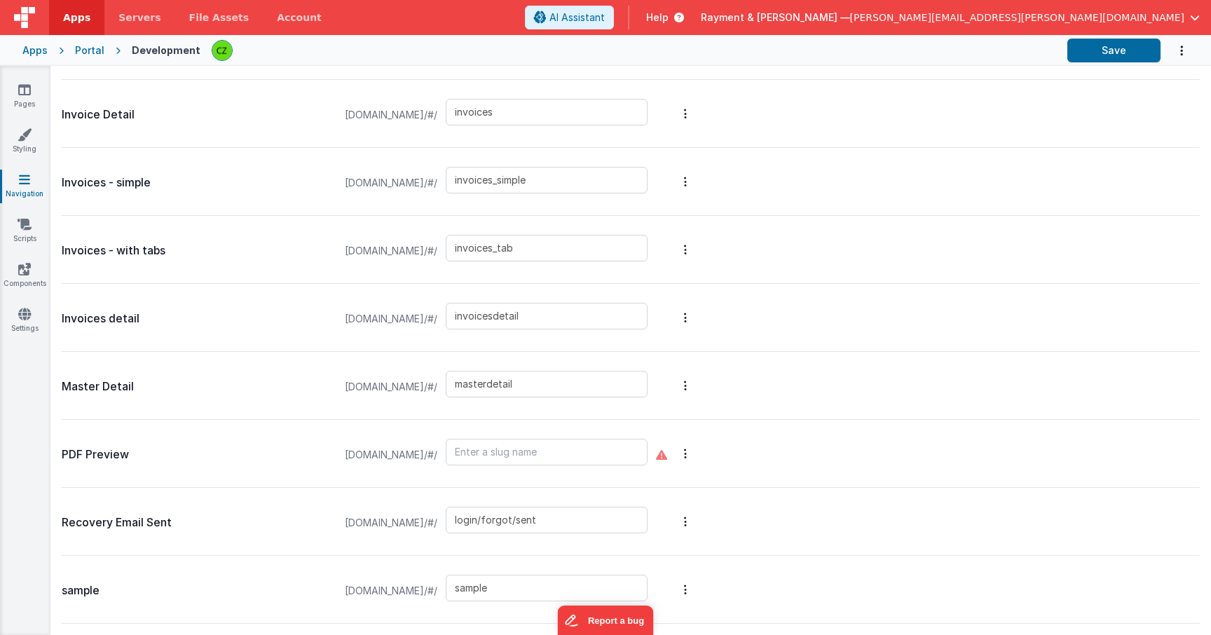
scroll to position [1329, 0]
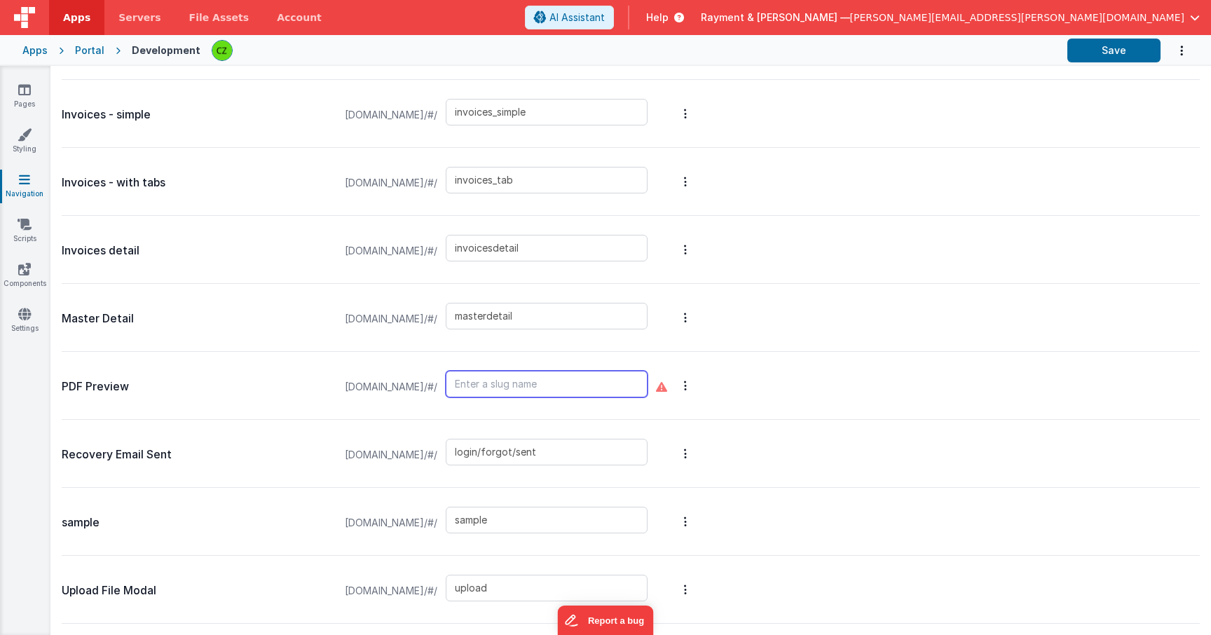
click at [577, 380] on input "text" at bounding box center [547, 384] width 202 height 27
paste input "pdf_preview"
type input "pdf_preview"
click at [935, 369] on div "PDF Preview raymentcollinsdev.clientportal.cloud/#/ pdf_preview" at bounding box center [631, 386] width 1138 height 68
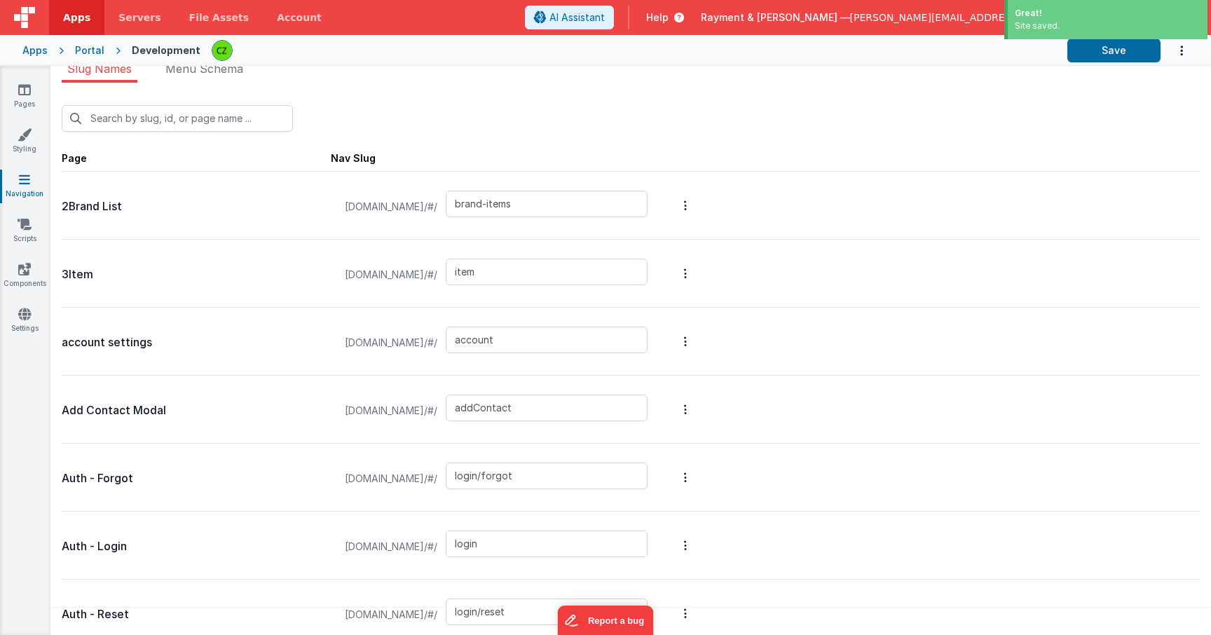
scroll to position [0, 0]
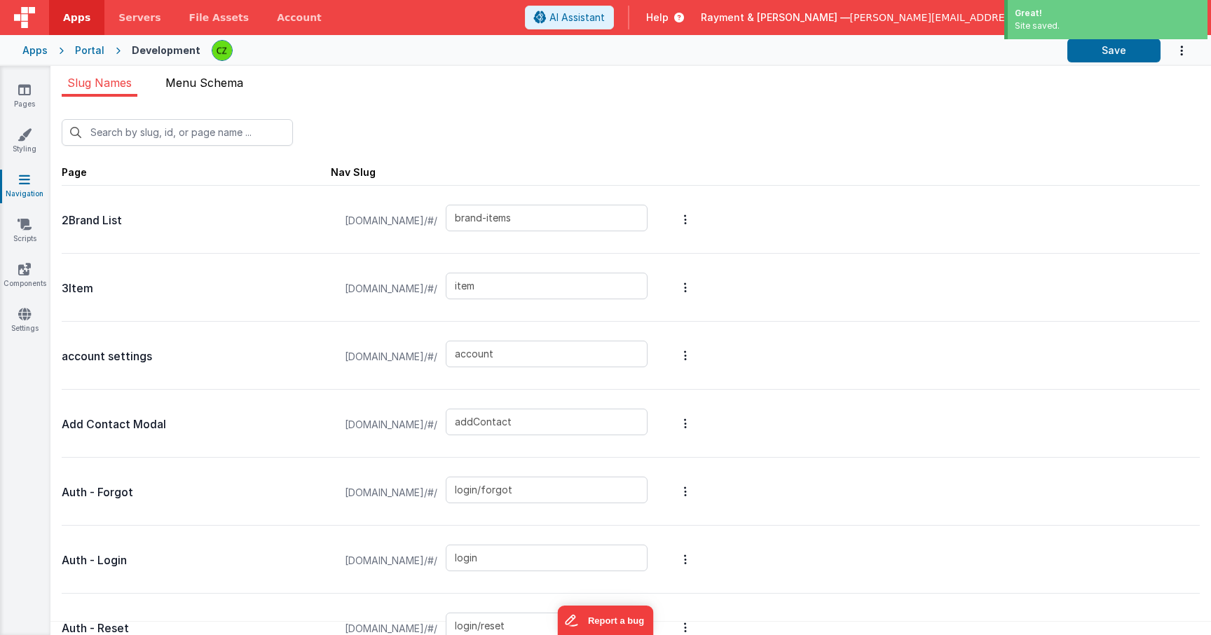
click at [188, 81] on span "Menu Schema" at bounding box center [204, 83] width 78 height 14
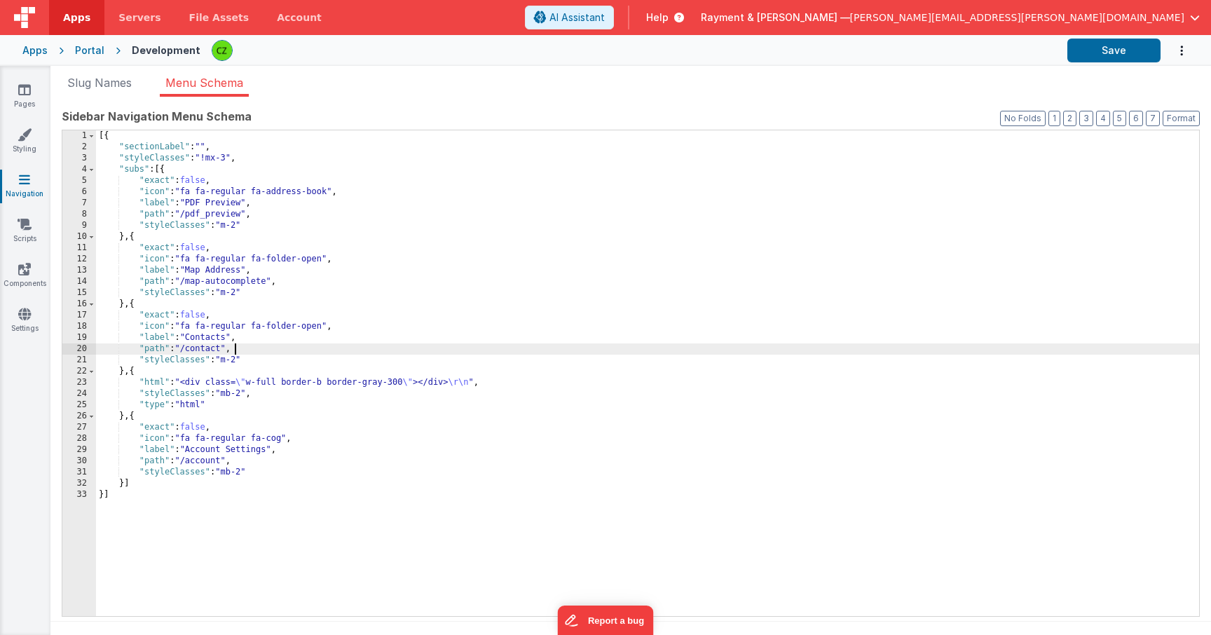
click at [275, 352] on div "[{ "sectionLabel" : "" , "styleClasses" : "!mx-3" , "subs" : [{ "exact" : false…" at bounding box center [647, 384] width 1103 height 508
click at [104, 91] on li "Slug Names" at bounding box center [100, 85] width 76 height 22
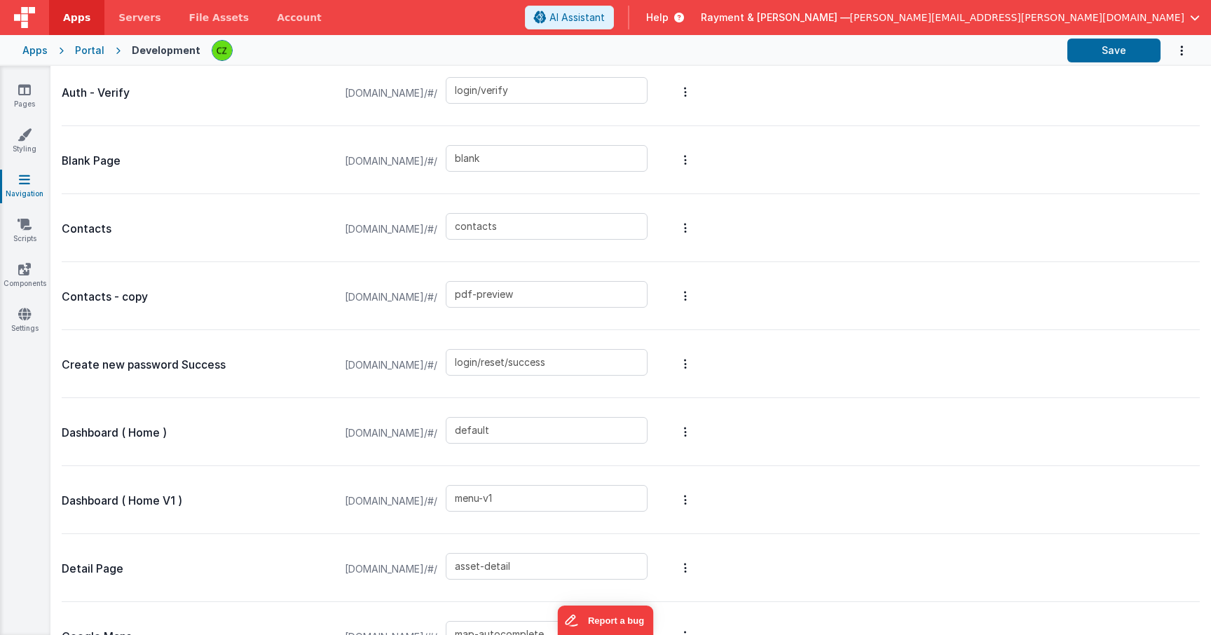
scroll to position [673, 0]
click at [838, 294] on div "Contacts - copy raymentcollinsdev.clientportal.cloud/#/ pdf-preview" at bounding box center [631, 295] width 1138 height 68
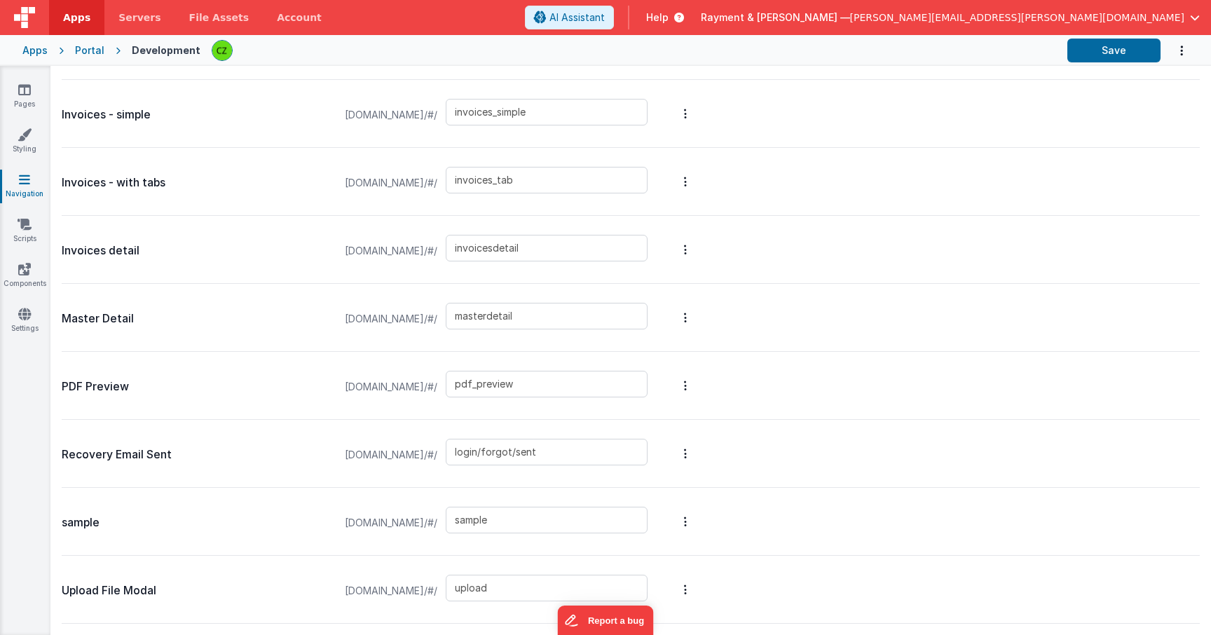
scroll to position [615, 0]
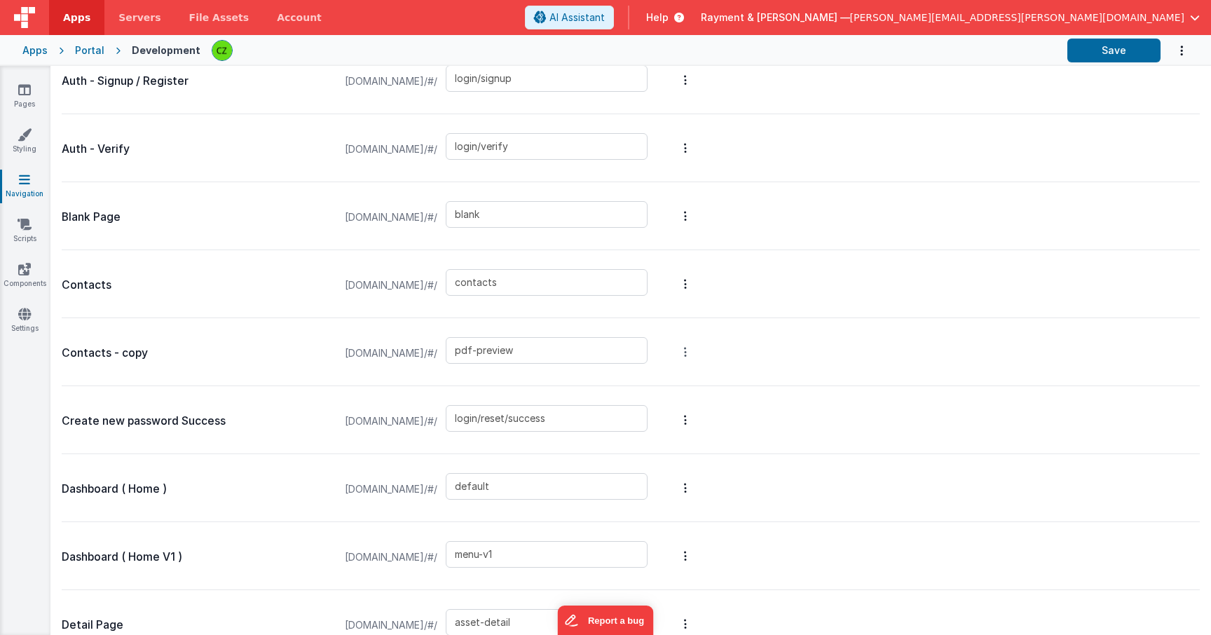
click at [695, 355] on button "Options" at bounding box center [686, 352] width 20 height 56
click at [672, 352] on link "Delete Page" at bounding box center [611, 352] width 122 height 26
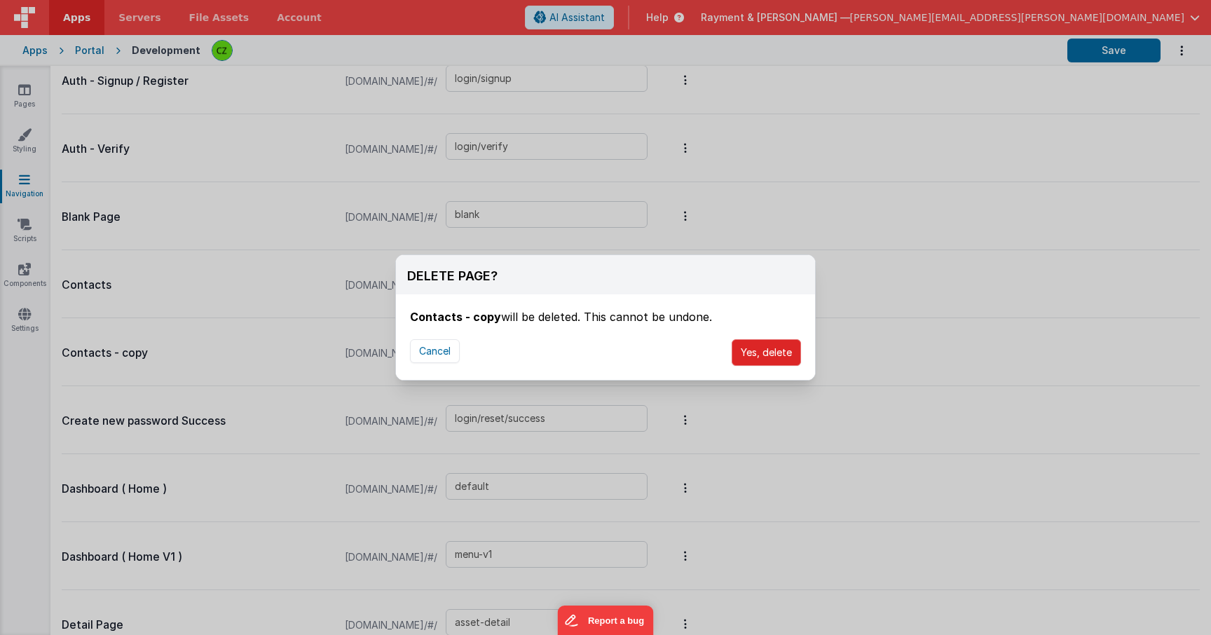
click at [748, 352] on button "Yes, delete" at bounding box center [766, 352] width 69 height 27
type input "login/reset/success"
type input "default"
type input "menu-v1"
type input "asset-detail"
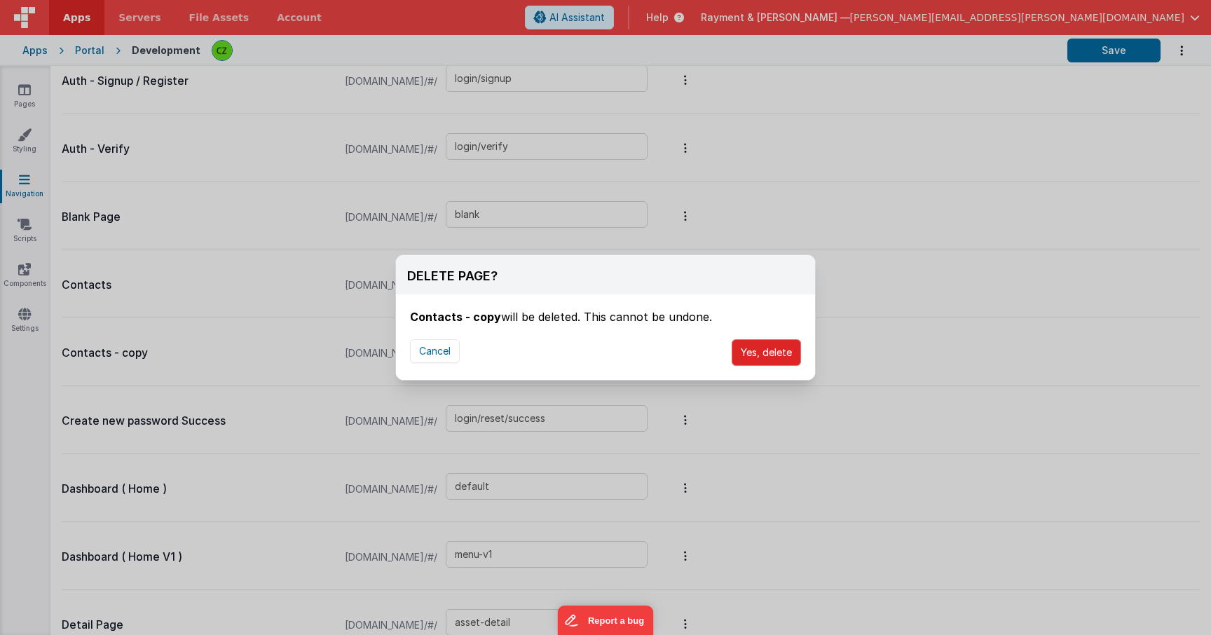
type input "map-autocomplete"
type input "invoices"
type input "invoices_simple"
type input "invoices_tab"
type input "invoicesdetail"
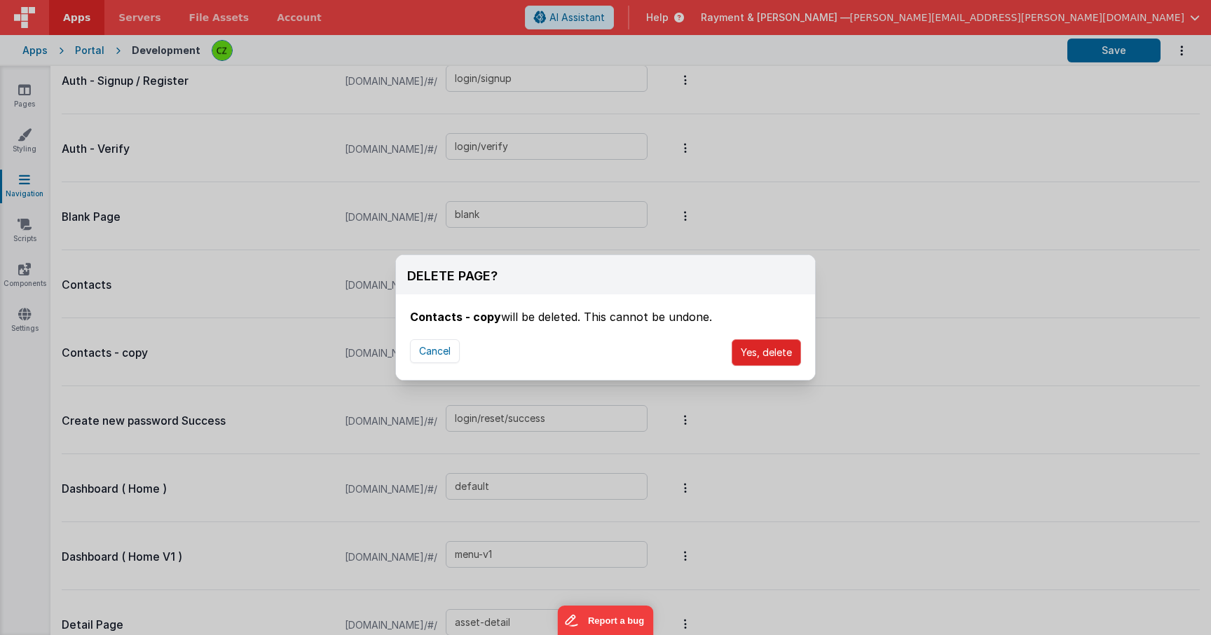
type input "masterdetail"
type input "pdf_preview"
type input "login/forgot/sent"
type input "sample"
type input "upload"
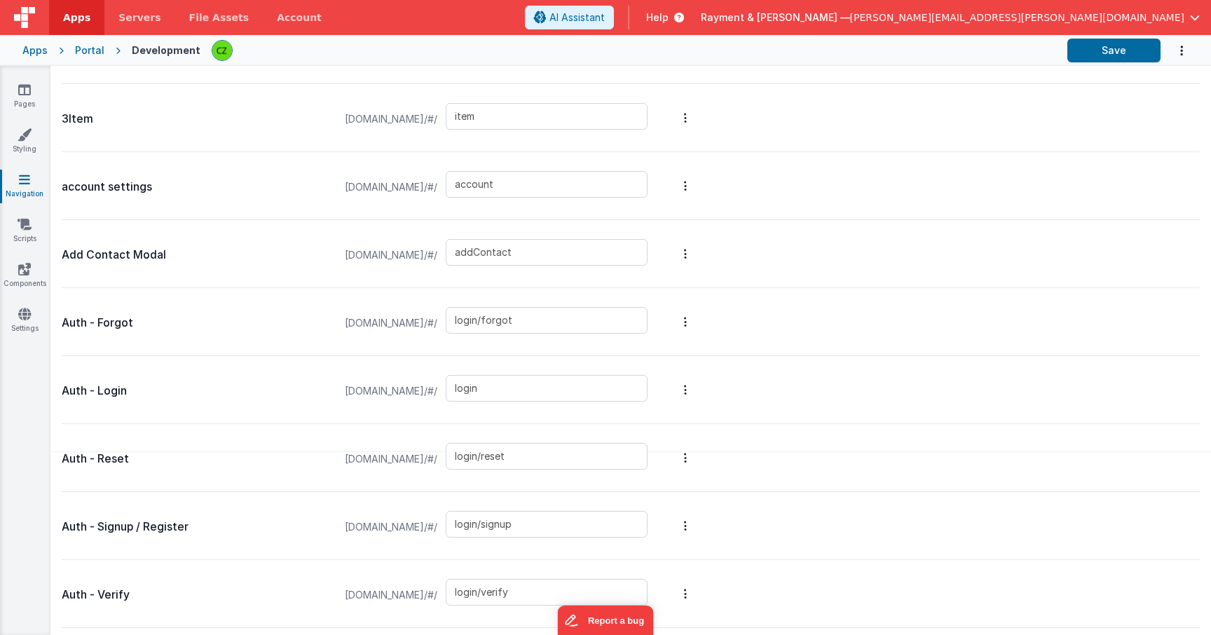
scroll to position [0, 0]
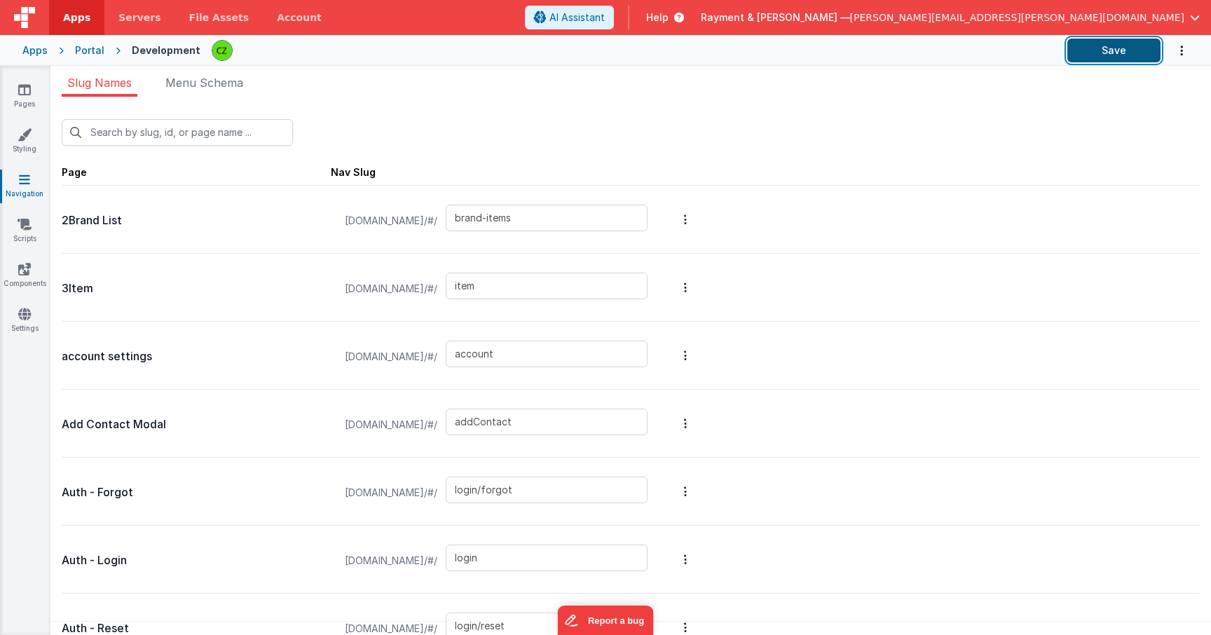
click at [1107, 54] on button "Save" at bounding box center [1113, 51] width 93 height 24
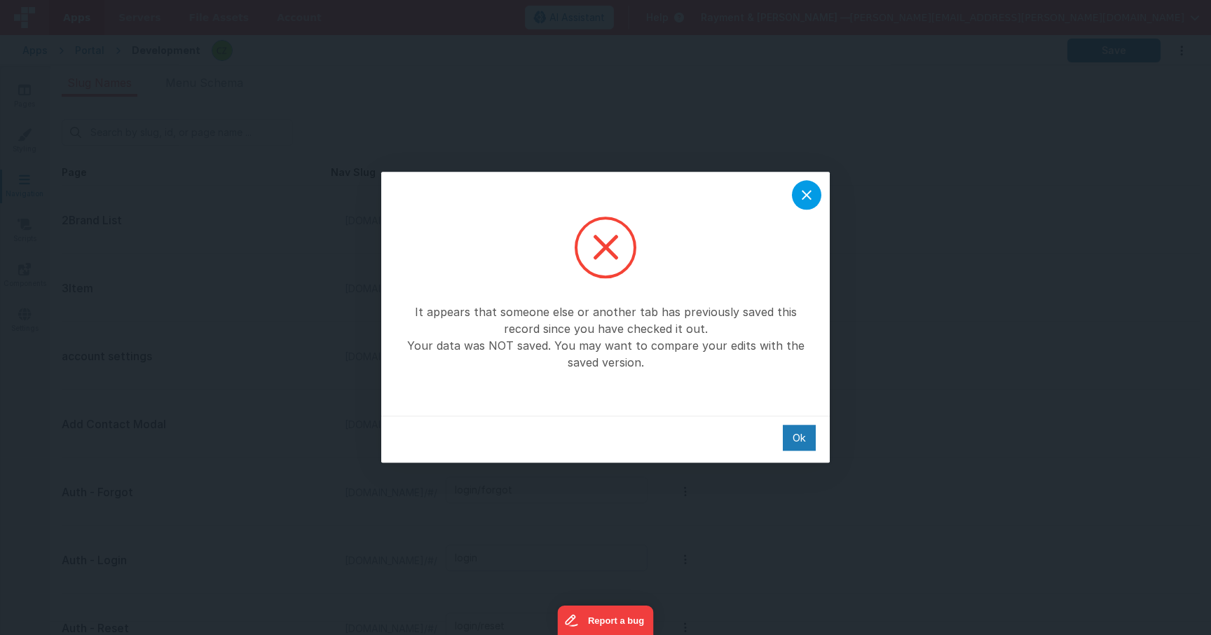
click at [808, 196] on icon at bounding box center [806, 194] width 17 height 17
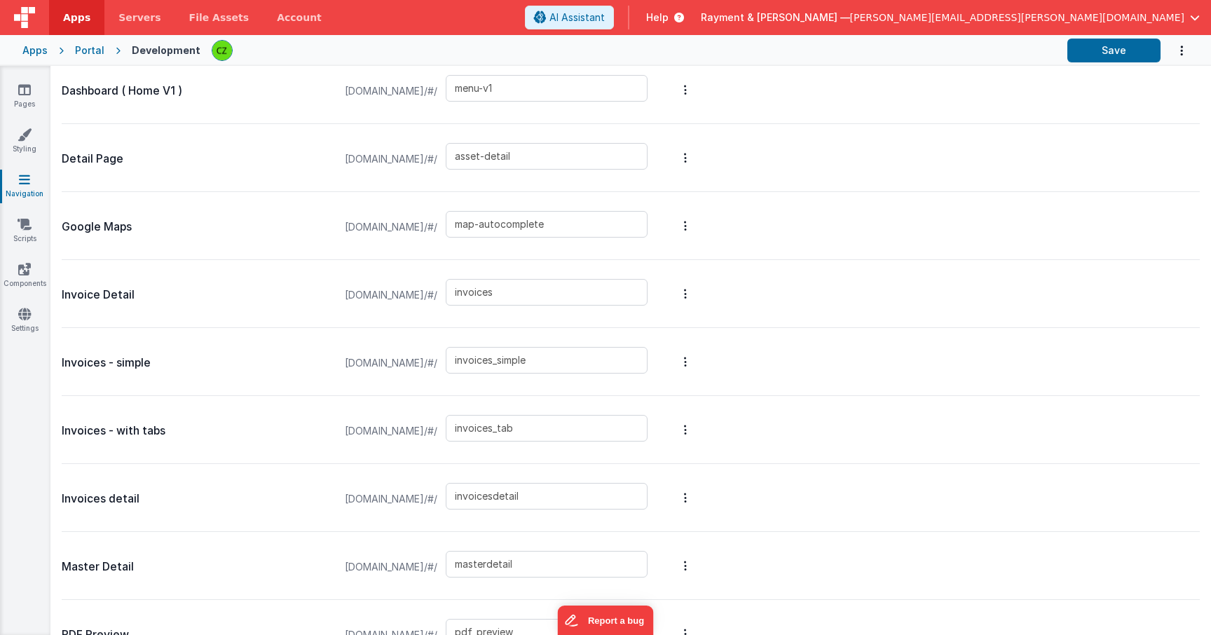
scroll to position [1261, 0]
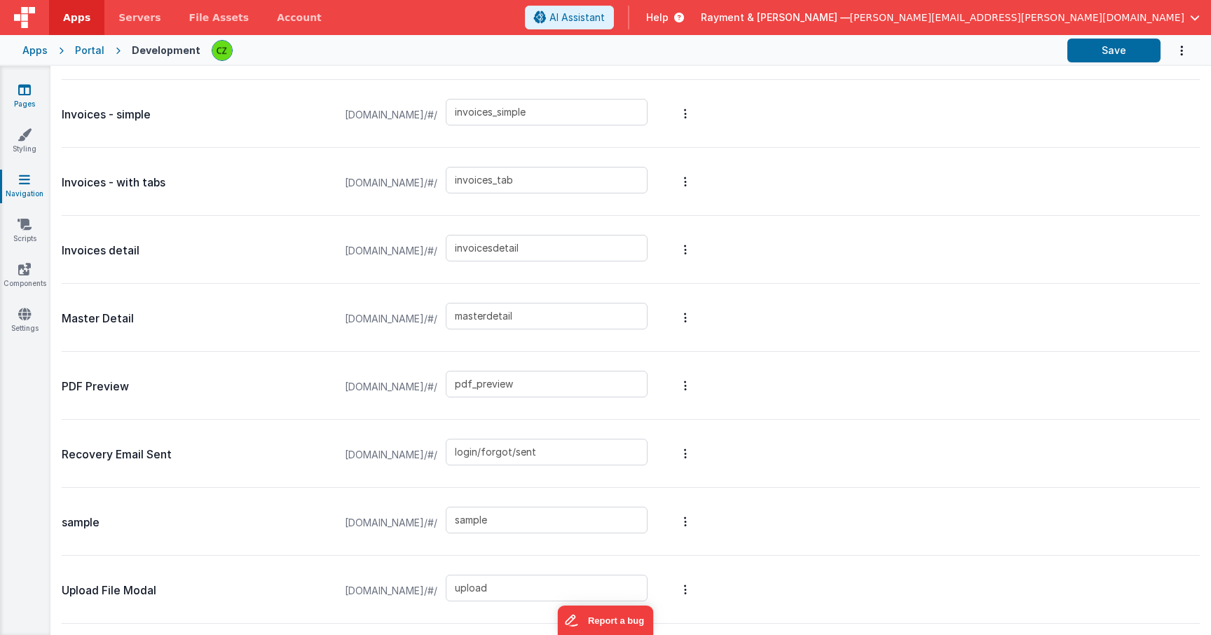
click at [30, 95] on icon at bounding box center [24, 90] width 13 height 14
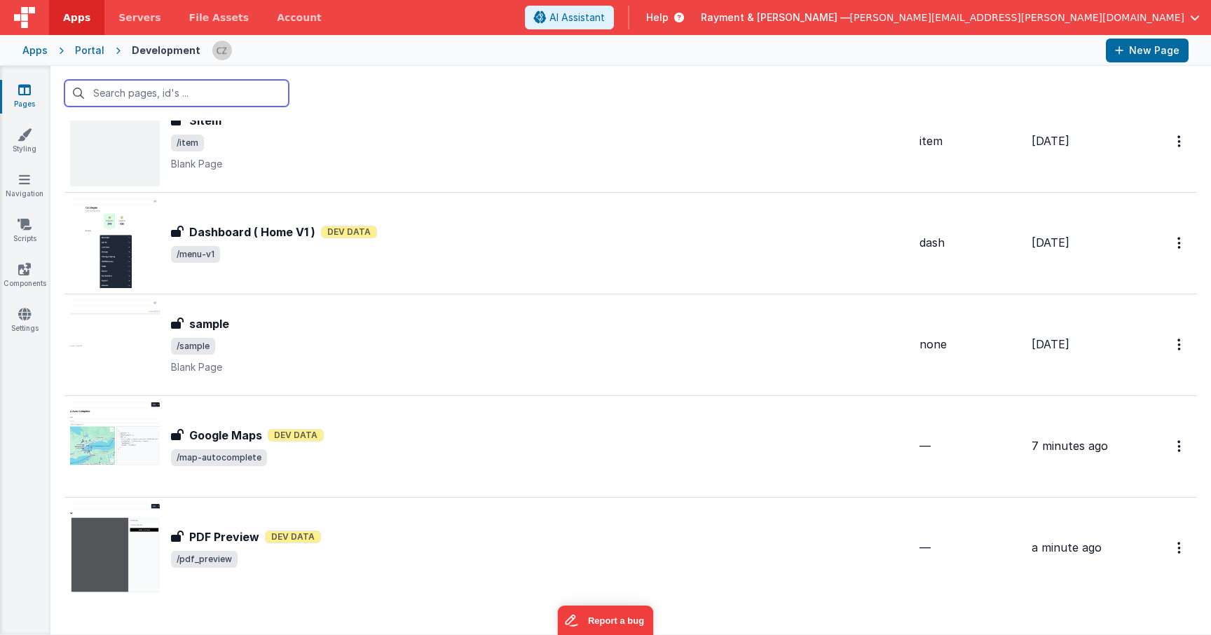
scroll to position [2123, 0]
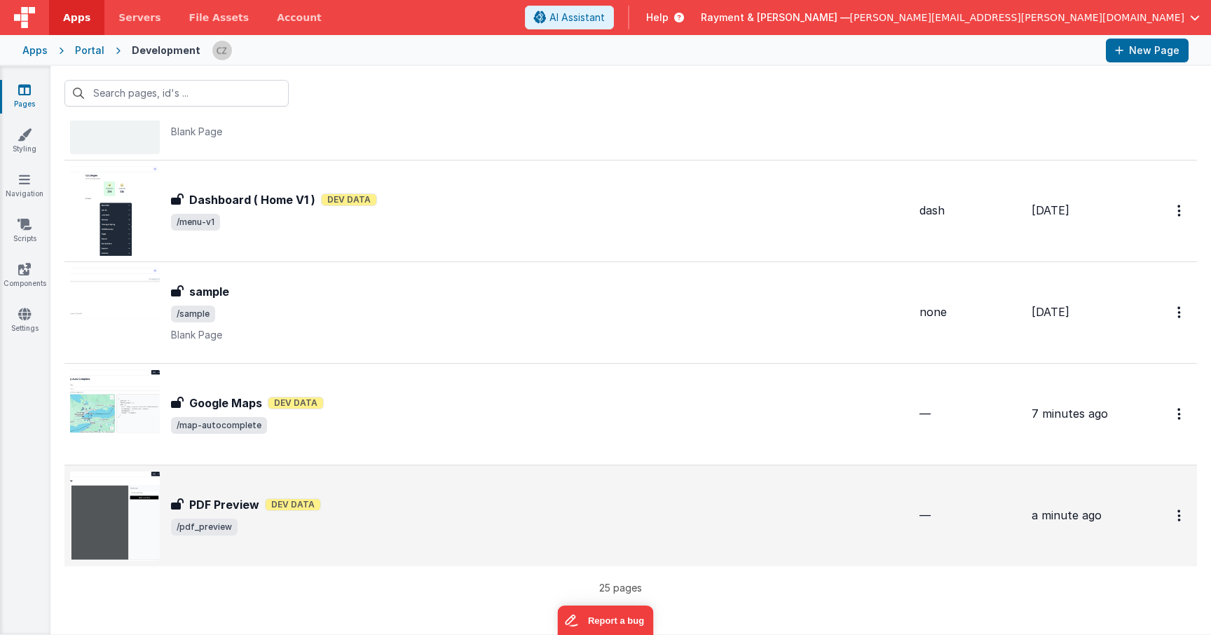
click at [678, 510] on div "PDF Preview Dev Data" at bounding box center [539, 504] width 737 height 17
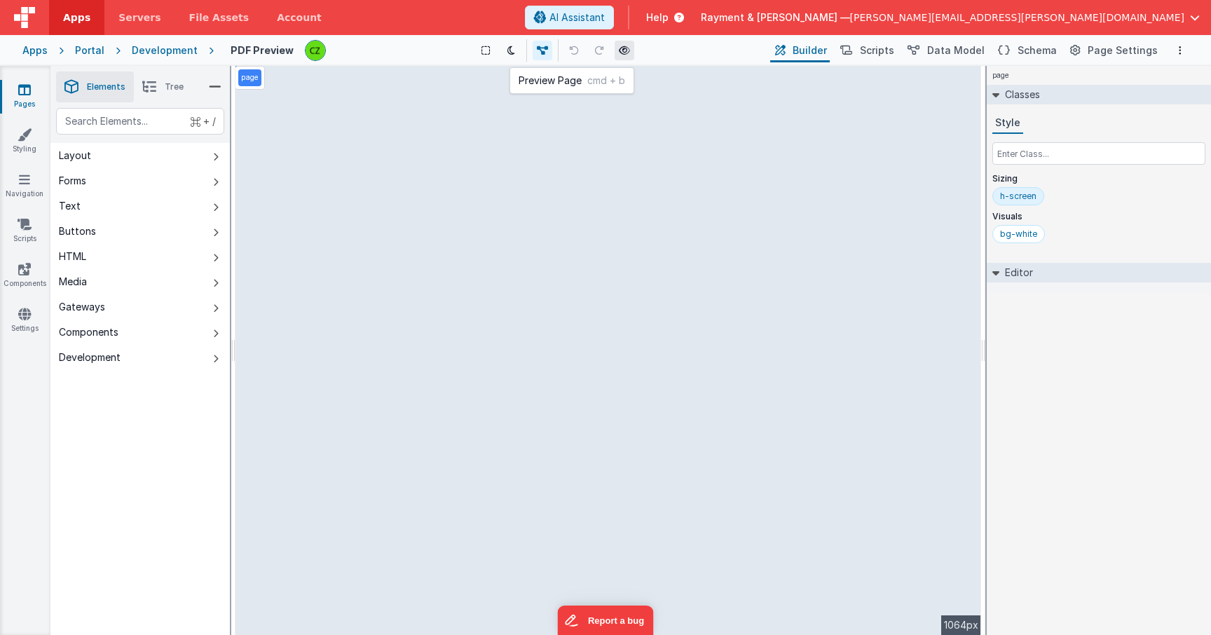
click at [631, 48] on button at bounding box center [625, 51] width 20 height 20
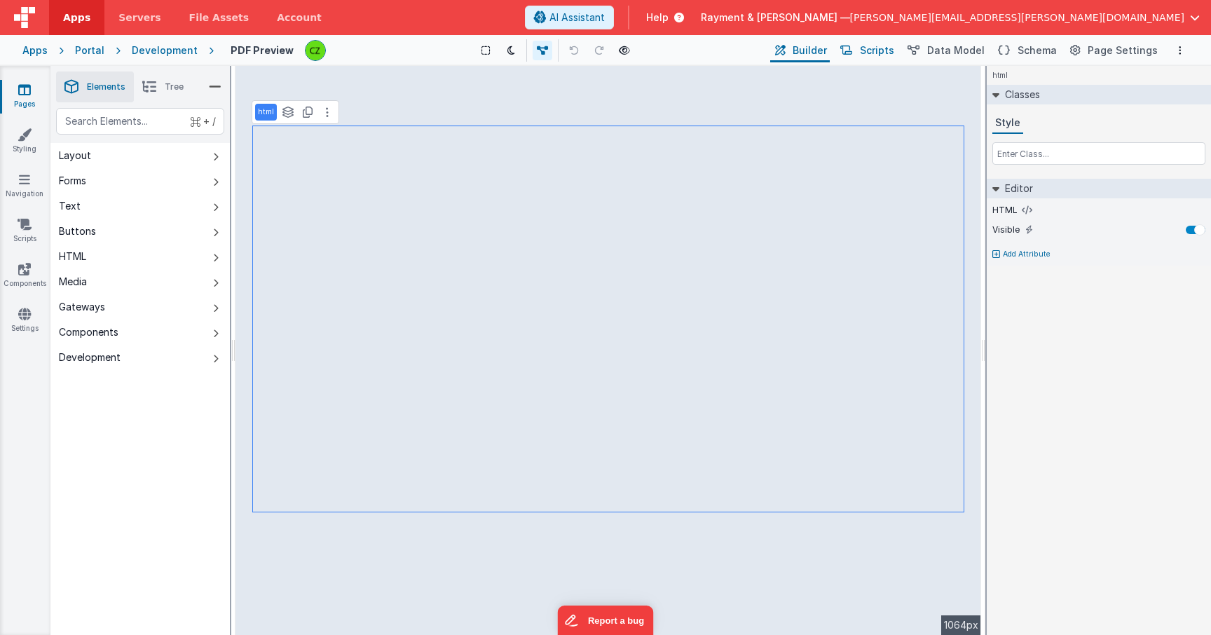
click at [889, 50] on span "Scripts" at bounding box center [877, 50] width 34 height 14
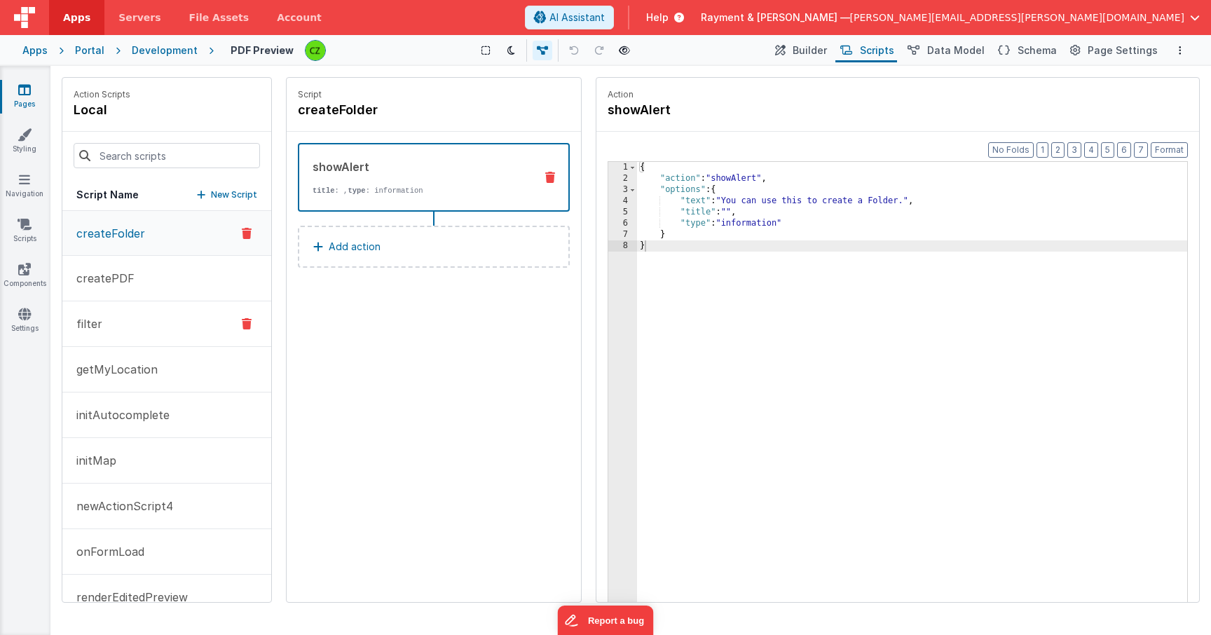
scroll to position [75, 0]
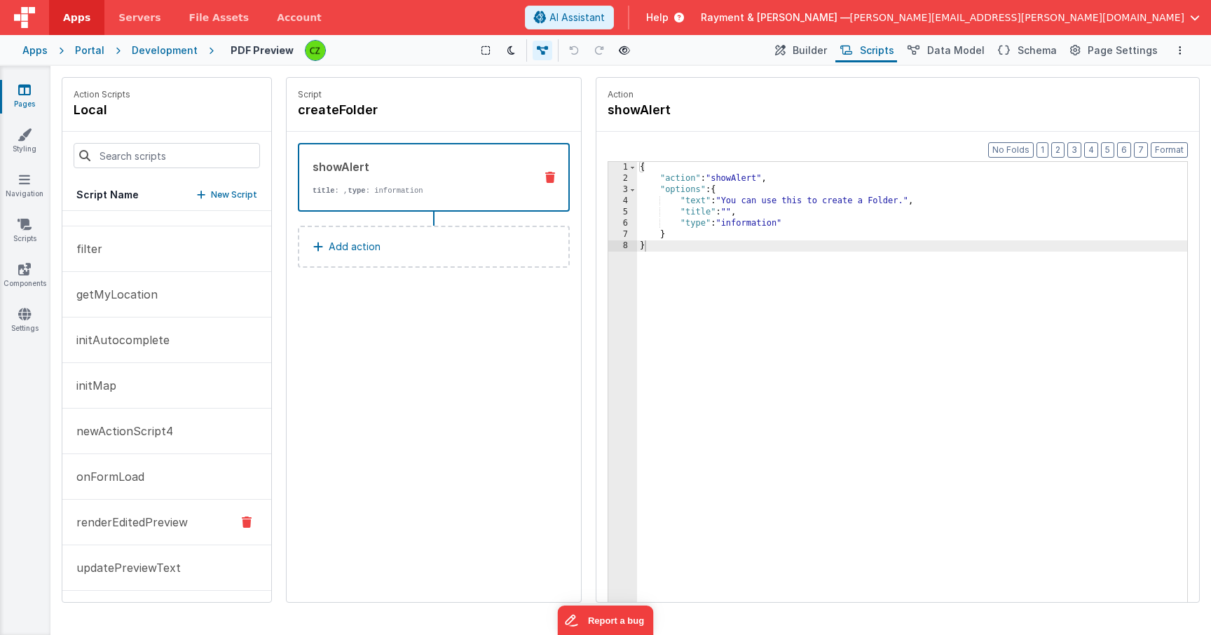
click at [137, 517] on p "renderEditedPreview" at bounding box center [128, 522] width 120 height 17
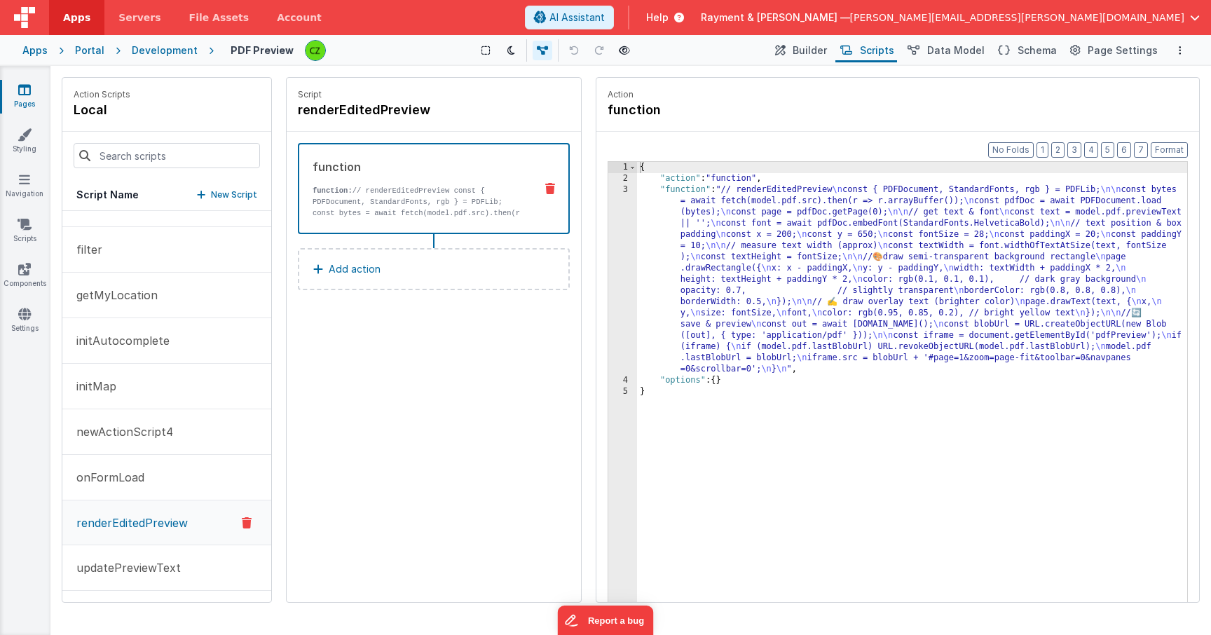
click at [625, 188] on div "3" at bounding box center [622, 279] width 29 height 191
click at [625, 190] on div "3" at bounding box center [622, 279] width 29 height 191
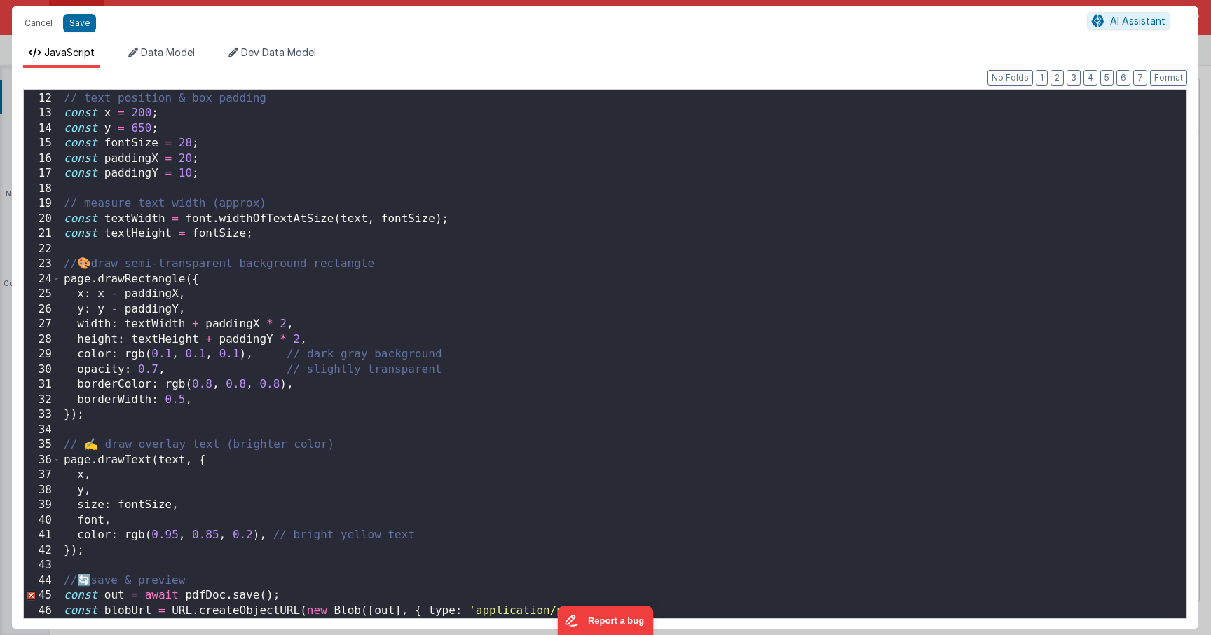
scroll to position [160, 0]
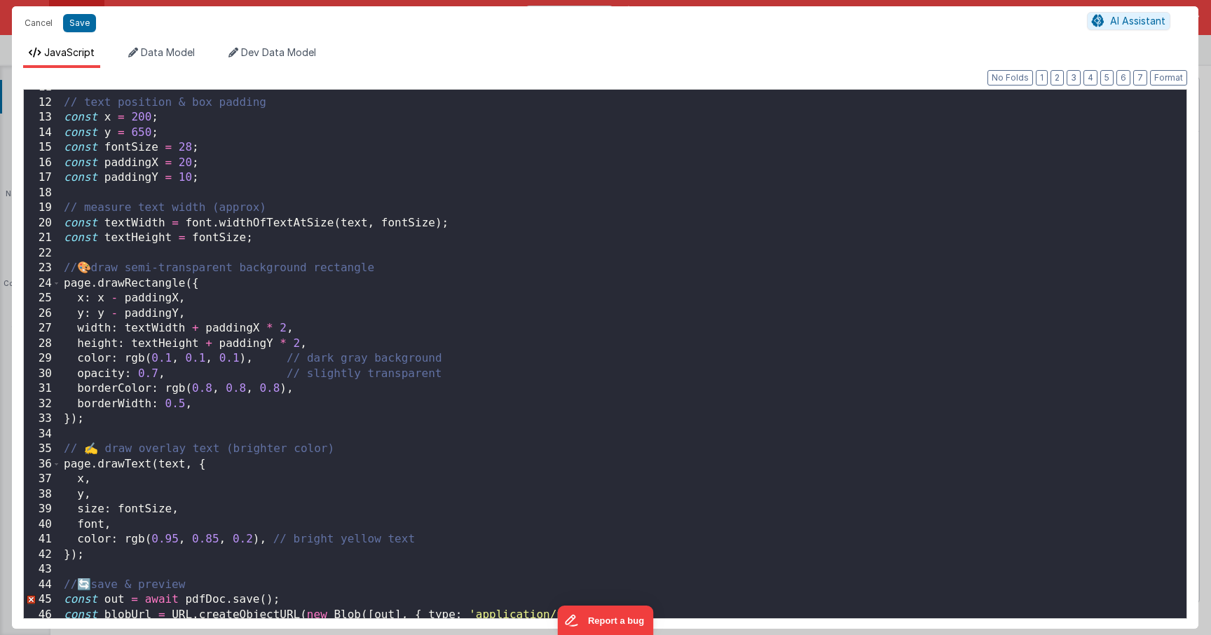
click at [287, 328] on div "// text position & box padding const x = 200 ; const y = 650 ; const fontSize =…" at bounding box center [623, 358] width 1125 height 557
click at [81, 22] on button "Save" at bounding box center [79, 23] width 33 height 18
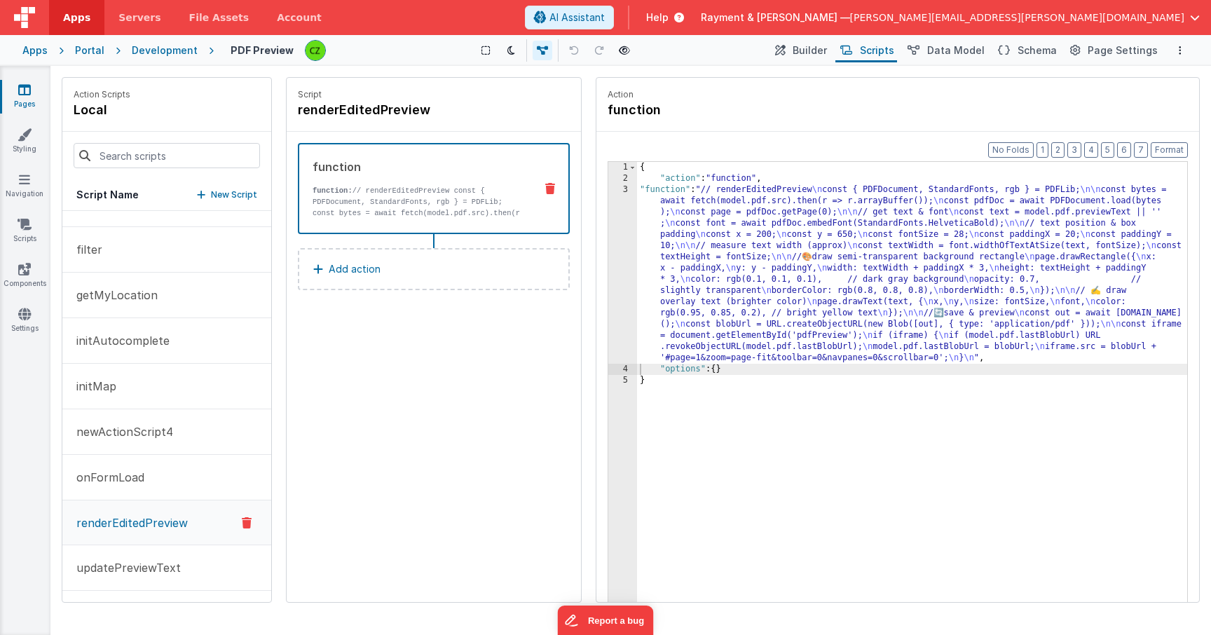
click at [626, 188] on div "3" at bounding box center [622, 273] width 29 height 179
click at [626, 189] on div "3" at bounding box center [622, 273] width 29 height 179
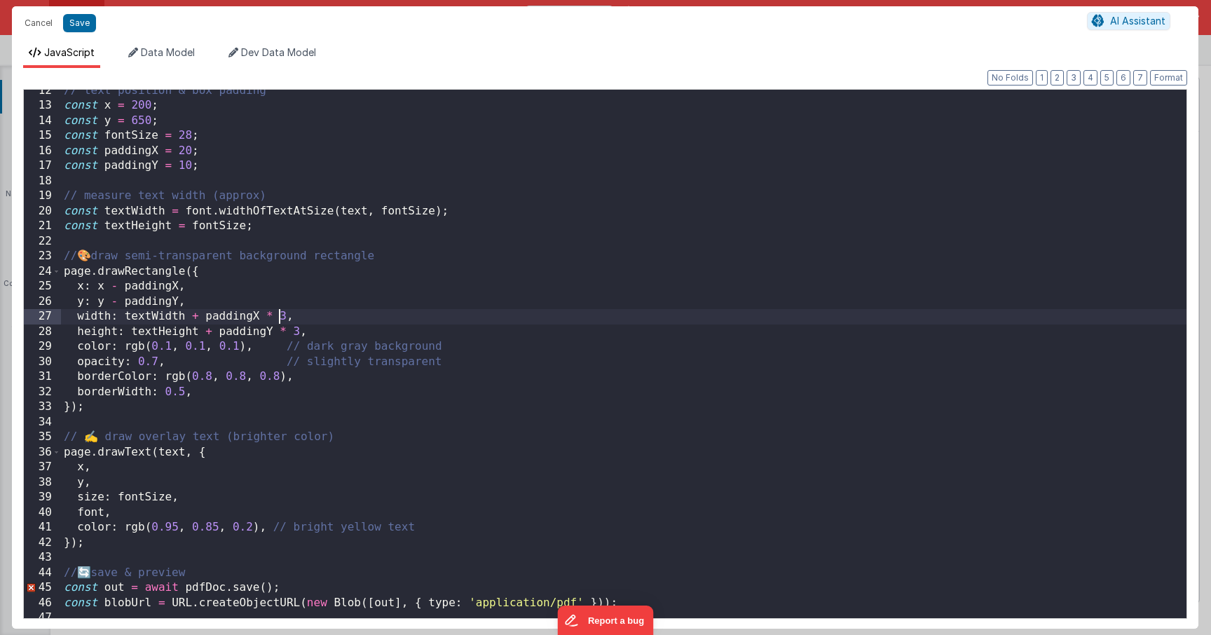
scroll to position [0, 0]
click at [282, 318] on div "// text position & box padding const x = 200 ; const y = 650 ; const fontSize =…" at bounding box center [623, 362] width 1125 height 558
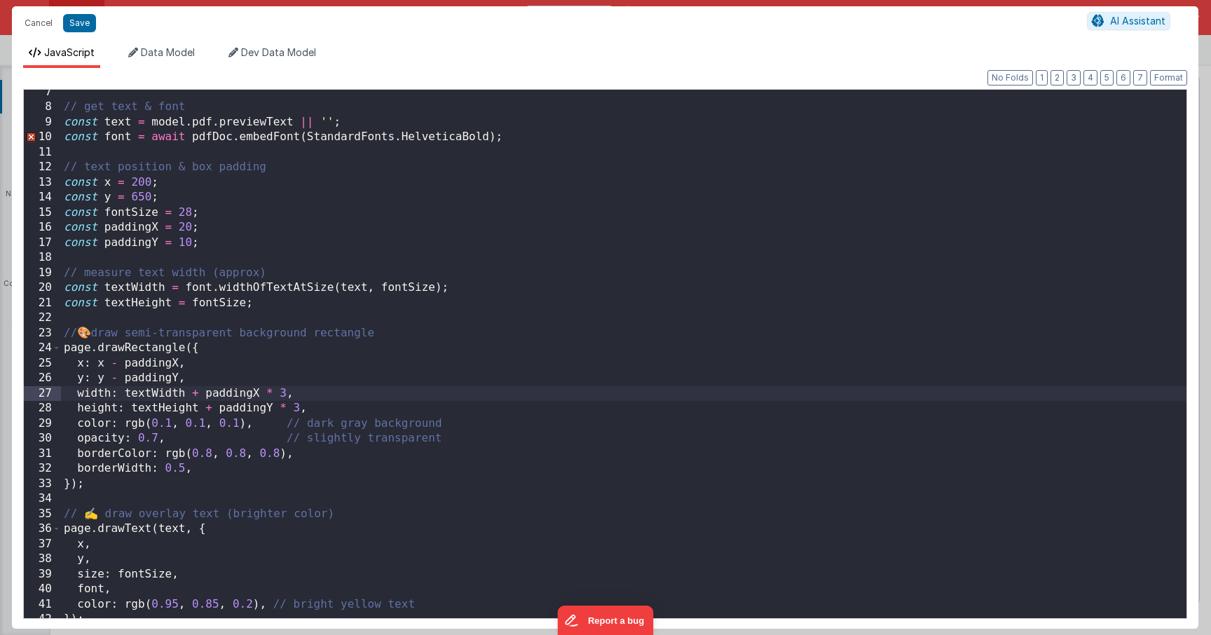
click at [187, 242] on div "// get text & font const text = model . pdf . previewText || '' ; const font = …" at bounding box center [623, 364] width 1125 height 558
click at [210, 243] on div "// get text & font const text = model . pdf . previewText || '' ; const font = …" at bounding box center [623, 364] width 1125 height 558
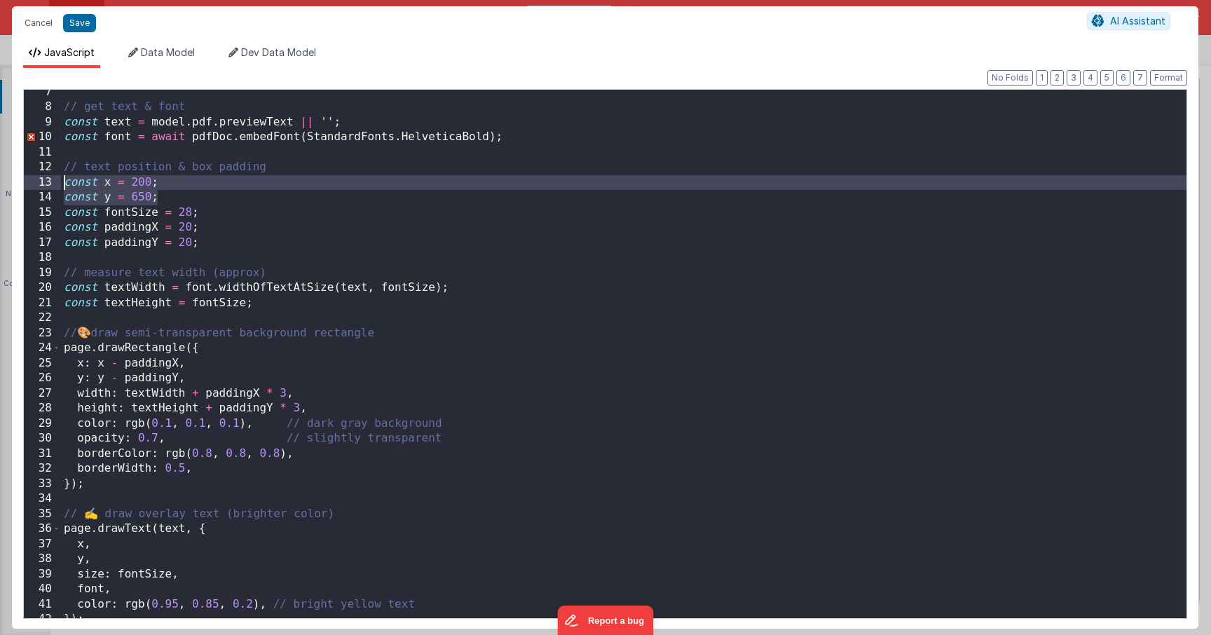
drag, startPoint x: 173, startPoint y: 198, endPoint x: 47, endPoint y: 182, distance: 127.1
click at [47, 182] on div "7 8 9 10 11 12 13 14 15 16 17 18 19 20 21 22 23 24 25 26 27 28 29 30 31 32 33 3…" at bounding box center [605, 354] width 1164 height 530
click at [232, 213] on div "// get text & font const text = model . pdf . previewText || '' ; const font = …" at bounding box center [623, 364] width 1125 height 558
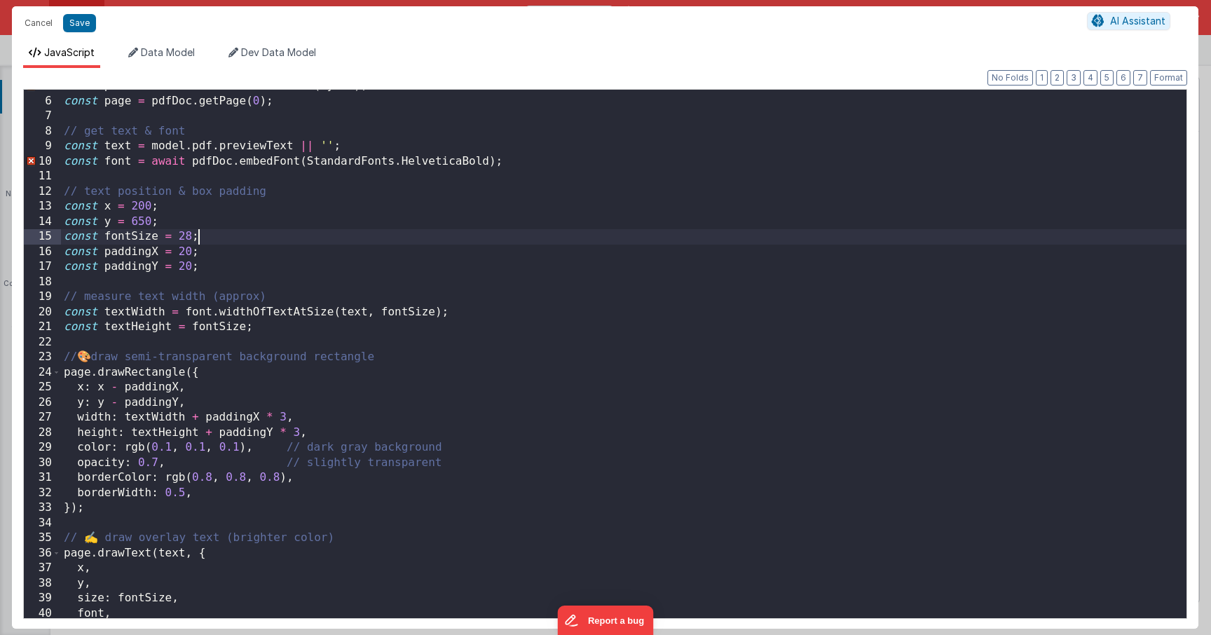
scroll to position [71, 0]
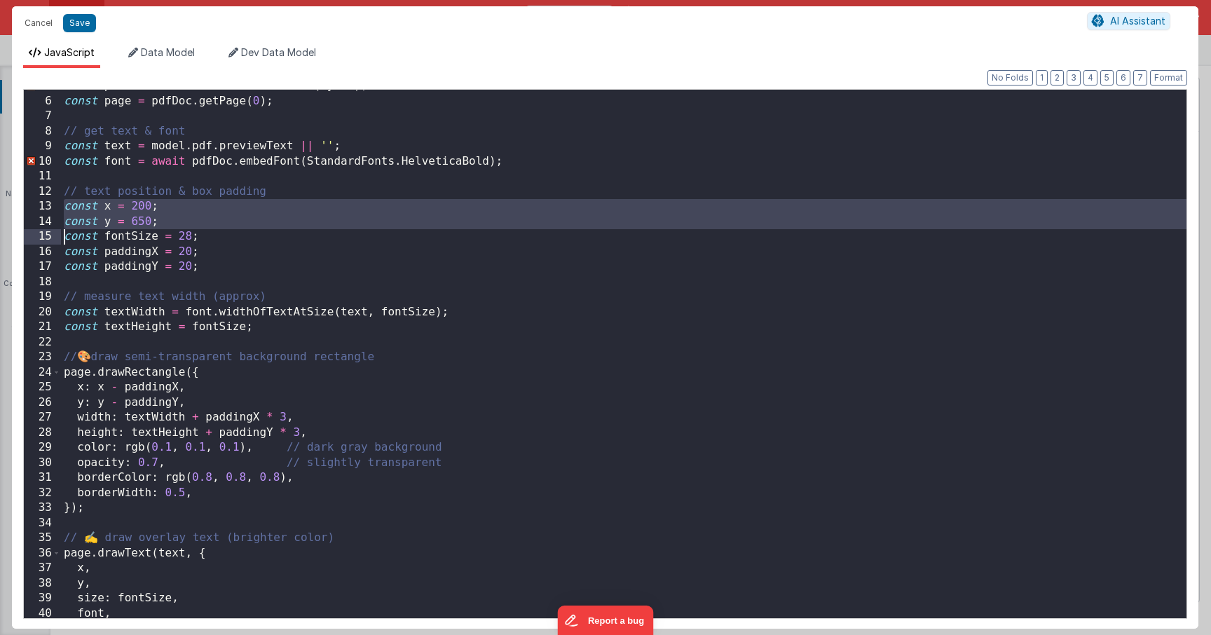
click at [192, 221] on div "const pdfDoc = await PDFDocument . load ( bytes ) ; const page = pdfDoc . getPa…" at bounding box center [623, 357] width 1125 height 558
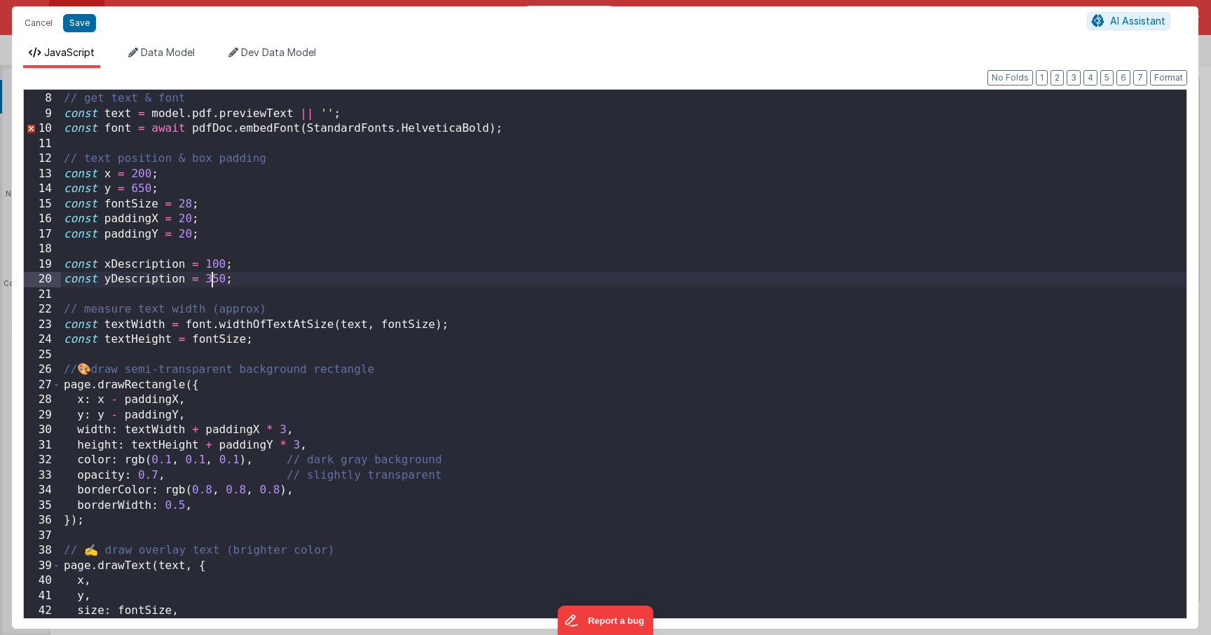
scroll to position [128, 0]
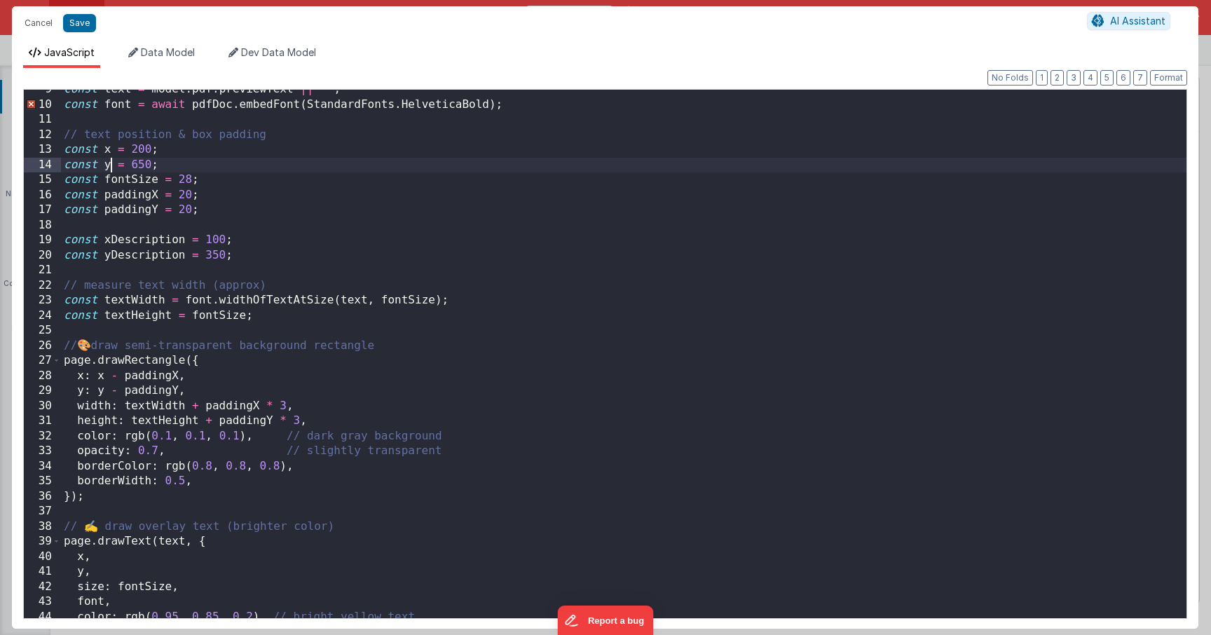
click at [111, 169] on div "const text = model . pdf . previewText || '' ; const font = await pdfDoc . embe…" at bounding box center [623, 361] width 1125 height 558
click at [349, 298] on div "const text = model . pdf . previewText || '' ; const font = await pdfDoc . embe…" at bounding box center [623, 361] width 1125 height 558
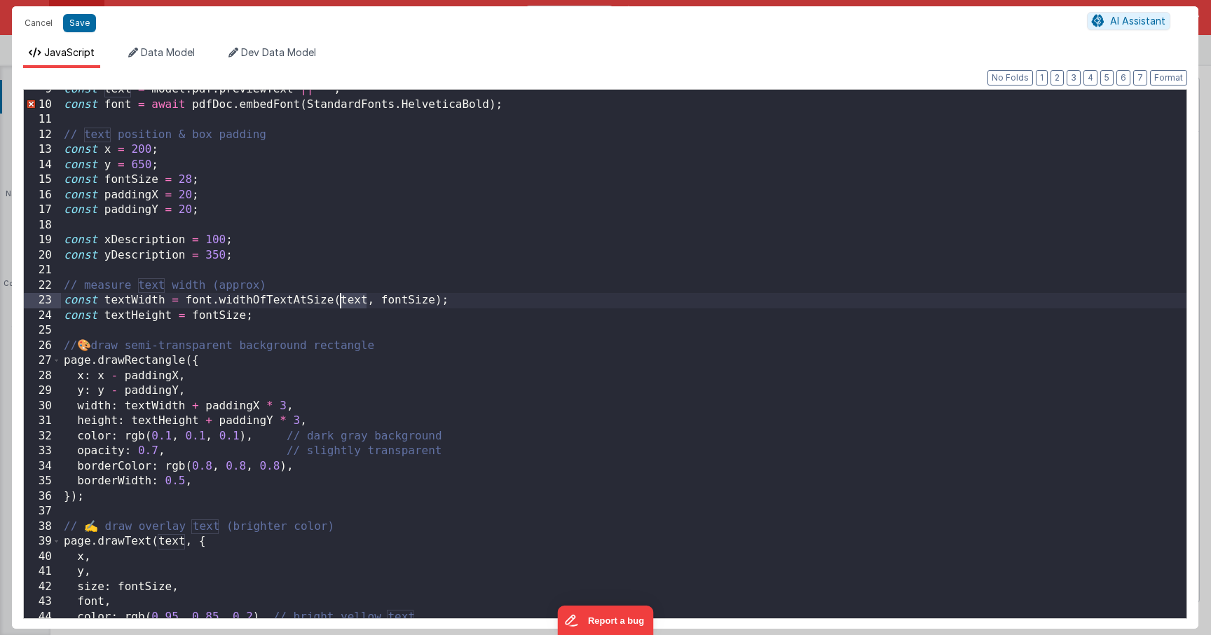
click at [349, 298] on div "const text = model . pdf . previewText || '' ; const font = await pdfDoc . embe…" at bounding box center [623, 361] width 1125 height 558
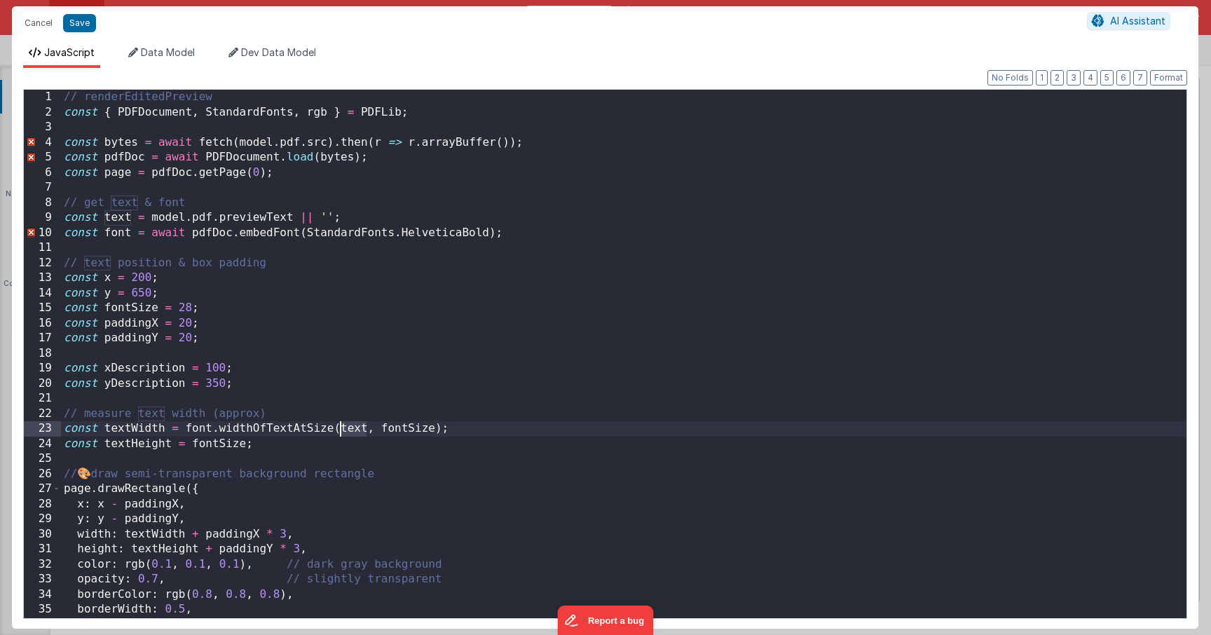
scroll to position [0, 0]
click at [362, 216] on div "// renderEditedPreview const { PDFDocument , StandardFonts , rgb } = PDFLib ; c…" at bounding box center [623, 369] width 1125 height 558
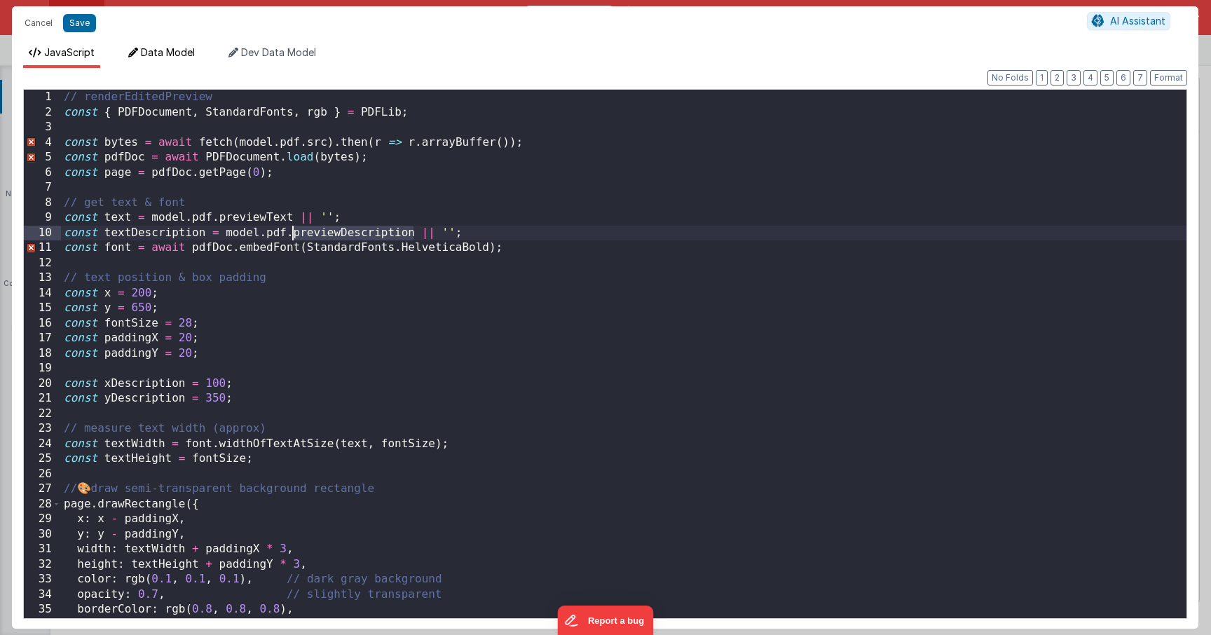
click at [184, 49] on span "Data Model" at bounding box center [168, 52] width 54 height 12
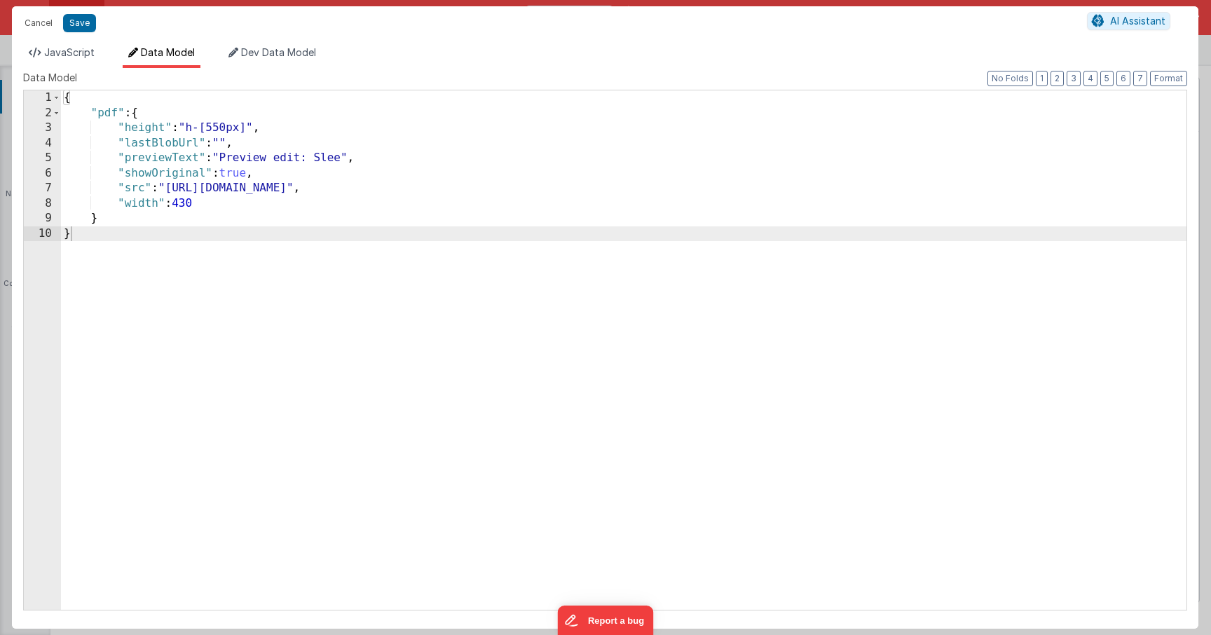
click at [217, 204] on div "{ "pdf" : { "height" : "h-[550px]" , "lastBlobUrl" : "" , "previewText" : "Prev…" at bounding box center [623, 364] width 1125 height 549
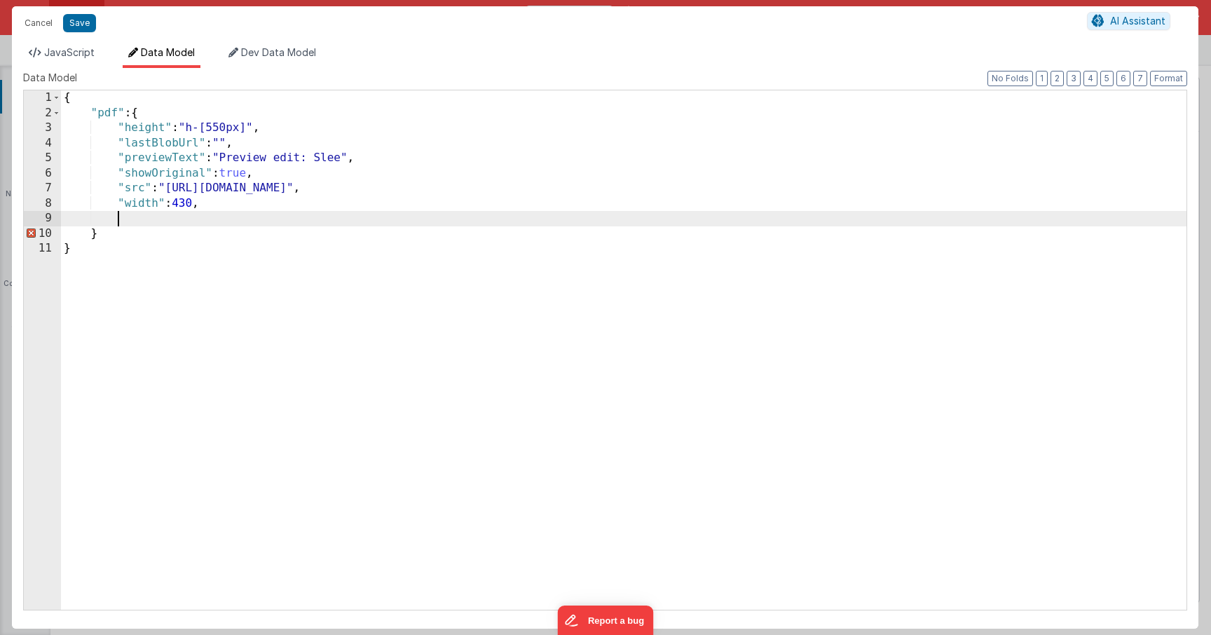
paste textarea
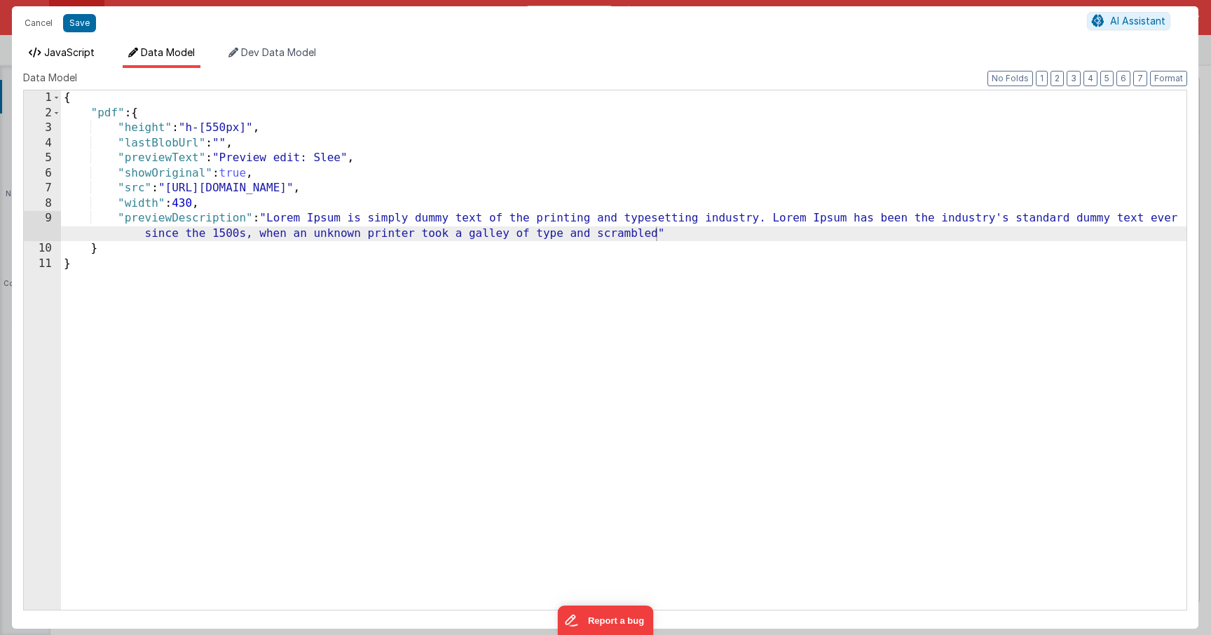
click at [76, 55] on span "JavaScript" at bounding box center [69, 52] width 50 height 12
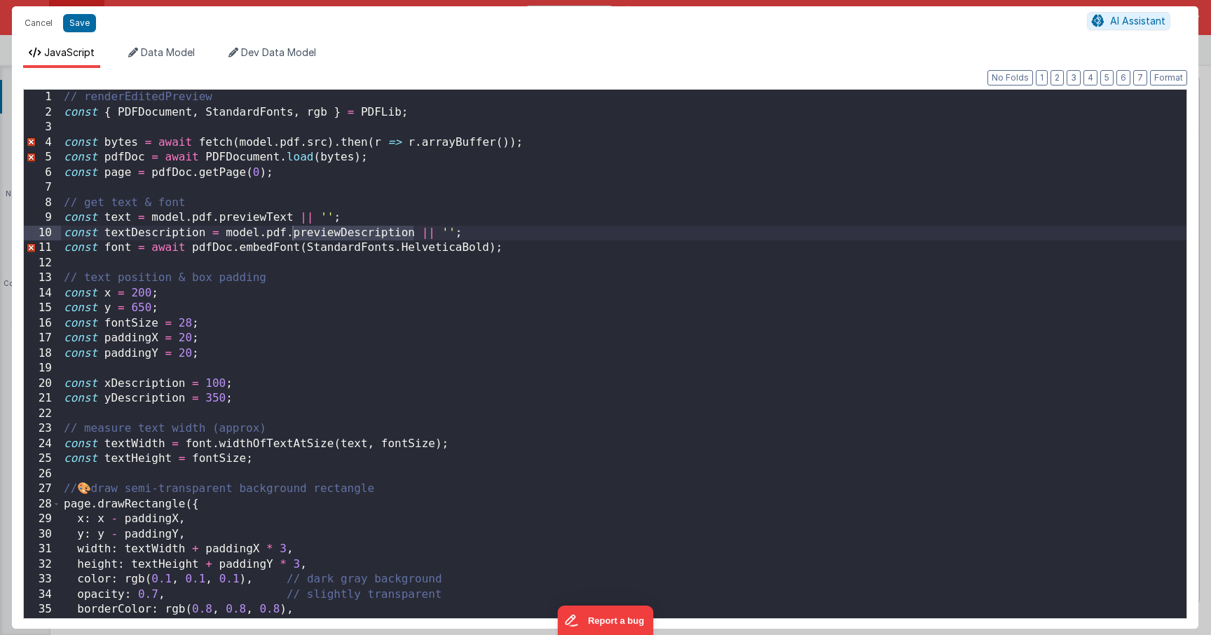
click at [144, 235] on div "// renderEditedPreview const { PDFDocument , StandardFonts , rgb } = PDFLib ; c…" at bounding box center [623, 369] width 1125 height 558
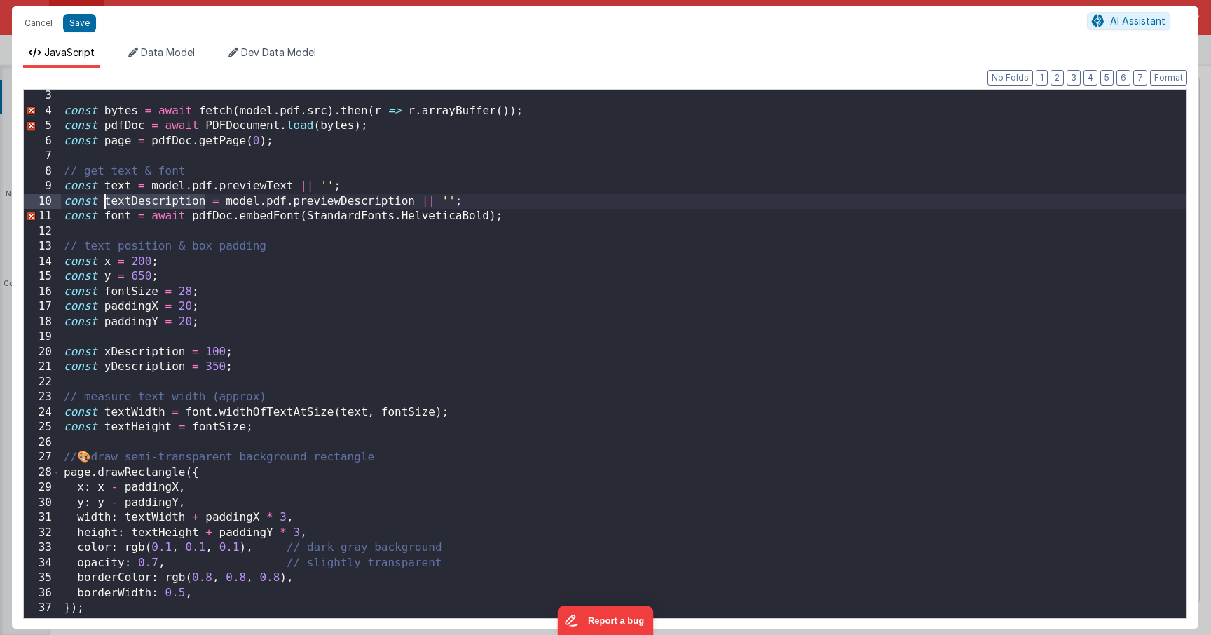
scroll to position [47, 0]
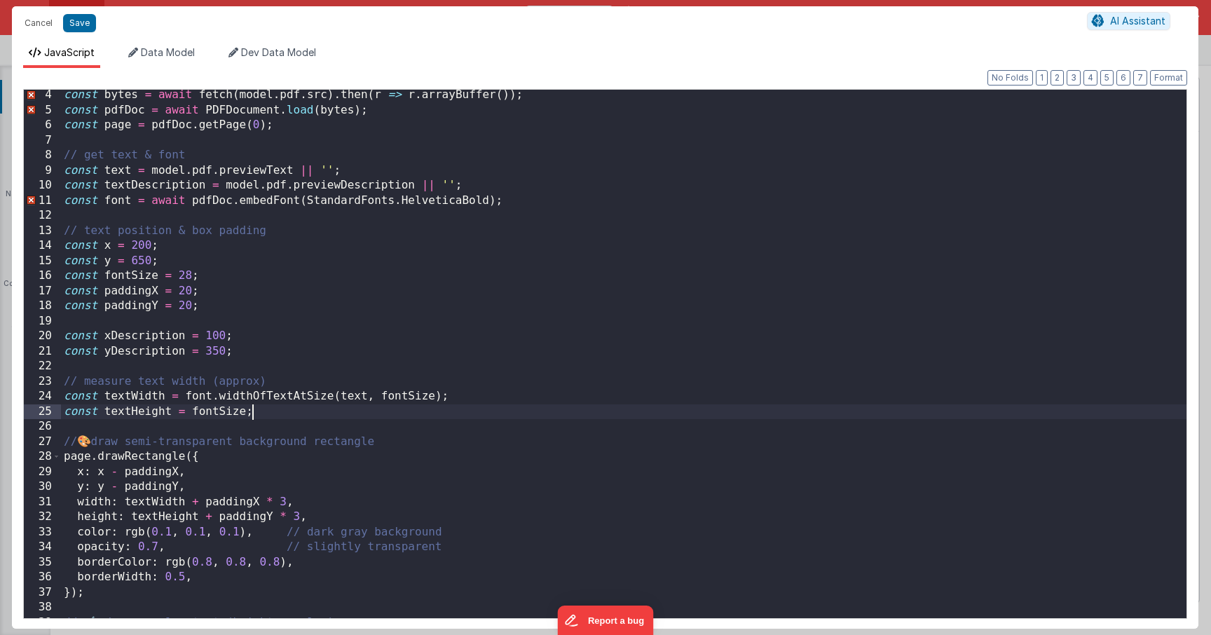
click at [274, 411] on div "const bytes = await fetch ( model . pdf . src ) . then ( r => r . arrayBuffer (…" at bounding box center [623, 367] width 1125 height 558
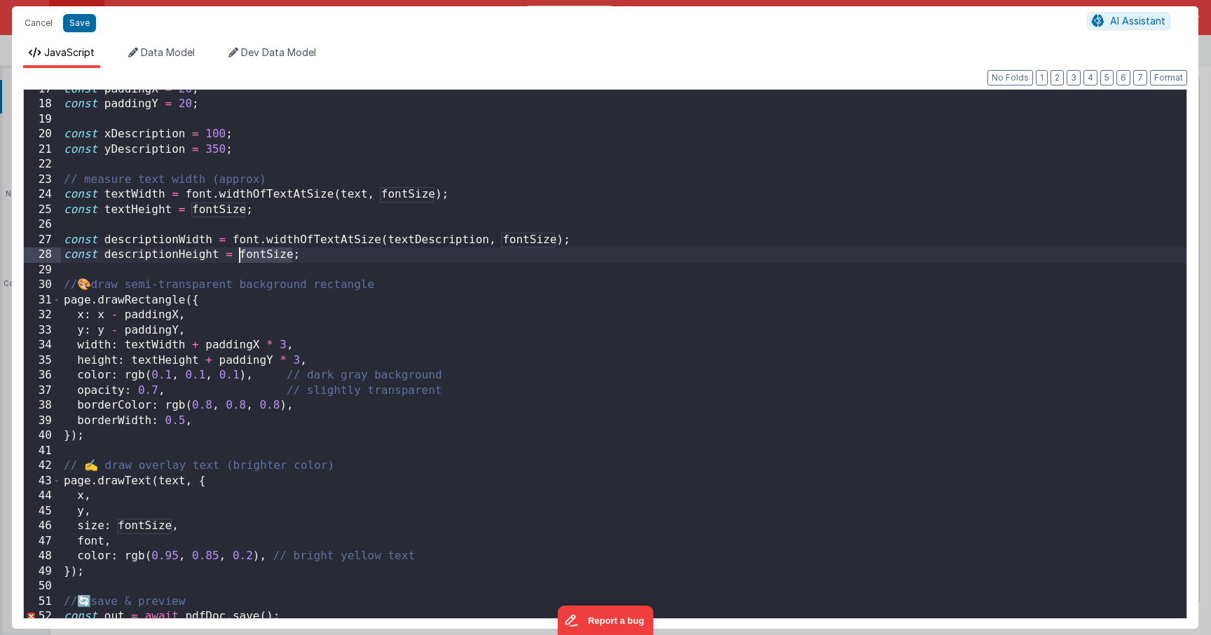
scroll to position [253, 0]
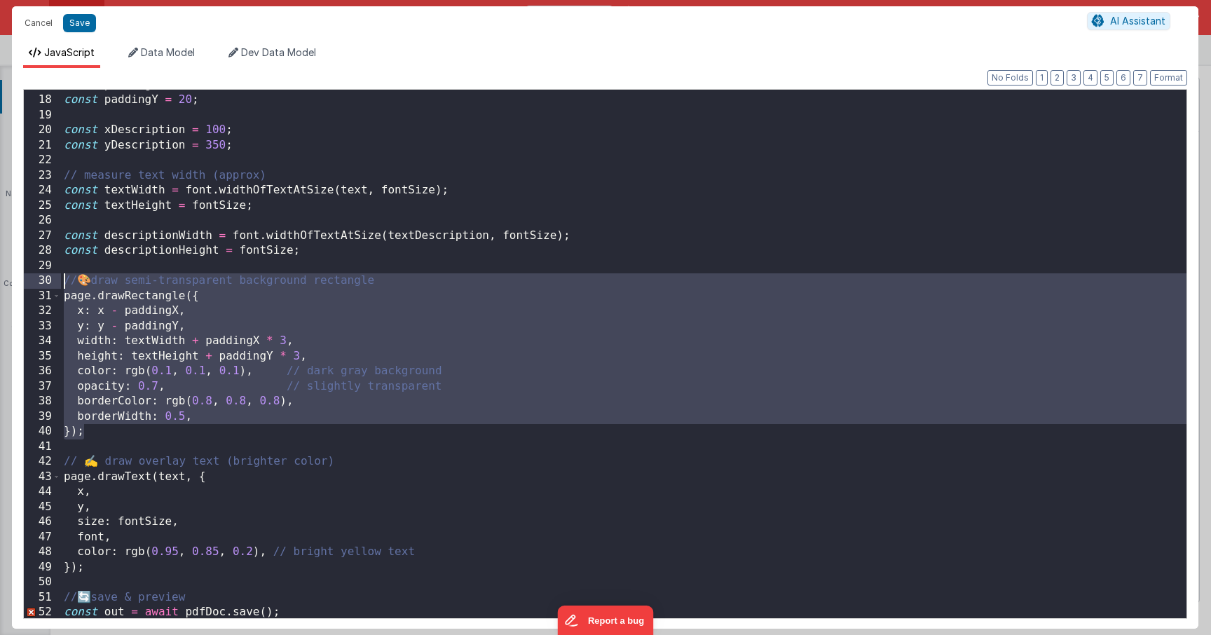
drag, startPoint x: 92, startPoint y: 433, endPoint x: 48, endPoint y: 279, distance: 160.4
click at [48, 279] on div "17 18 19 20 21 22 23 24 25 26 27 28 29 30 31 32 33 34 35 36 37 38 39 40 41 42 4…" at bounding box center [605, 354] width 1164 height 530
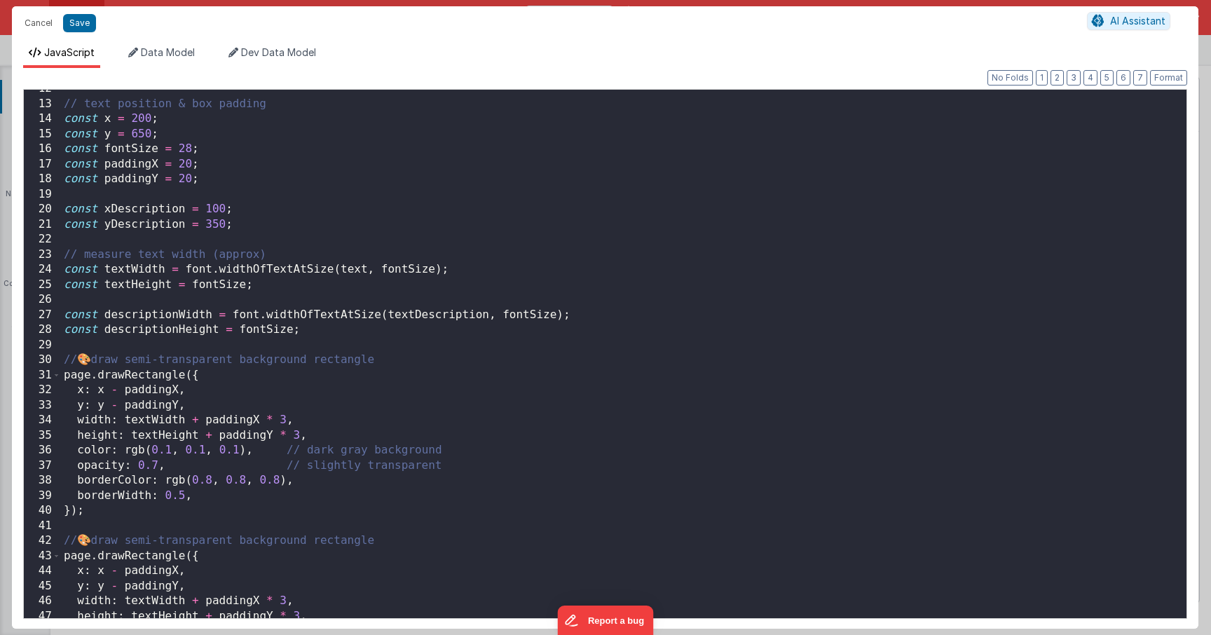
scroll to position [175, 0]
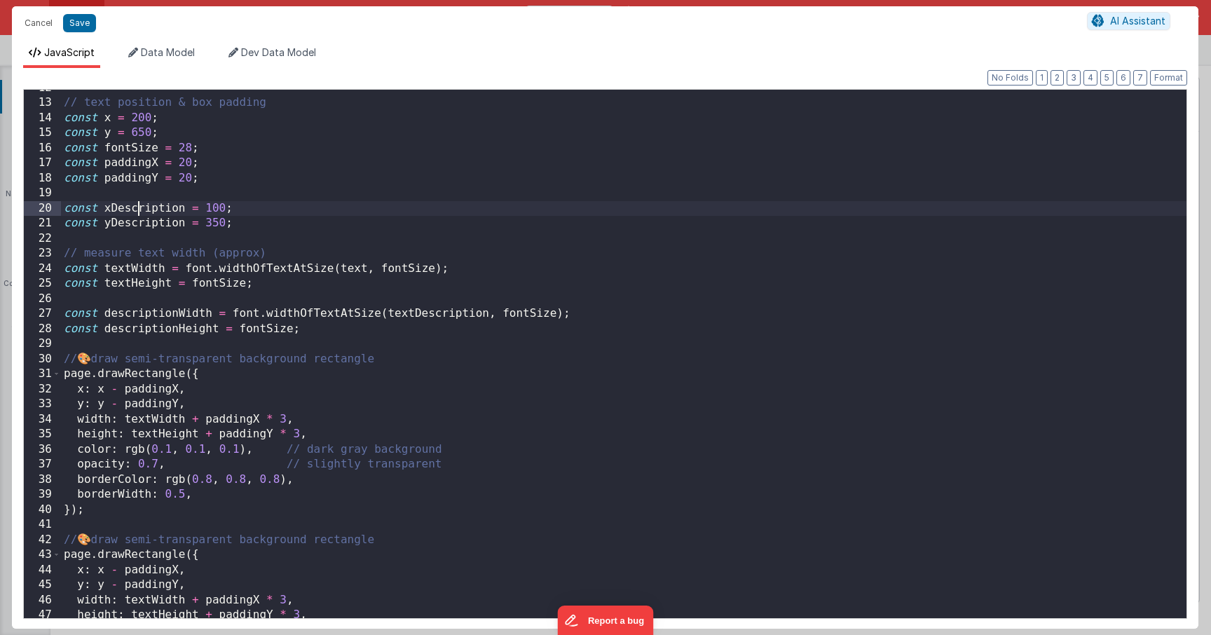
click at [137, 209] on div "// text position & box padding const x = 200 ; const y = 650 ; const fontSize =…" at bounding box center [623, 360] width 1125 height 558
click at [102, 383] on div "// text position & box padding const x = 200 ; const y = 650 ; const fontSize =…" at bounding box center [623, 360] width 1125 height 558
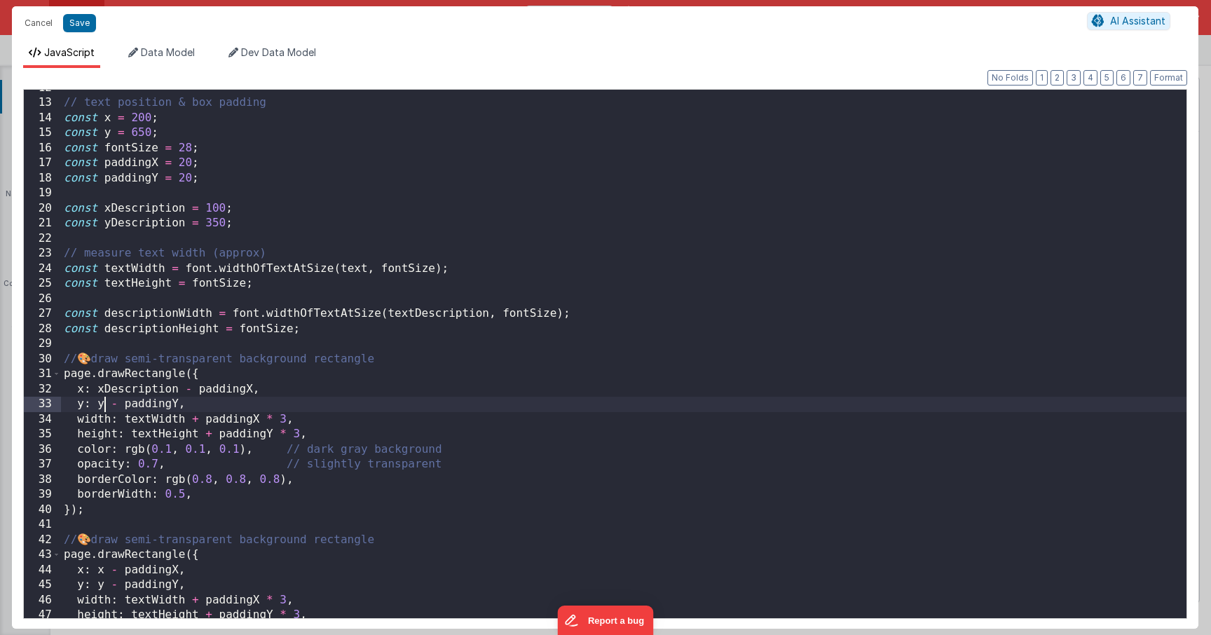
paste textarea
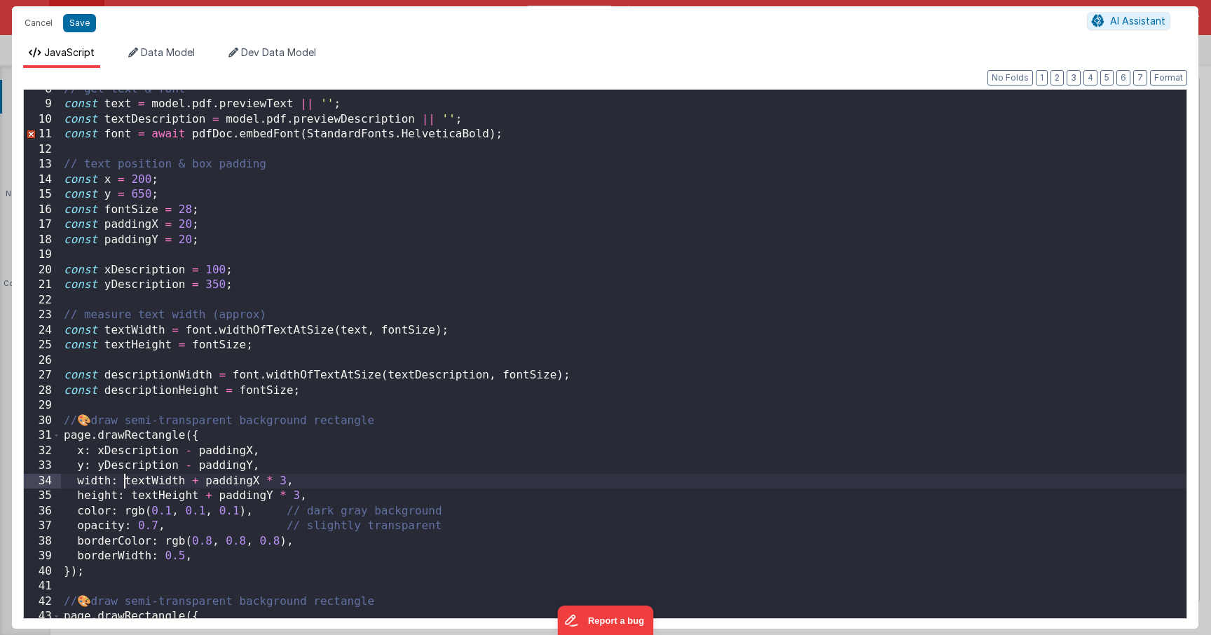
scroll to position [114, 0]
click at [134, 369] on div "// get text & font const text = model . pdf . previewText || '' ; const textDes…" at bounding box center [623, 361] width 1125 height 558
click at [146, 481] on div "// get text & font const text = model . pdf . previewText || '' ; const textDes…" at bounding box center [623, 361] width 1125 height 558
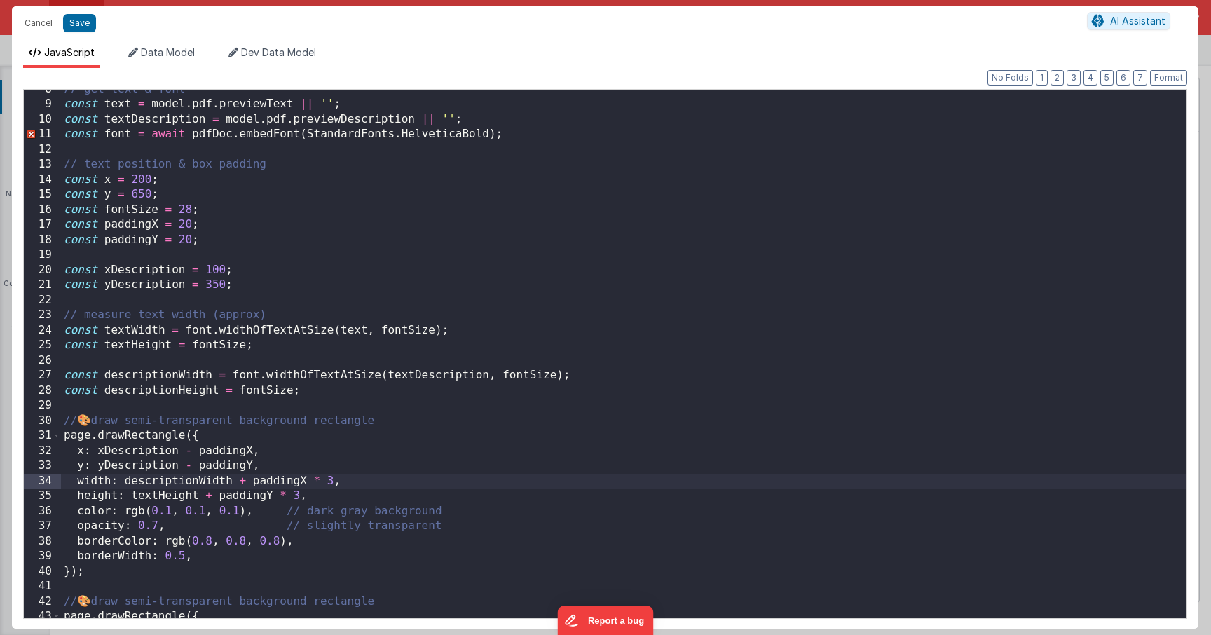
click at [158, 388] on div "// get text & font const text = model . pdf . previewText || '' ; const textDes…" at bounding box center [623, 361] width 1125 height 558
click at [165, 496] on div "// get text & font const text = model . pdf . previewText || '' ; const textDes…" at bounding box center [623, 361] width 1125 height 558
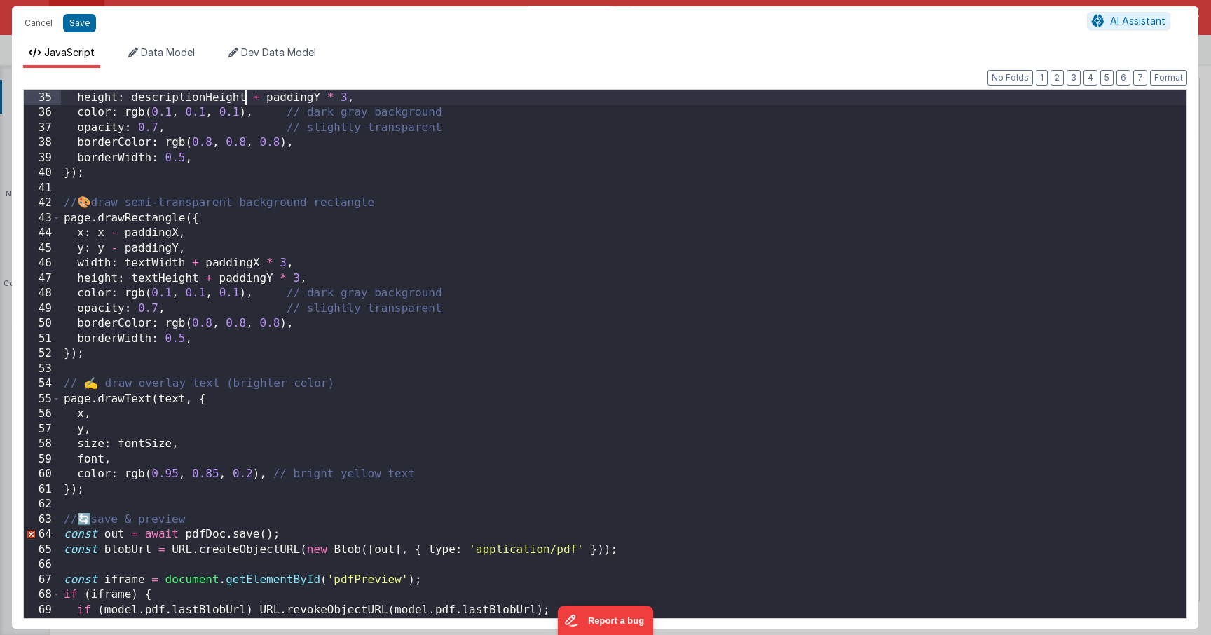
scroll to position [518, 0]
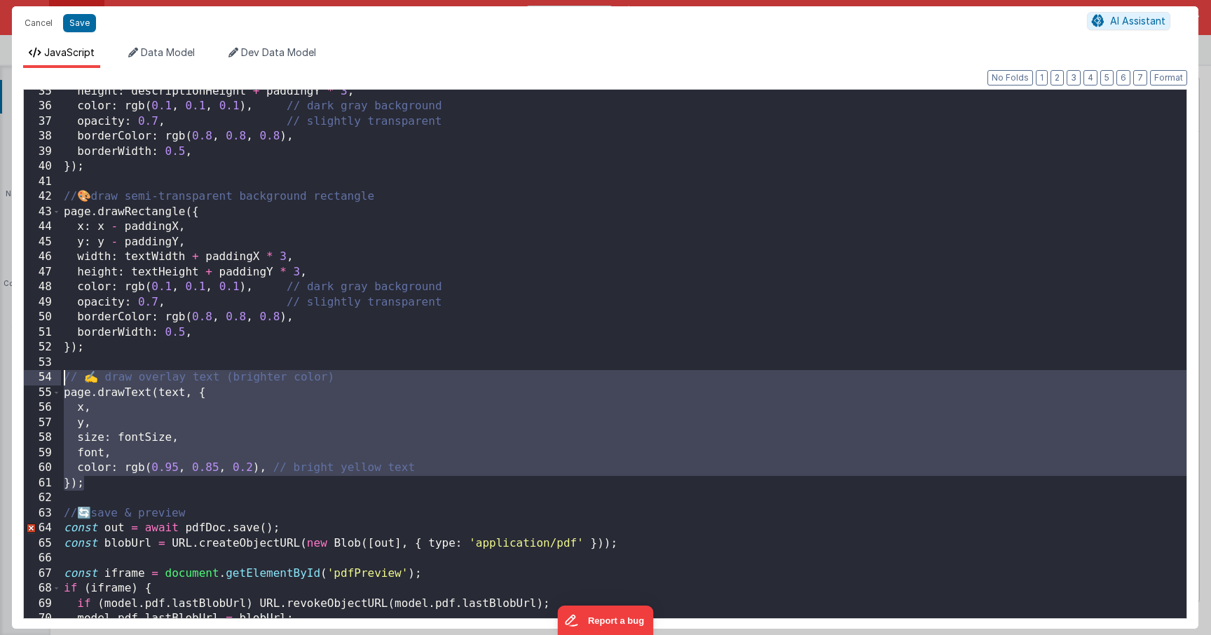
drag, startPoint x: 95, startPoint y: 481, endPoint x: 48, endPoint y: 382, distance: 110.0
click at [49, 382] on div "35 36 37 38 39 40 41 42 43 44 45 46 47 48 49 50 51 52 53 54 55 56 57 58 59 60 6…" at bounding box center [605, 354] width 1164 height 530
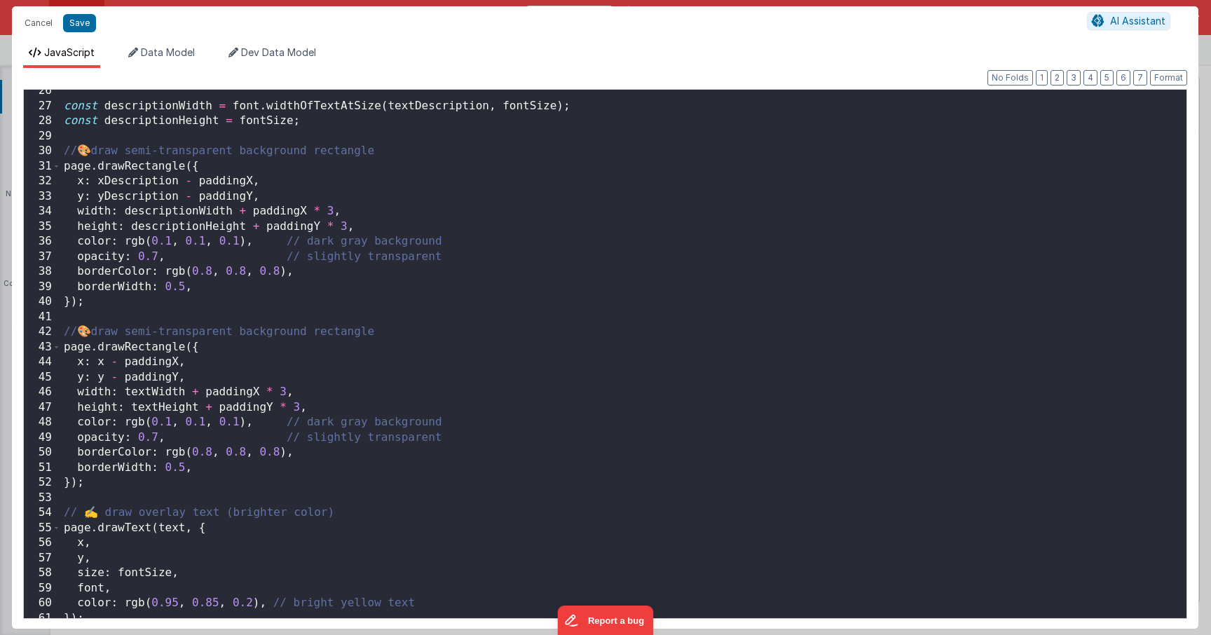
scroll to position [428, 0]
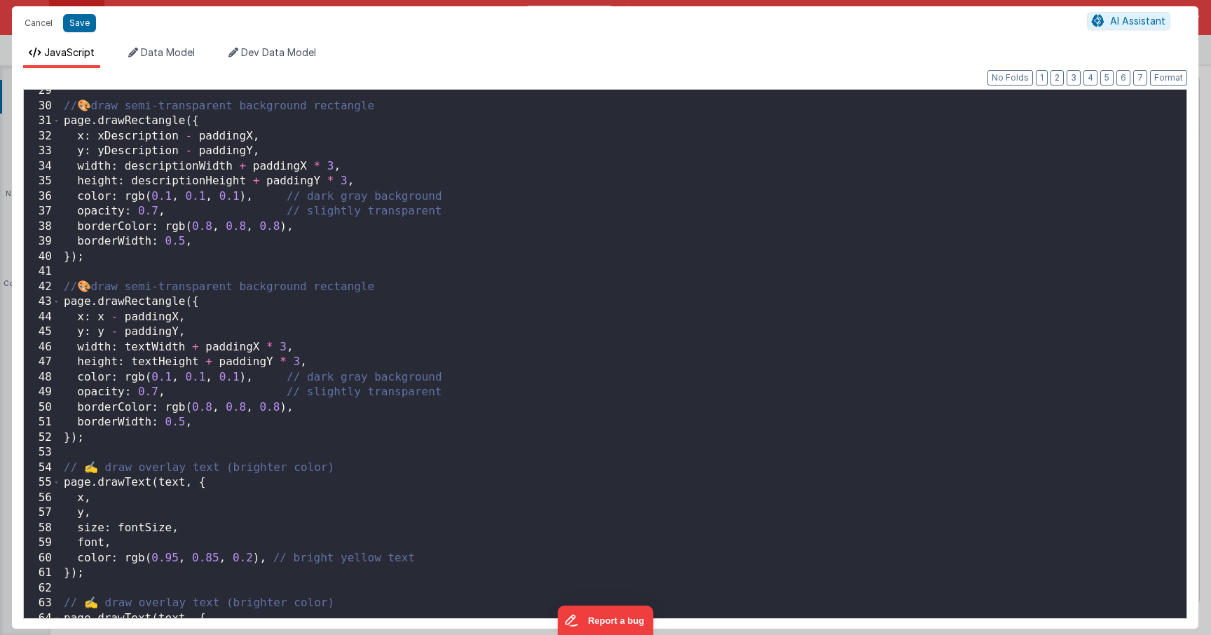
click at [137, 498] on div "// 🎨 draw semi-transparent background rectangle page . drawRectangle ({ x : xDe…" at bounding box center [623, 362] width 1125 height 558
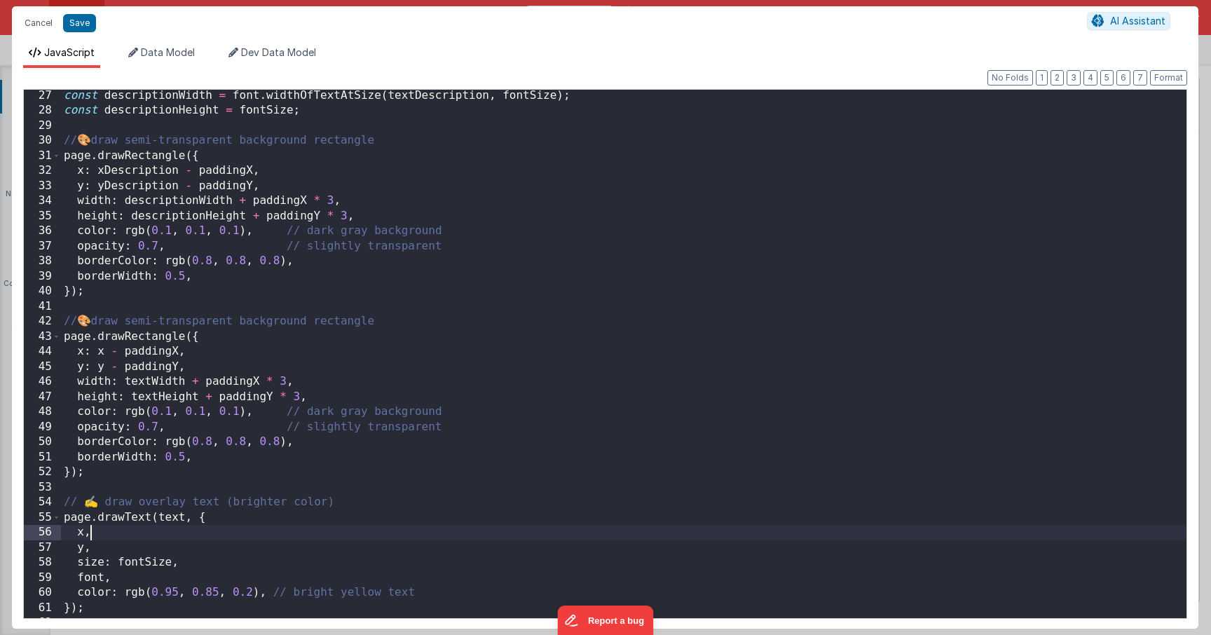
click at [128, 167] on div "const descriptionWidth = font . widthOfTextAtSize ( textDescription , fontSize …" at bounding box center [623, 367] width 1125 height 558
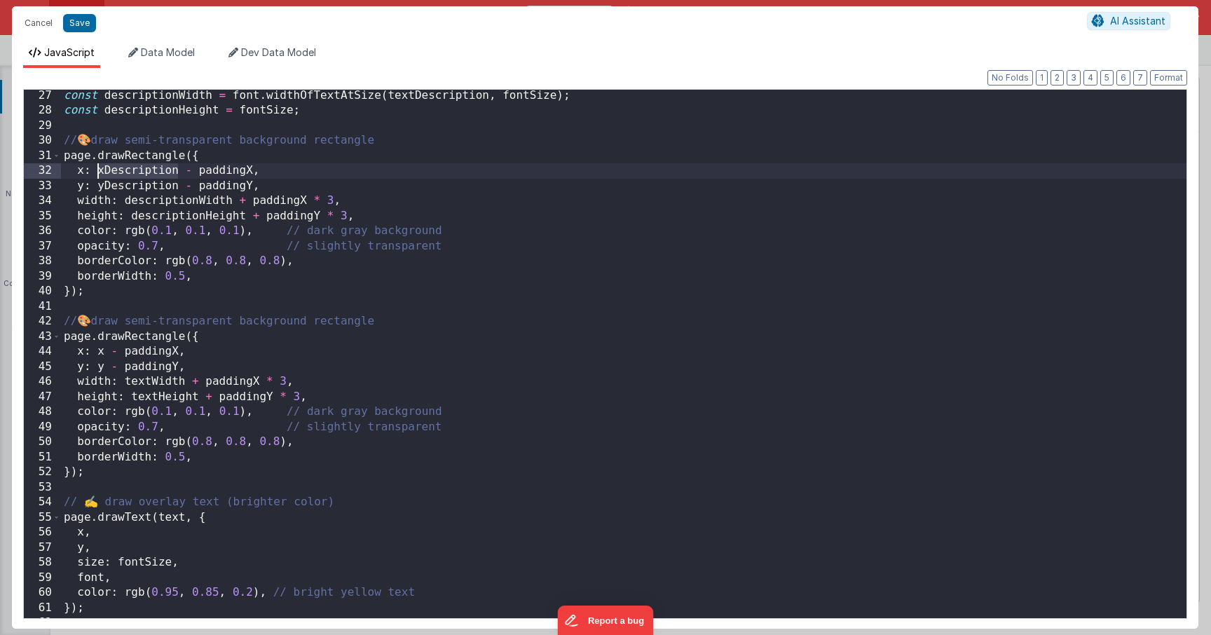
click at [128, 167] on div "const descriptionWidth = font . widthOfTextAtSize ( textDescription , fontSize …" at bounding box center [623, 367] width 1125 height 558
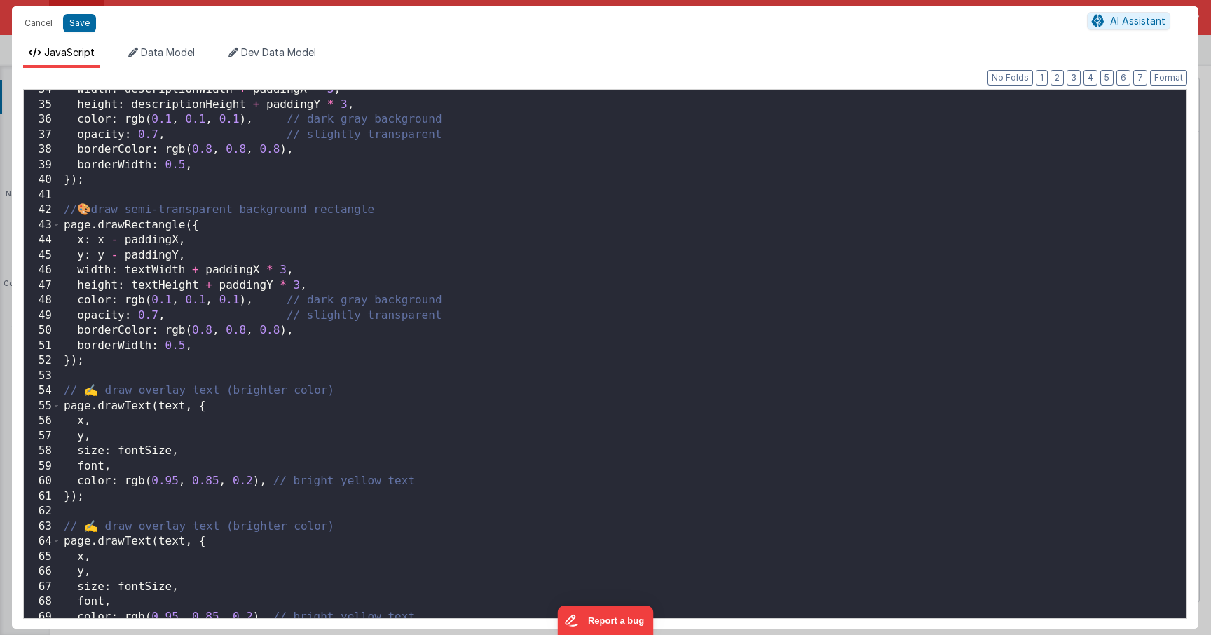
scroll to position [505, 0]
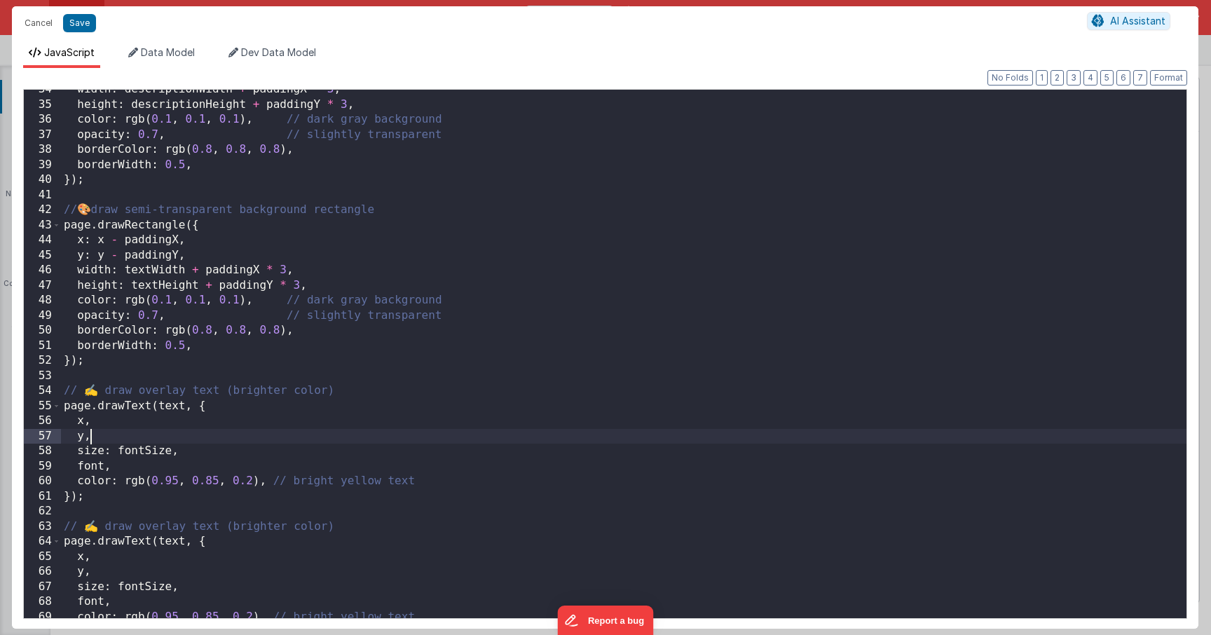
click at [99, 431] on div "width : descriptionWidth + paddingX * 3 , height : descriptionHeight + paddingY…" at bounding box center [623, 361] width 1125 height 558
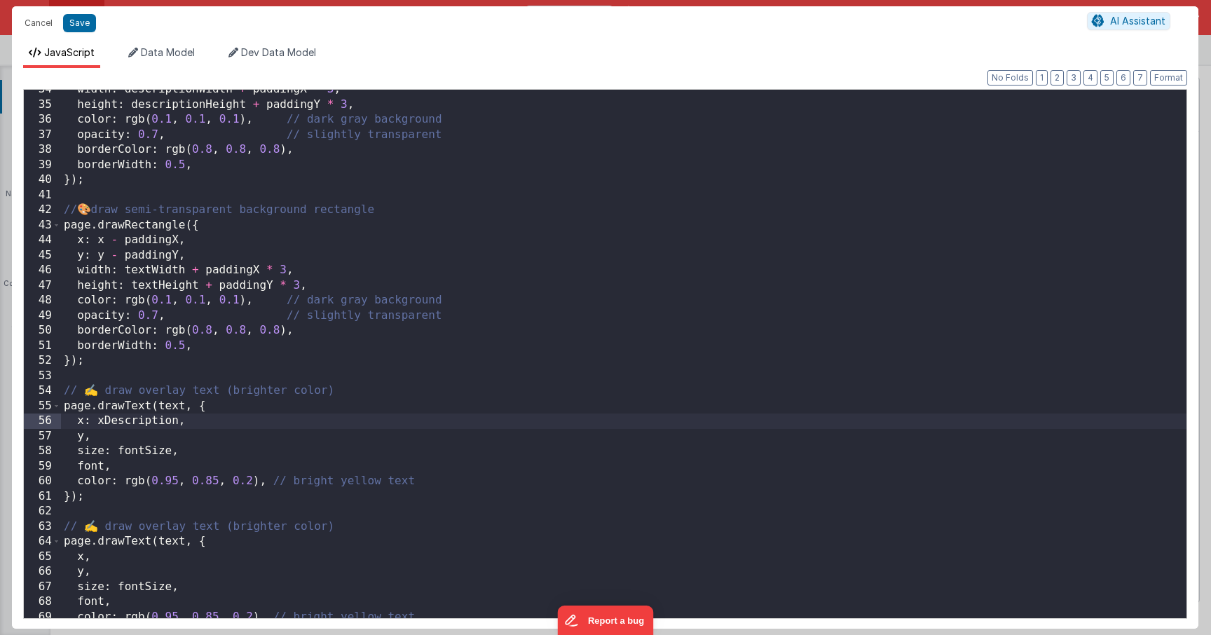
click at [88, 432] on div "width : descriptionWidth + paddingX * 3 , height : descriptionHeight + paddingY…" at bounding box center [623, 361] width 1125 height 558
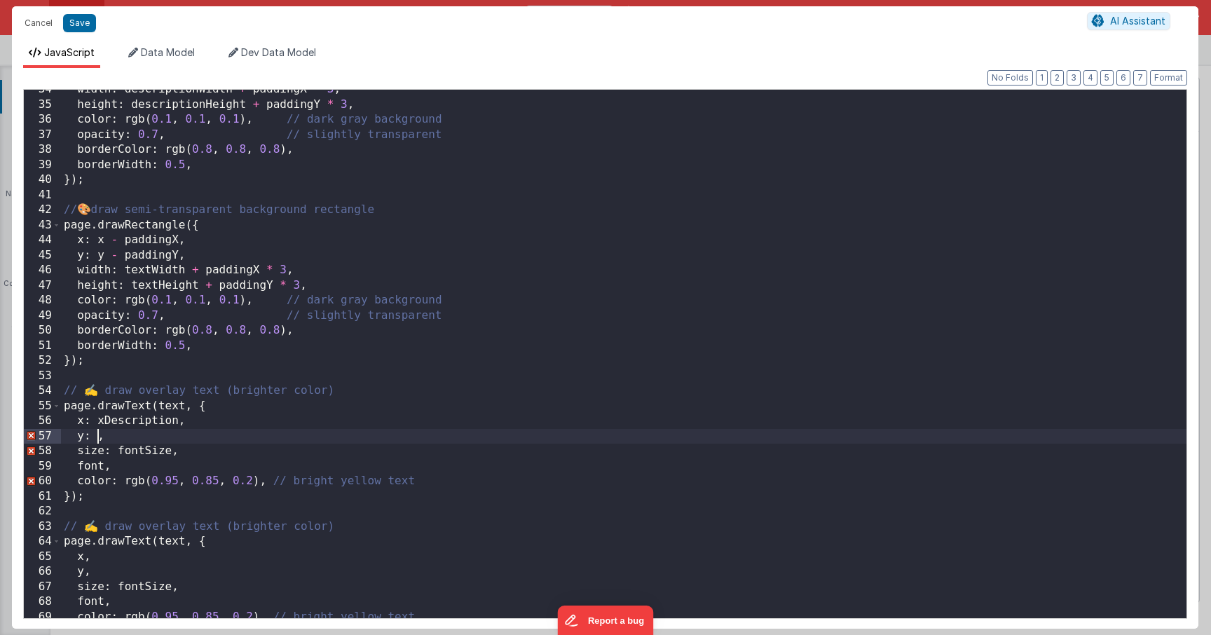
paste textarea
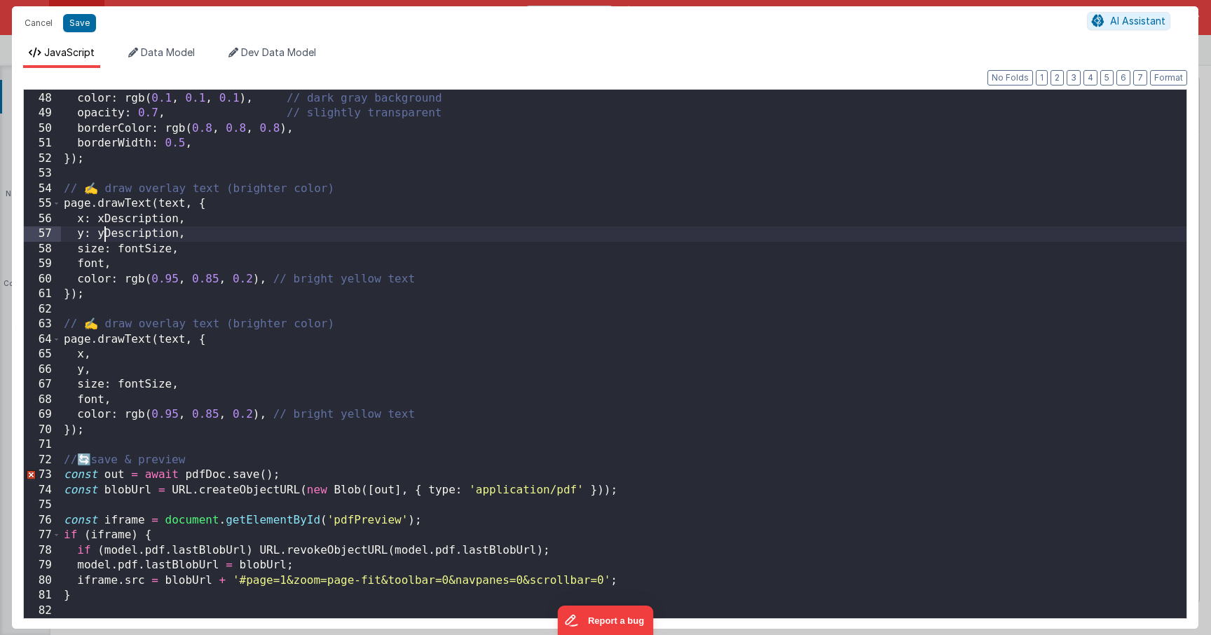
scroll to position [707, 0]
click at [85, 203] on div "height : textHeight + paddingY * 3 , color : rgb ( 0.1 , 0.1 , 0.1 ) , // dark …" at bounding box center [623, 355] width 1125 height 558
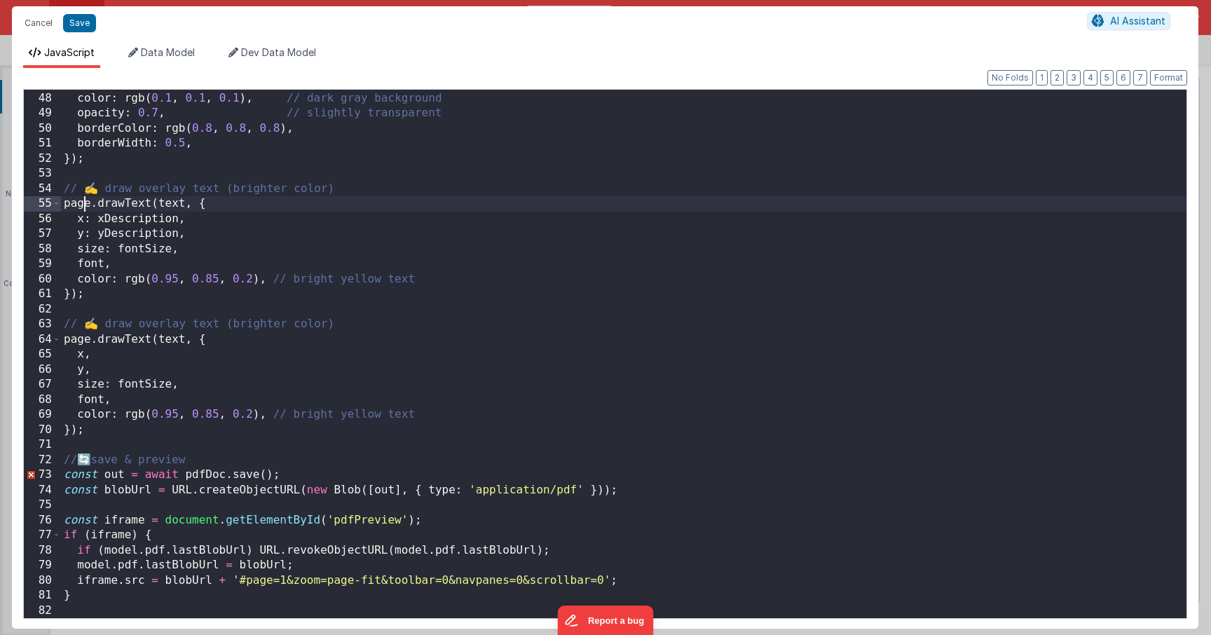
click at [85, 203] on div "height : textHeight + paddingY * 3 , color : rgb ( 0.1 , 0.1 , 0.1 ) , // dark …" at bounding box center [623, 355] width 1125 height 558
click at [80, 204] on div "height : textHeight + paddingY * 3 , color : rgb ( 0.1 , 0.1 , 0.1 ) , // dark …" at bounding box center [623, 355] width 1125 height 558
click at [79, 17] on button "Save" at bounding box center [79, 23] width 33 height 18
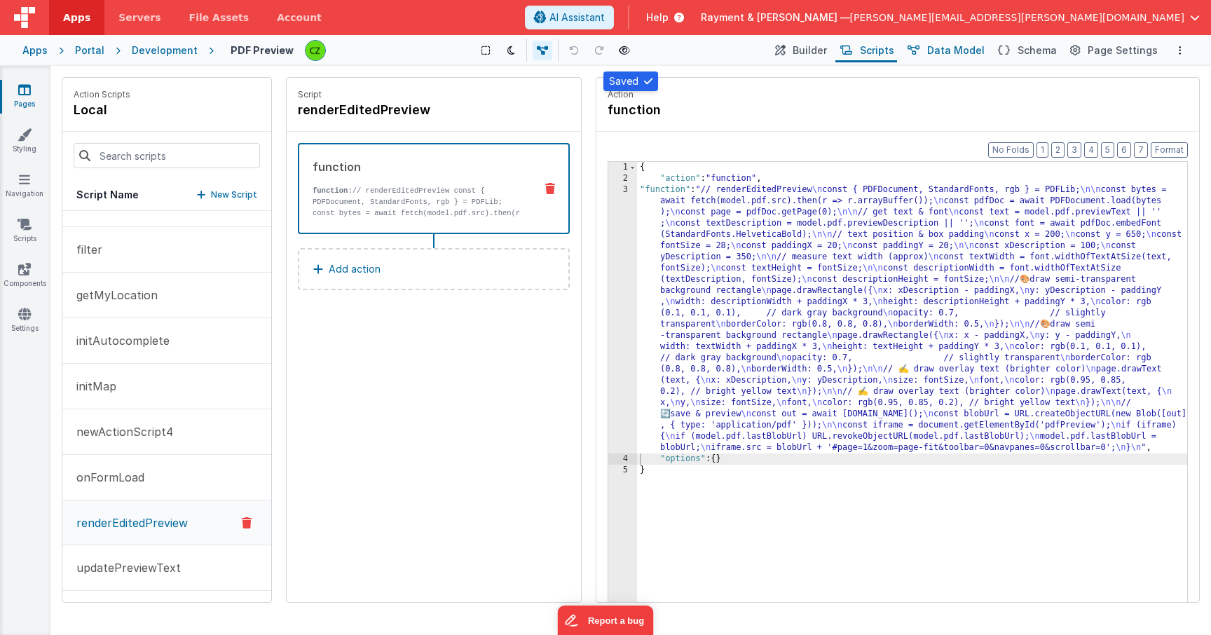
click at [957, 53] on span "Data Model" at bounding box center [955, 50] width 57 height 14
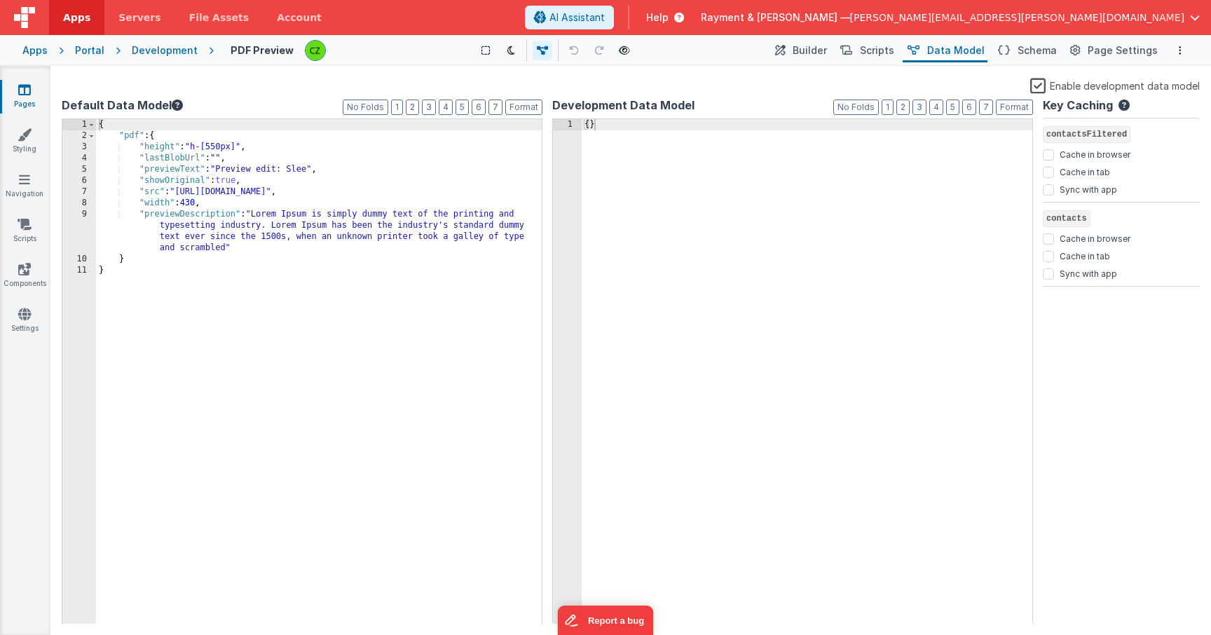
click at [270, 231] on div "{ "pdf" : { "height" : "h-[550px]" , "lastBlobUrl" : "" , "previewText" : "Prev…" at bounding box center [319, 383] width 446 height 528
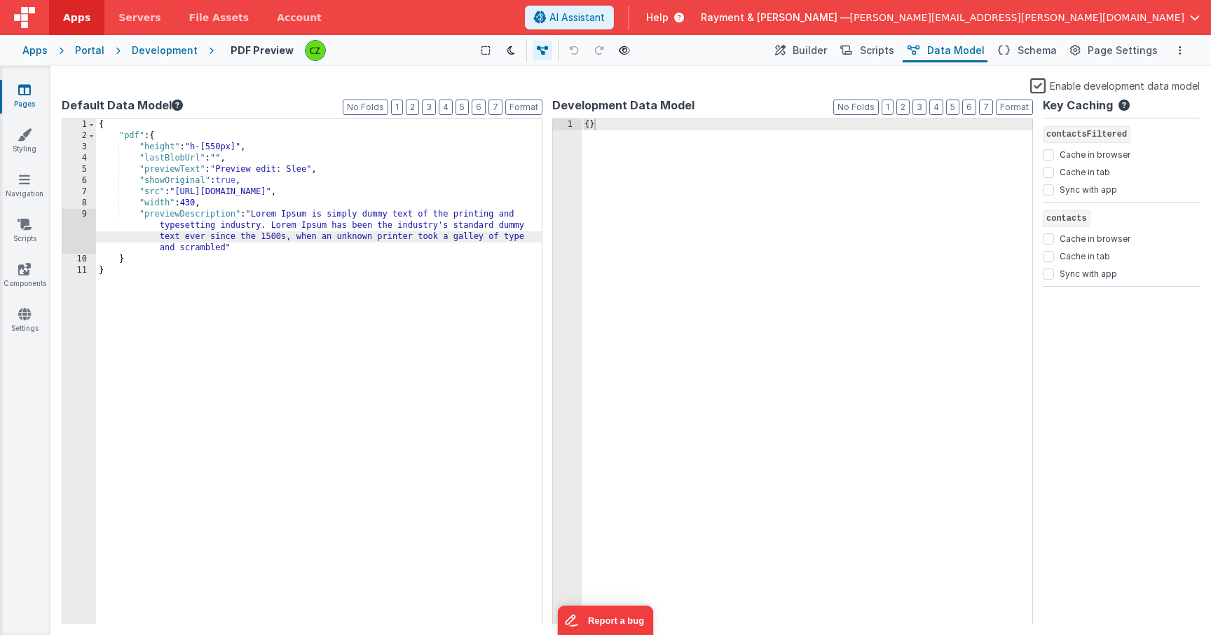
click at [176, 214] on div "{ "pdf" : { "height" : "h-[550px]" , "lastBlobUrl" : "" , "previewText" : "Prev…" at bounding box center [319, 383] width 446 height 528
click at [812, 55] on span "Builder" at bounding box center [810, 50] width 34 height 14
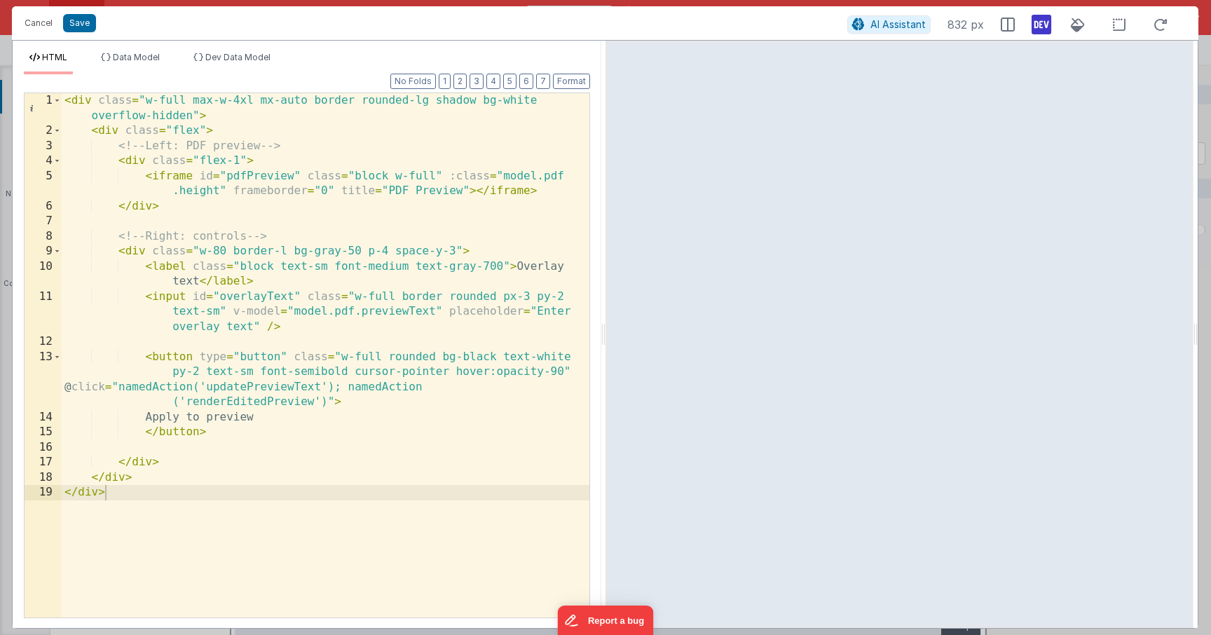
click at [324, 324] on div "< div class = "w-full max-w-4xl mx-auto border rounded-lg shadow bg-white overf…" at bounding box center [326, 378] width 528 height 570
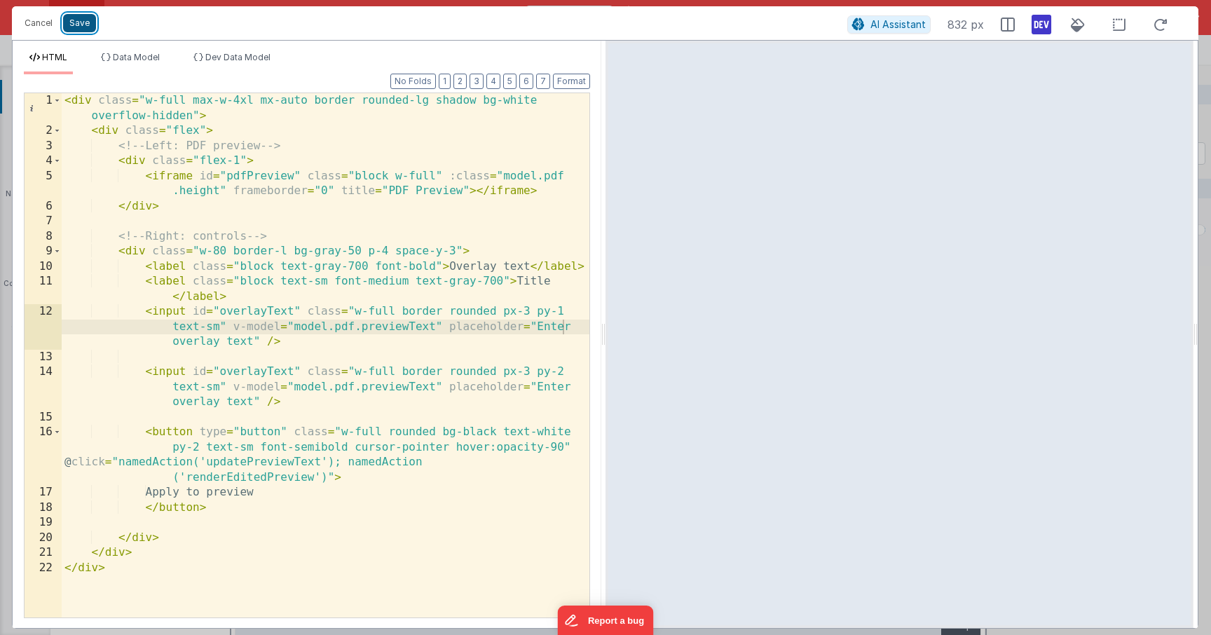
click at [80, 22] on button "Save" at bounding box center [79, 23] width 33 height 18
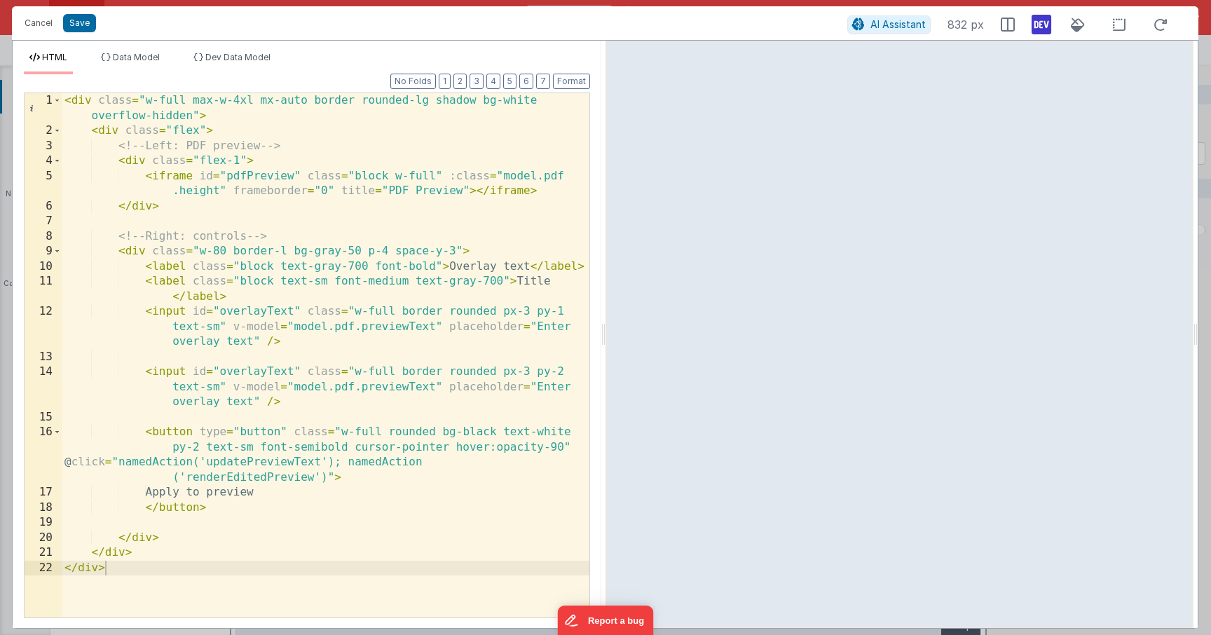
click at [273, 286] on div "< div class = "w-full max-w-4xl mx-auto border rounded-lg shadow bg-white overf…" at bounding box center [326, 378] width 528 height 570
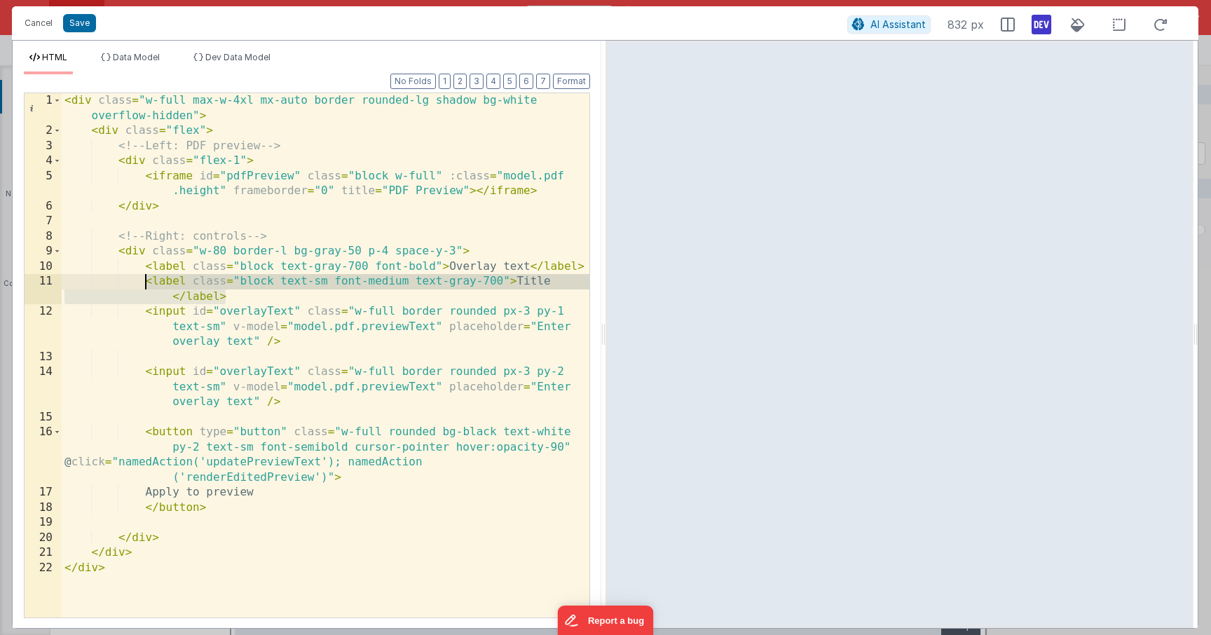
click at [252, 355] on div "< div class = "w-full max-w-4xl mx-auto border rounded-lg shadow bg-white overf…" at bounding box center [326, 378] width 528 height 570
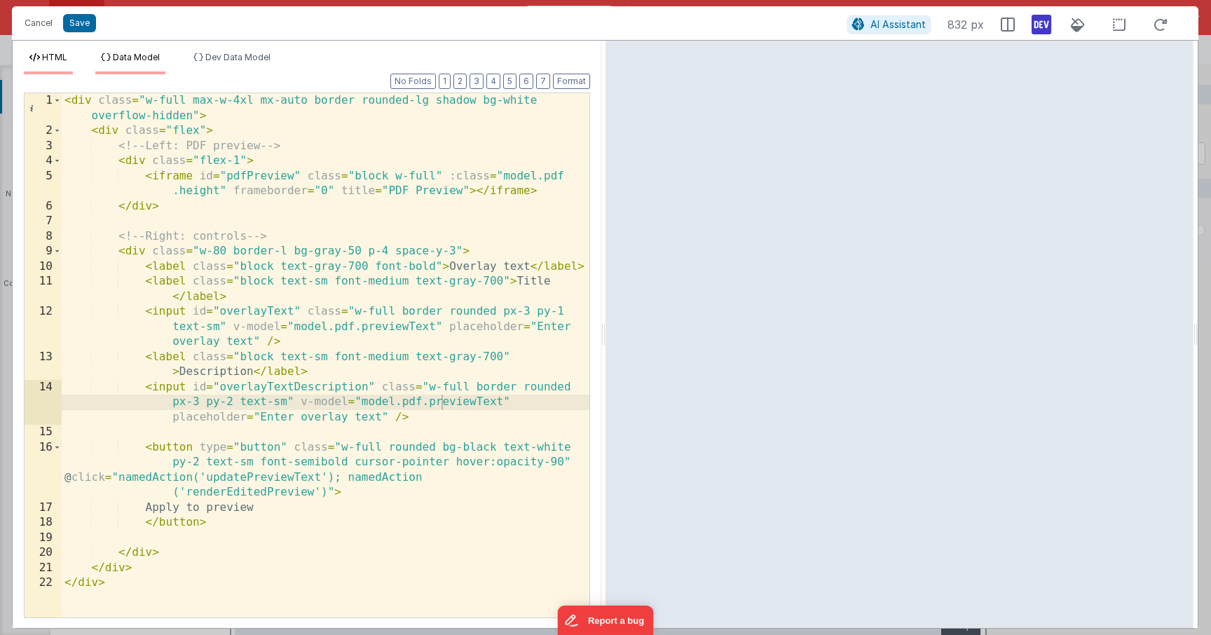
click at [128, 56] on span "Data Model" at bounding box center [136, 57] width 47 height 11
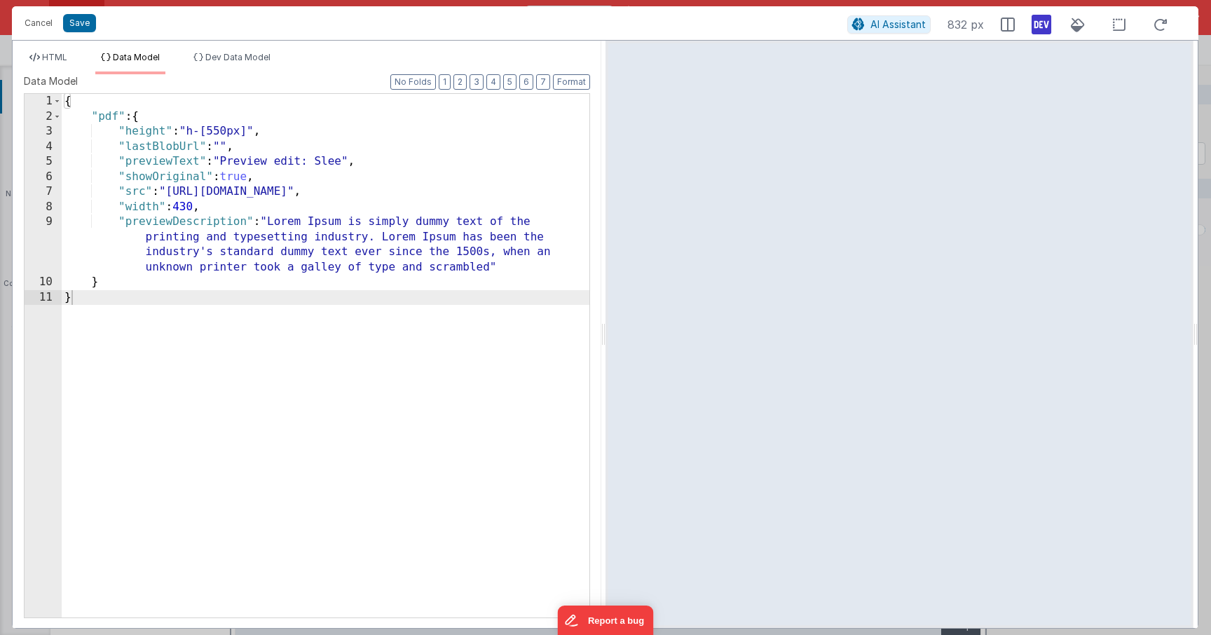
click at [160, 214] on div "{ "pdf" : { "height" : "h-[550px]" , "lastBlobUrl" : "" , "previewText" : "Prev…" at bounding box center [326, 371] width 528 height 554
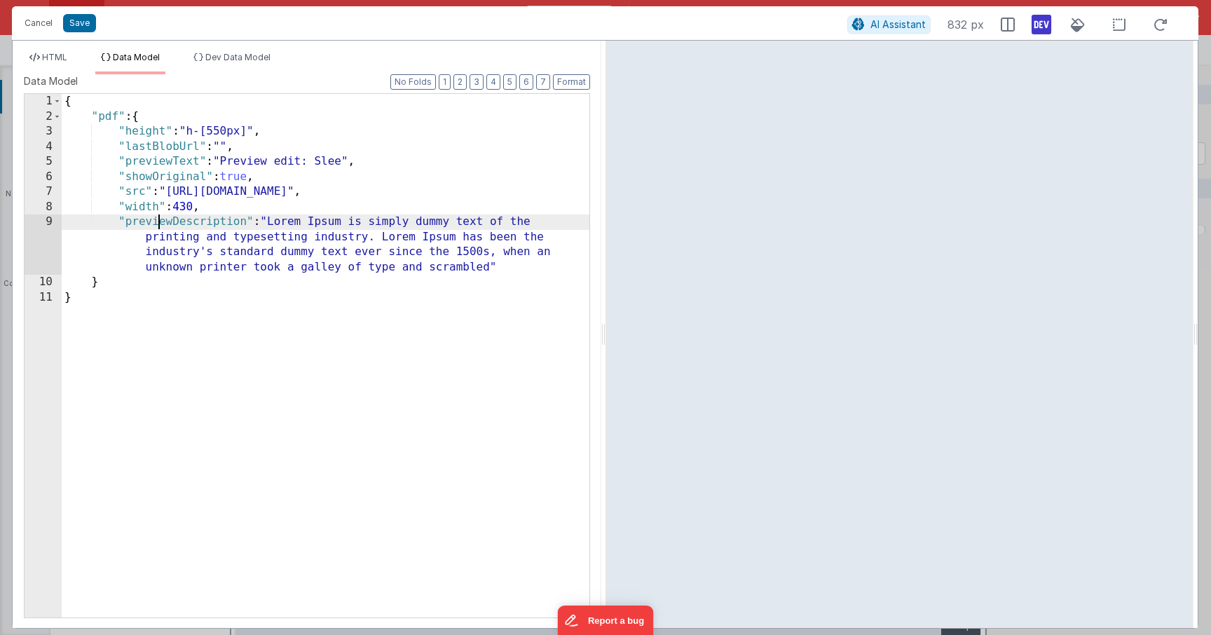
click at [160, 219] on div "{ "pdf" : { "height" : "h-[550px]" , "lastBlobUrl" : "" , "previewText" : "Prev…" at bounding box center [326, 371] width 528 height 554
click at [57, 53] on span "HTML" at bounding box center [54, 57] width 25 height 11
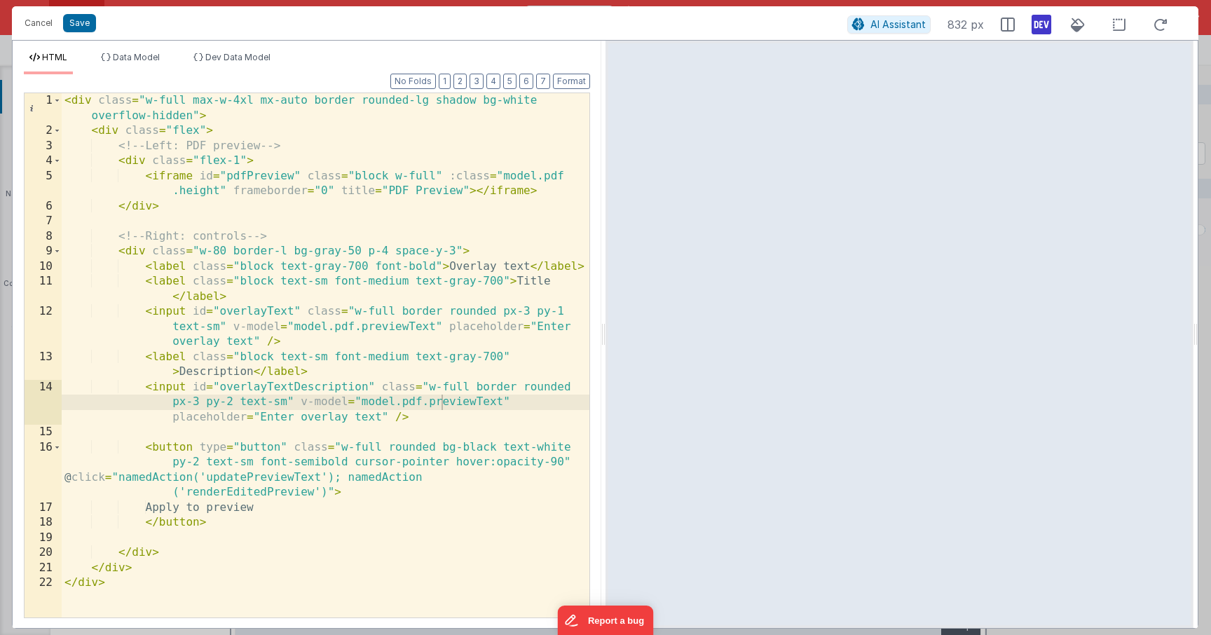
click at [463, 406] on div "< div class = "w-full max-w-4xl mx-auto border rounded-lg shadow bg-white overf…" at bounding box center [326, 378] width 528 height 570
click at [371, 410] on div "< div class = "w-full max-w-4xl mx-auto border rounded-lg shadow bg-white overf…" at bounding box center [326, 378] width 528 height 570
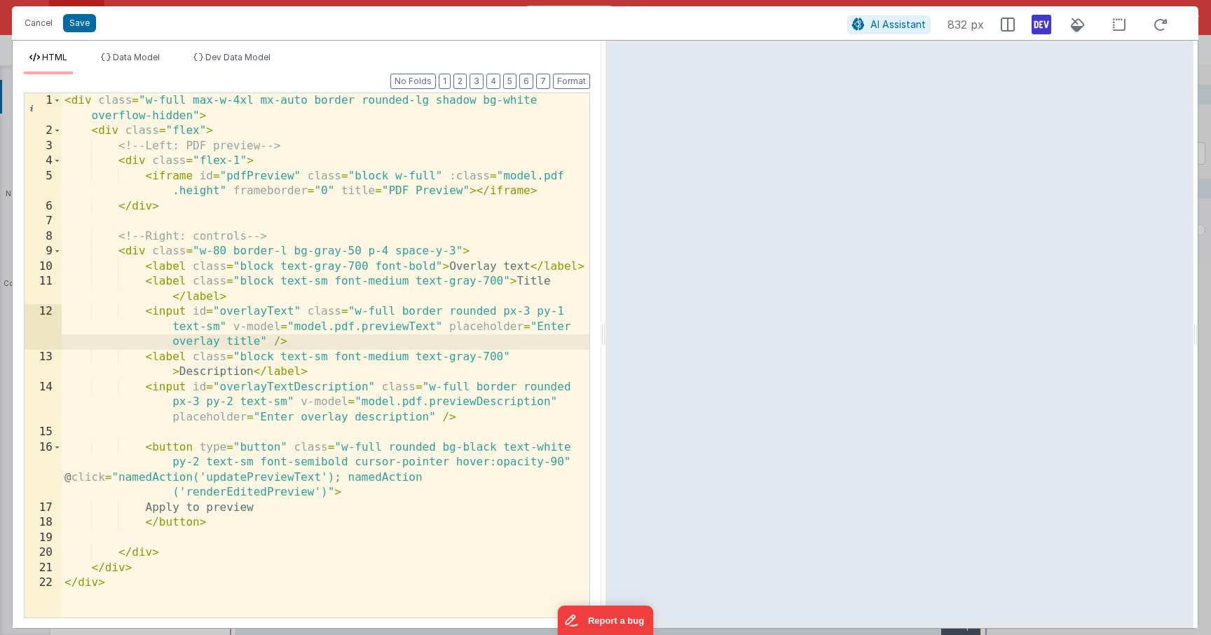
click at [459, 413] on div "< div class = "w-full max-w-4xl mx-auto border rounded-lg shadow bg-white overf…" at bounding box center [326, 378] width 528 height 570
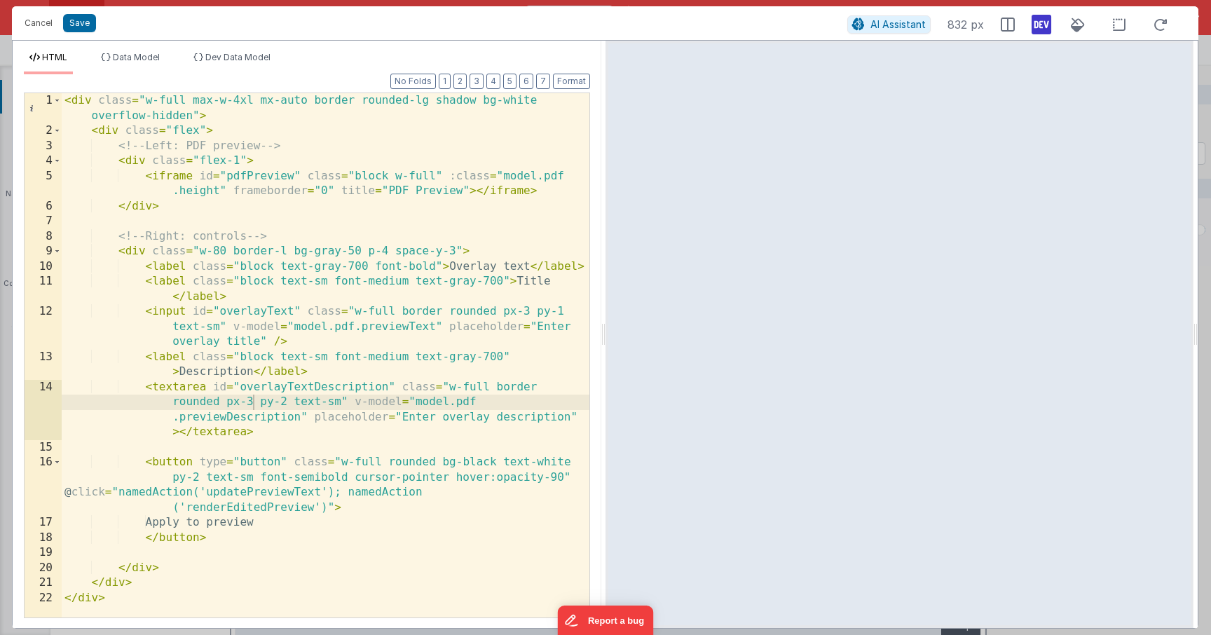
click at [394, 387] on div "< div class = "w-full max-w-4xl mx-auto border rounded-lg shadow bg-white overf…" at bounding box center [326, 378] width 528 height 570
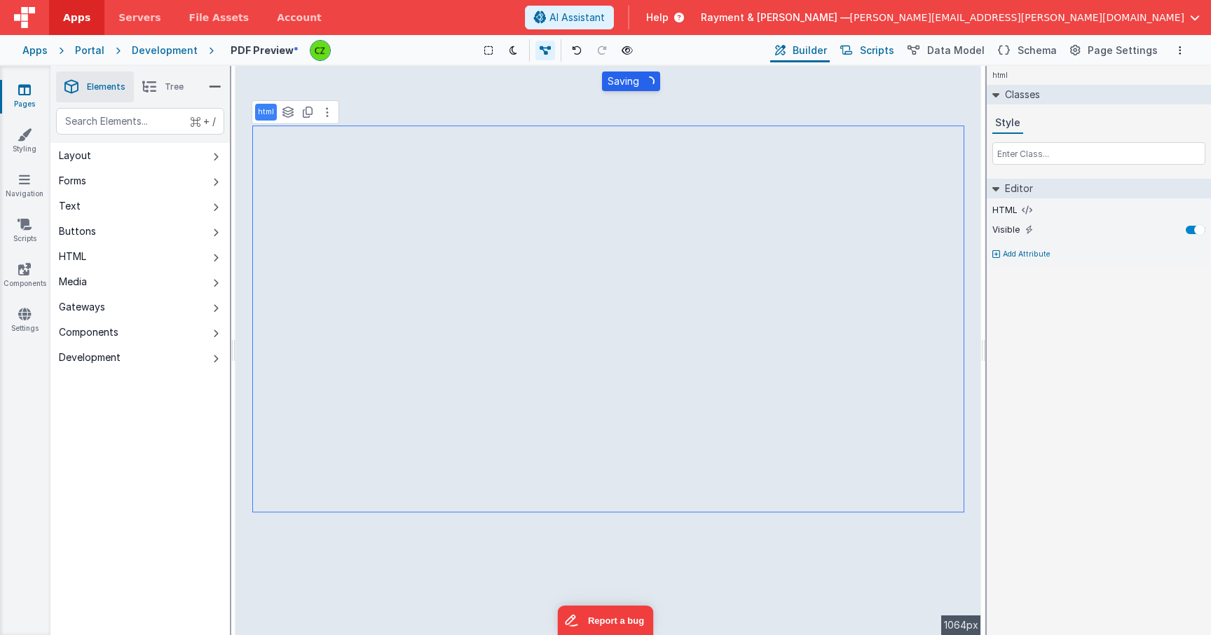
click at [882, 57] on span "Scripts" at bounding box center [877, 50] width 34 height 14
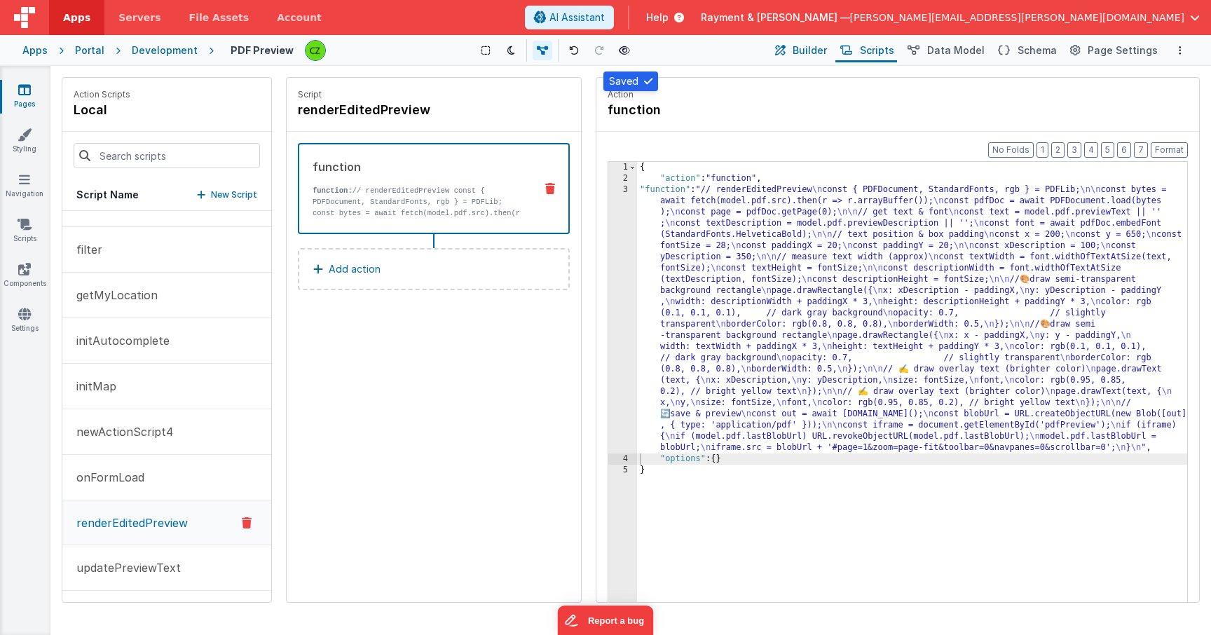
click at [823, 49] on span "Builder" at bounding box center [810, 50] width 34 height 14
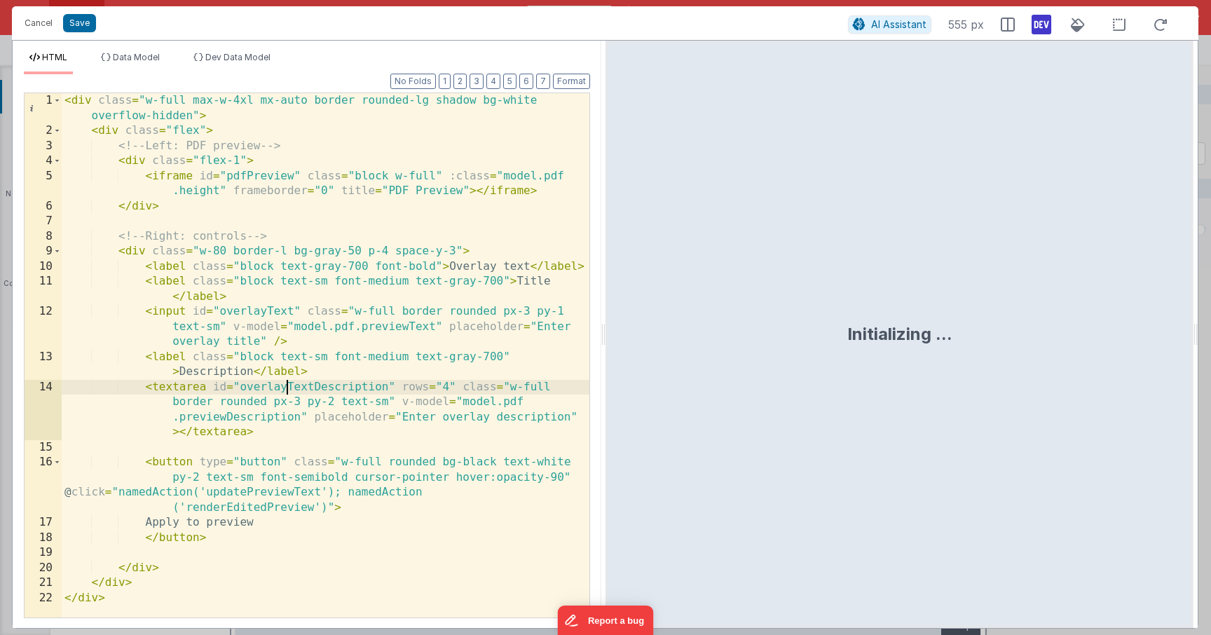
click at [284, 385] on div "< div class = "w-full max-w-4xl mx-auto border rounded-lg shadow bg-white overf…" at bounding box center [326, 378] width 528 height 570
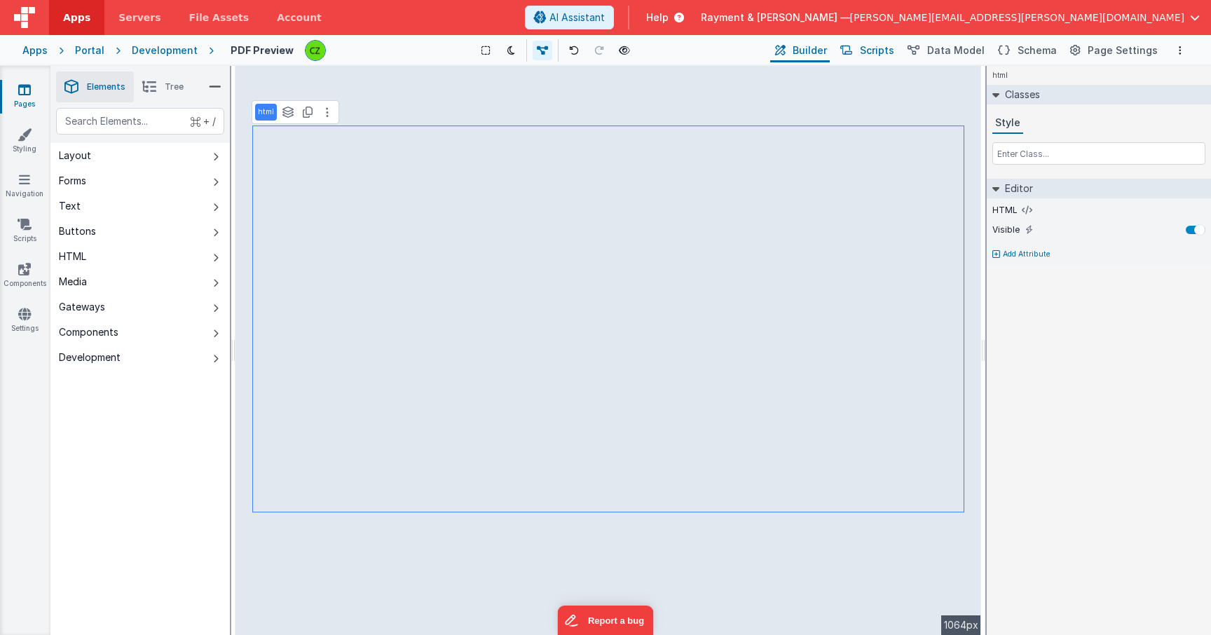
click at [871, 60] on button "Scripts" at bounding box center [866, 51] width 62 height 24
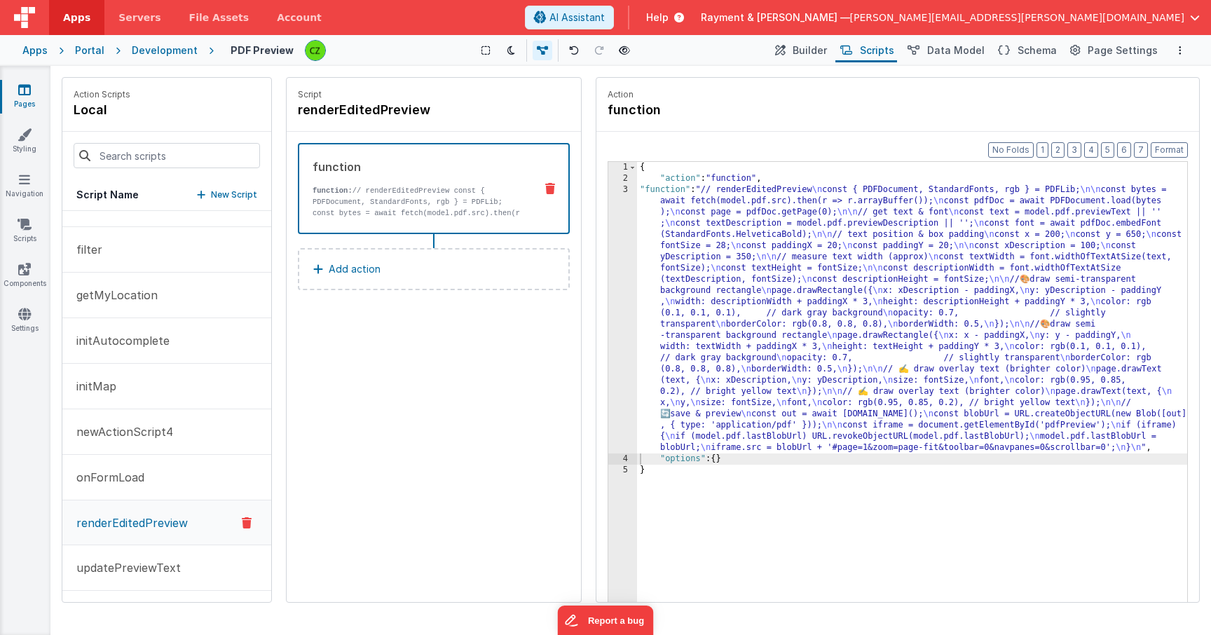
click at [160, 526] on p "renderEditedPreview" at bounding box center [128, 522] width 120 height 17
click at [626, 191] on div "3" at bounding box center [622, 318] width 29 height 269
click at [120, 559] on p "updatePreviewText" at bounding box center [124, 567] width 113 height 17
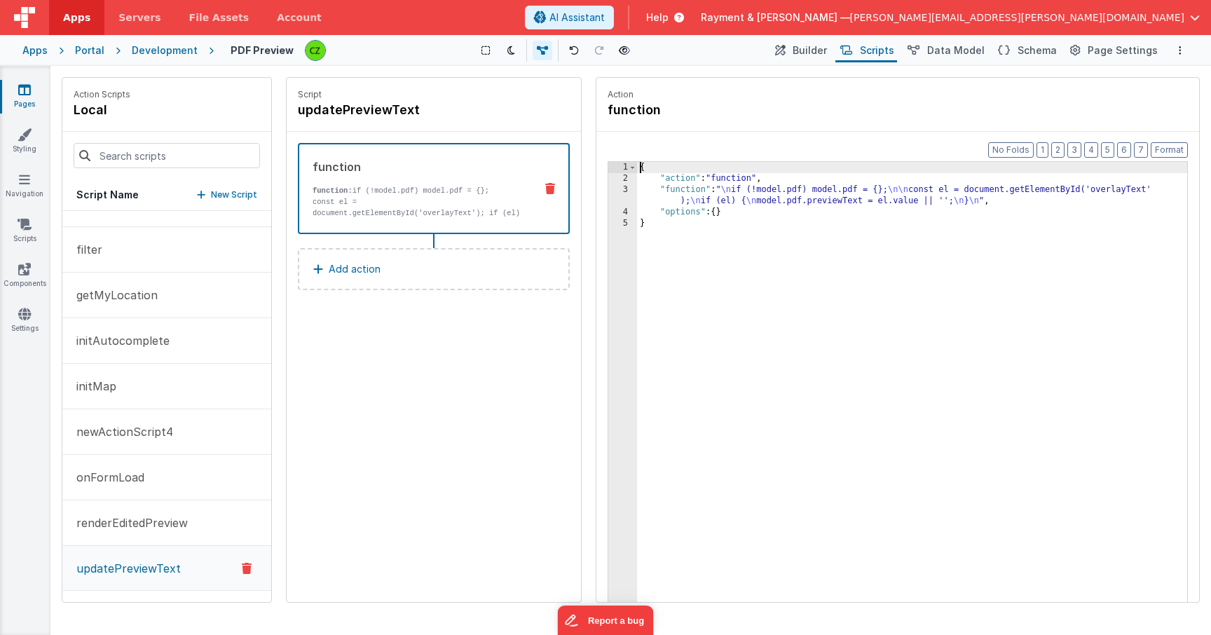
click at [624, 189] on div "3" at bounding box center [622, 195] width 29 height 22
click at [627, 189] on div "3" at bounding box center [622, 195] width 29 height 22
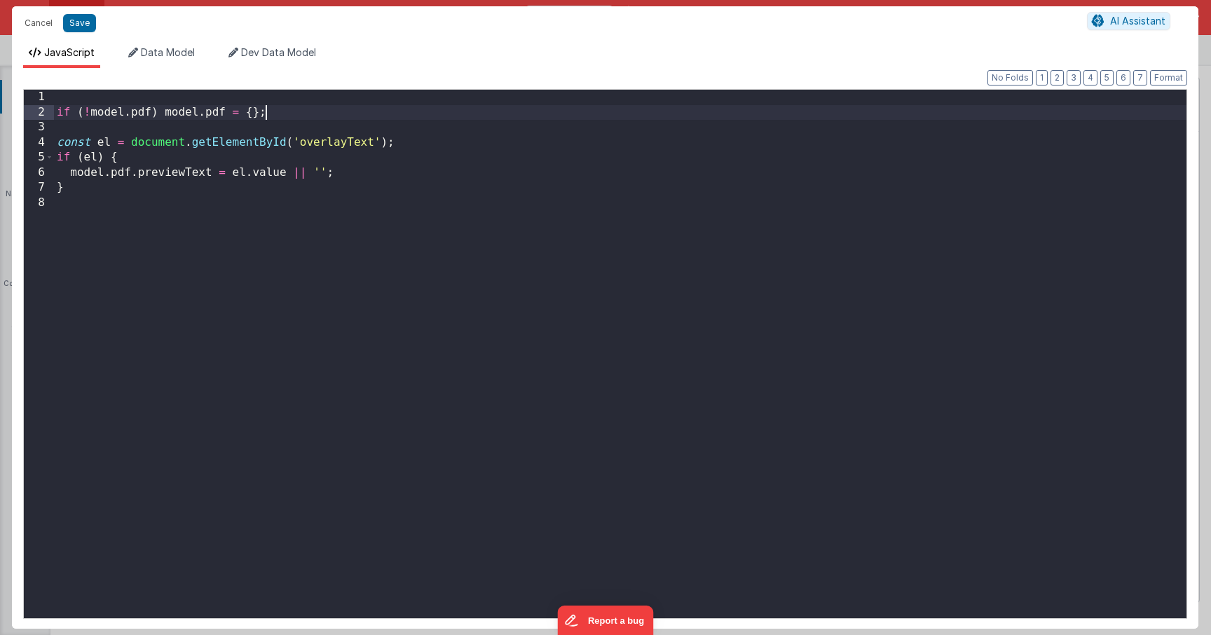
click at [376, 118] on div "if ( ! model . pdf ) model . pdf = { } ; const el = document . getElementById (…" at bounding box center [620, 369] width 1132 height 558
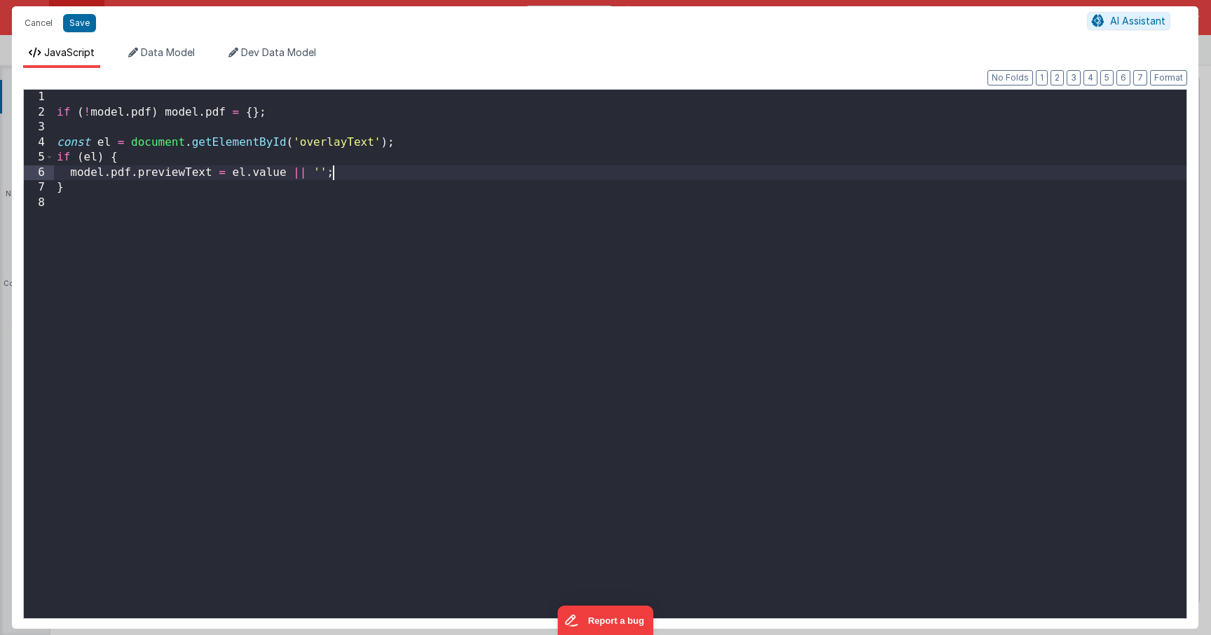
click at [376, 168] on div "if ( ! model . pdf ) model . pdf = { } ; const el = document . getElementById (…" at bounding box center [620, 369] width 1132 height 558
paste textarea
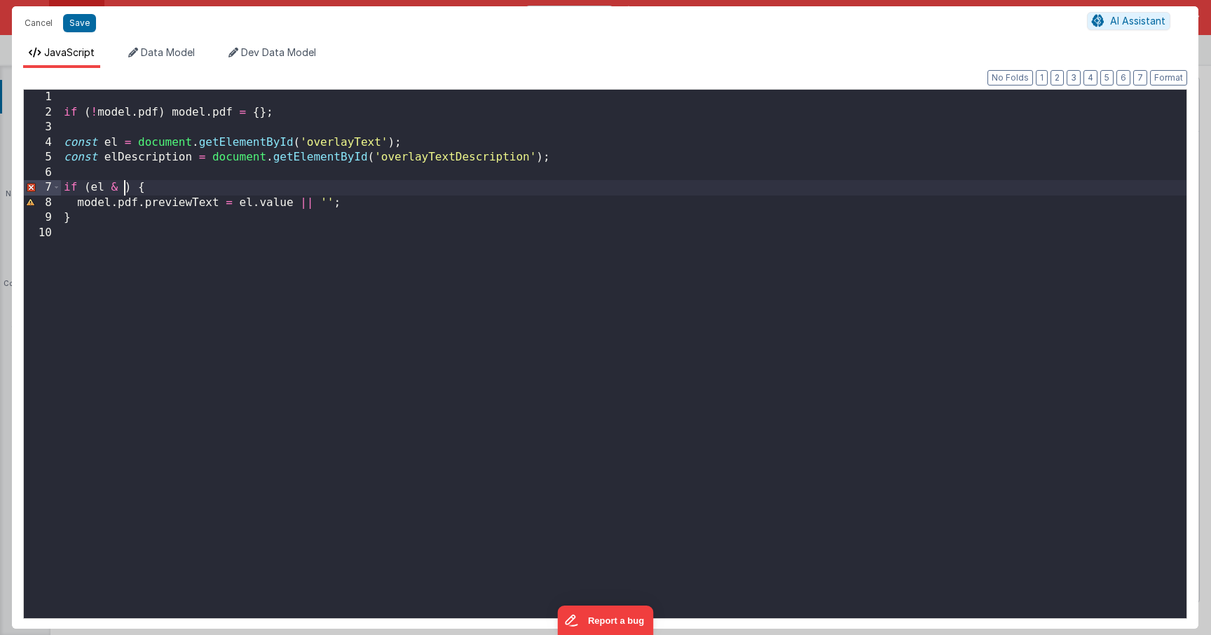
paste textarea
click at [181, 55] on span "Data Model" at bounding box center [168, 52] width 54 height 12
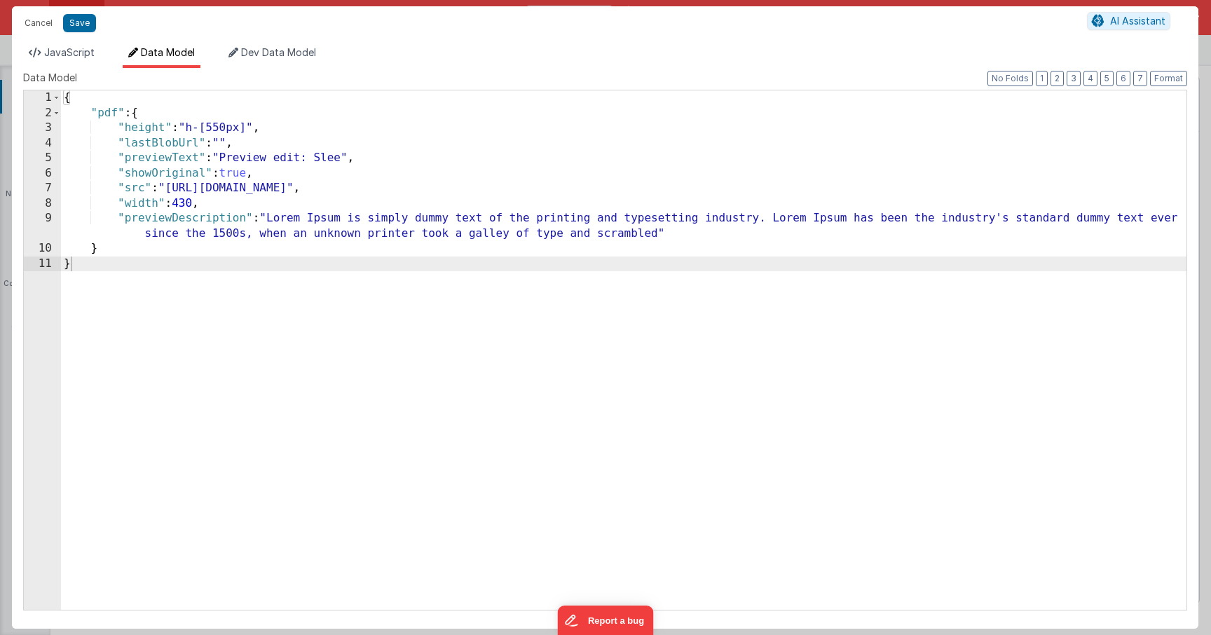
click at [196, 215] on div "{ "pdf" : { "height" : "h-[550px]" , "lastBlobUrl" : "" , "previewText" : "Prev…" at bounding box center [623, 364] width 1125 height 549
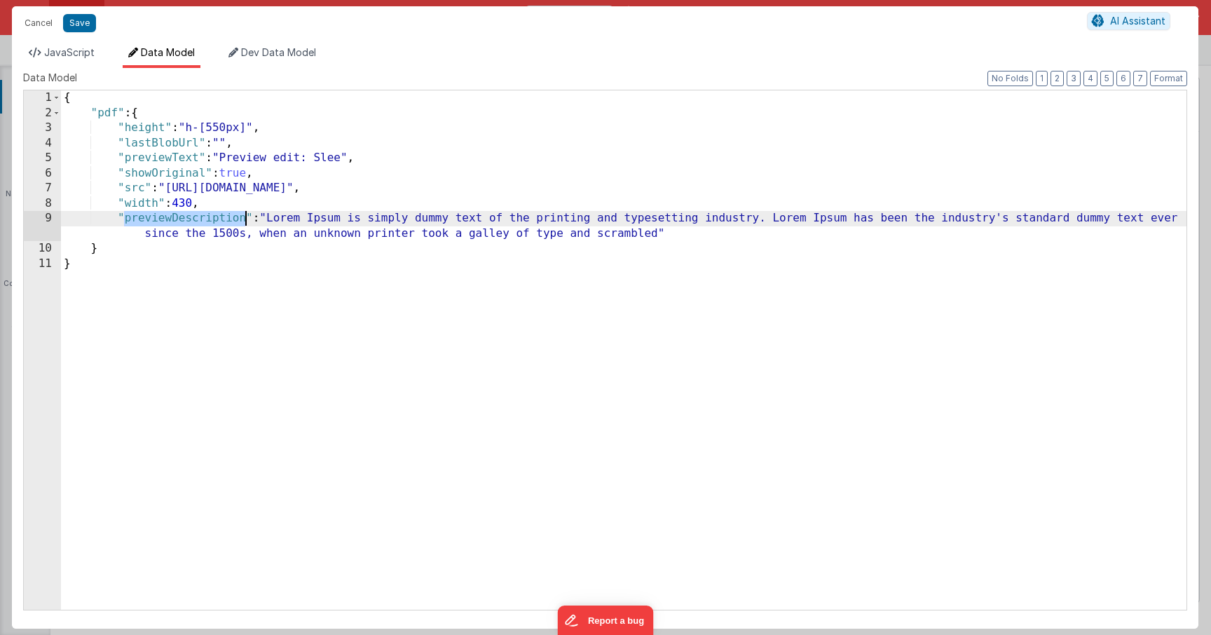
click at [196, 215] on div "{ "pdf" : { "height" : "h-[550px]" , "lastBlobUrl" : "" , "previewText" : "Prev…" at bounding box center [623, 364] width 1125 height 549
click at [92, 53] on span "JavaScript" at bounding box center [69, 52] width 50 height 12
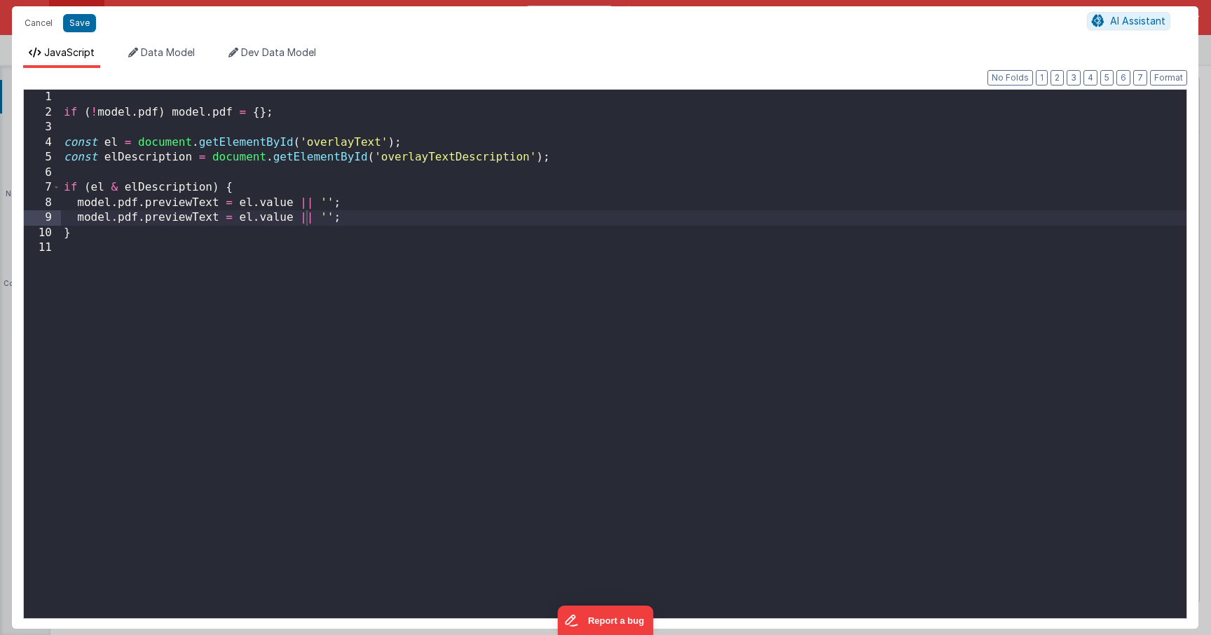
click at [183, 221] on div "if ( ! model . pdf ) model . pdf = { } ; const el = document . getElementById (…" at bounding box center [623, 369] width 1125 height 558
click at [174, 188] on div "if ( ! model . pdf ) model . pdf = { } ; const el = document . getElementById (…" at bounding box center [623, 369] width 1125 height 558
click at [325, 220] on div "if ( ! model . pdf ) model . pdf = { } ; const el = document . getElementById (…" at bounding box center [623, 369] width 1125 height 558
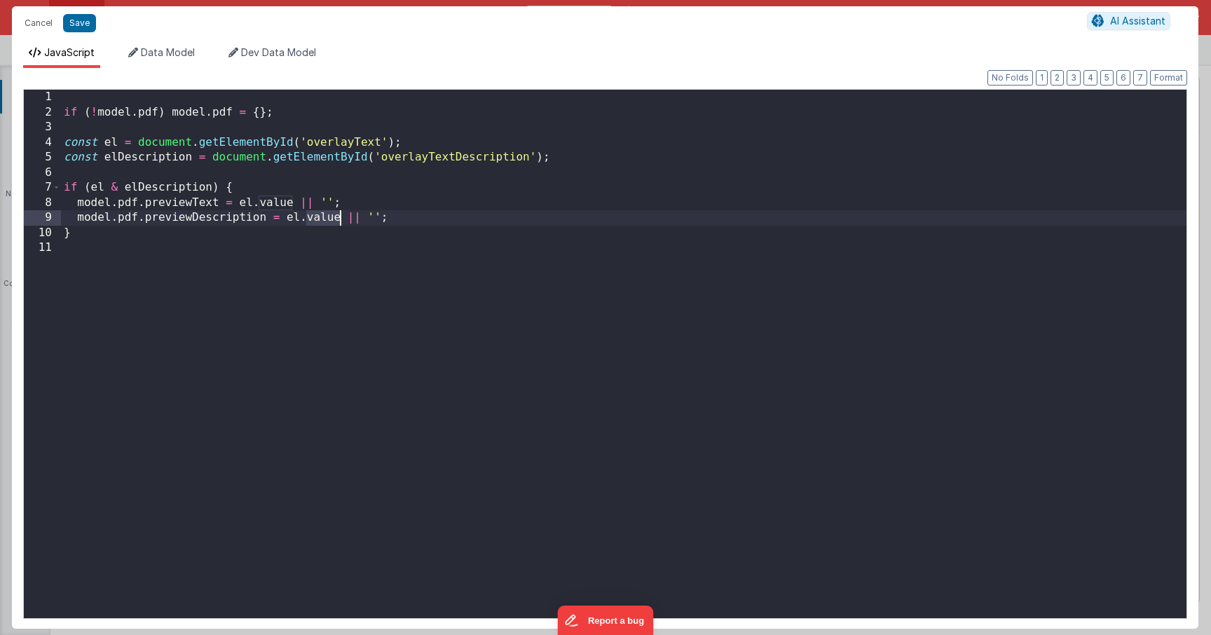
click at [325, 220] on div "if ( ! model . pdf ) model . pdf = { } ; const el = document . getElementById (…" at bounding box center [623, 369] width 1125 height 558
click at [78, 27] on button "Save" at bounding box center [79, 23] width 33 height 18
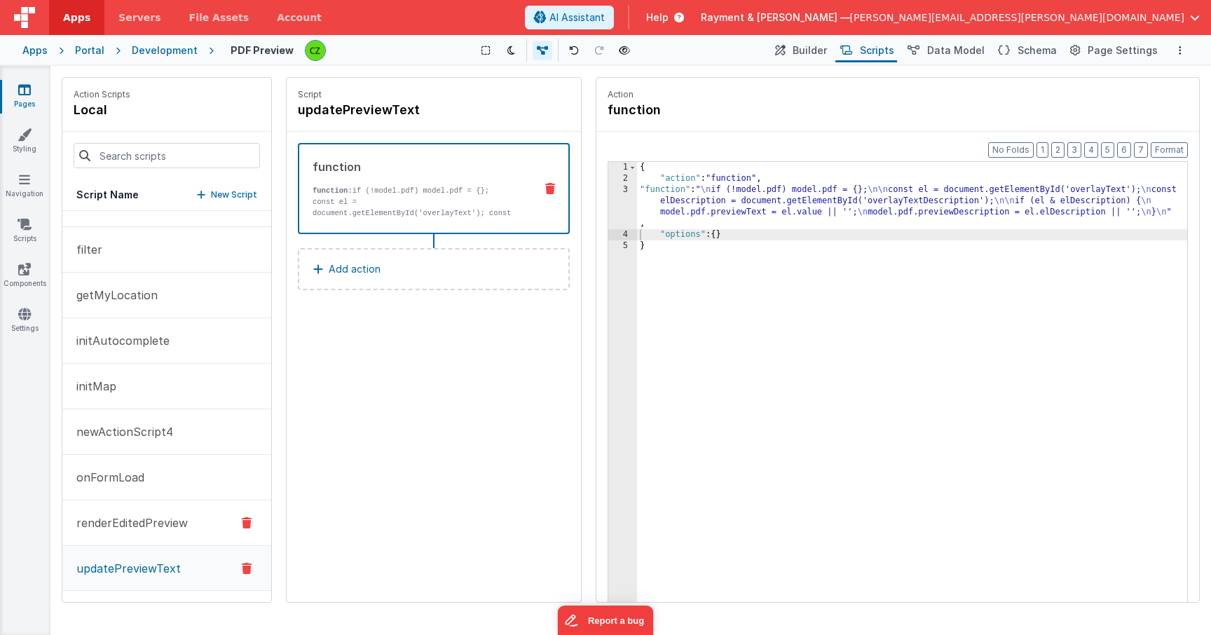
click at [156, 523] on p "renderEditedPreview" at bounding box center [128, 522] width 120 height 17
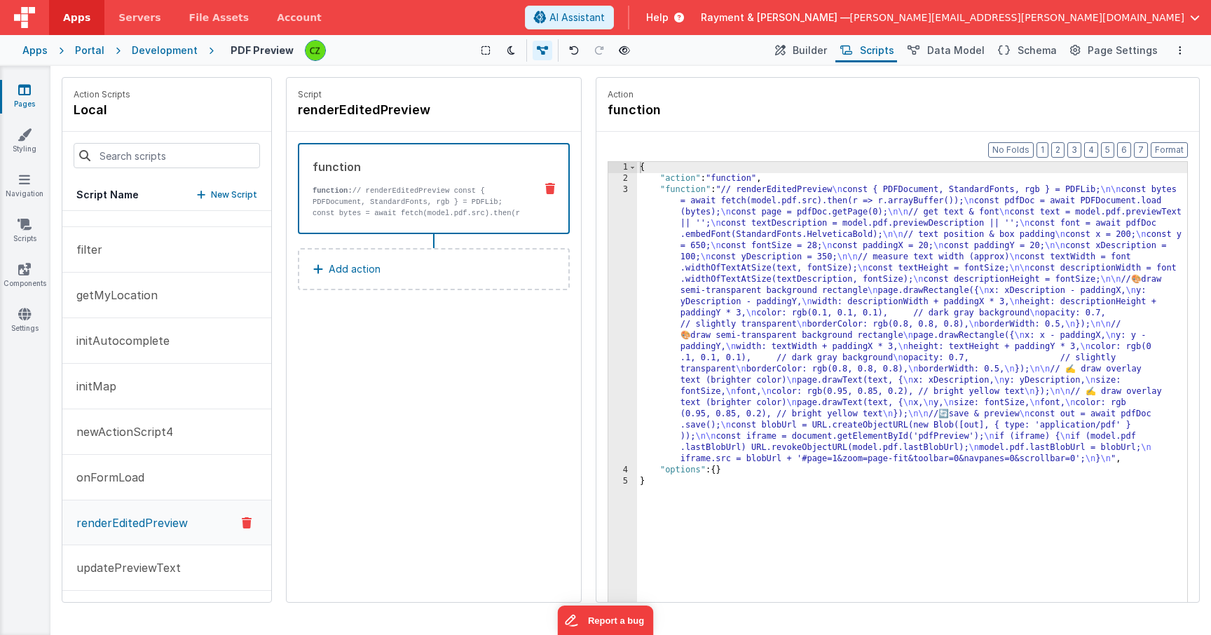
click at [624, 189] on div "3" at bounding box center [622, 324] width 29 height 280
click at [626, 189] on div "3" at bounding box center [622, 324] width 29 height 280
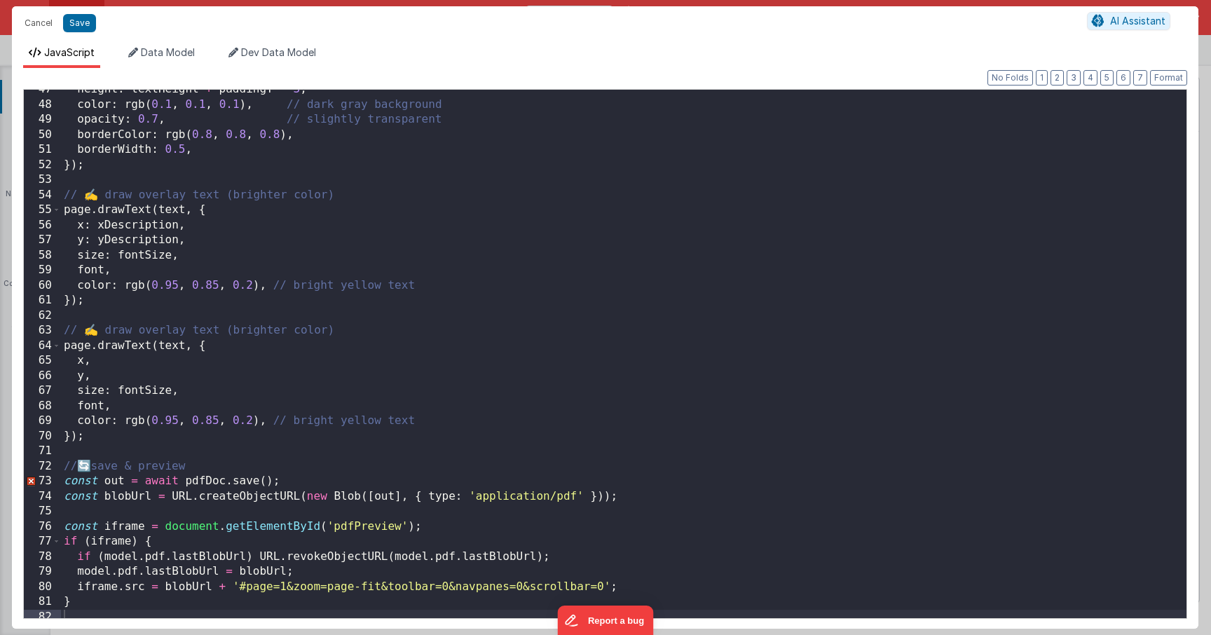
scroll to position [0, 0]
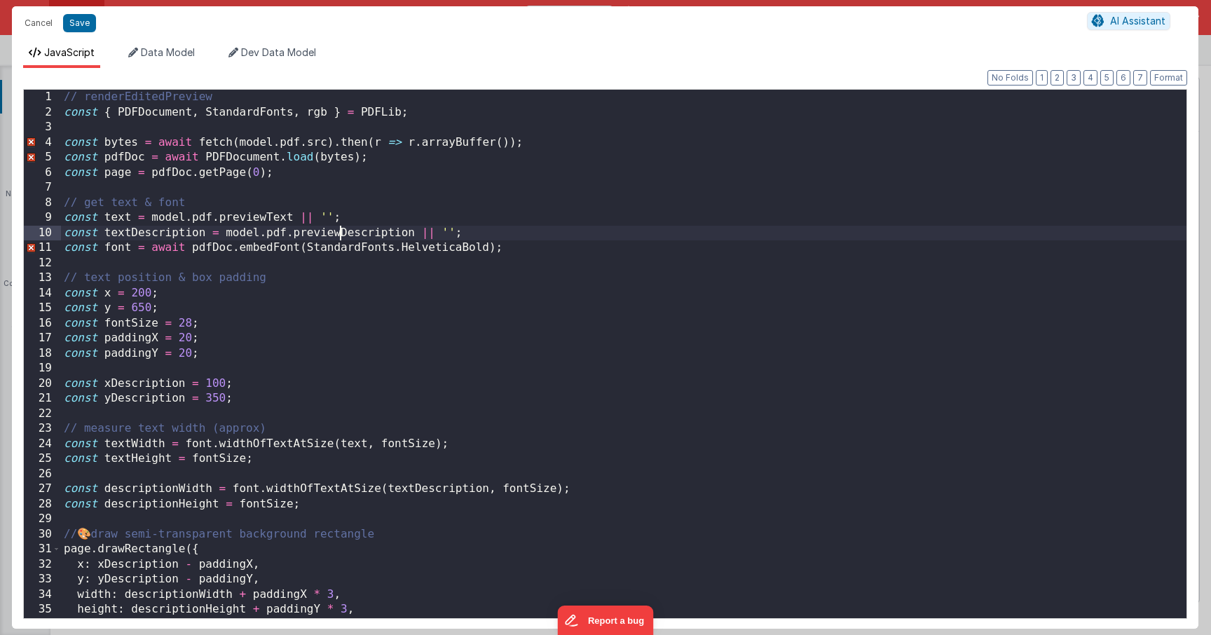
click at [338, 234] on div "// renderEditedPreview const { PDFDocument , StandardFonts , rgb } = PDFLib ; c…" at bounding box center [623, 369] width 1125 height 558
click at [161, 44] on div "JavaScript Data Model Dev Data Model Format 7 6 5 4 3 2 1 No Folds 1 2 3 4 5 6 …" at bounding box center [605, 334] width 1186 height 589
click at [161, 52] on span "Data Model" at bounding box center [168, 52] width 54 height 12
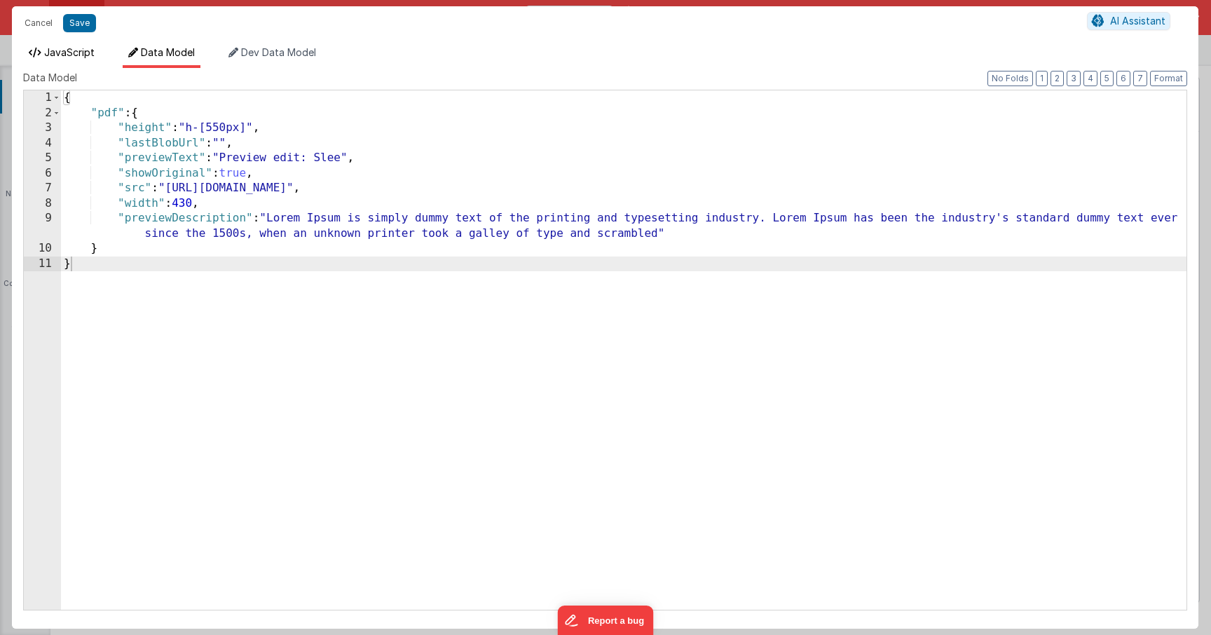
click at [71, 48] on span "JavaScript" at bounding box center [69, 52] width 50 height 12
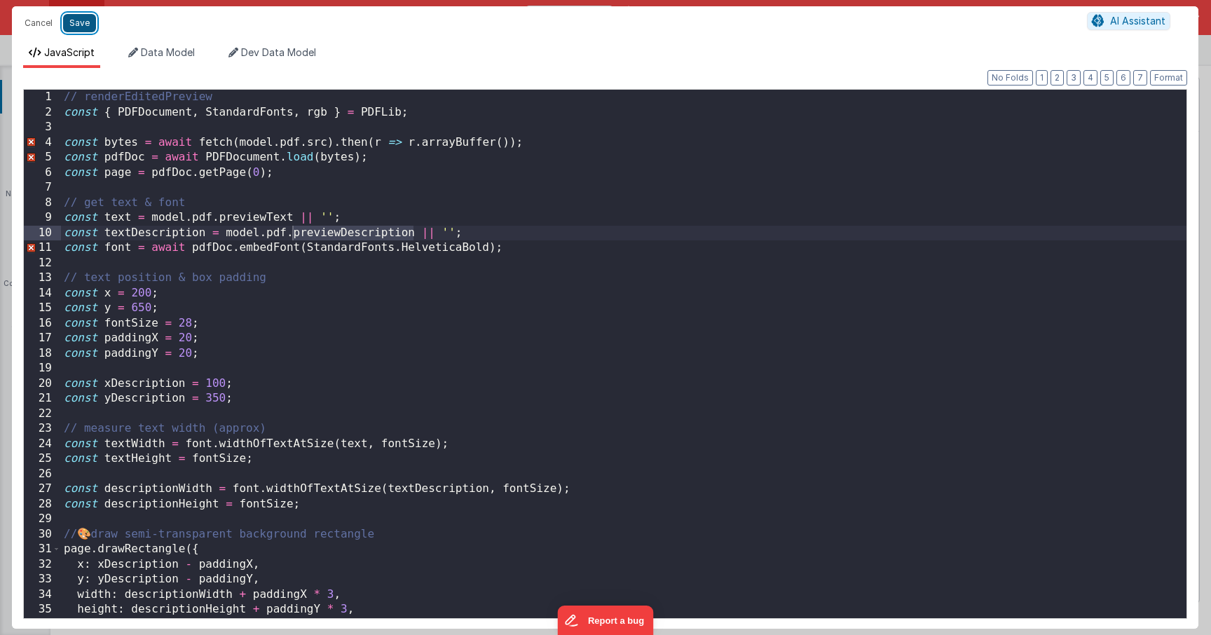
click at [83, 19] on button "Save" at bounding box center [79, 23] width 33 height 18
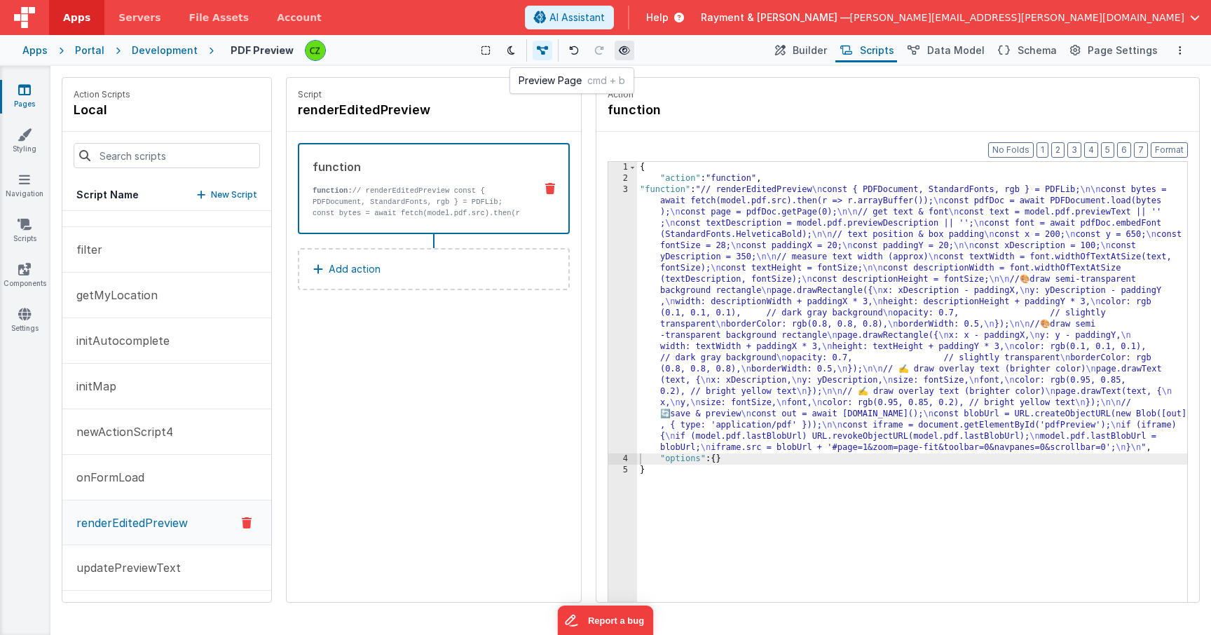
click at [621, 51] on icon at bounding box center [624, 51] width 11 height 10
click at [627, 190] on div "3" at bounding box center [622, 318] width 29 height 269
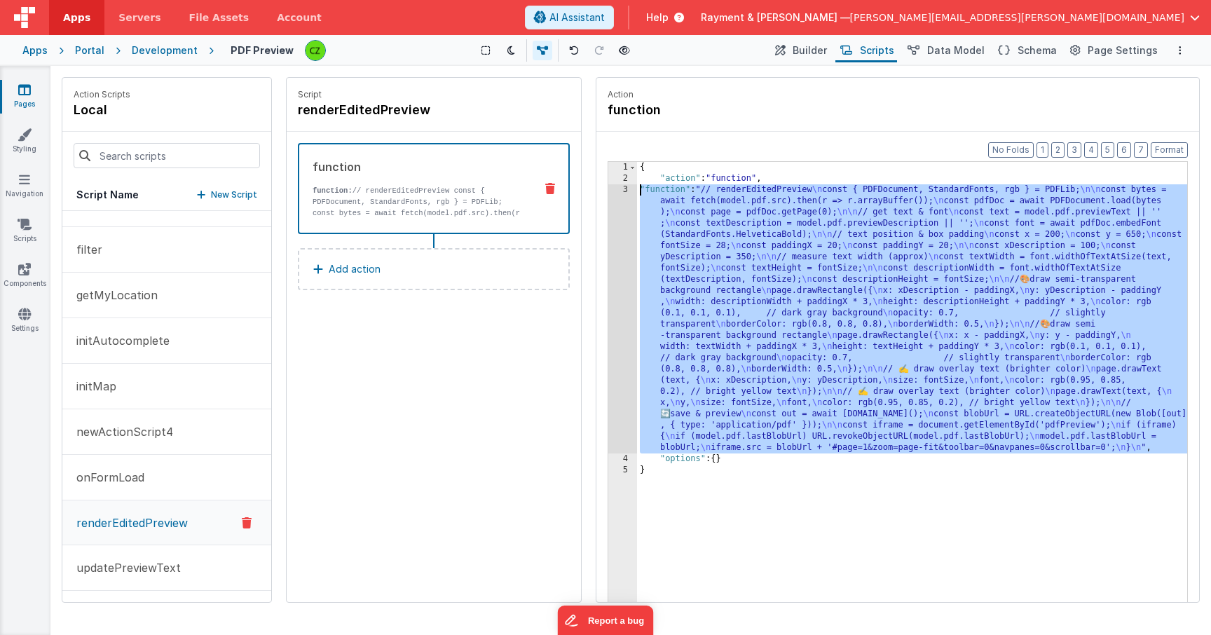
click at [622, 189] on div "3" at bounding box center [622, 318] width 29 height 269
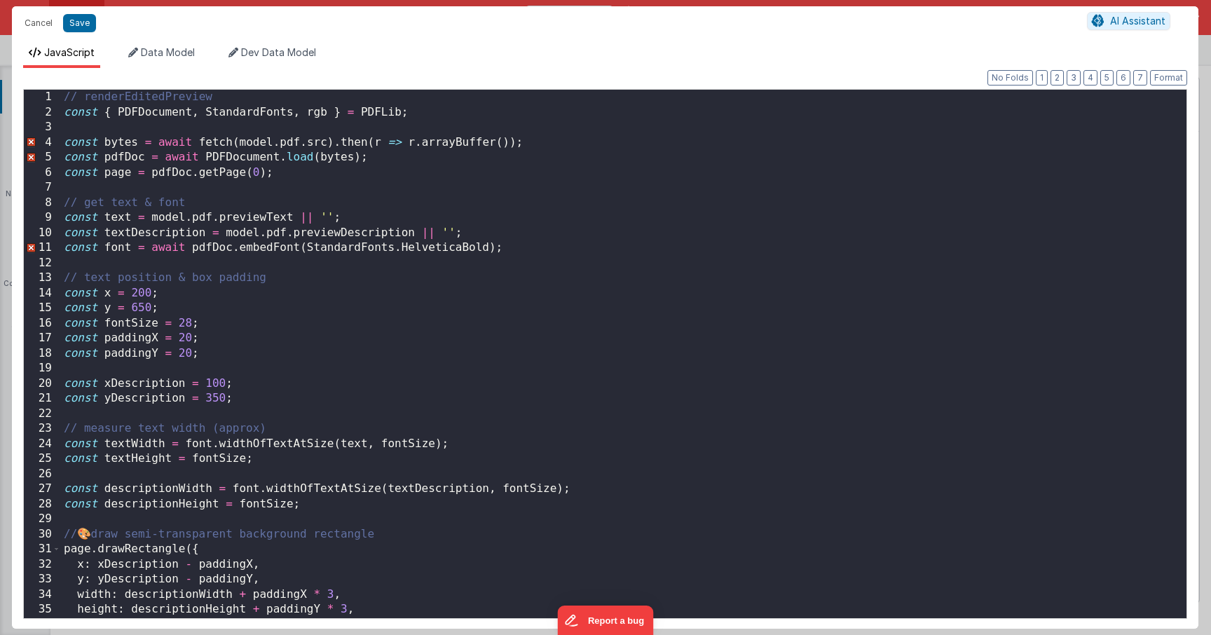
click at [121, 221] on div "// renderEditedPreview const { PDFDocument , StandardFonts , rgb } = PDFLib ; c…" at bounding box center [623, 369] width 1125 height 558
click at [116, 218] on div "// renderEditedPreview const { PDFDocument , StandardFonts , rgb } = PDFLib ; c…" at bounding box center [623, 369] width 1125 height 558
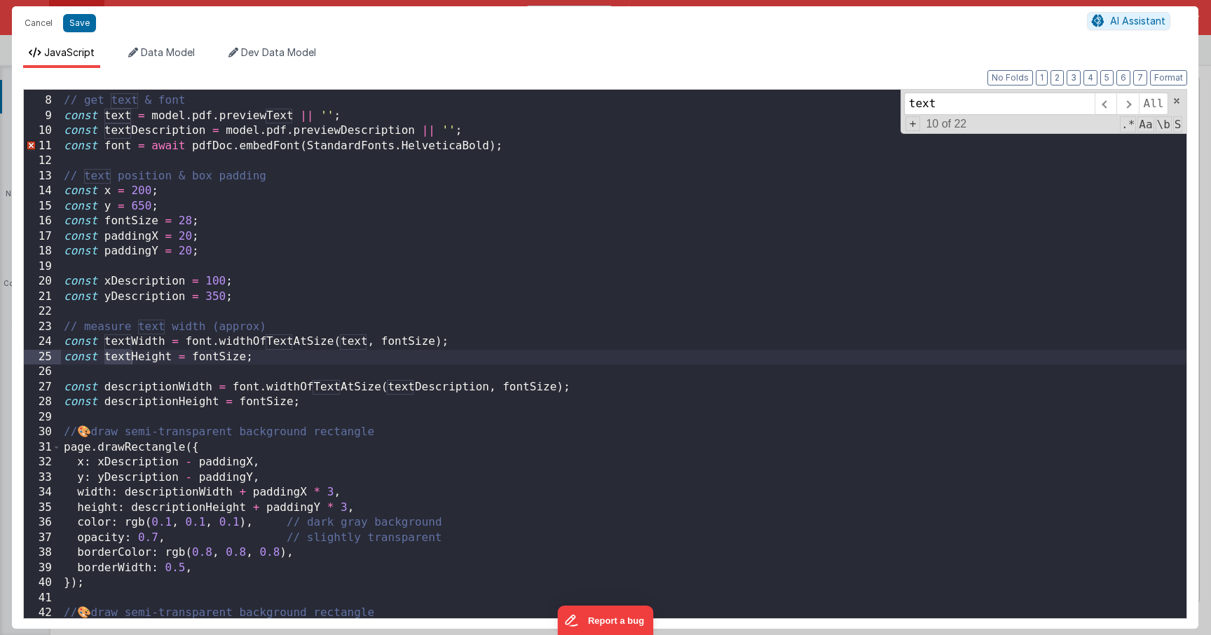
scroll to position [120, 0]
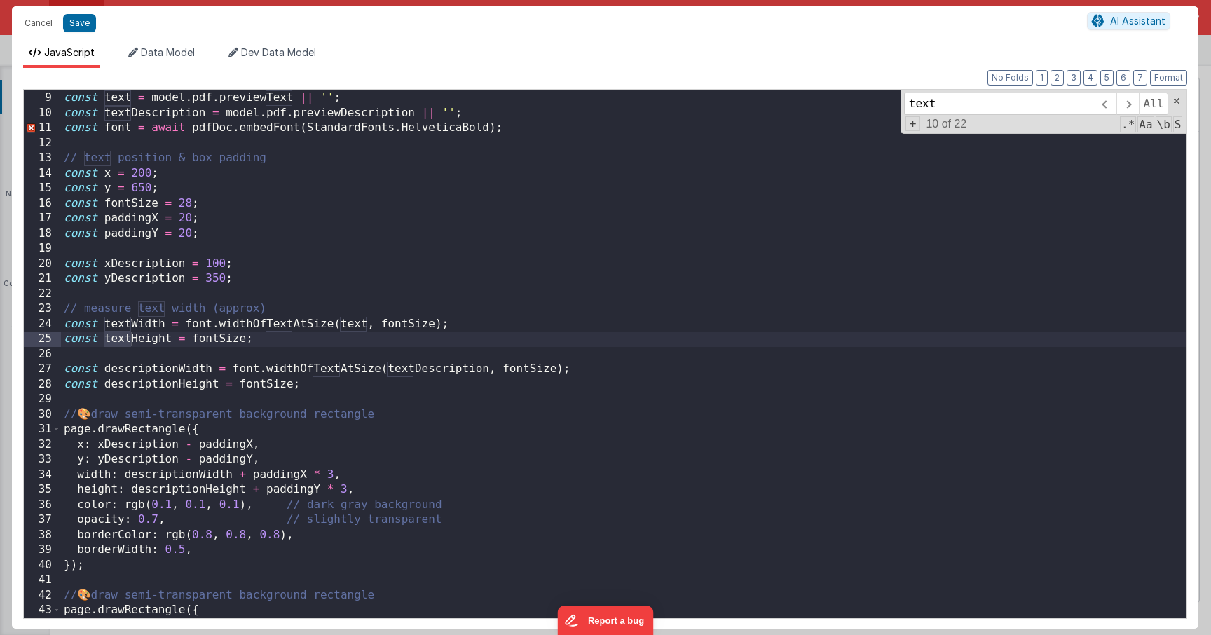
click at [173, 368] on div "// get text & font const text = model . pdf . previewText || '' ; const textDes…" at bounding box center [623, 355] width 1125 height 558
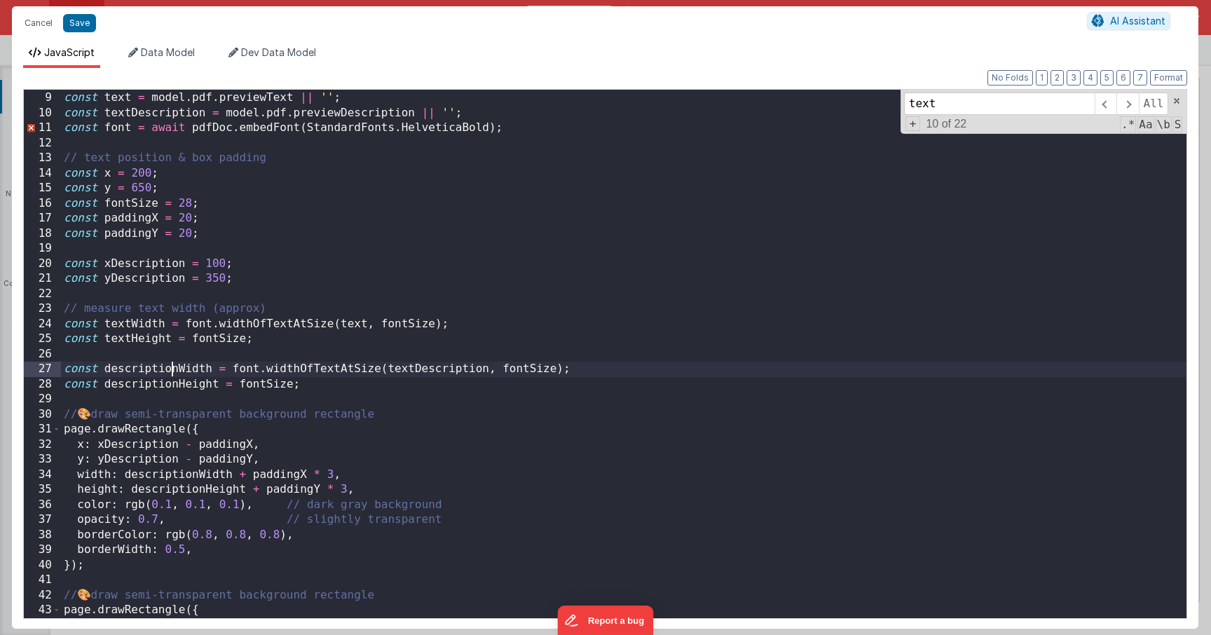
click at [173, 368] on div "// get text & font const text = model . pdf . previewText || '' ; const textDes…" at bounding box center [623, 355] width 1125 height 558
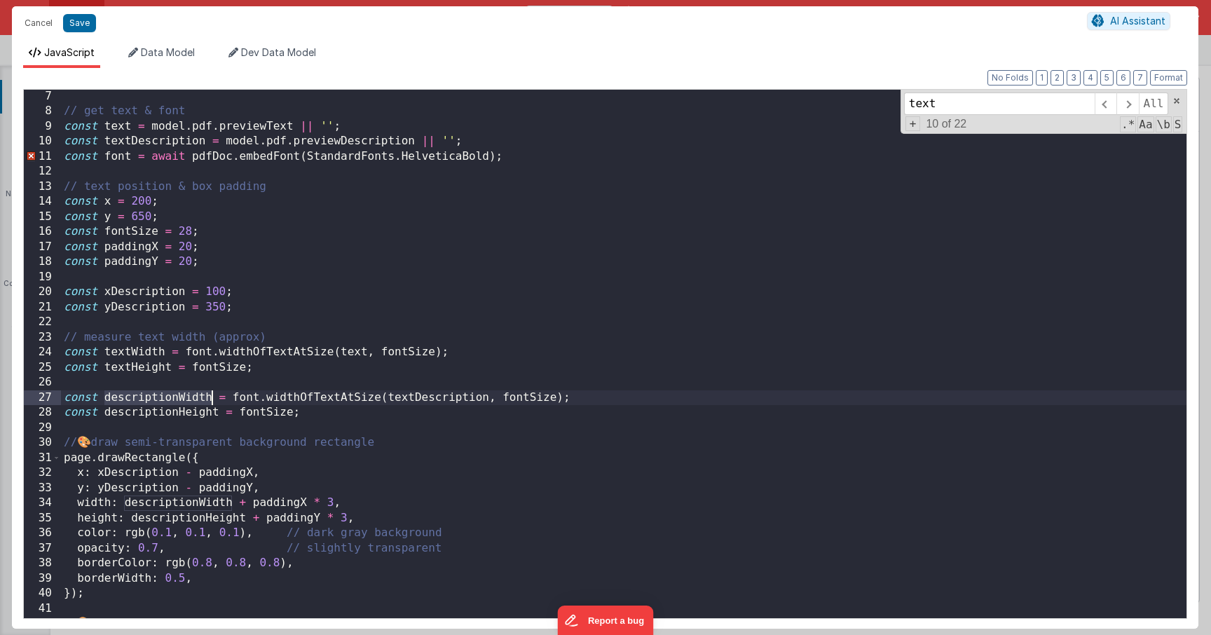
scroll to position [97, 0]
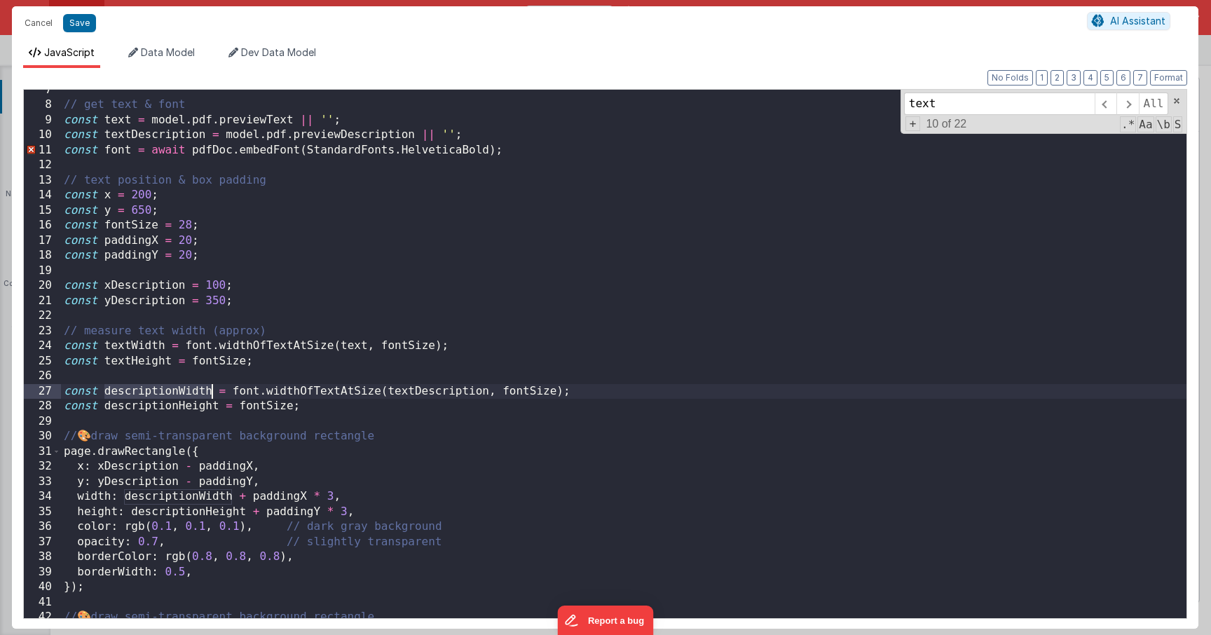
click at [185, 255] on div "// get text & font const text = model . pdf . previewText || '' ; const textDes…" at bounding box center [623, 362] width 1125 height 558
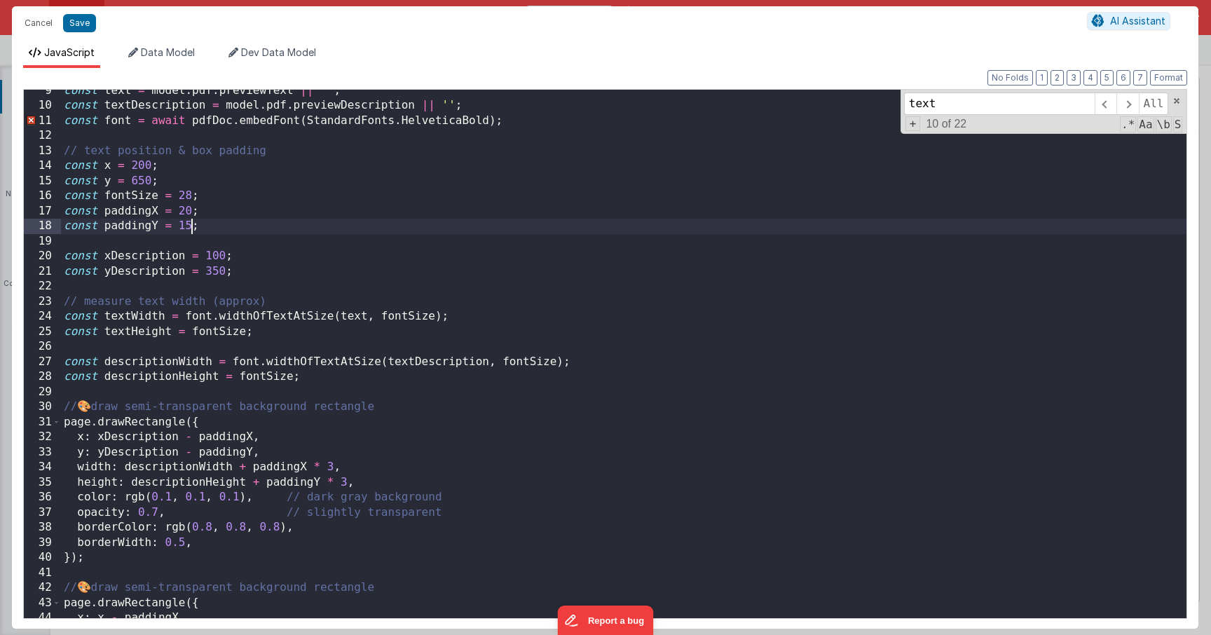
scroll to position [127, 0]
click at [214, 273] on div "const text = model . pdf . previewText || '' ; const textDescription = model . …" at bounding box center [623, 362] width 1125 height 558
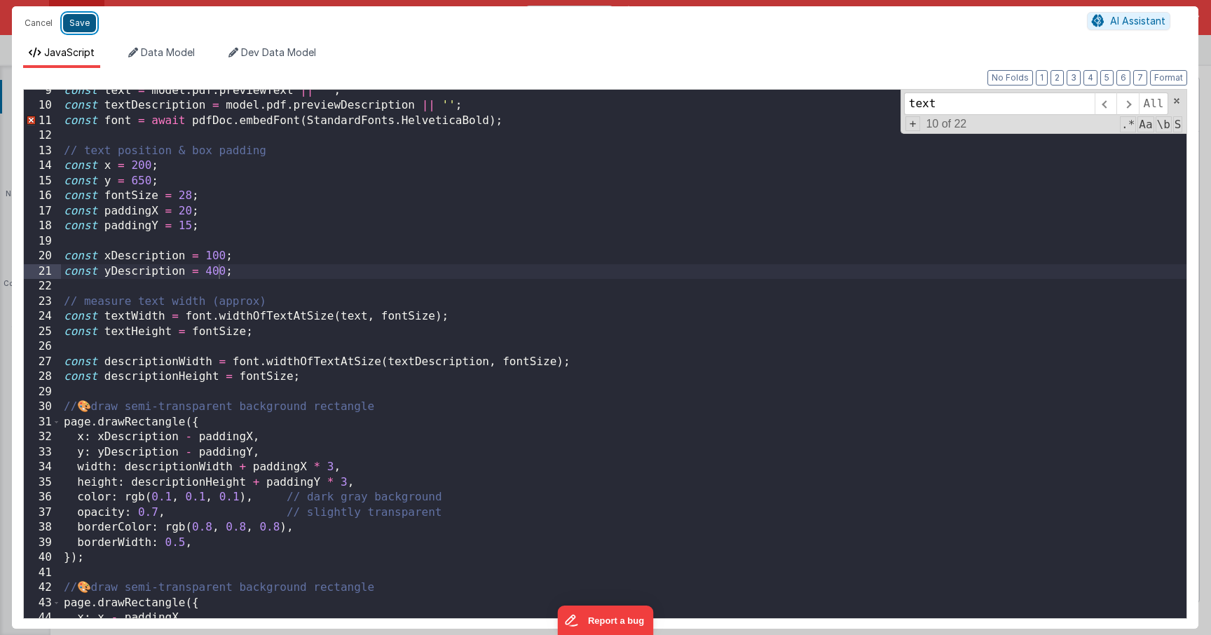
click at [80, 25] on button "Save" at bounding box center [79, 23] width 33 height 18
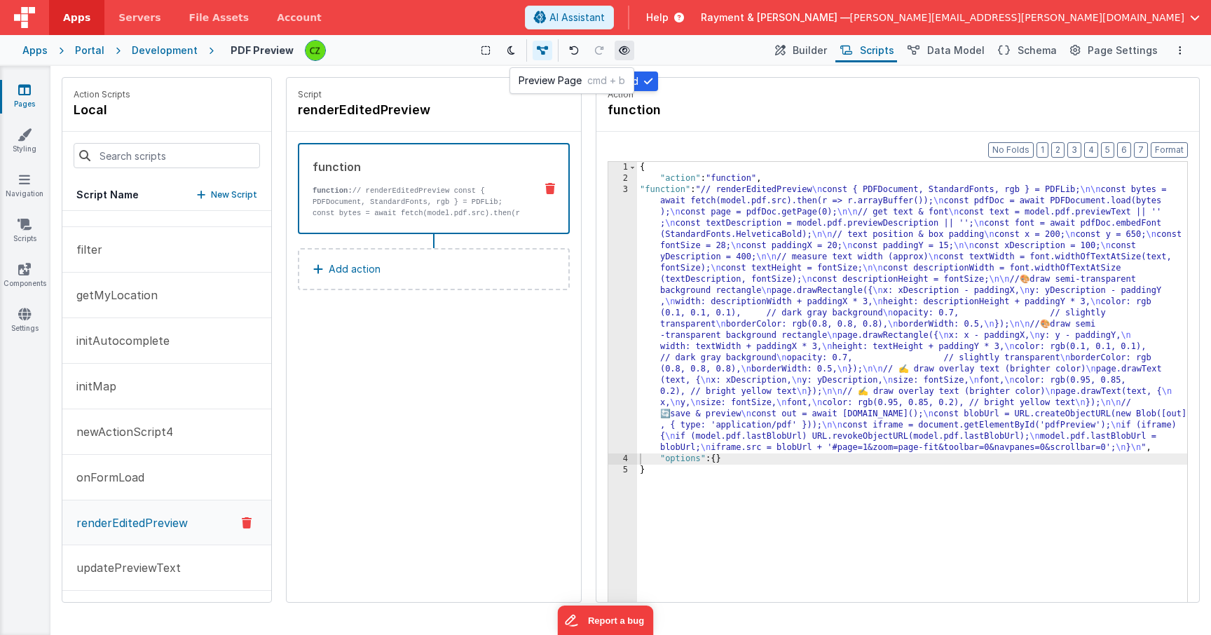
click at [620, 46] on button at bounding box center [625, 51] width 20 height 20
click at [627, 190] on div "3" at bounding box center [622, 318] width 29 height 269
click at [625, 190] on div "3" at bounding box center [622, 318] width 29 height 269
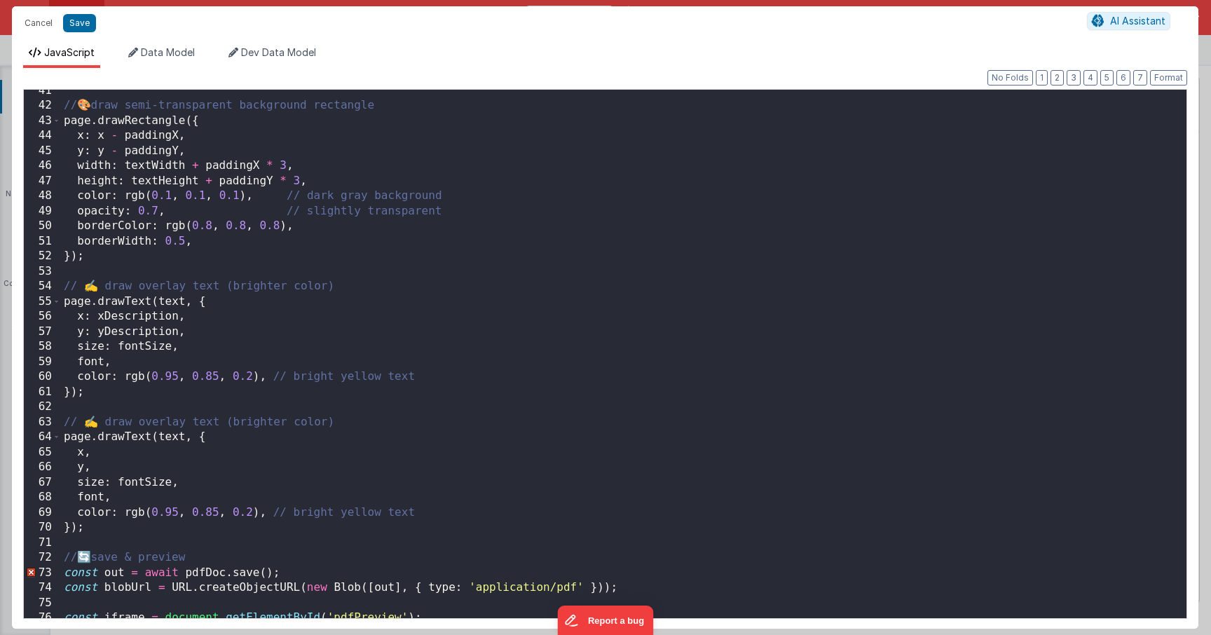
scroll to position [609, 0]
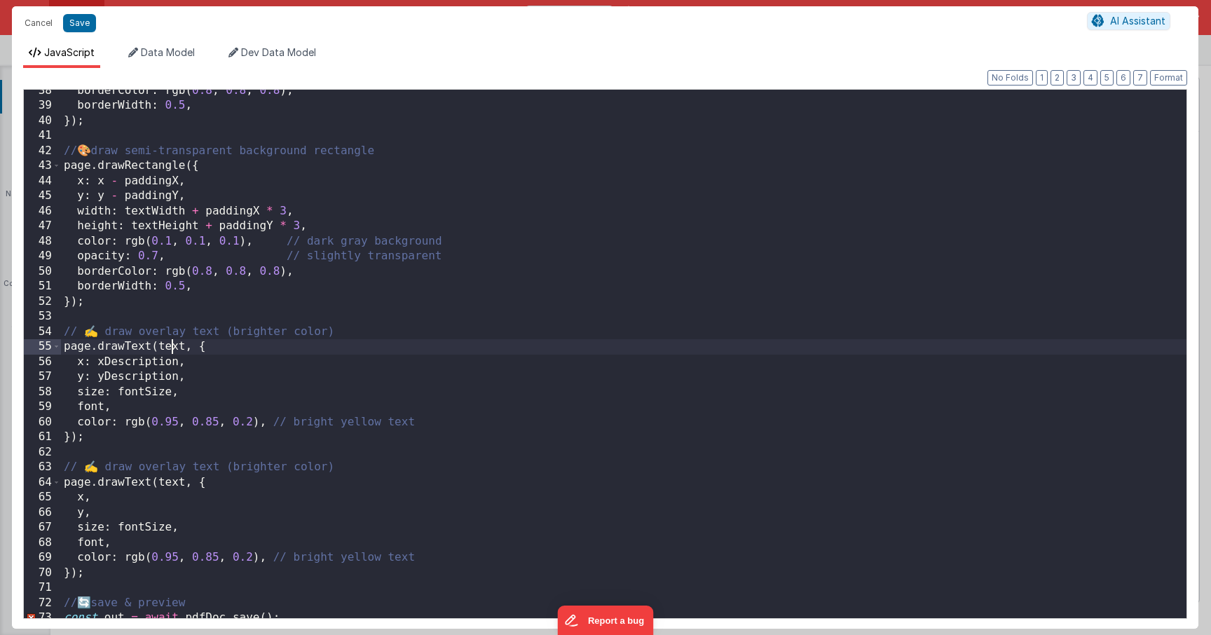
click at [170, 342] on div "borderColor : rgb ( 0.8 , 0.8 , 0.8 ) , borderWidth : 0.5 , }) ; // 🎨 draw semi…" at bounding box center [623, 362] width 1125 height 558
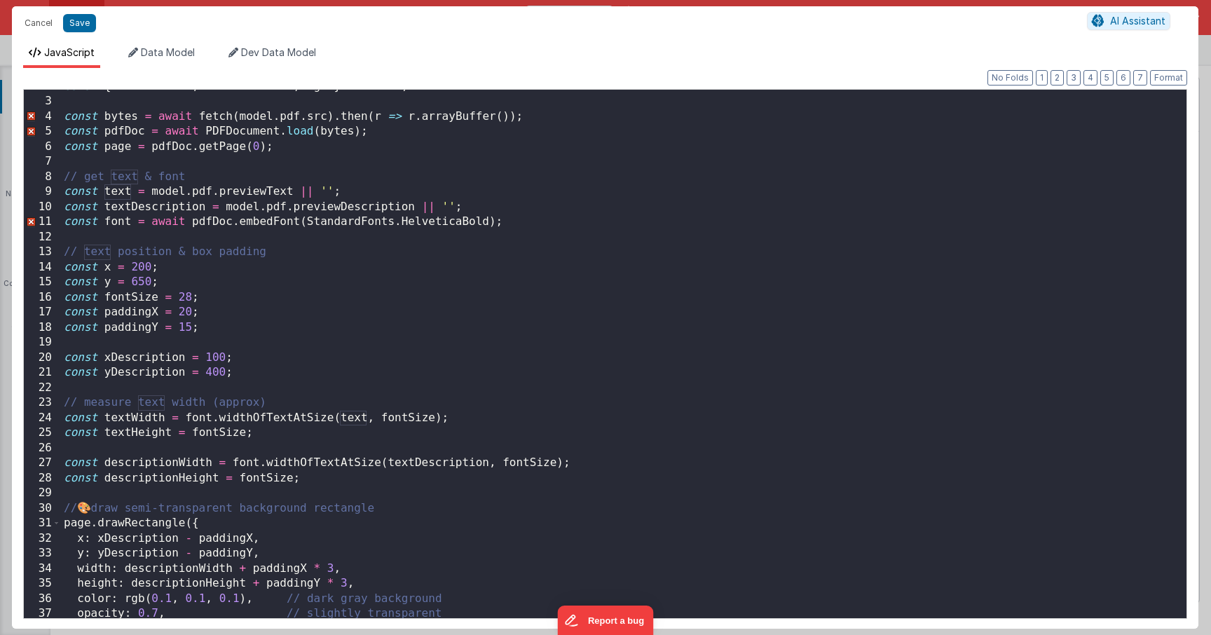
scroll to position [0, 0]
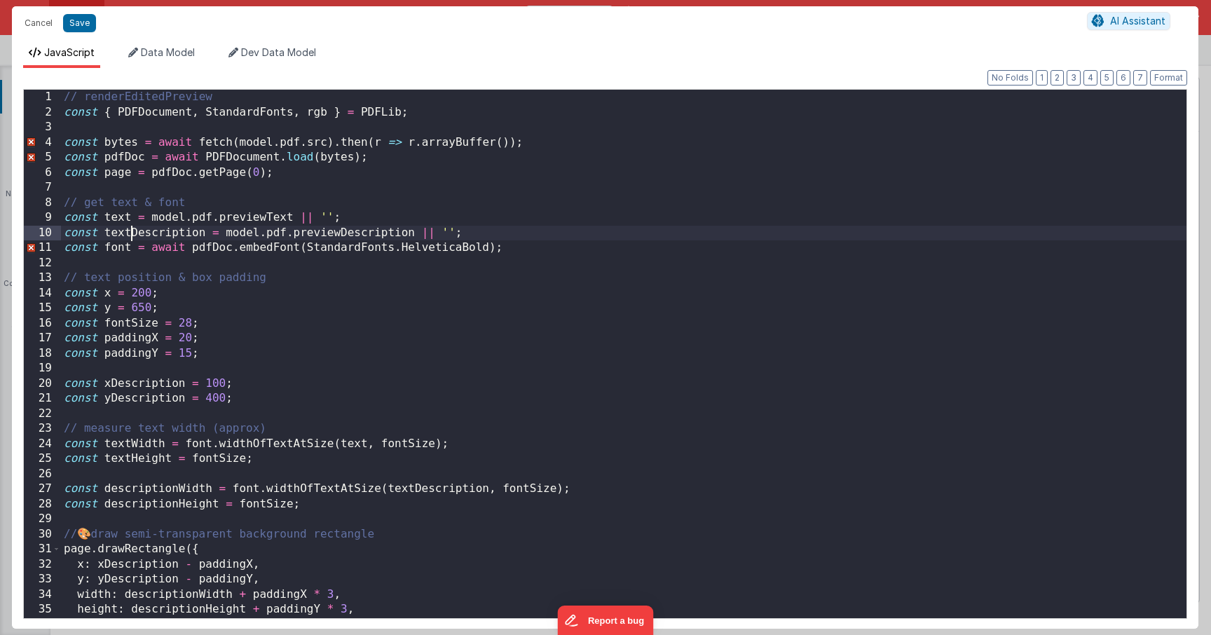
click at [131, 231] on div "// renderEditedPreview const { PDFDocument , StandardFonts , rgb } = PDFLib ; c…" at bounding box center [623, 369] width 1125 height 558
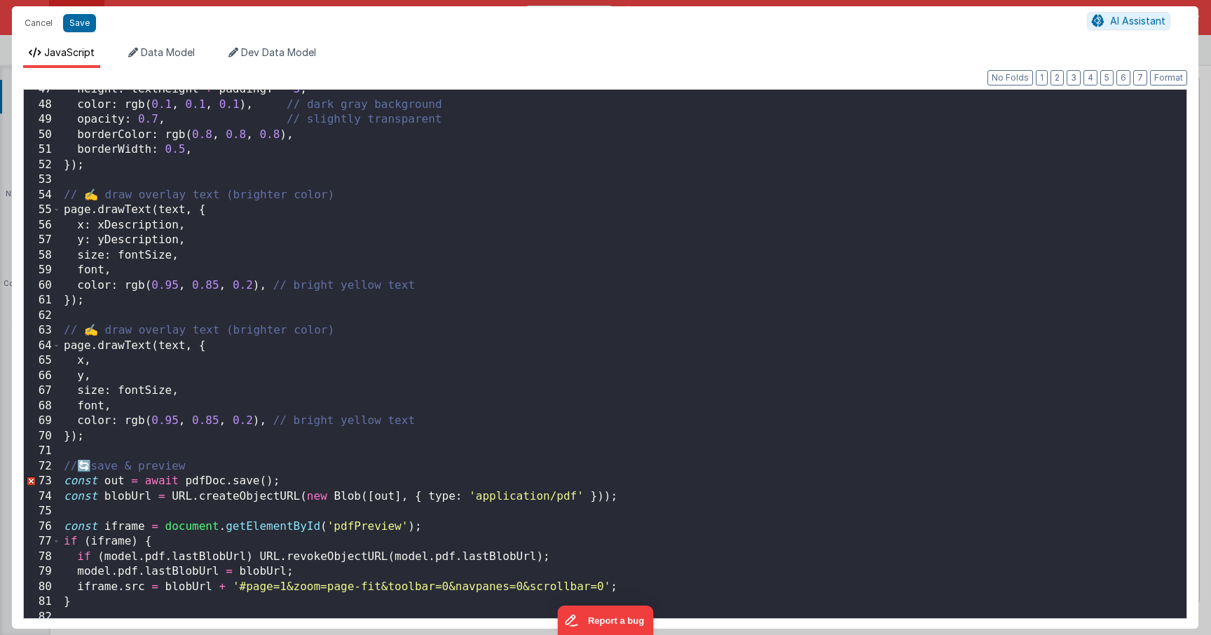
scroll to position [661, 0]
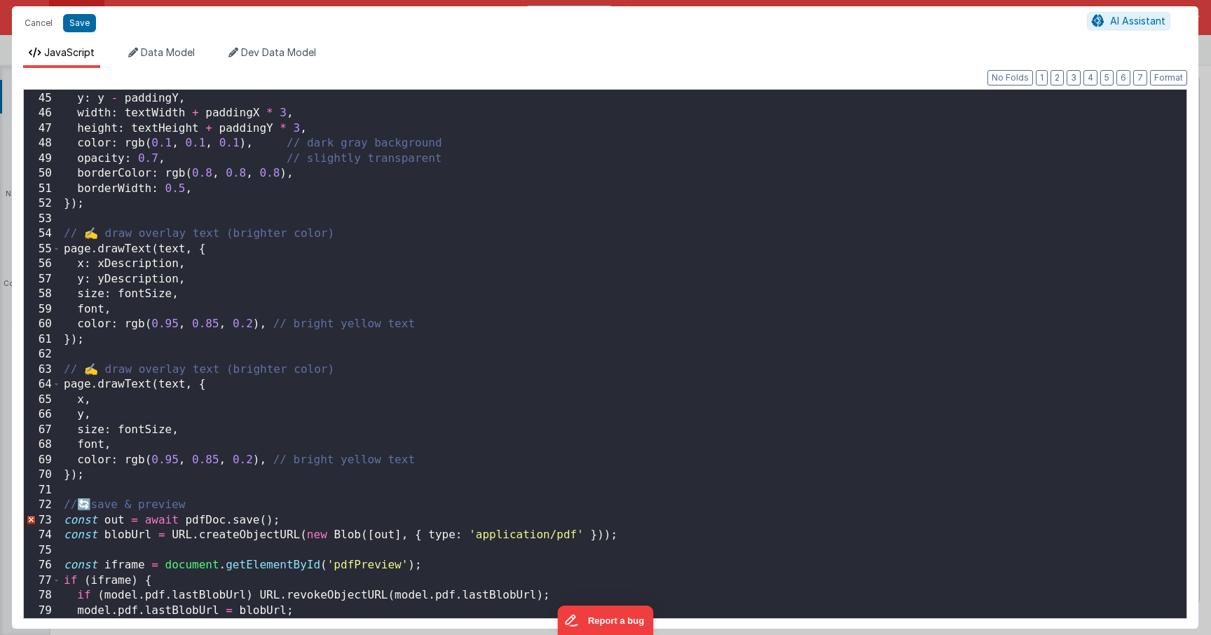
click at [170, 250] on div "x : x - paddingX , y : y - paddingY , width : textWidth + paddingX * 3 , height…" at bounding box center [623, 355] width 1125 height 558
click at [85, 27] on button "Save" at bounding box center [79, 23] width 33 height 18
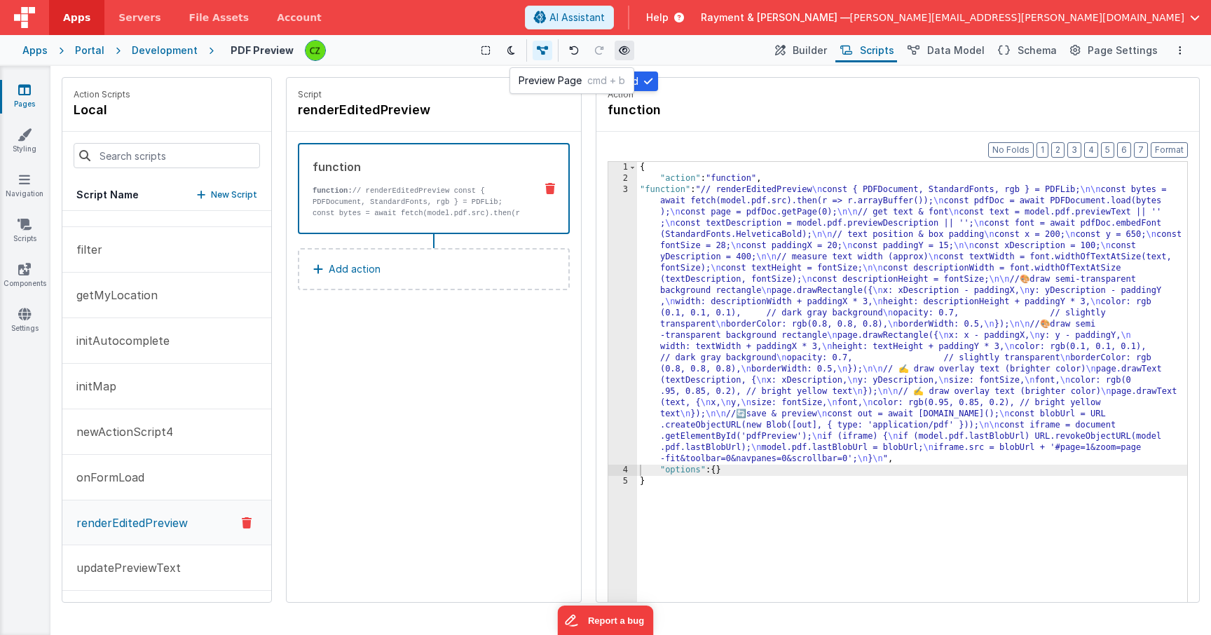
click at [624, 56] on button at bounding box center [625, 51] width 20 height 20
click at [625, 188] on div "3" at bounding box center [622, 324] width 29 height 280
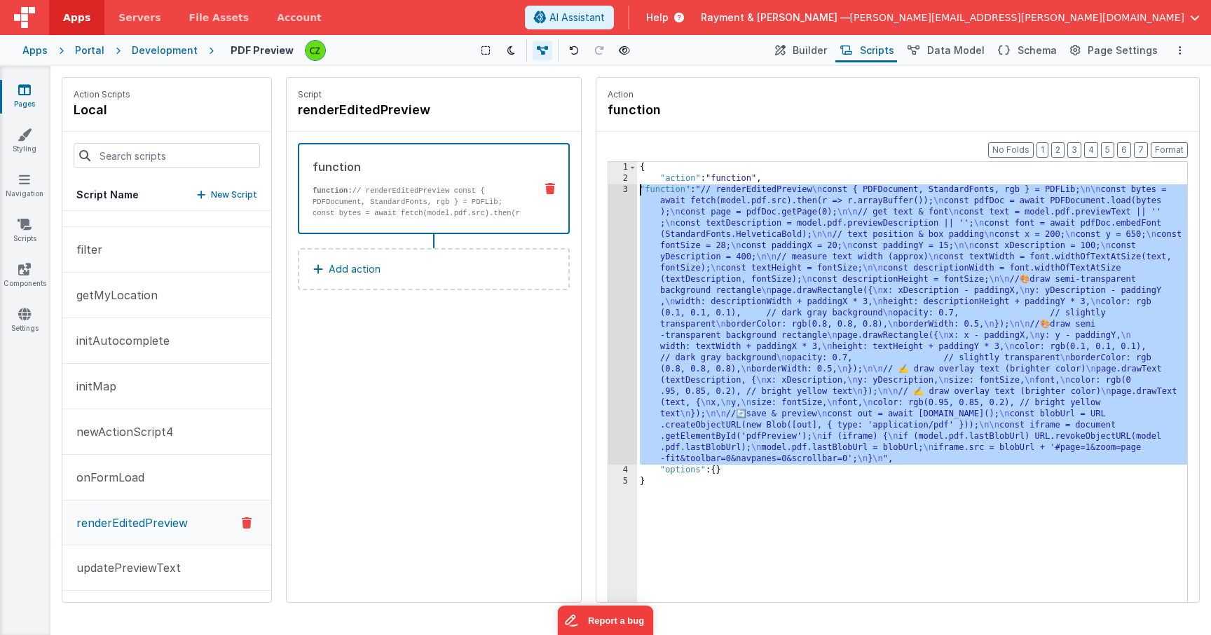
click at [622, 189] on div "3" at bounding box center [622, 324] width 29 height 280
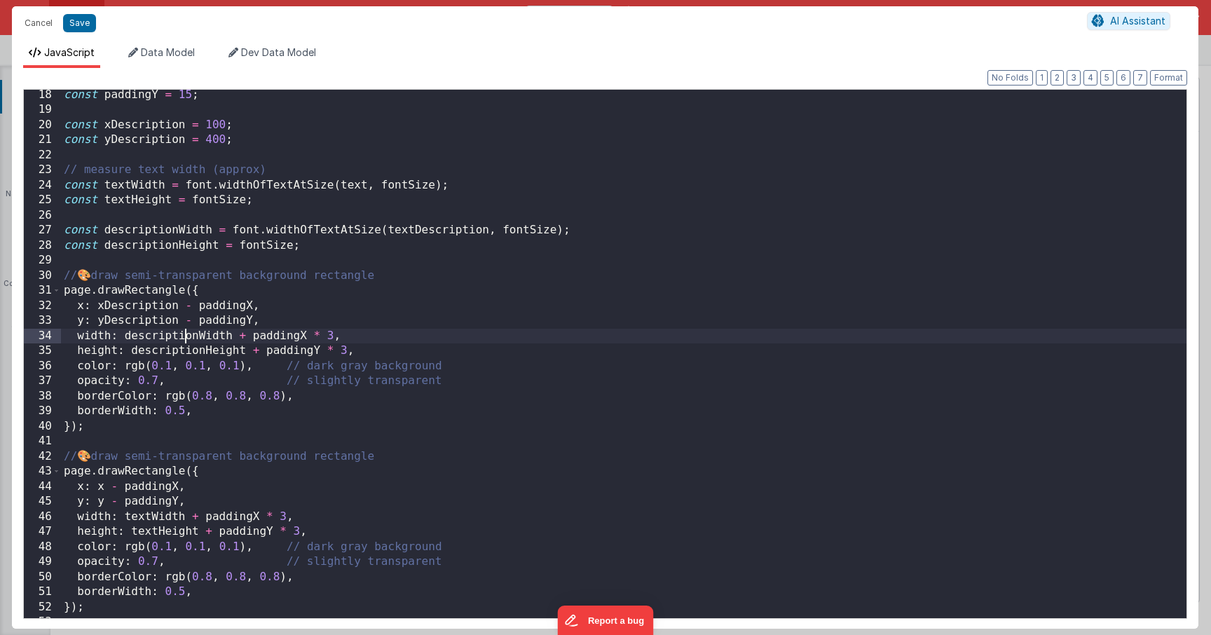
scroll to position [0, 0]
click at [182, 333] on div "const paddingY = 15 ; const xDescription = 100 ; const yDescription = 400 ; // …" at bounding box center [623, 367] width 1125 height 558
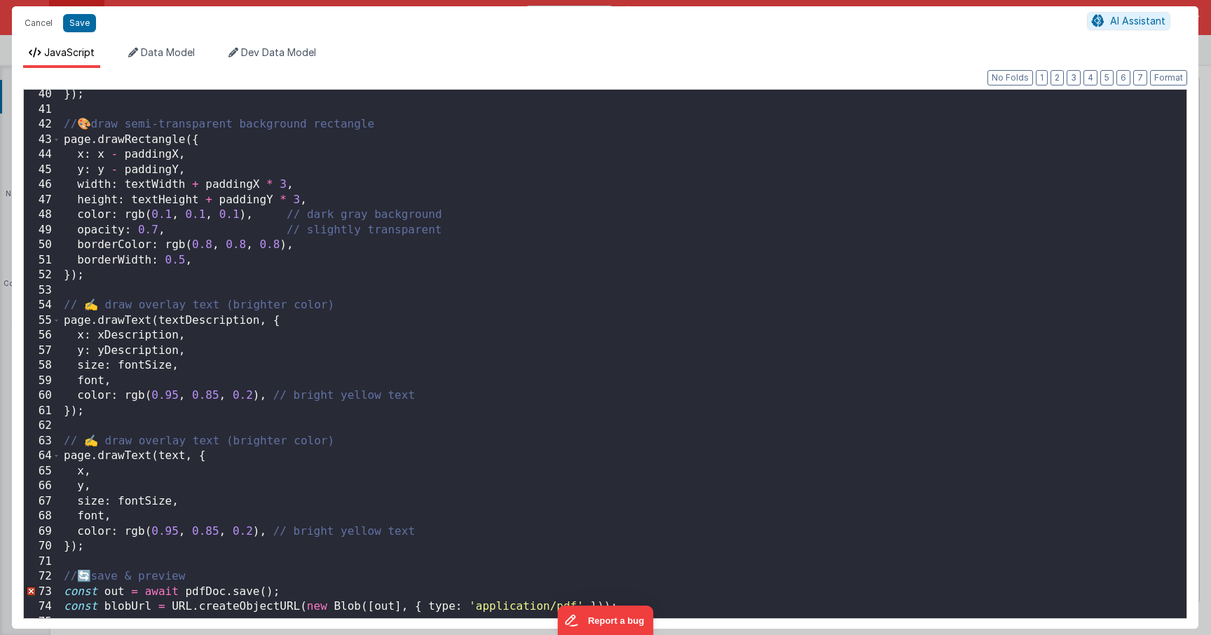
scroll to position [594, 0]
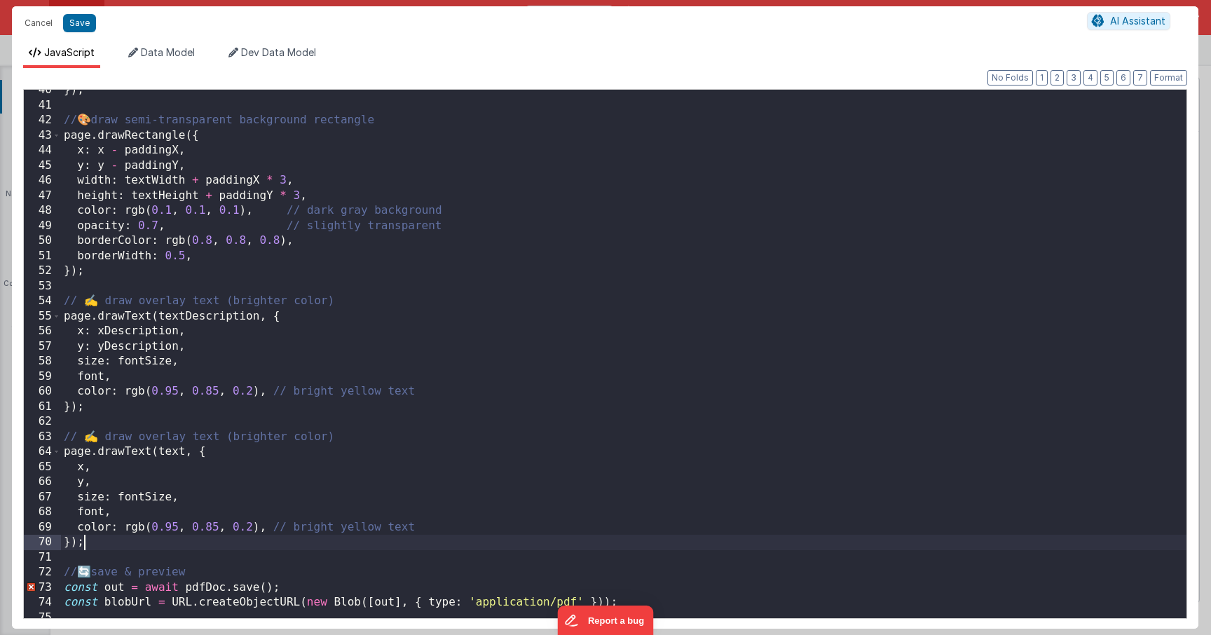
click at [99, 543] on div "}) ; // 🎨 draw semi-transparent background rectangle page . drawRectangle ({ x …" at bounding box center [623, 362] width 1125 height 558
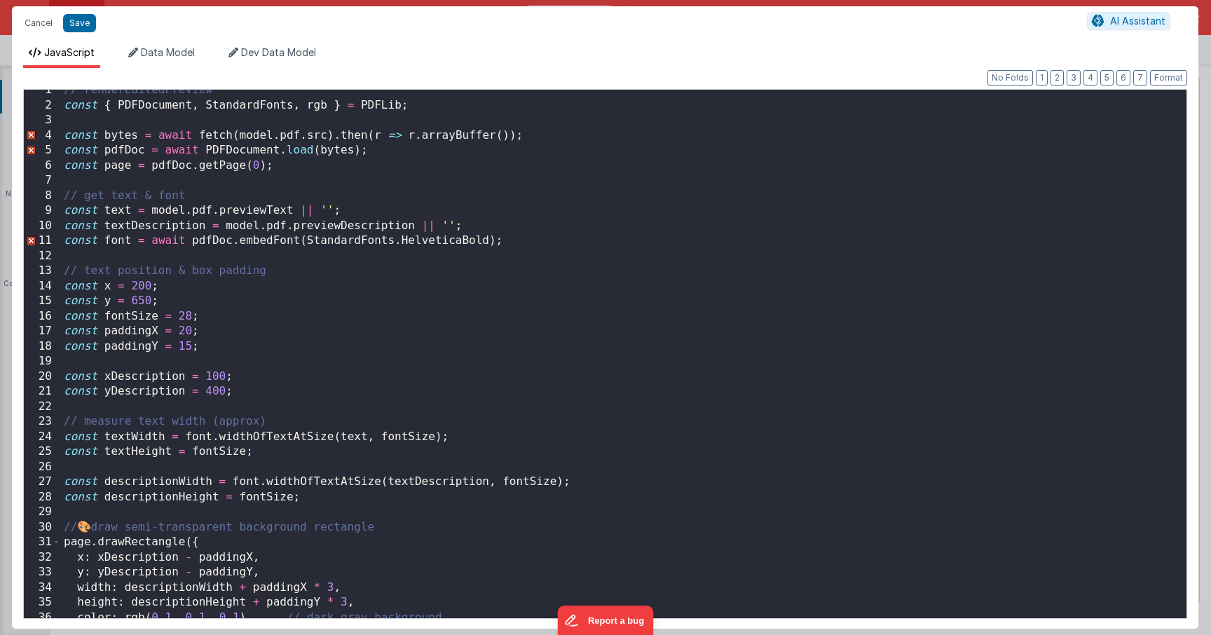
scroll to position [0, 0]
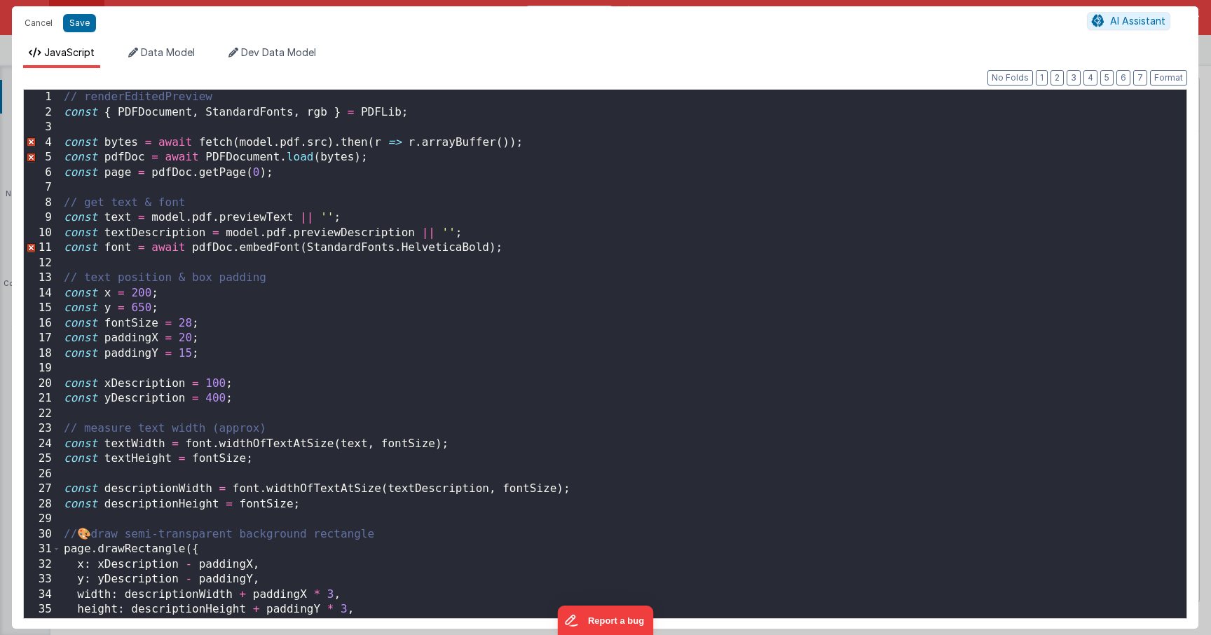
click at [62, 280] on div "// renderEditedPreview const { PDFDocument , StandardFonts , rgb } = PDFLib ; c…" at bounding box center [623, 369] width 1125 height 558
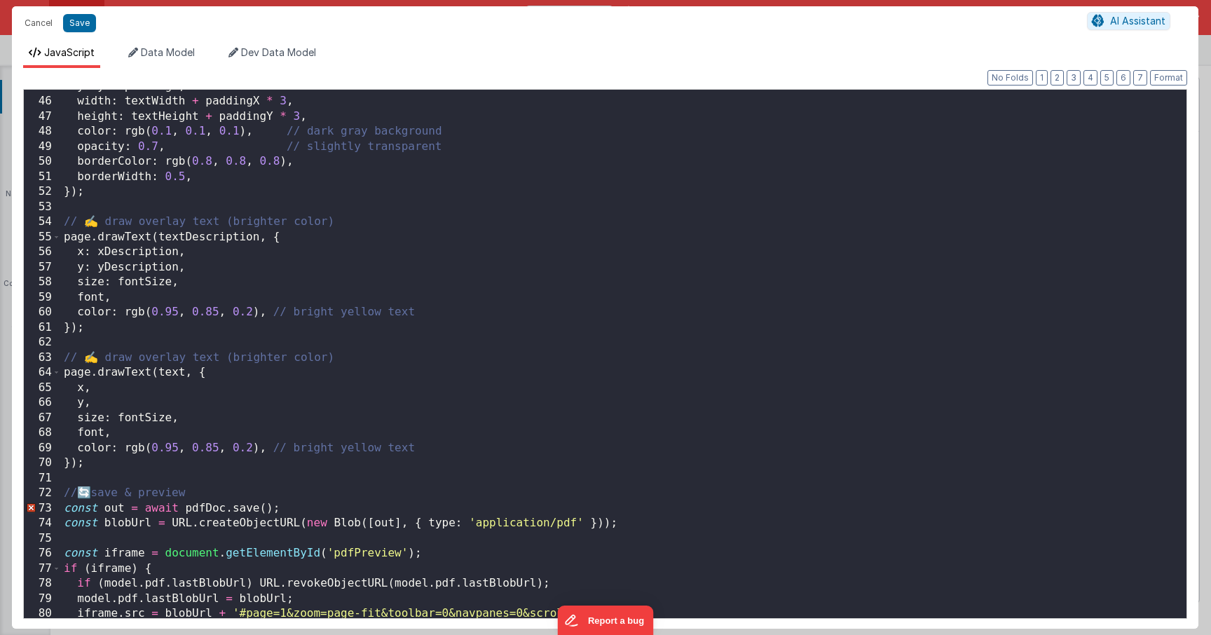
scroll to position [694, 0]
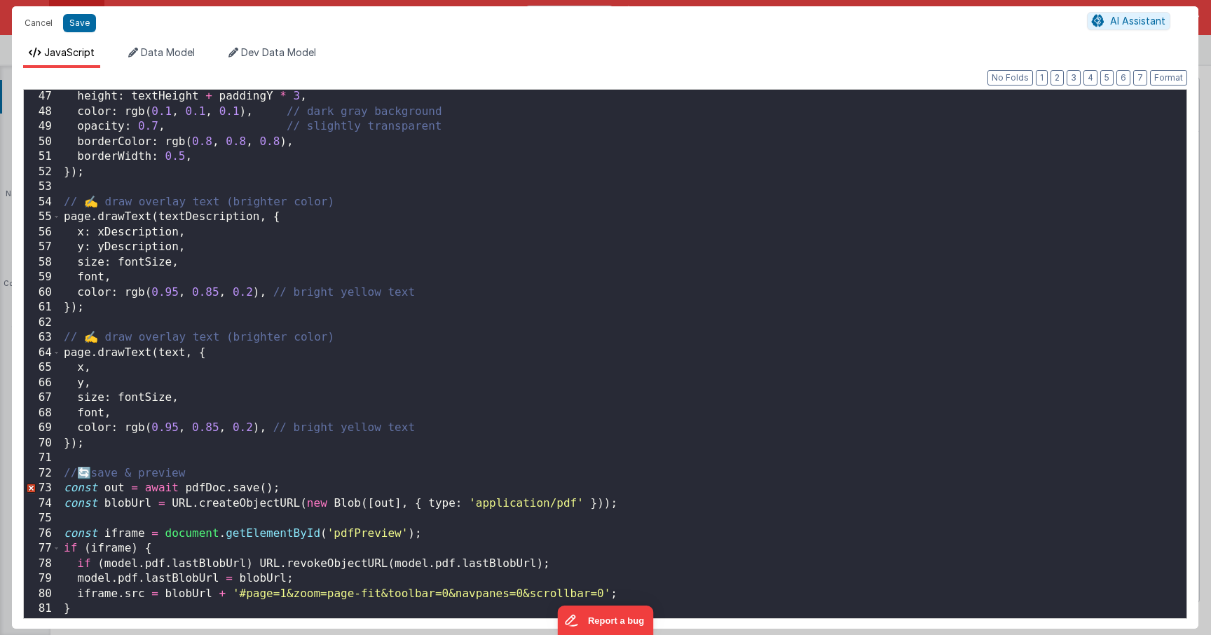
click at [101, 444] on div "height : textHeight + paddingY * 3 , color : rgb ( 0.1 , 0.1 , 0.1 ) , // dark …" at bounding box center [623, 368] width 1125 height 558
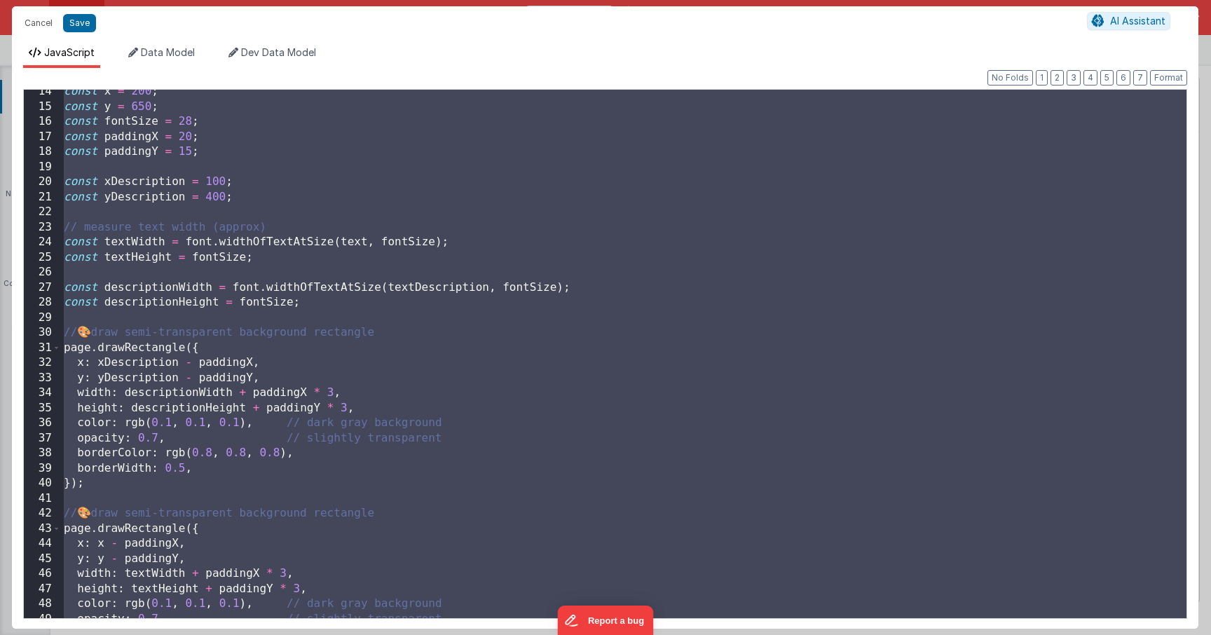
scroll to position [1, 0]
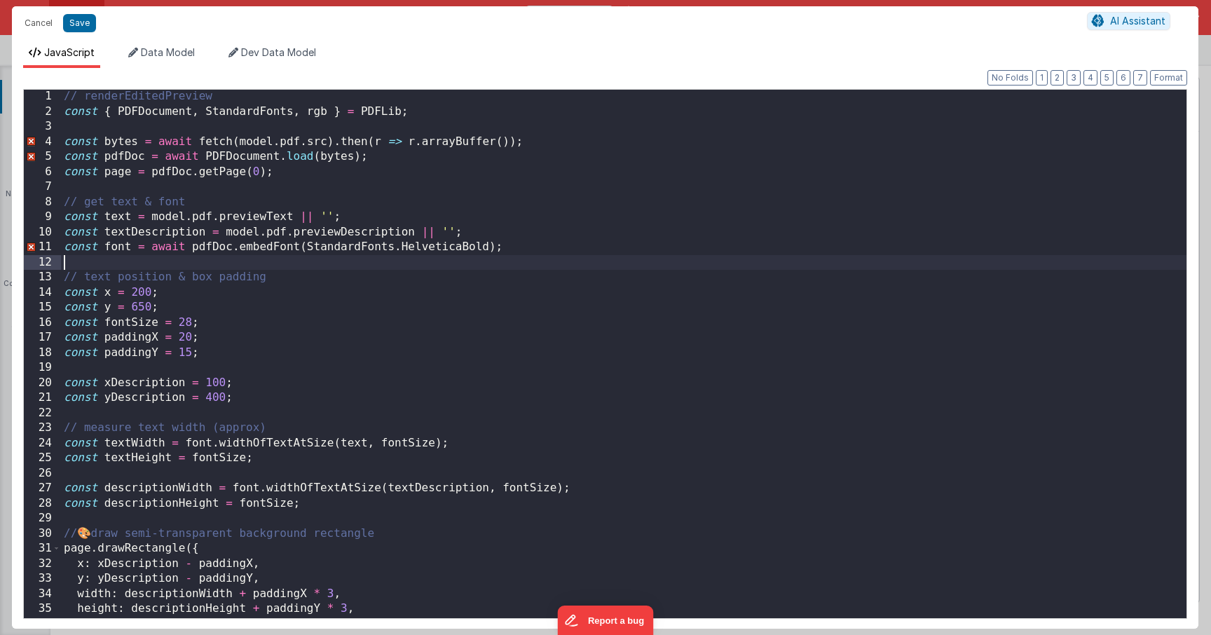
click at [167, 263] on div "// renderEditedPreview const { PDFDocument , StandardFonts , rgb } = PDFLib ; c…" at bounding box center [623, 368] width 1125 height 558
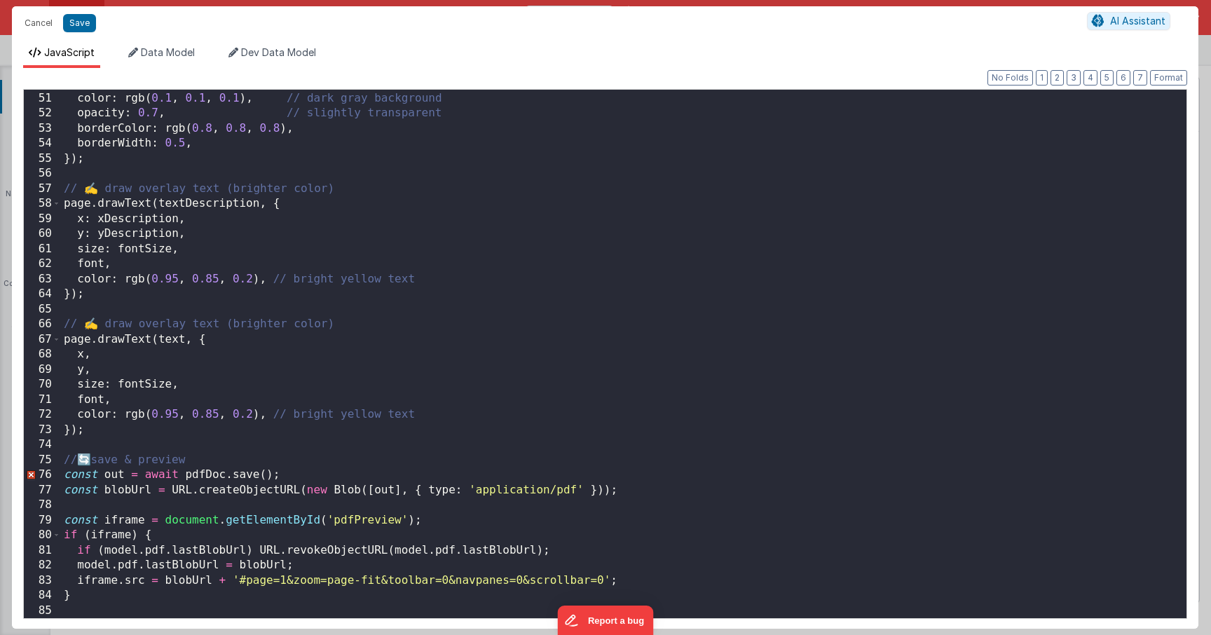
scroll to position [752, 0]
click at [155, 434] on div "height : textHeight + paddingY * 3 , color : rgb ( 0.1 , 0.1 , 0.1 ) , // dark …" at bounding box center [623, 355] width 1125 height 558
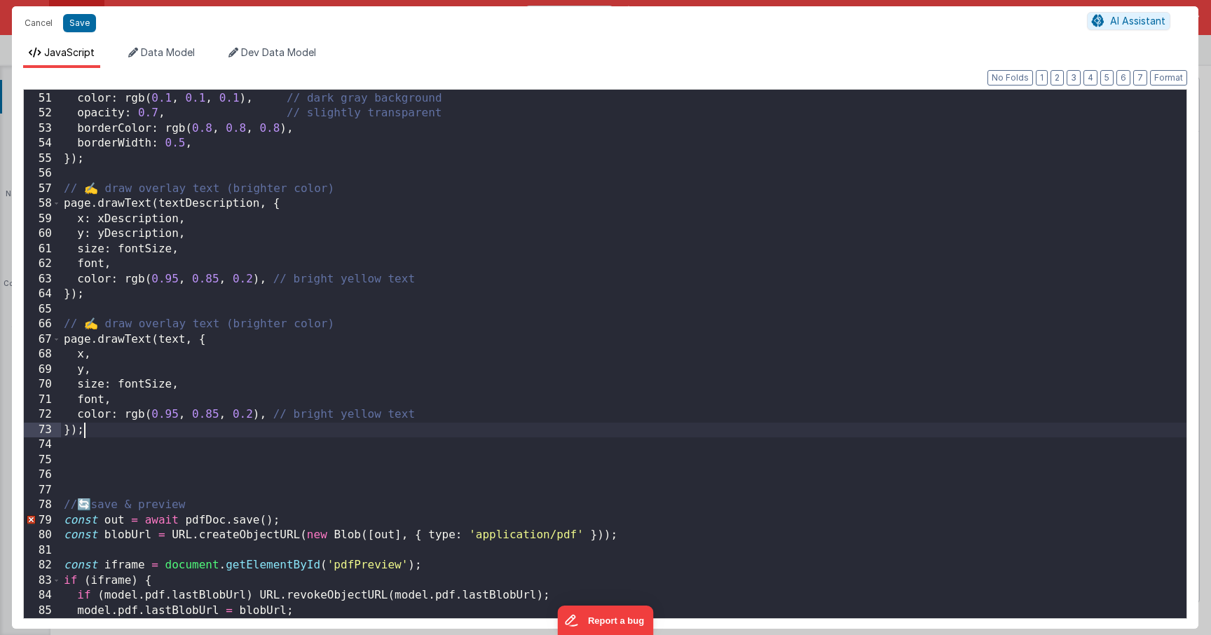
click at [123, 432] on div "height : textHeight + paddingY * 3 , color : rgb ( 0.1 , 0.1 , 0.1 ) , // dark …" at bounding box center [623, 355] width 1125 height 558
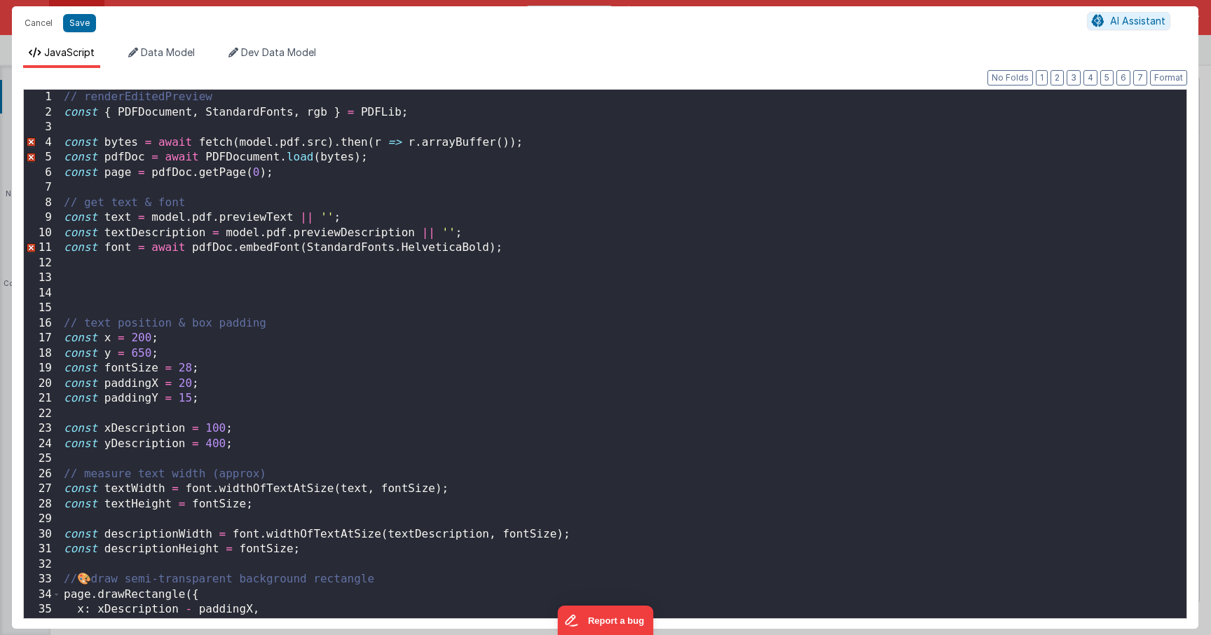
scroll to position [11, 0]
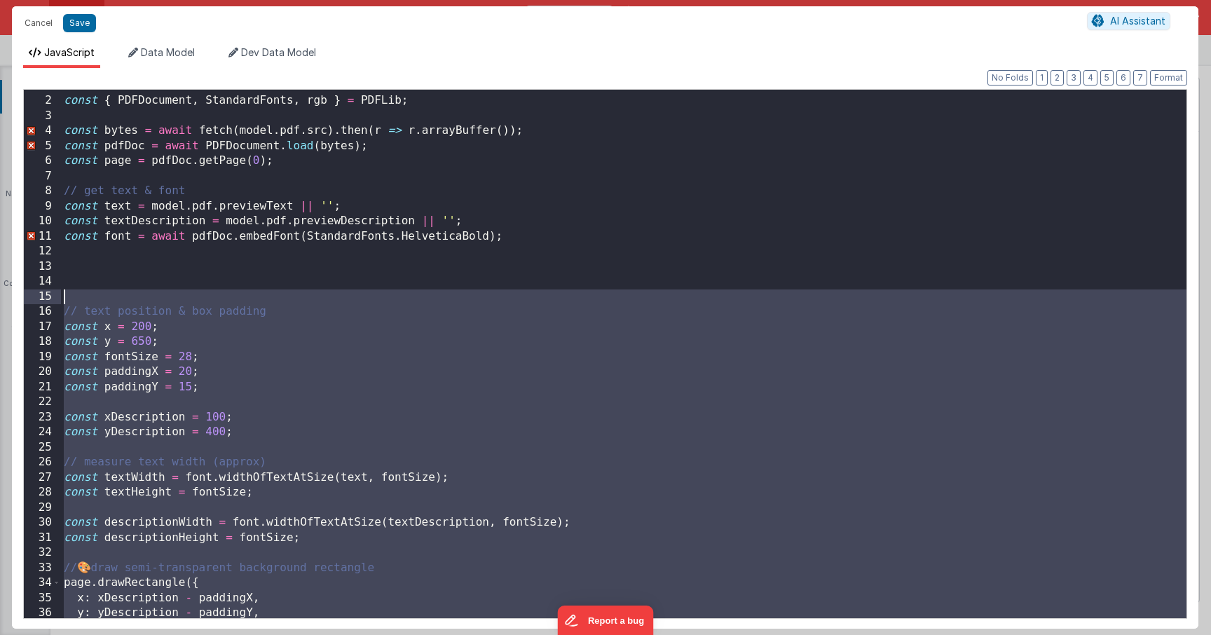
click at [101, 290] on div "// renderEditedPreview const { PDFDocument , StandardFonts , rgb } = PDFLib ; c…" at bounding box center [623, 357] width 1125 height 558
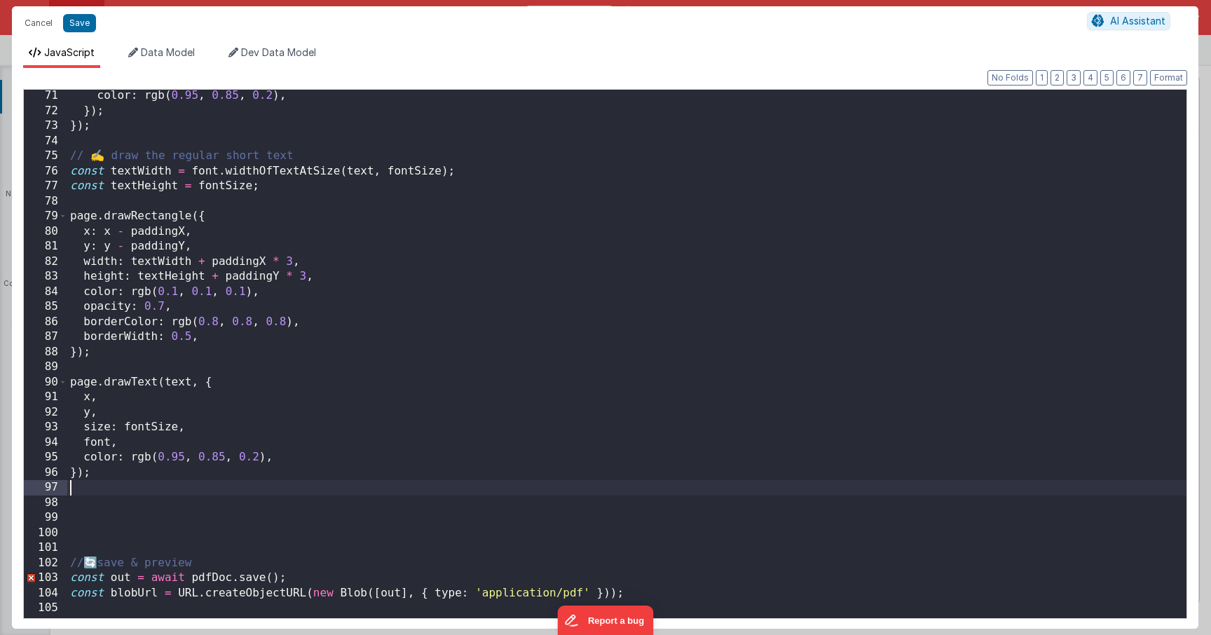
scroll to position [1090, 0]
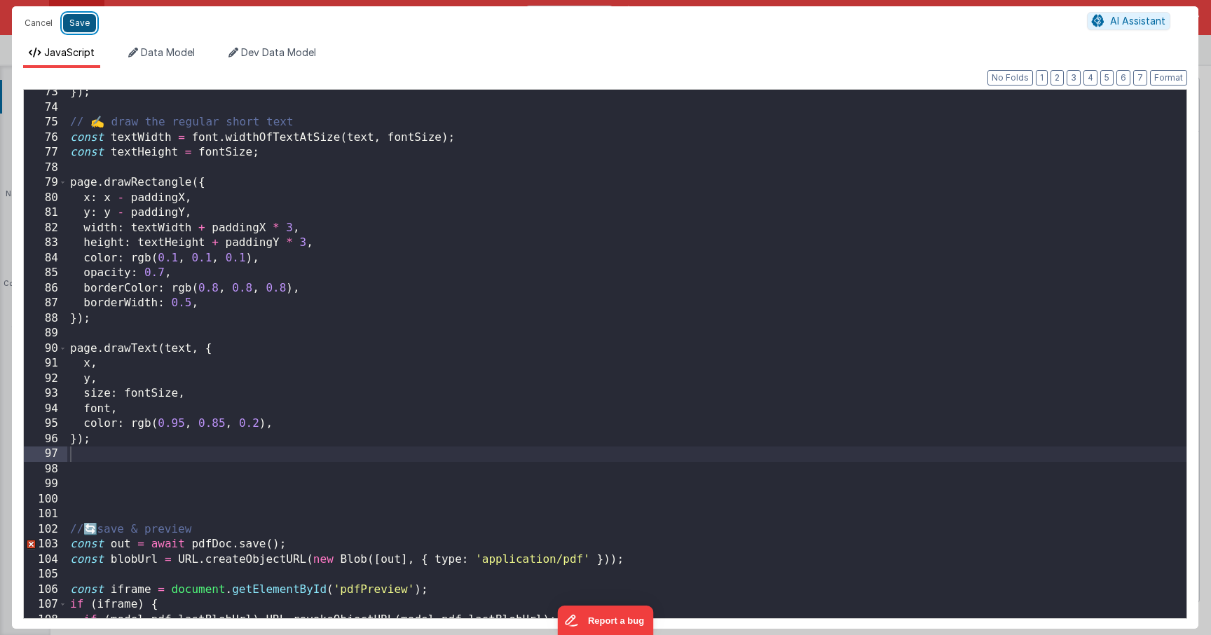
click at [85, 20] on button "Save" at bounding box center [79, 23] width 33 height 18
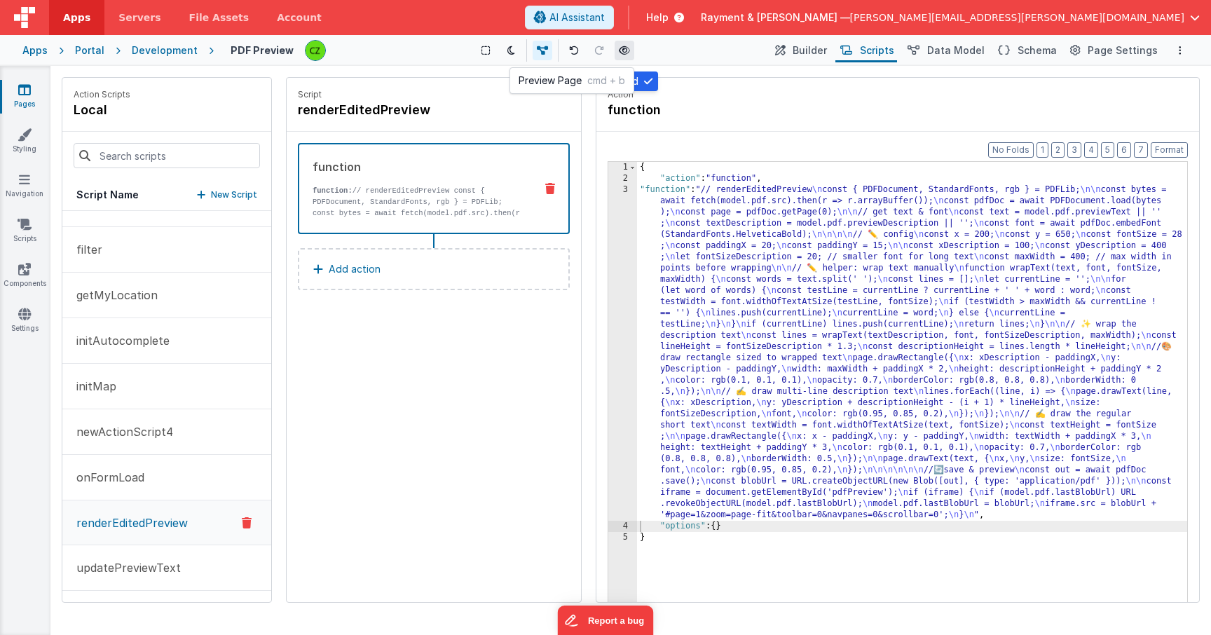
click at [629, 50] on icon at bounding box center [624, 51] width 11 height 10
click at [960, 50] on span "Data Model" at bounding box center [955, 50] width 57 height 14
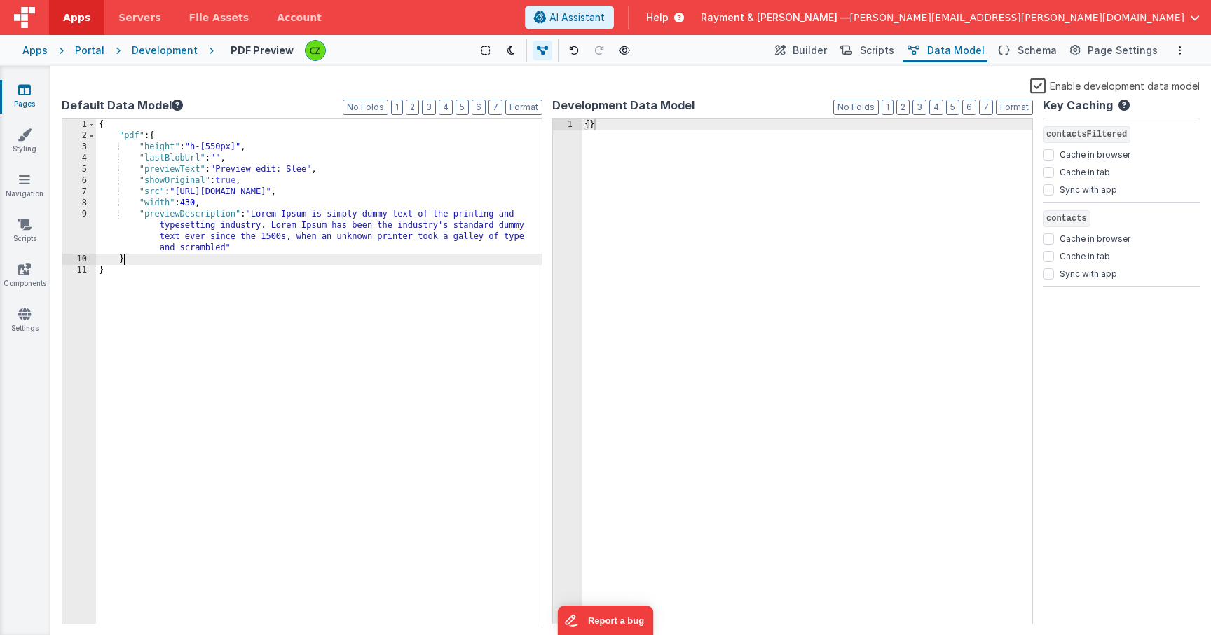
click at [333, 254] on div "{ "pdf" : { "height" : "h-[550px]" , "lastBlobUrl" : "" , "previewText" : "Prev…" at bounding box center [319, 383] width 446 height 528
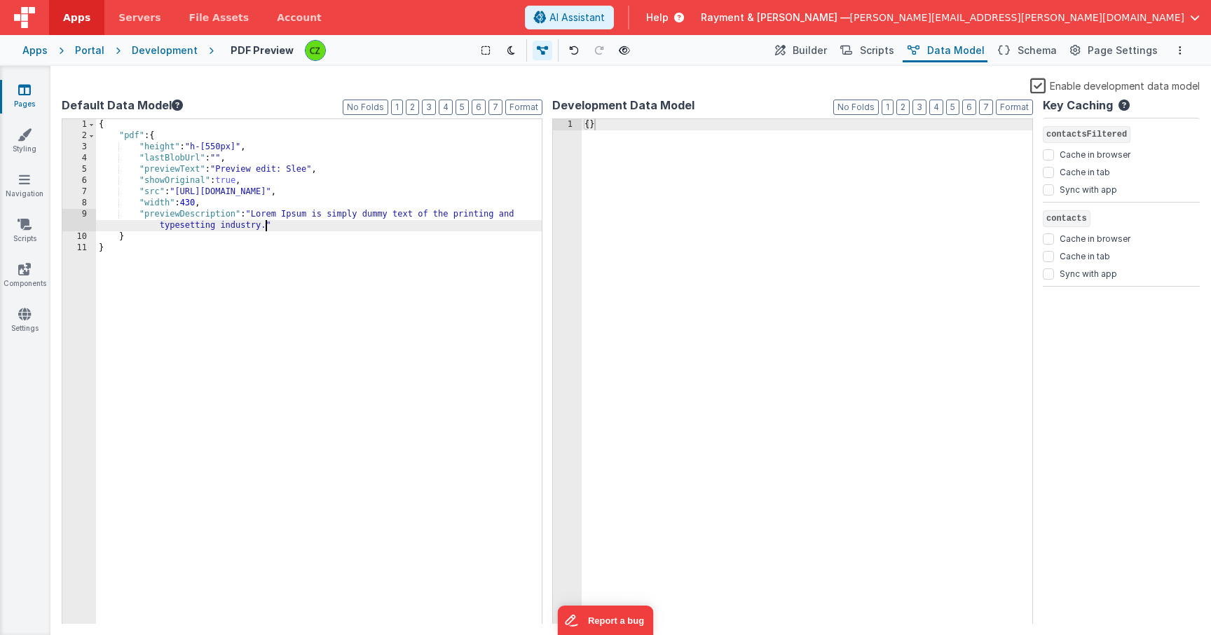
click at [313, 171] on div "{ "pdf" : { "height" : "h-[550px]" , "lastBlobUrl" : "" , "previewText" : "Prev…" at bounding box center [319, 383] width 446 height 528
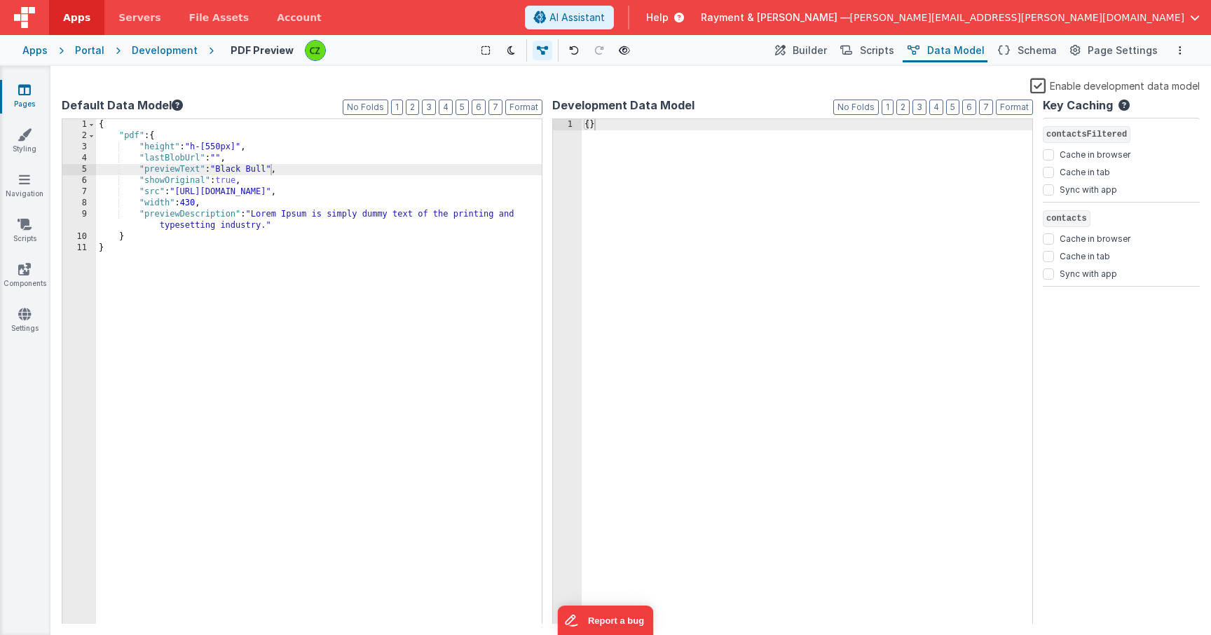
click at [20, 92] on icon at bounding box center [24, 90] width 13 height 14
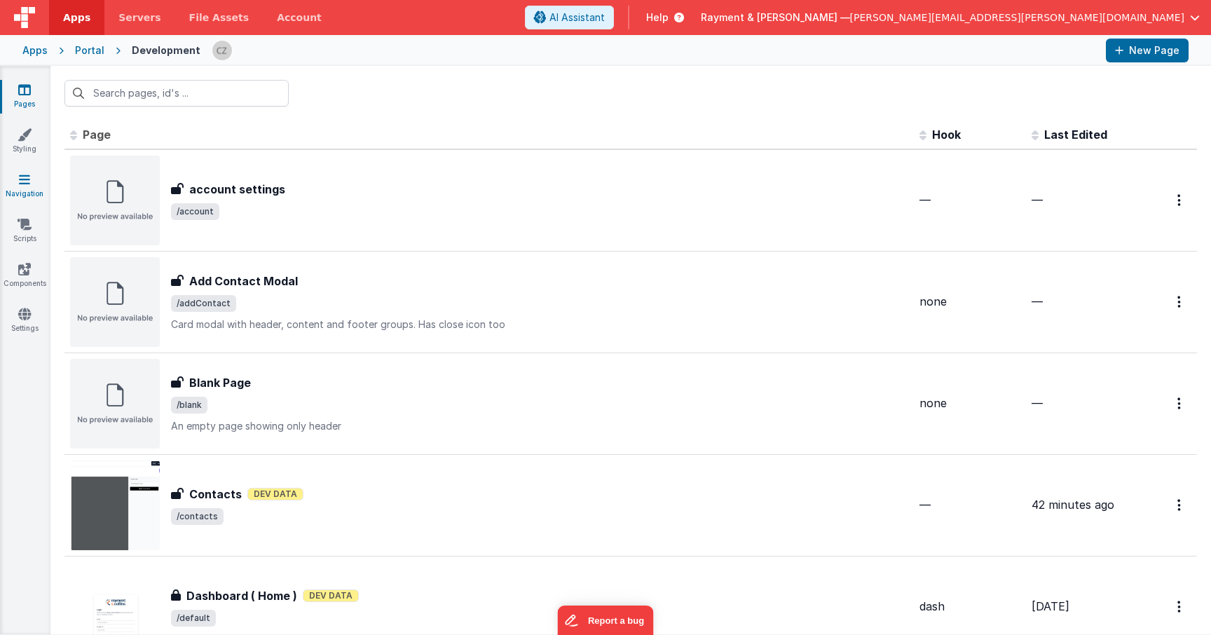
click at [25, 180] on icon at bounding box center [24, 179] width 11 height 14
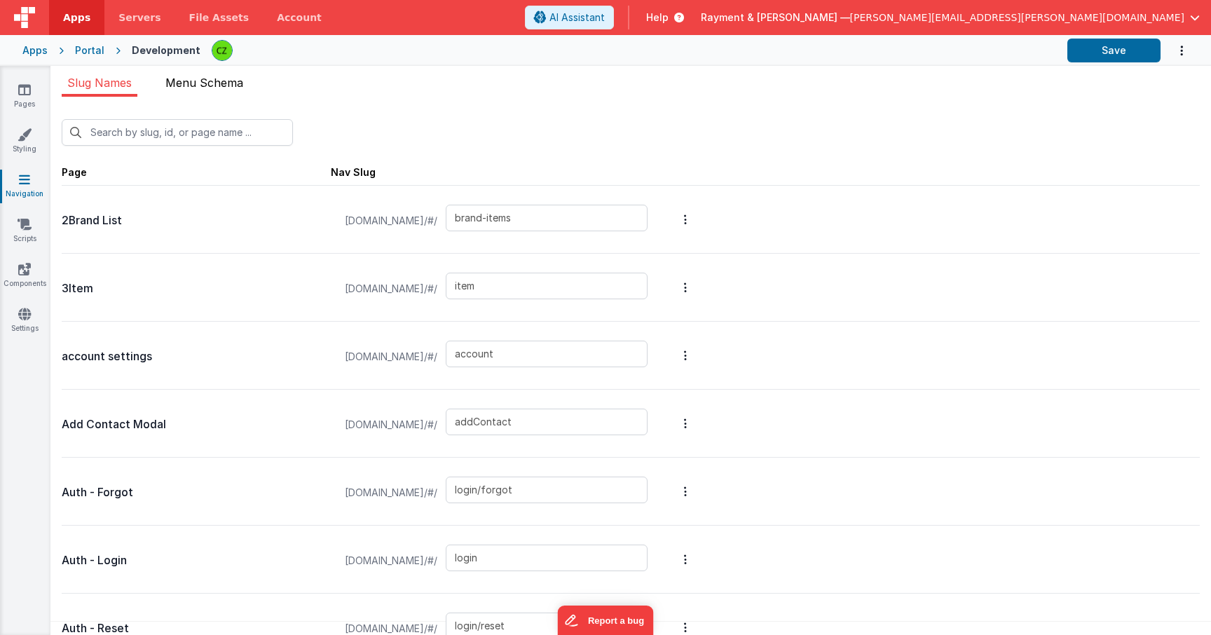
click at [188, 94] on li "Menu Schema" at bounding box center [204, 85] width 89 height 22
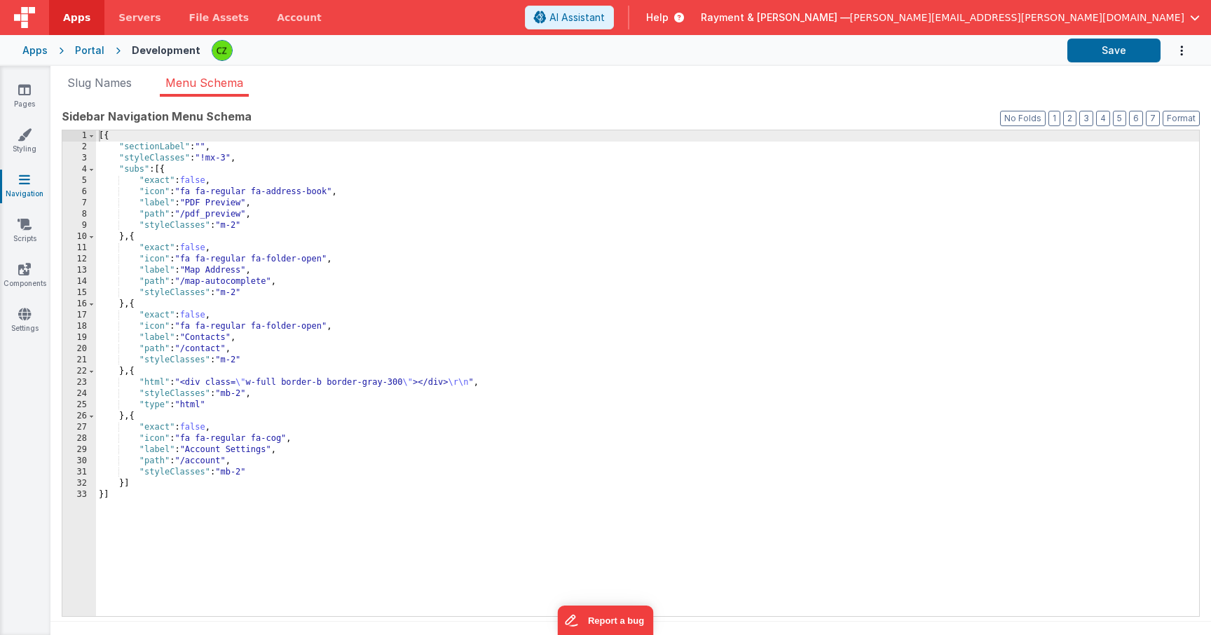
click at [226, 352] on div "[{ "sectionLabel" : "" , "styleClasses" : "!mx-3" , "subs" : [{ "exact" : false…" at bounding box center [647, 384] width 1103 height 508
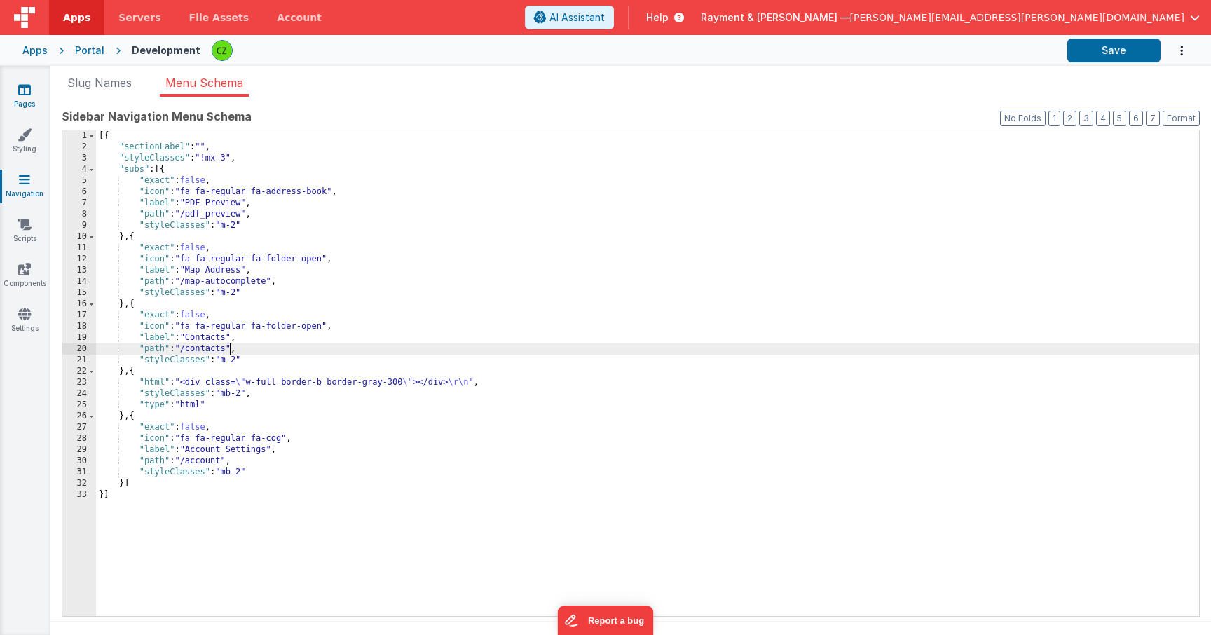
click at [20, 88] on icon at bounding box center [24, 90] width 13 height 14
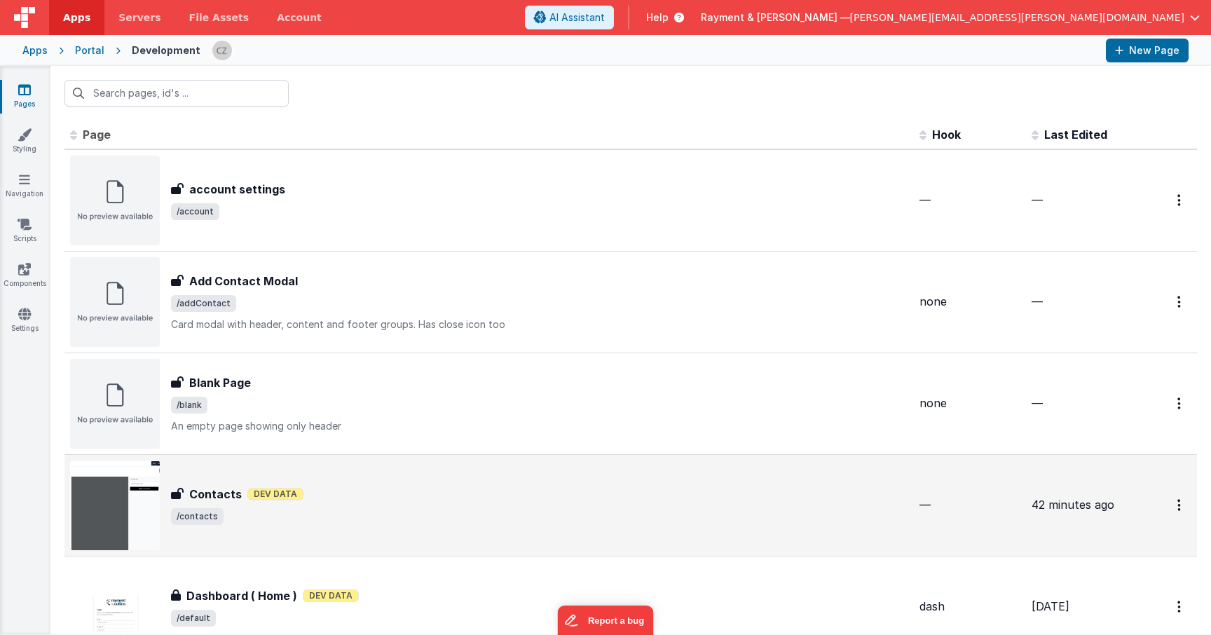
click at [319, 486] on div "Contacts Dev Data" at bounding box center [539, 494] width 737 height 17
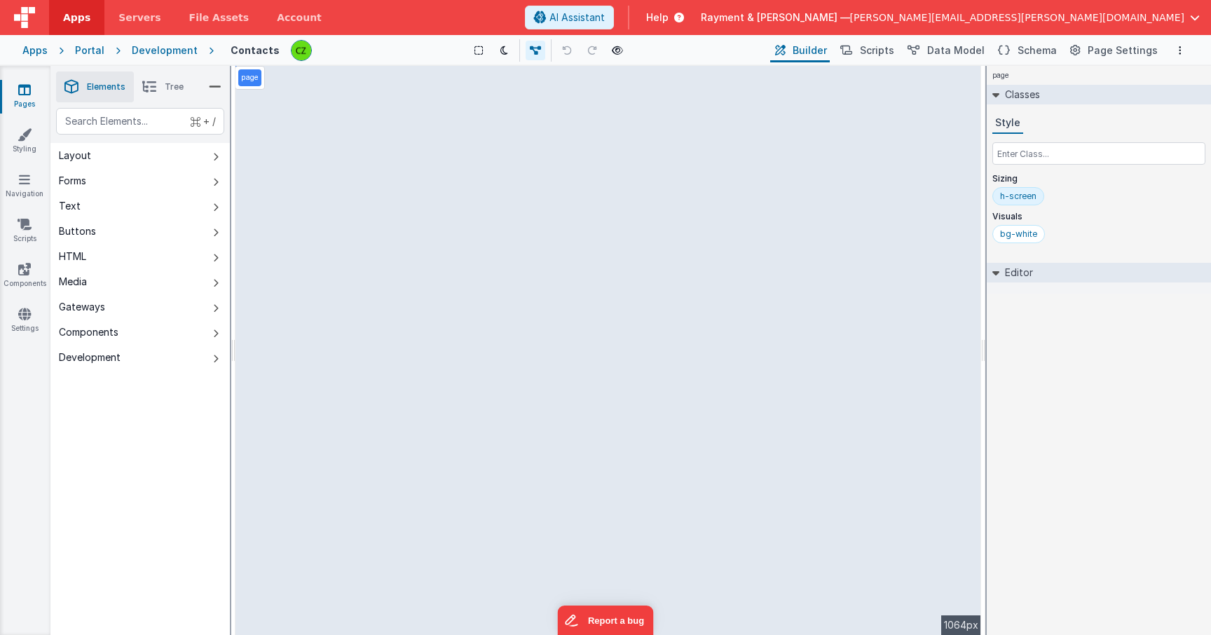
click at [158, 90] on li "Tree" at bounding box center [163, 86] width 58 height 31
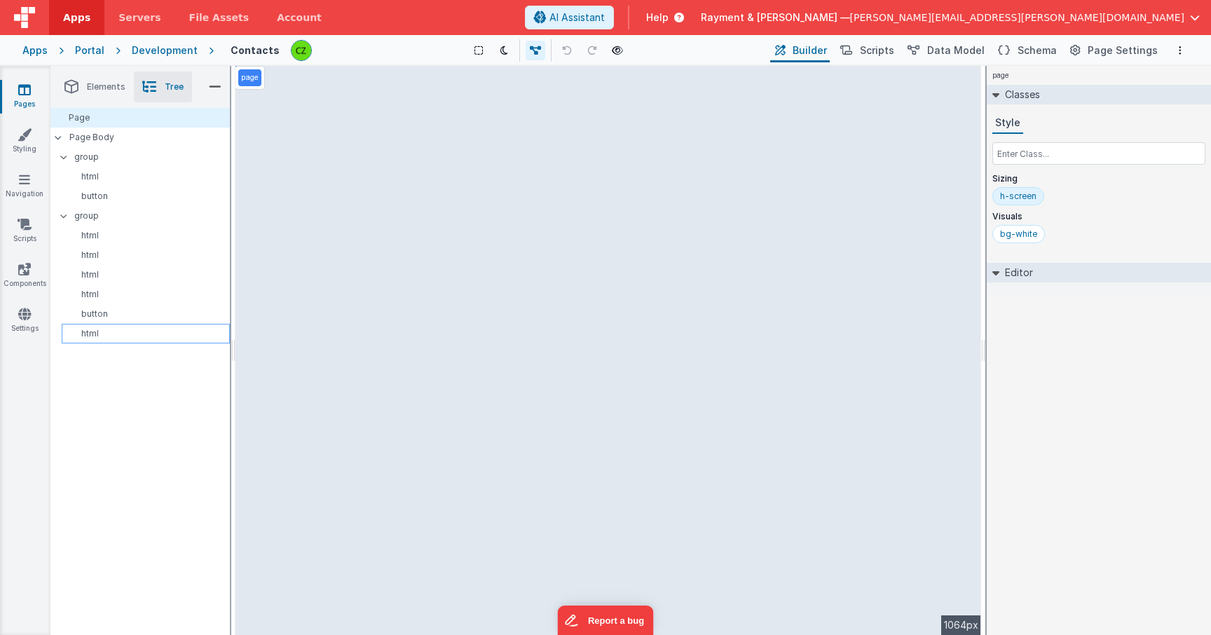
click at [109, 329] on p "html" at bounding box center [148, 333] width 162 height 11
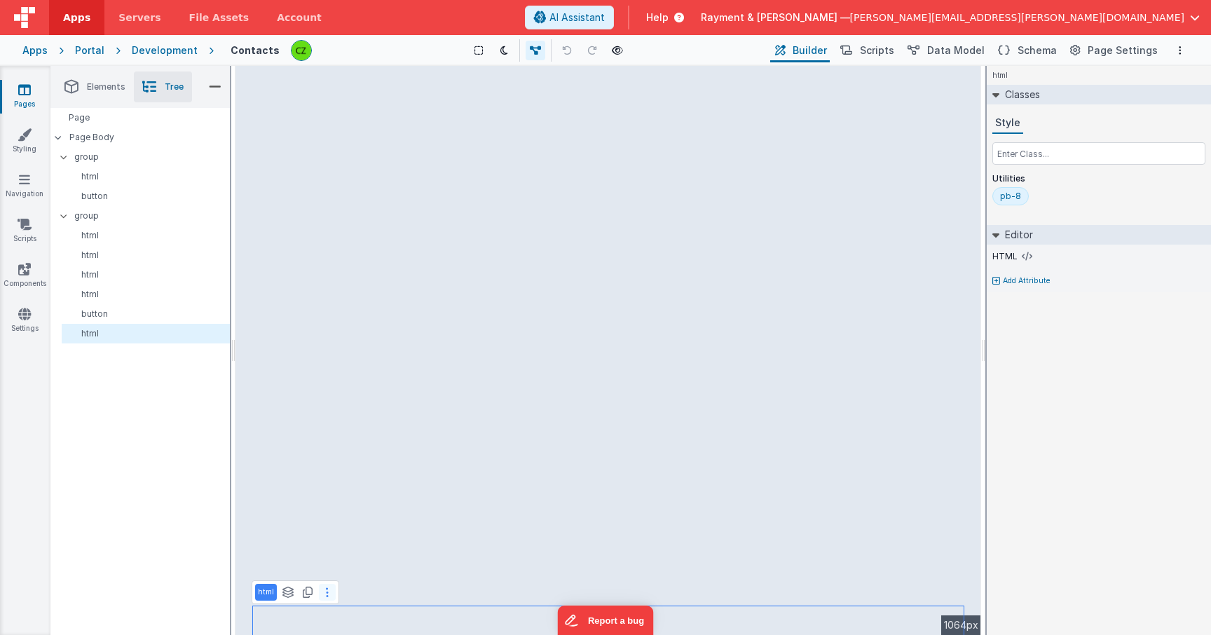
click at [322, 589] on button at bounding box center [327, 592] width 17 height 17
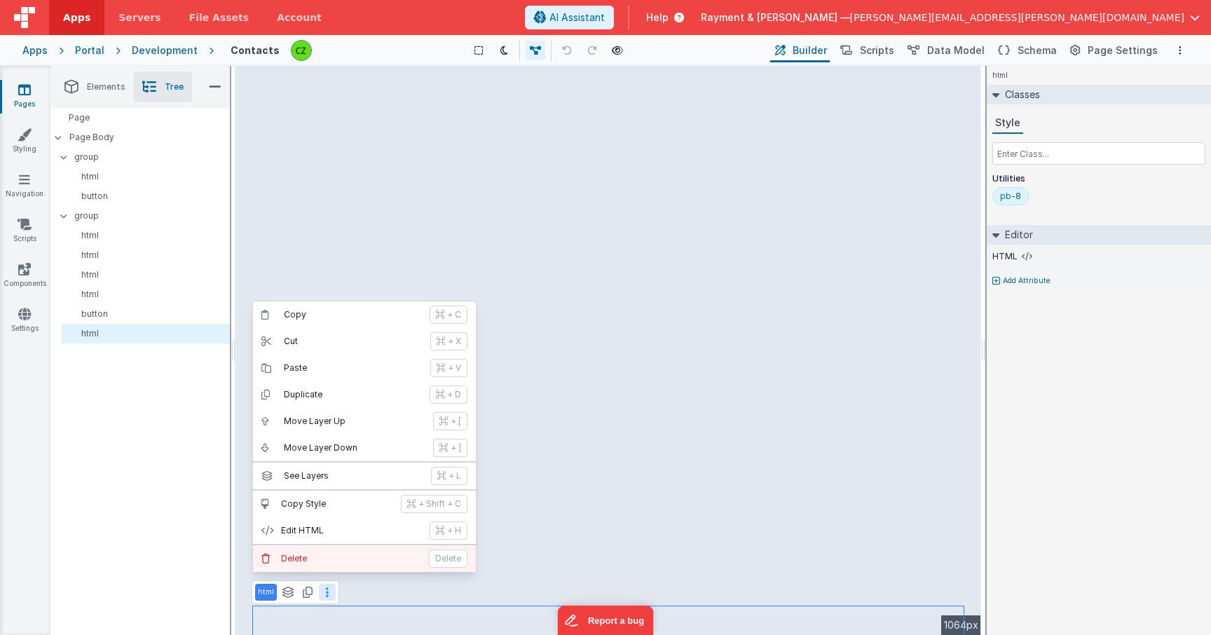
click at [329, 557] on p "Delete" at bounding box center [350, 558] width 139 height 11
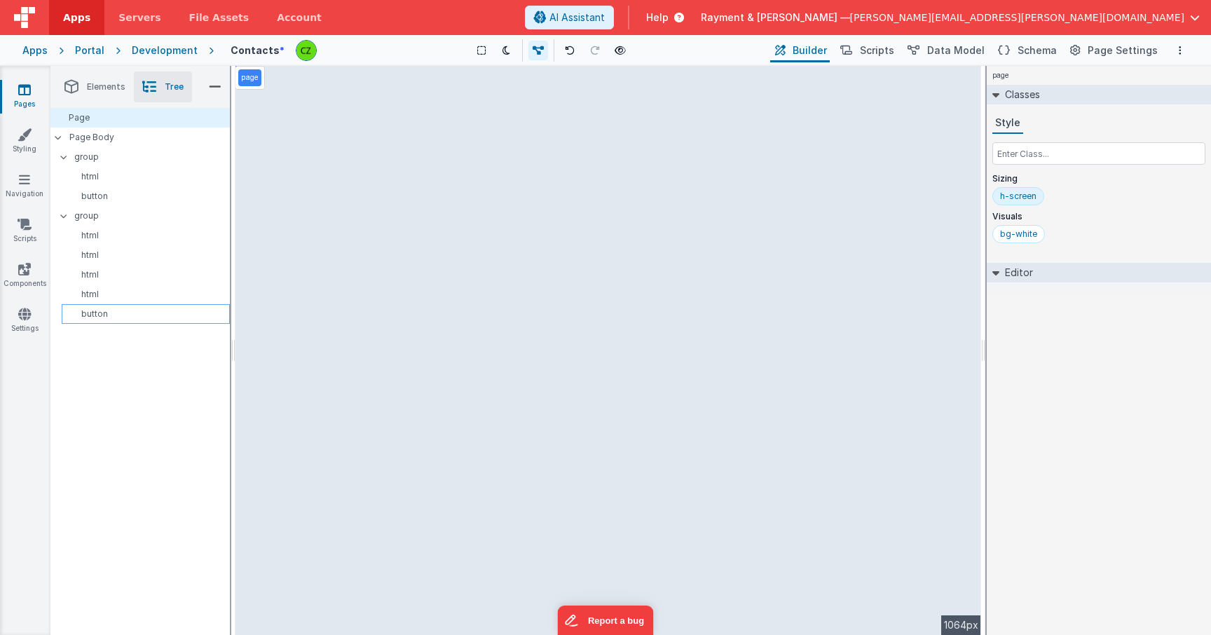
click at [188, 309] on p "button" at bounding box center [148, 313] width 162 height 11
select select "createPDF"
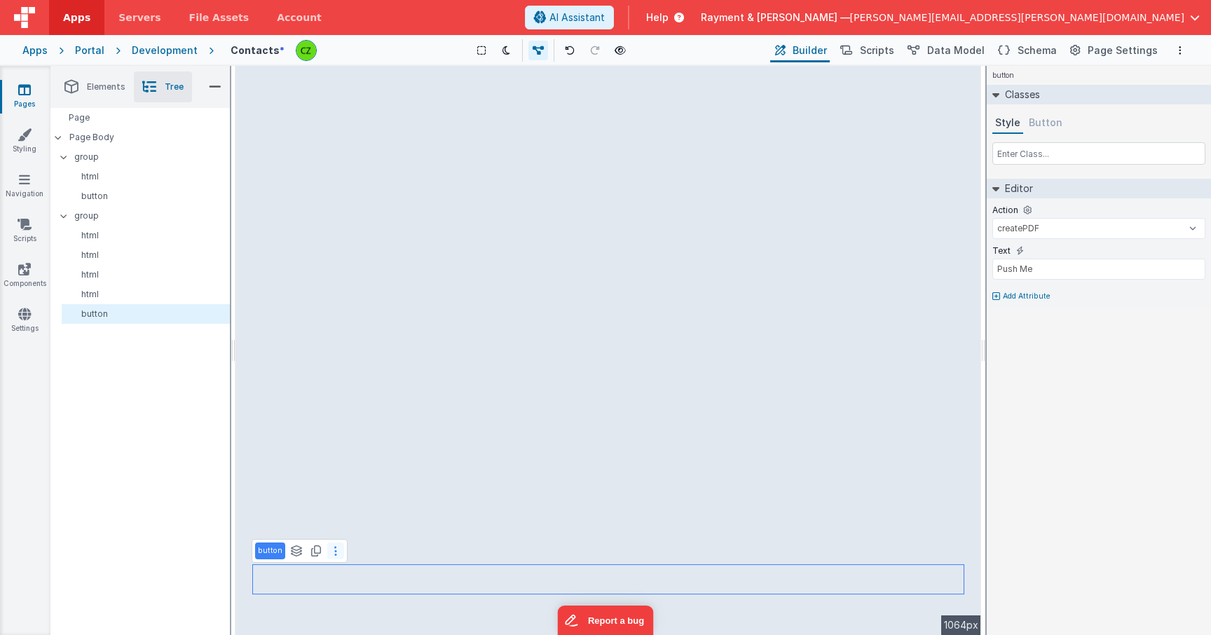
click at [334, 546] on icon at bounding box center [335, 550] width 3 height 11
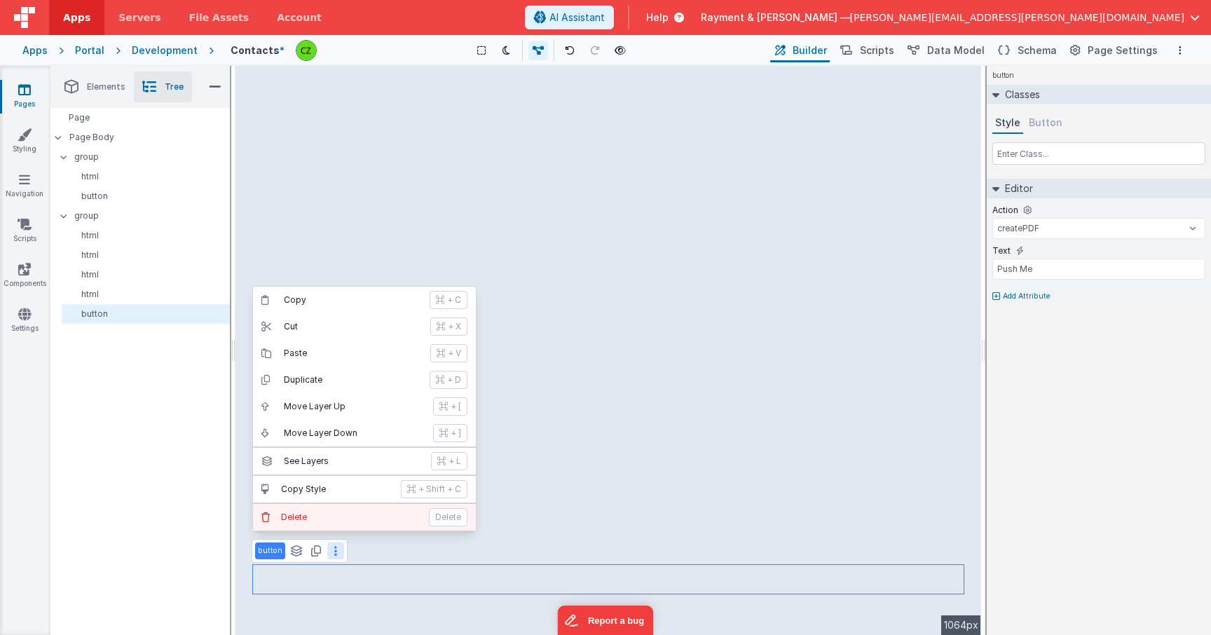
click at [351, 515] on p "Delete" at bounding box center [350, 517] width 139 height 11
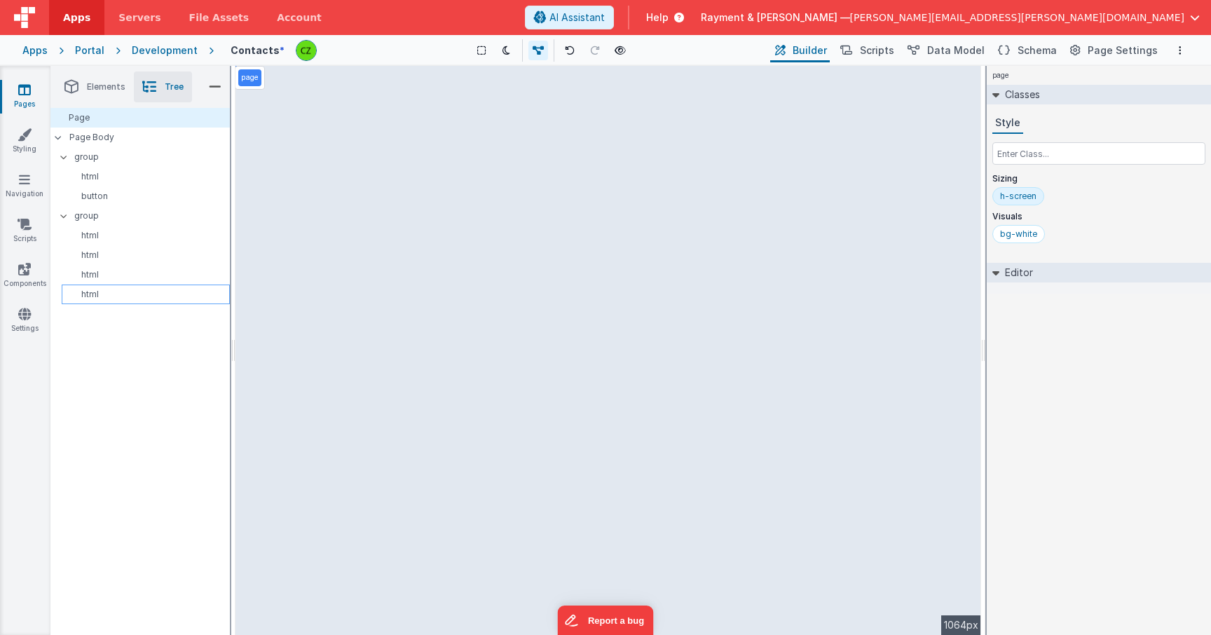
click at [151, 290] on p "html" at bounding box center [148, 294] width 162 height 11
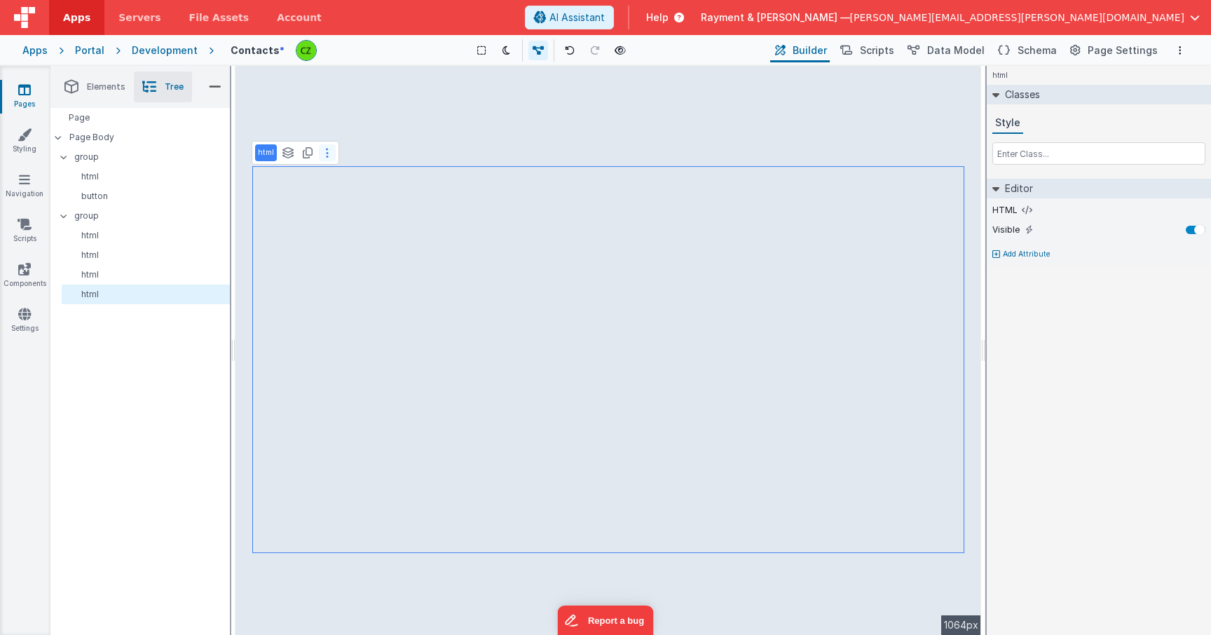
click at [330, 153] on button at bounding box center [327, 152] width 17 height 17
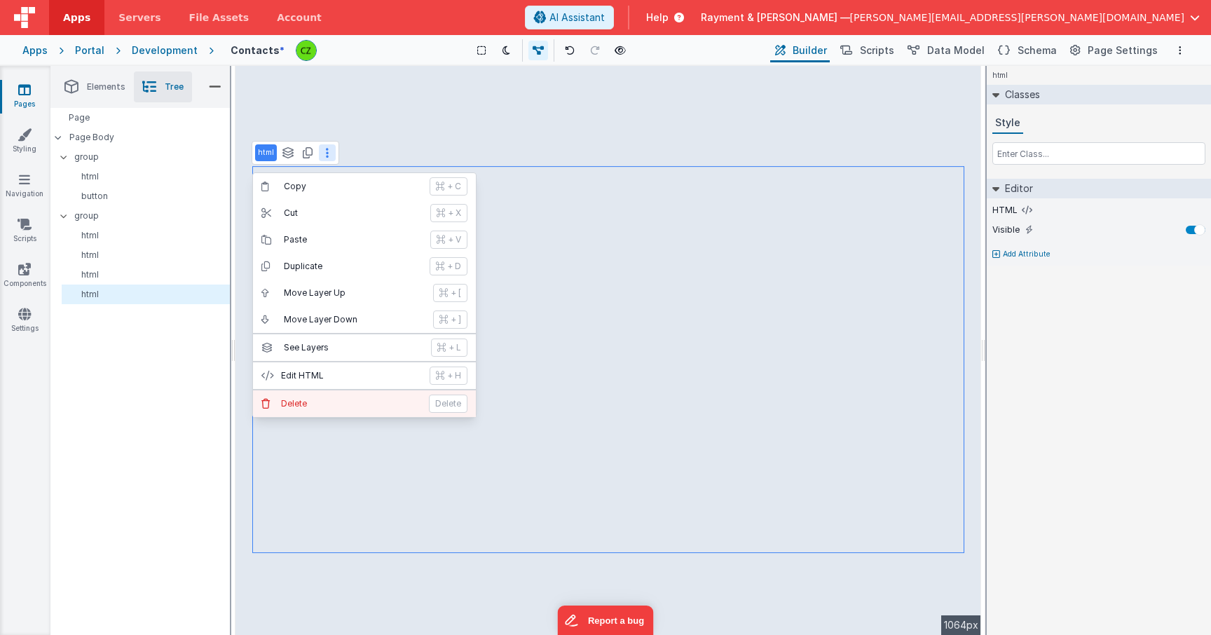
click at [349, 399] on p "Delete" at bounding box center [350, 403] width 139 height 11
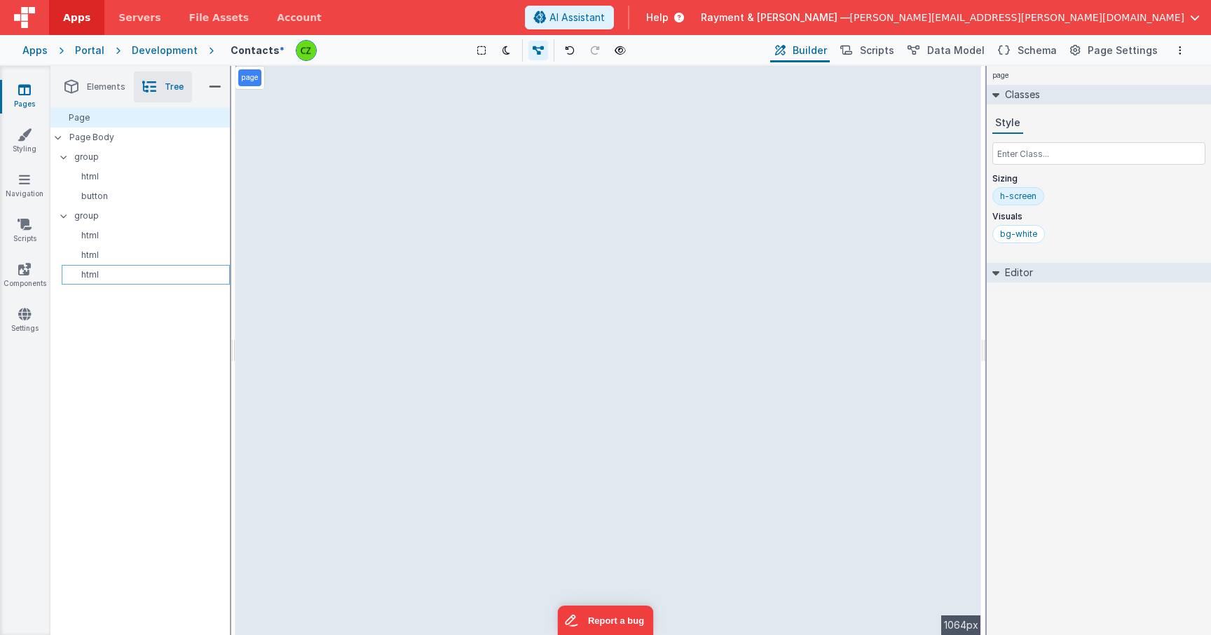
click at [168, 270] on p "html" at bounding box center [148, 274] width 162 height 11
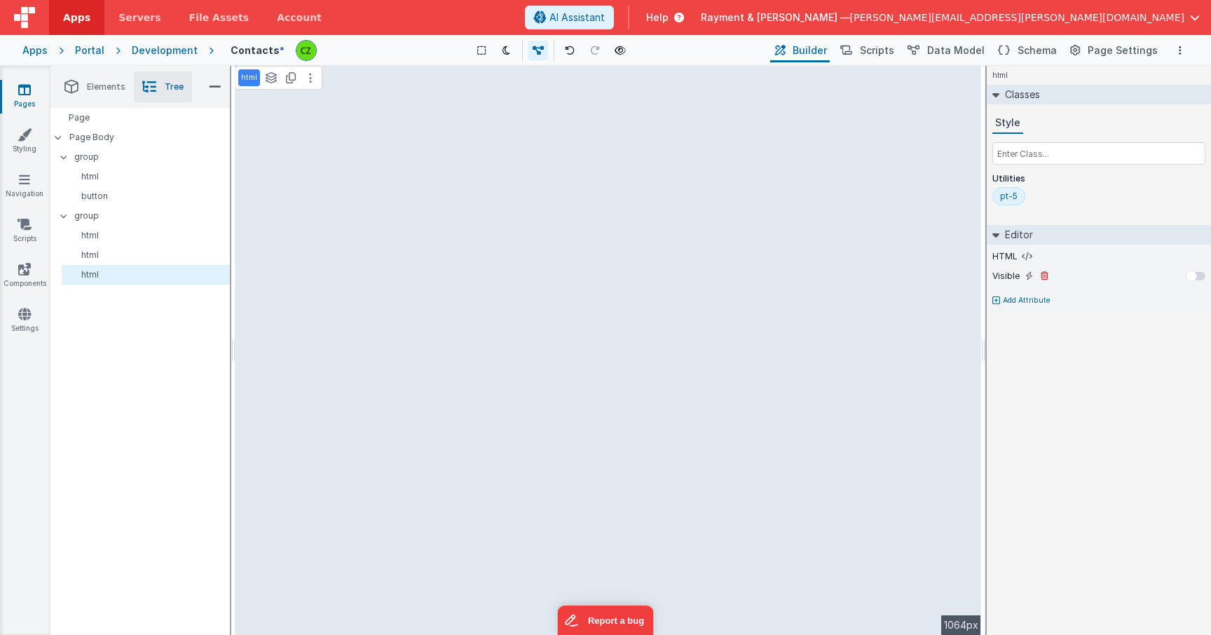
click at [1192, 277] on div at bounding box center [1191, 275] width 11 height 11
click at [138, 252] on p "html" at bounding box center [148, 254] width 162 height 11
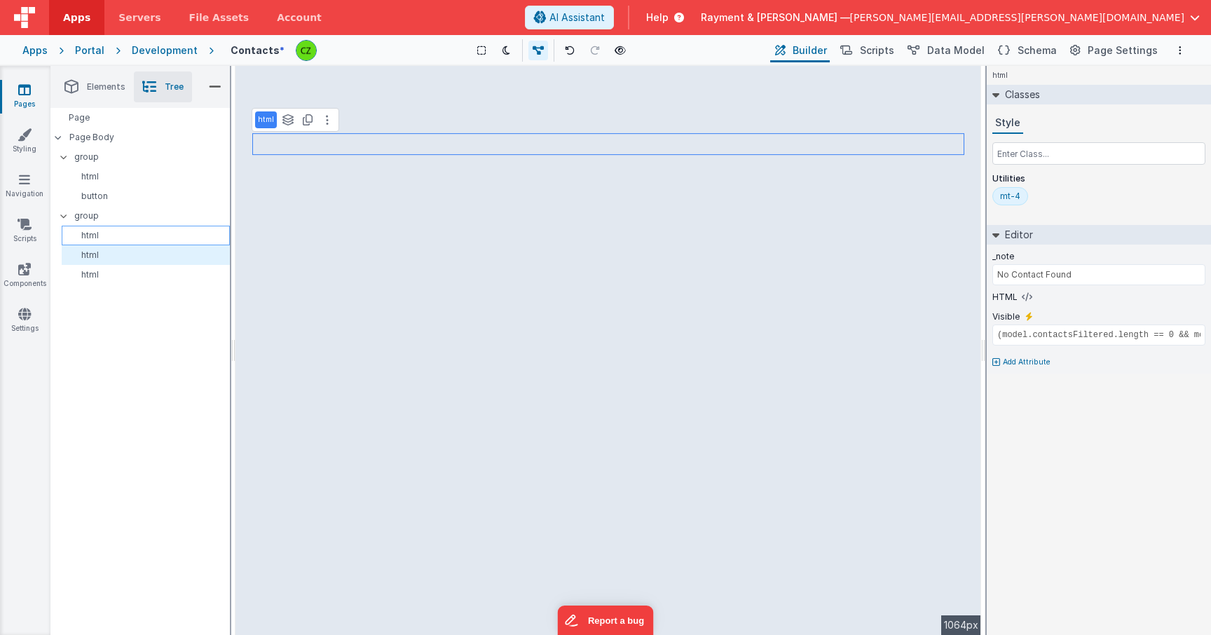
click at [104, 240] on p "html" at bounding box center [148, 235] width 162 height 11
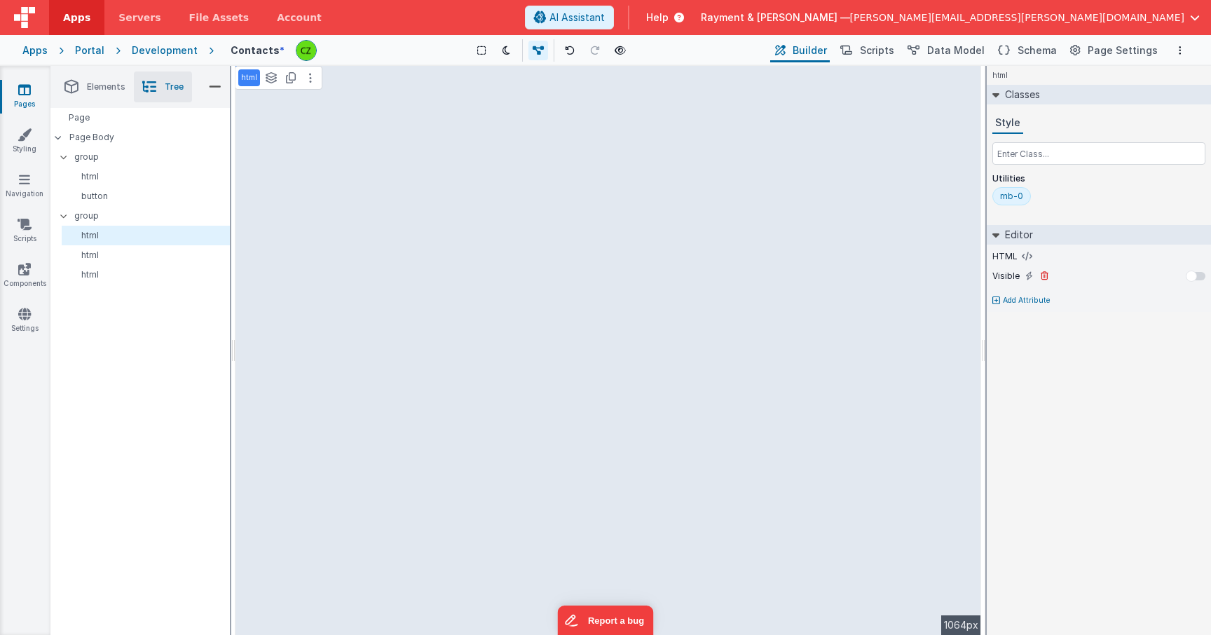
click at [1191, 276] on div at bounding box center [1191, 275] width 11 height 11
click at [103, 194] on p "button" at bounding box center [148, 196] width 162 height 11
select select "newActionScript4"
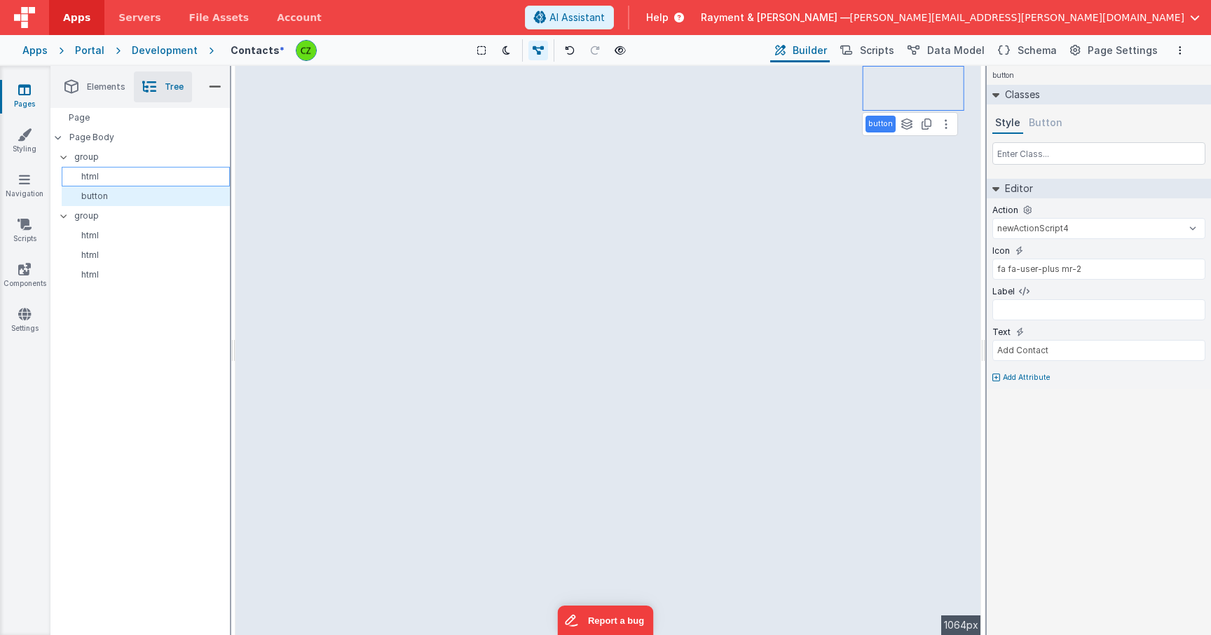
click at [103, 175] on p "html" at bounding box center [148, 176] width 162 height 11
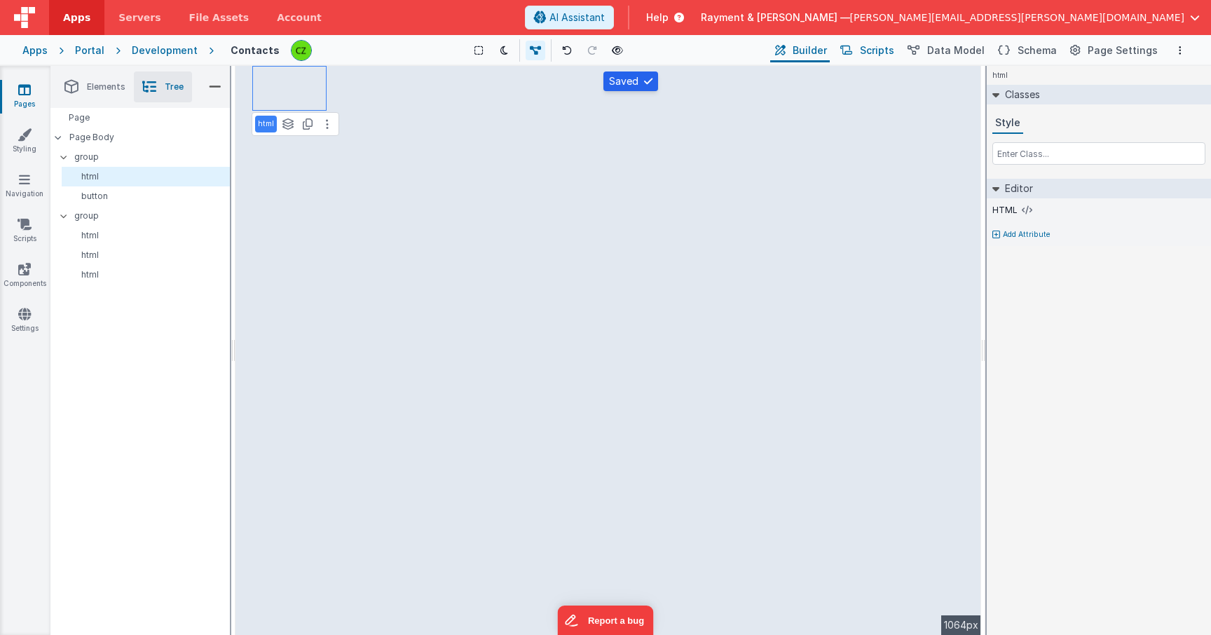
click at [884, 54] on span "Scripts" at bounding box center [877, 50] width 34 height 14
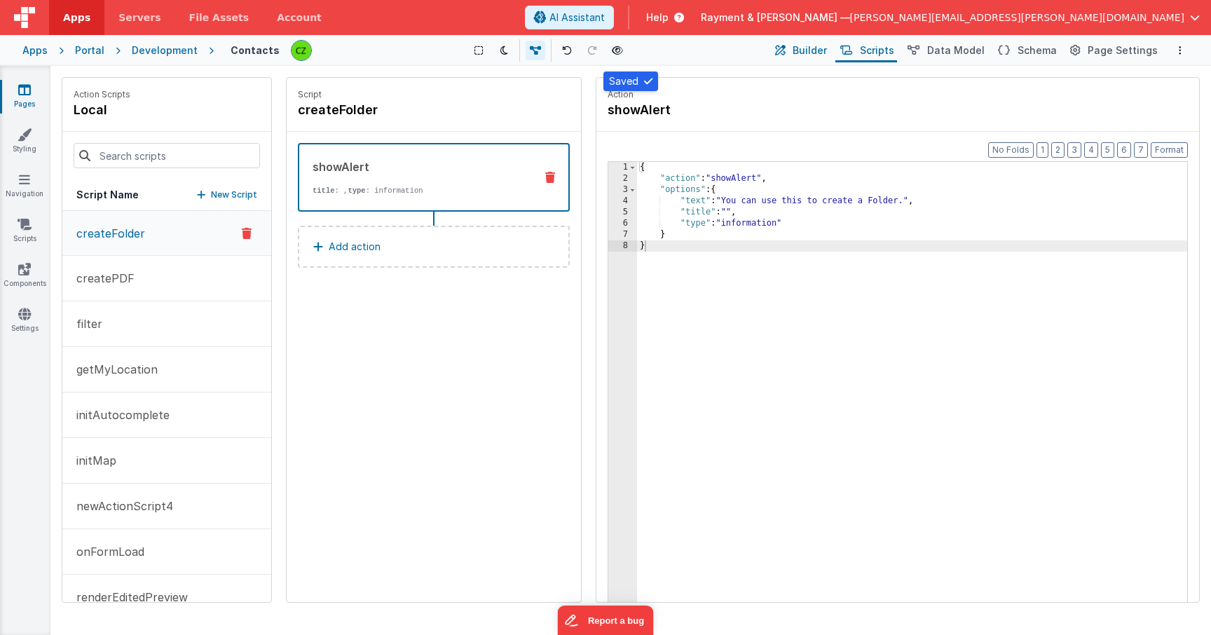
click at [816, 47] on span "Builder" at bounding box center [810, 50] width 34 height 14
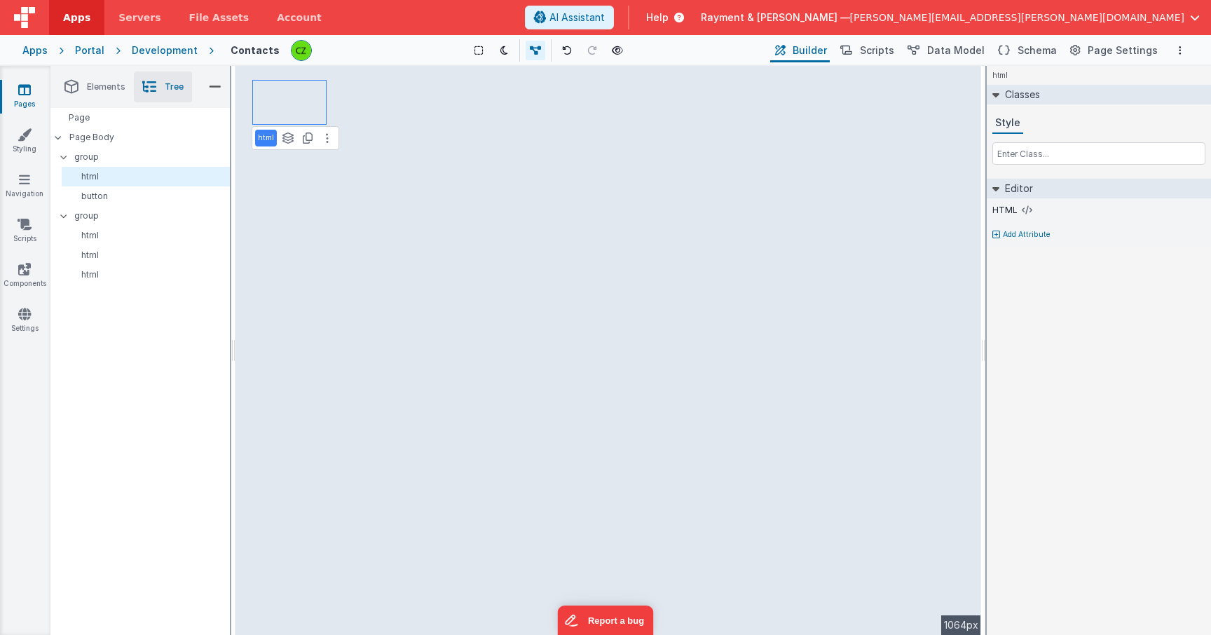
select select "newActionScript4"
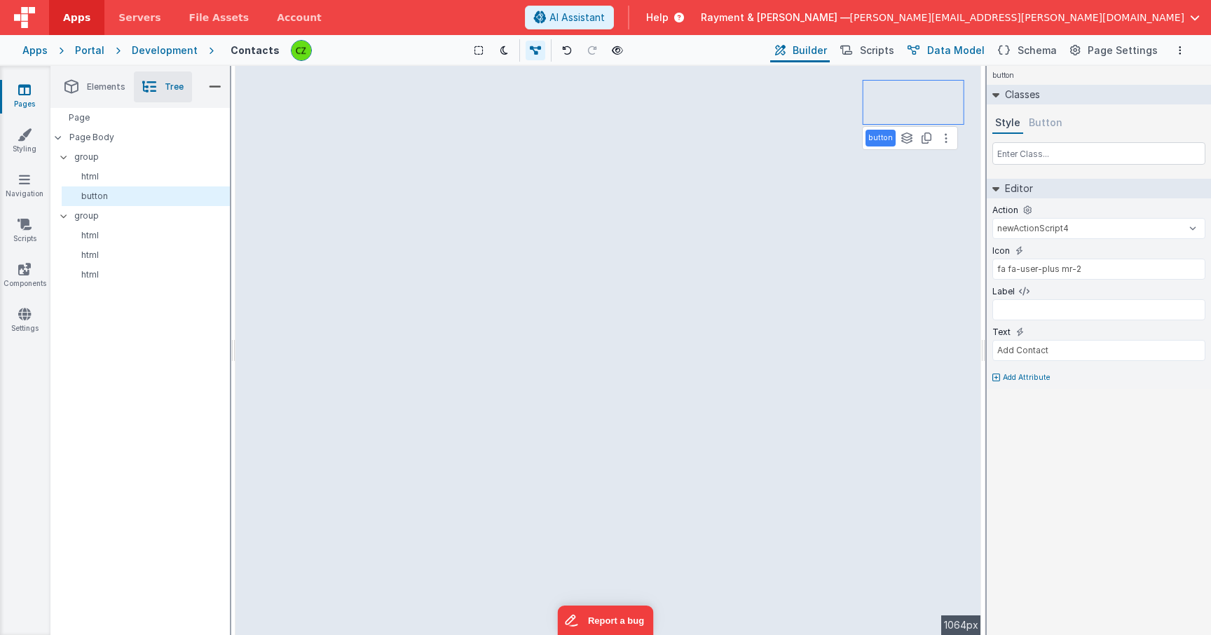
click at [949, 46] on span "Data Model" at bounding box center [955, 50] width 57 height 14
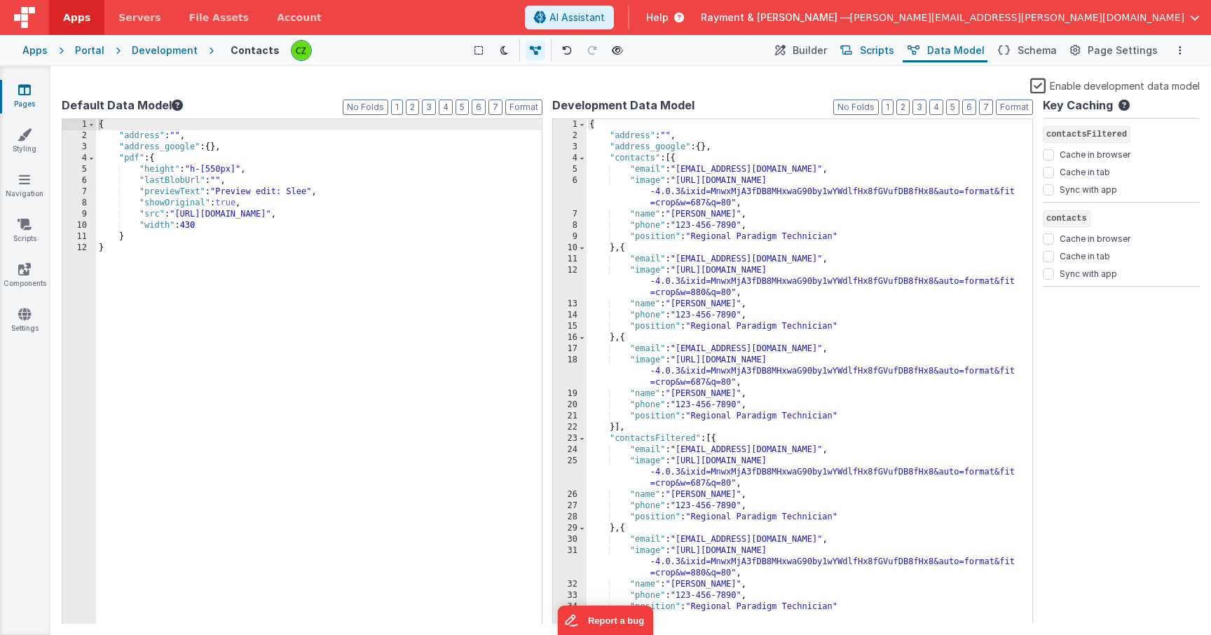
click at [884, 55] on span "Scripts" at bounding box center [877, 50] width 34 height 14
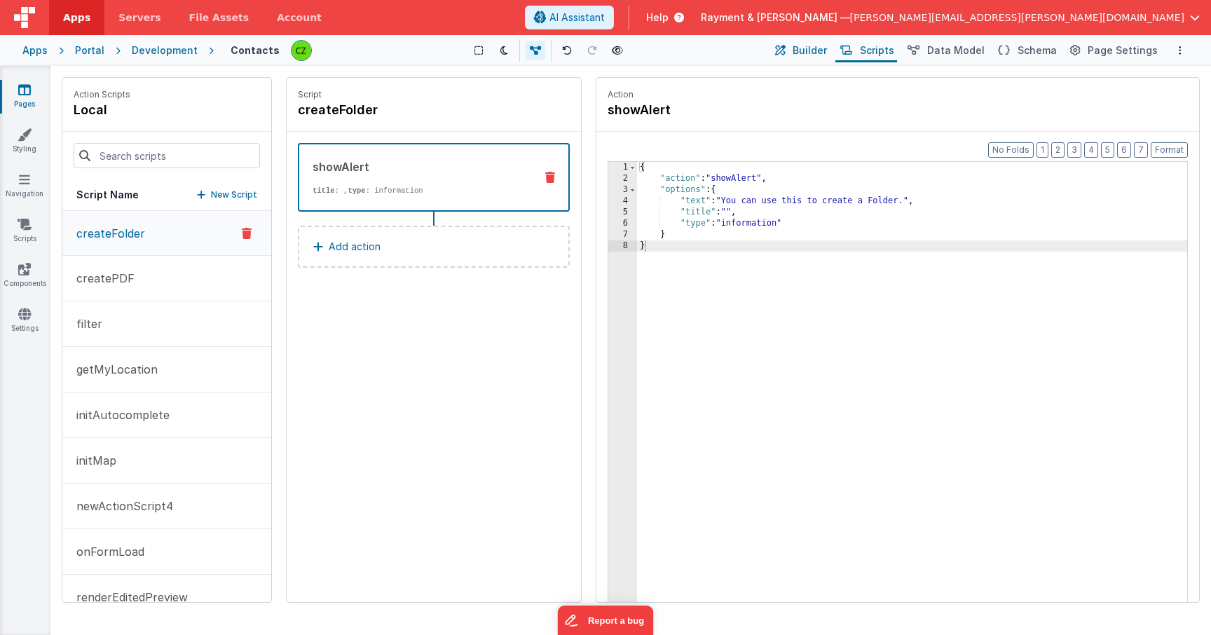
click at [807, 55] on span "Builder" at bounding box center [810, 50] width 34 height 14
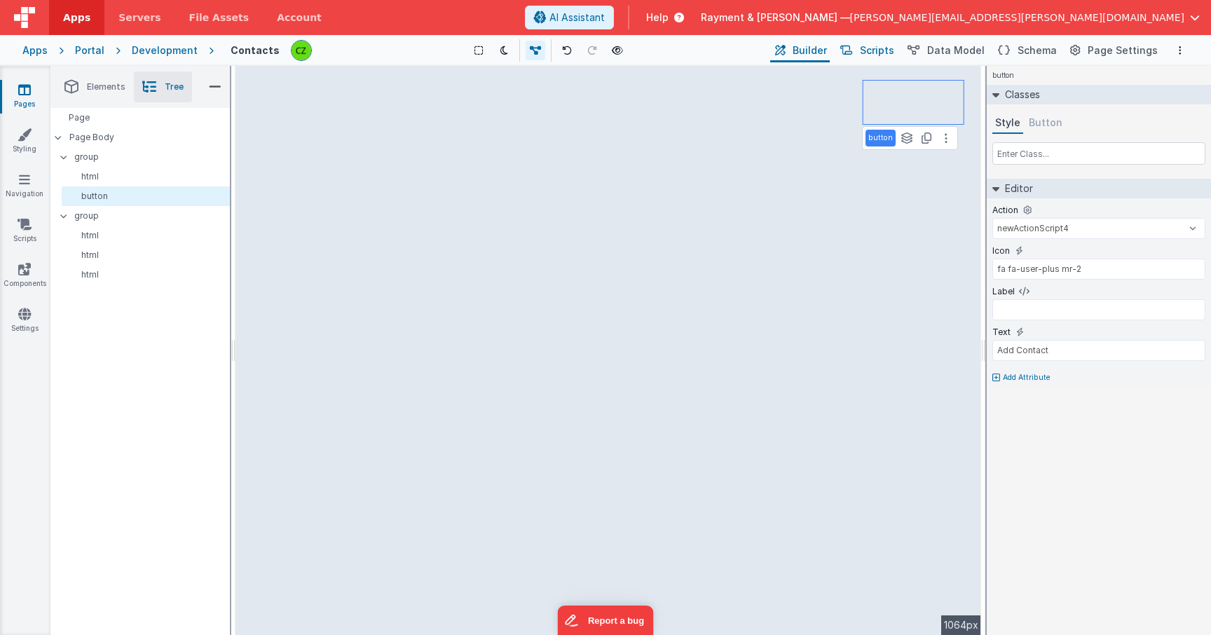
click at [868, 48] on button "Scripts" at bounding box center [866, 51] width 62 height 24
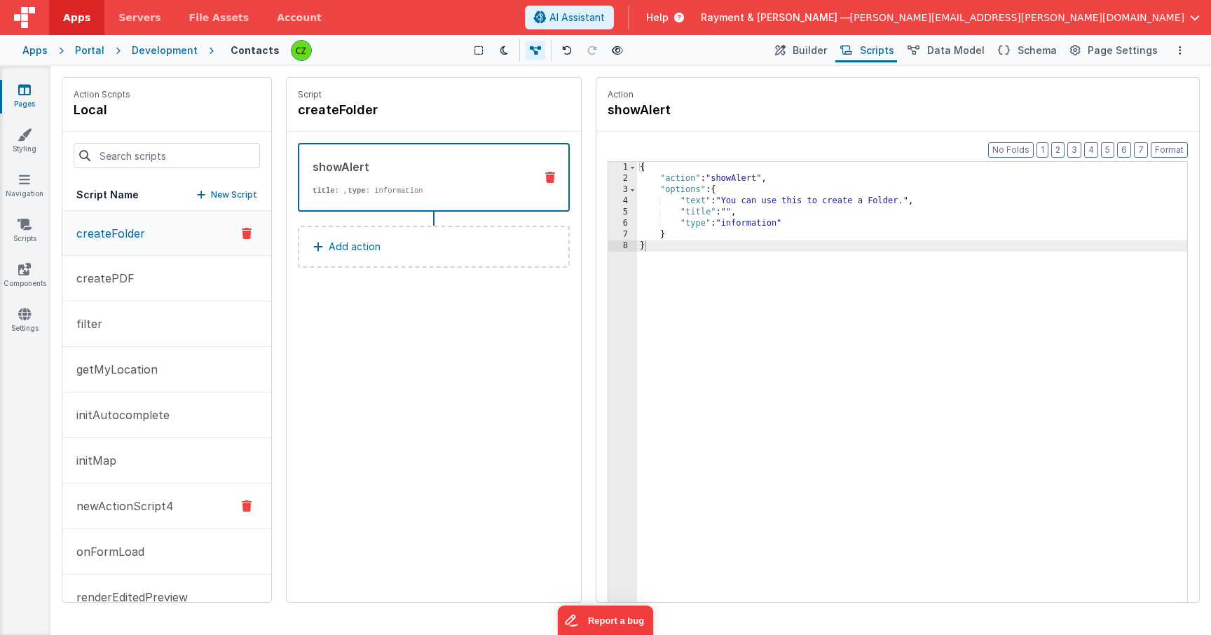
click at [135, 484] on button "newActionScript4" at bounding box center [166, 507] width 209 height 46
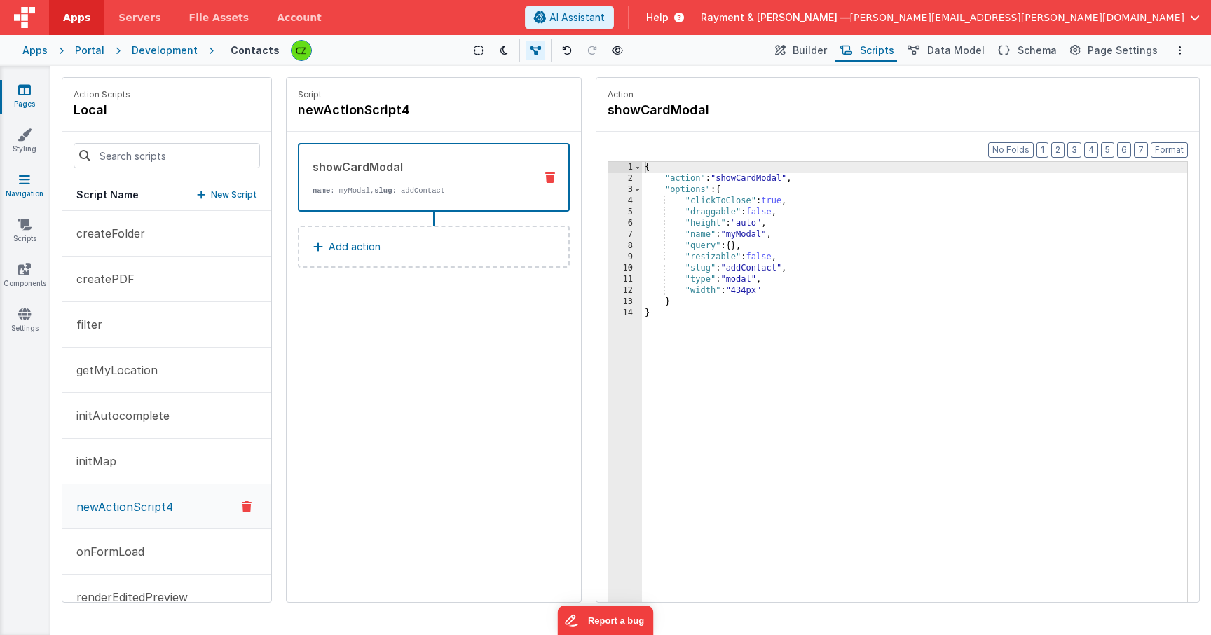
click at [24, 179] on icon at bounding box center [24, 179] width 11 height 14
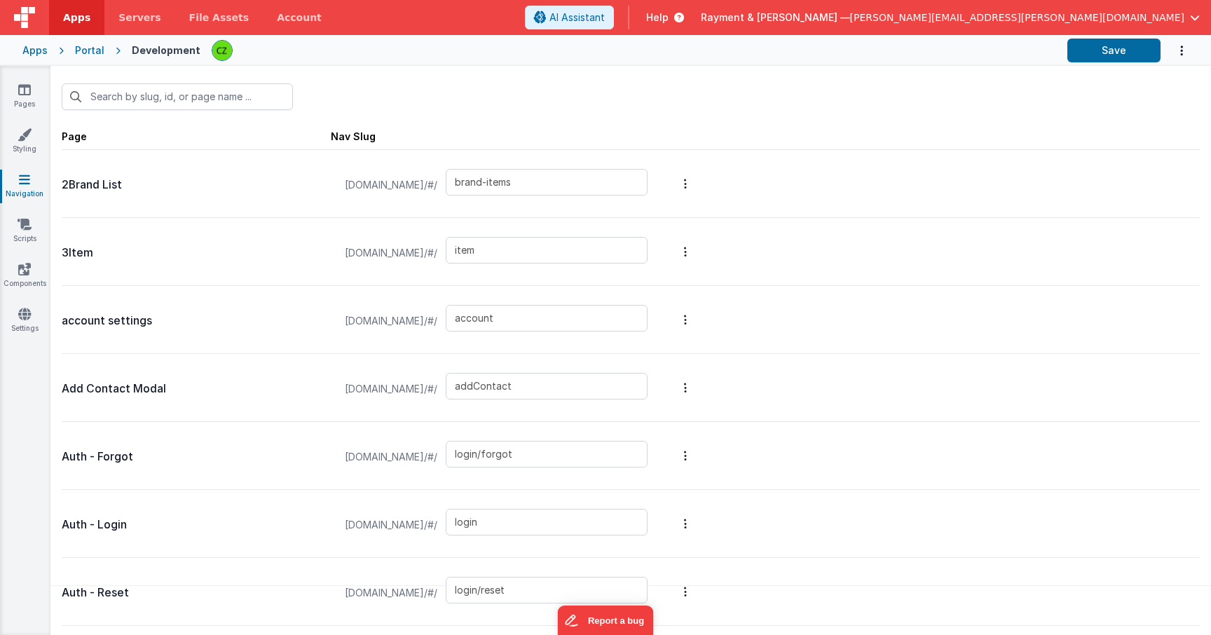
scroll to position [36, 0]
click at [25, 91] on icon at bounding box center [24, 90] width 13 height 14
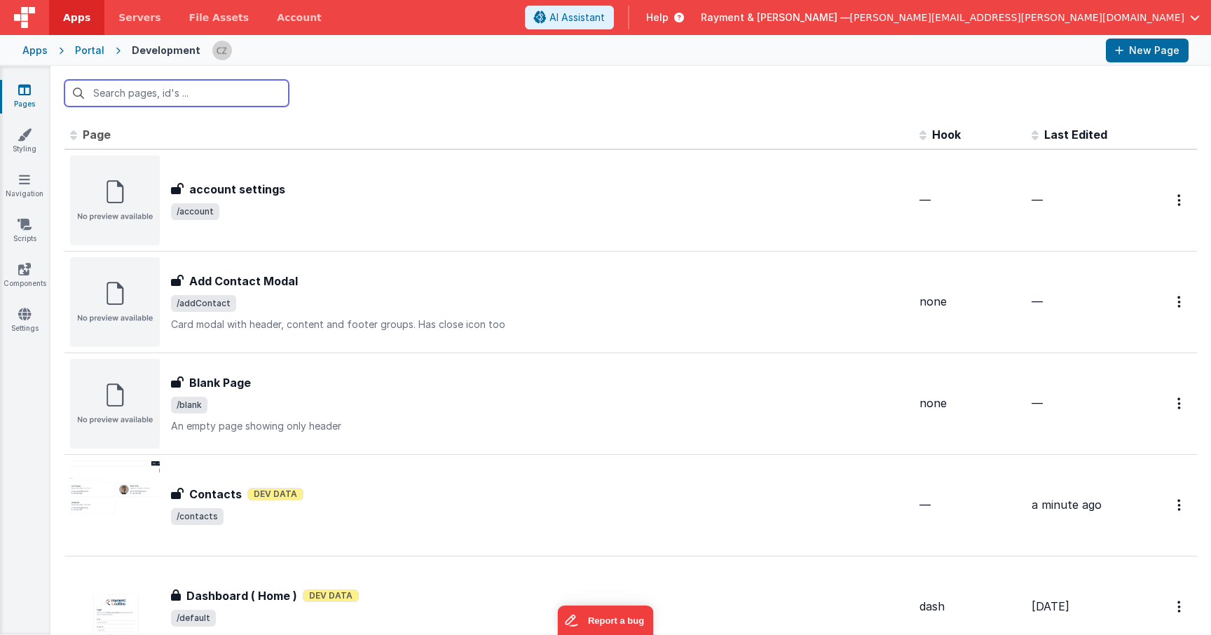
click at [158, 97] on input "text" at bounding box center [176, 93] width 224 height 27
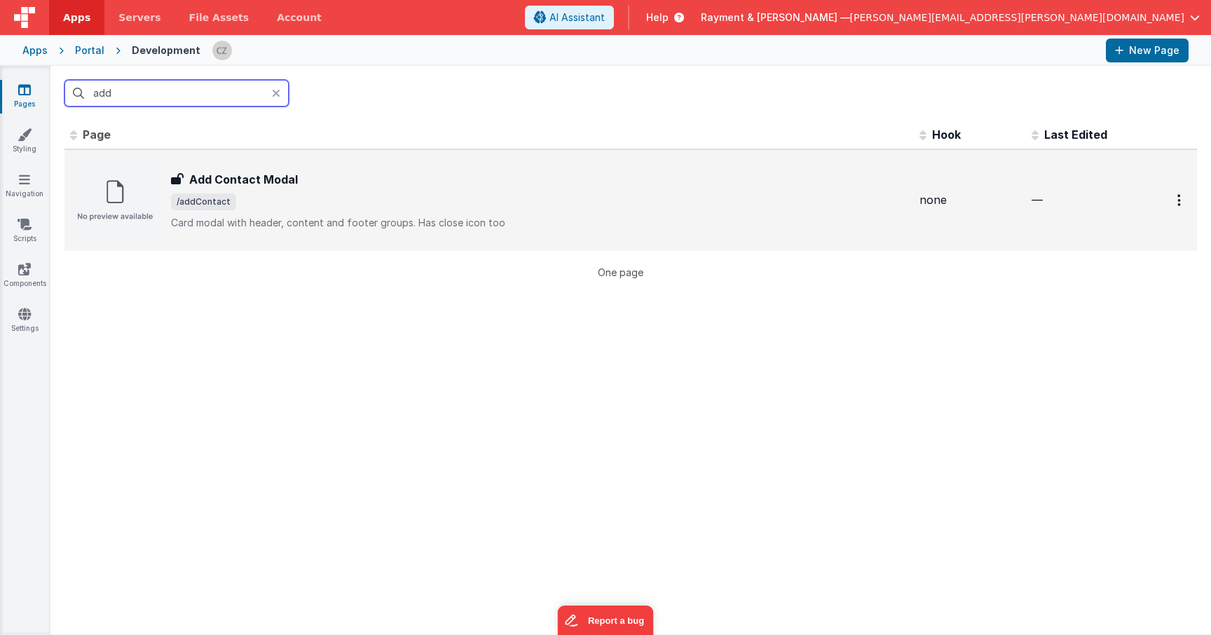
type input "add"
click at [412, 186] on div "Add Contact Modal" at bounding box center [539, 179] width 737 height 17
